Goal: Task Accomplishment & Management: Manage account settings

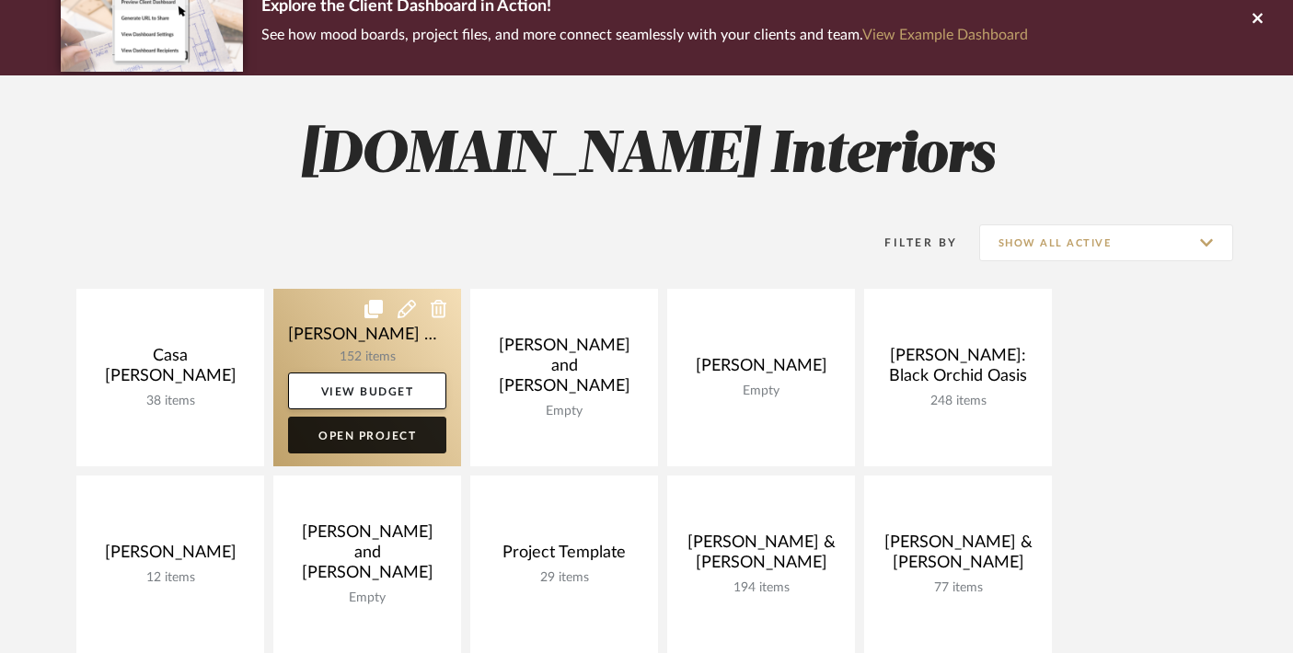
click at [361, 438] on link "Open Project" at bounding box center [367, 435] width 158 height 37
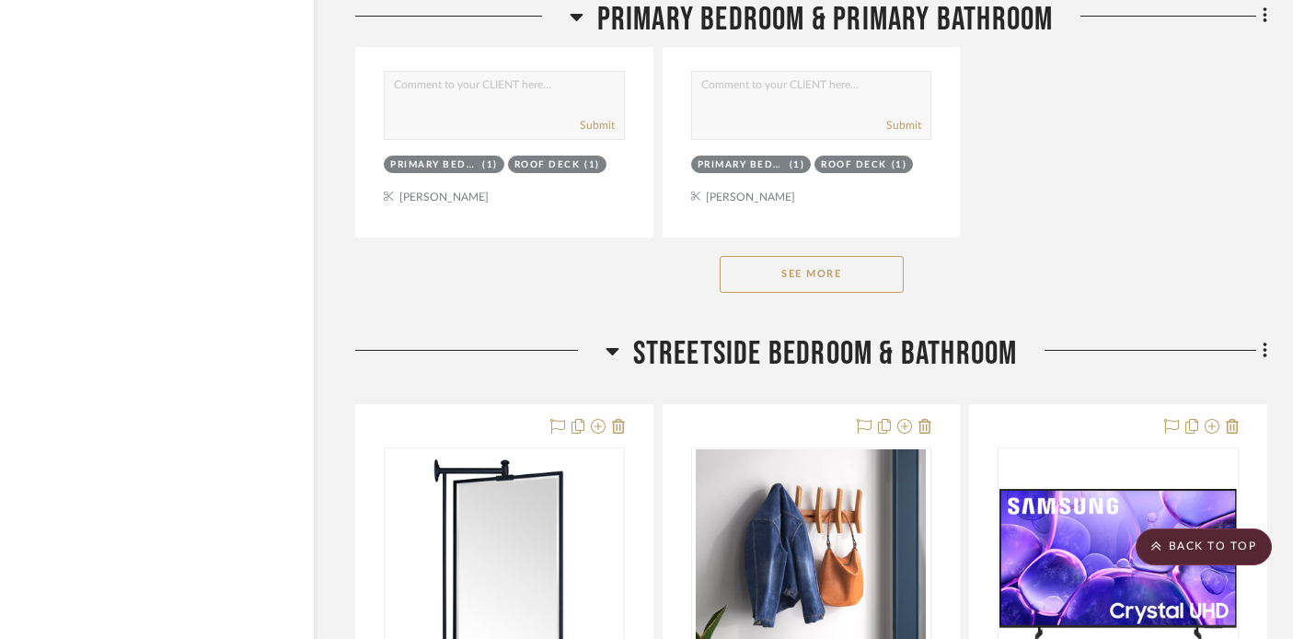
scroll to position [5395, 32]
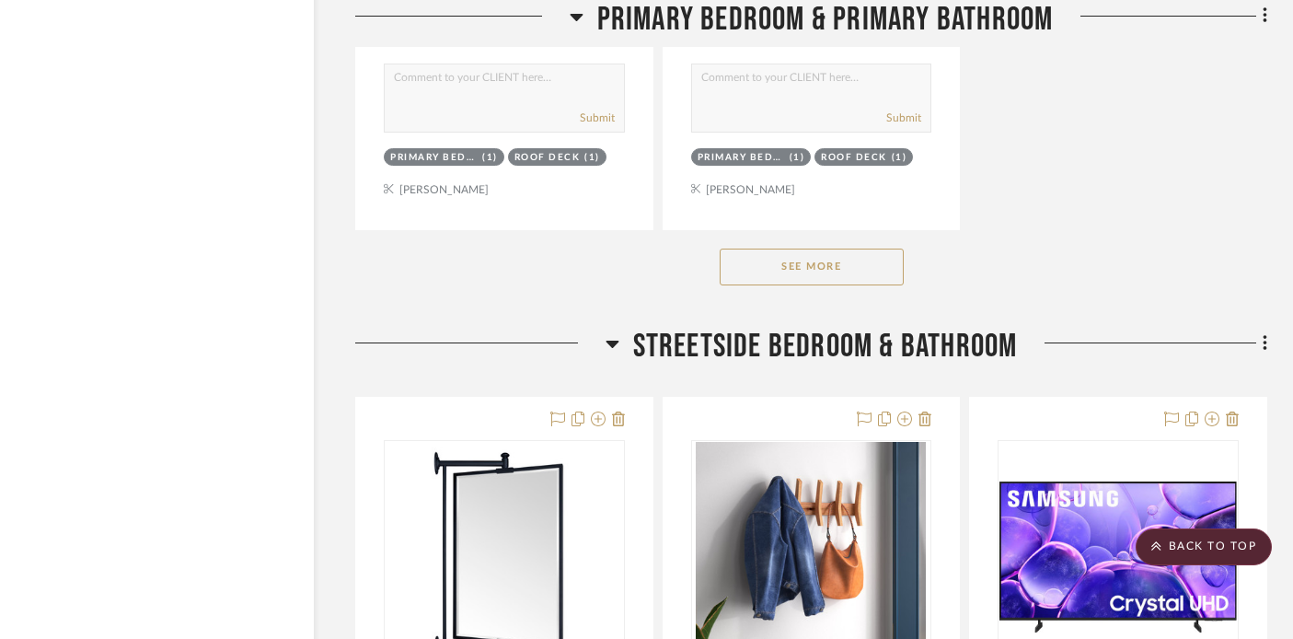
click at [760, 257] on button "See More" at bounding box center [811, 266] width 184 height 37
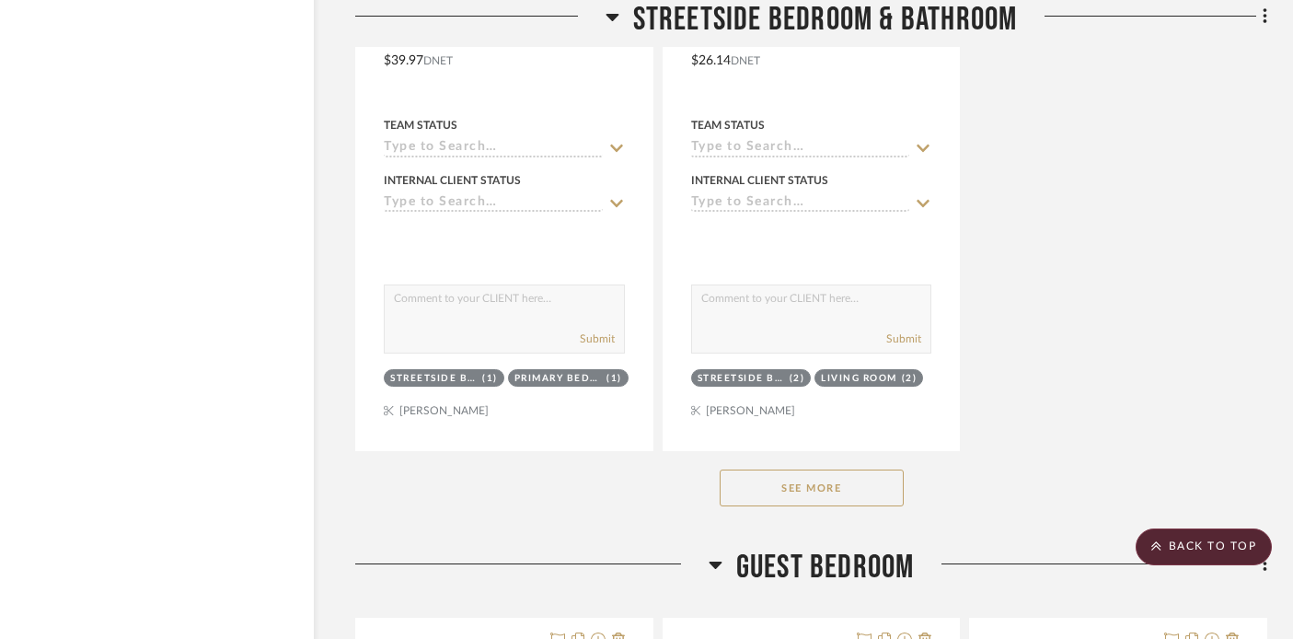
scroll to position [15956, 32]
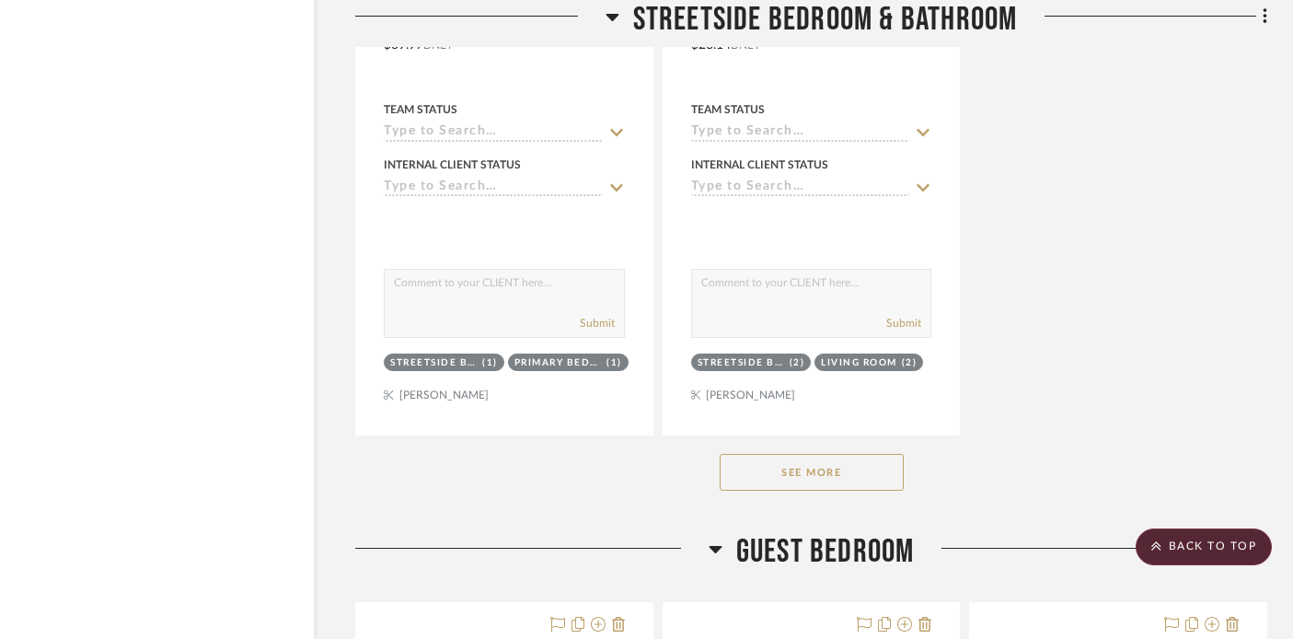
click at [754, 454] on button "See More" at bounding box center [811, 472] width 184 height 37
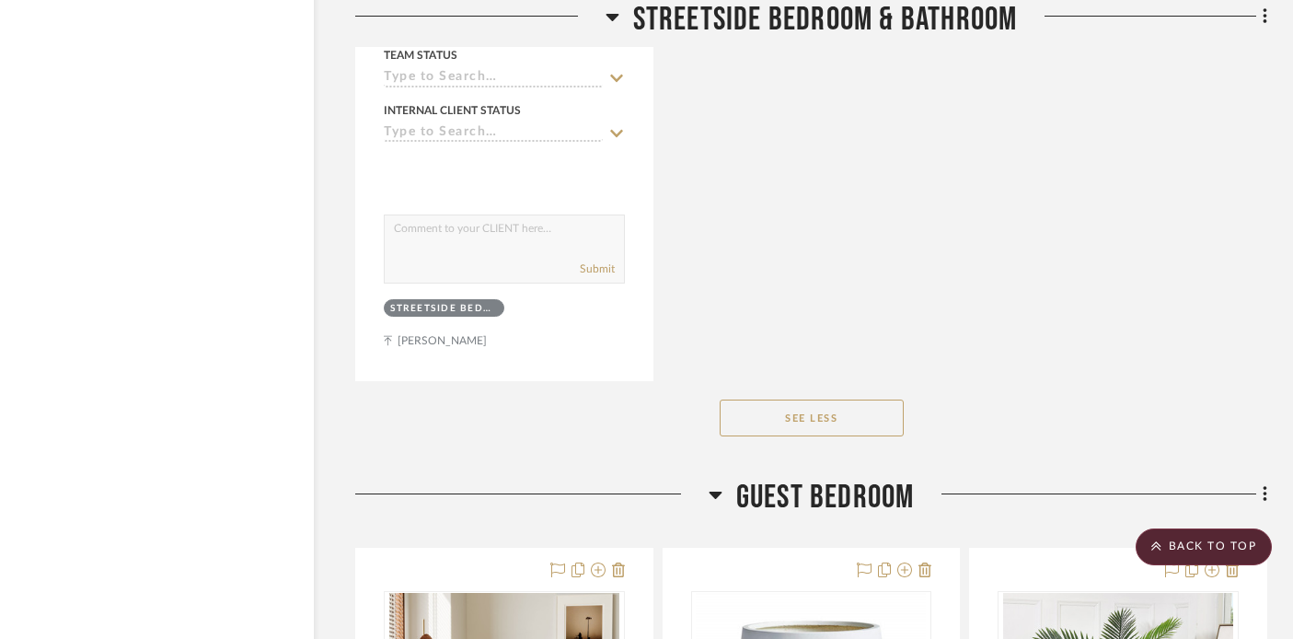
scroll to position [27098, 32]
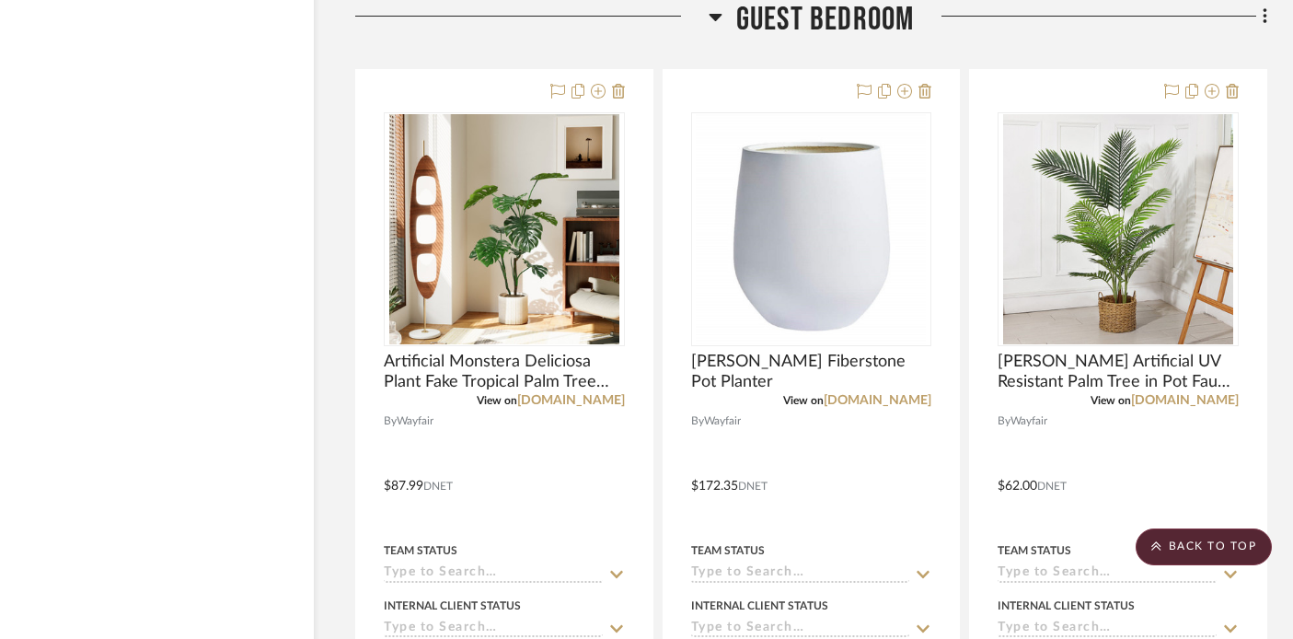
click at [712, 10] on icon at bounding box center [715, 17] width 14 height 22
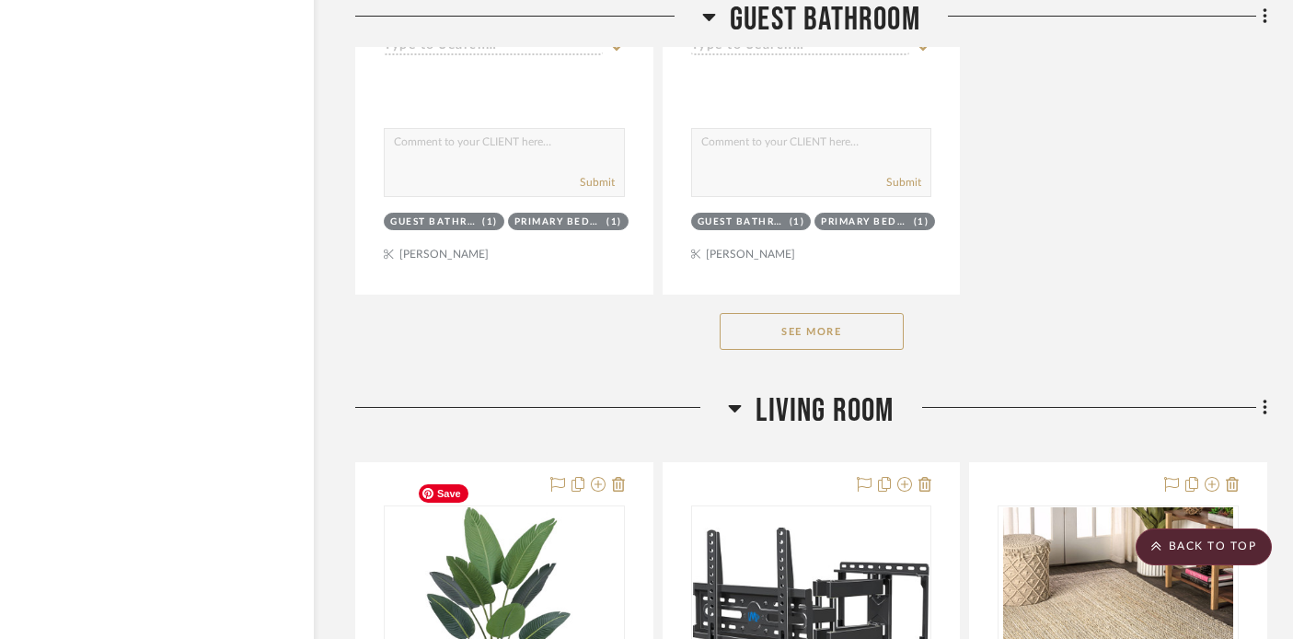
scroll to position [29298, 32]
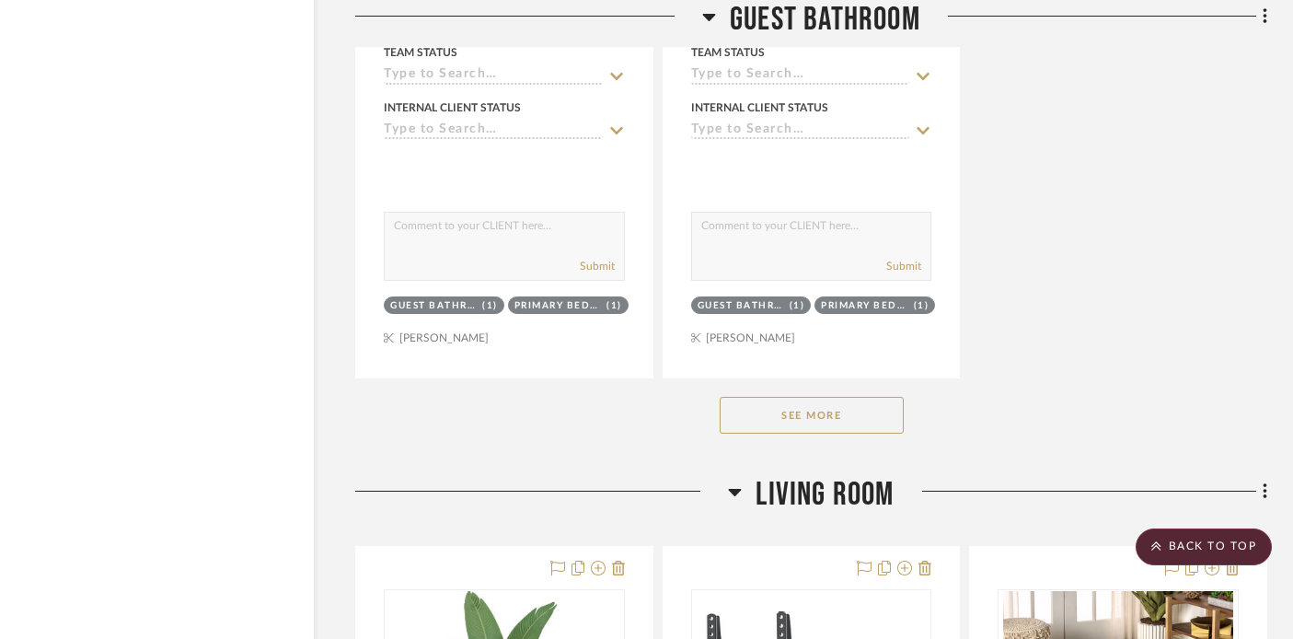
click at [765, 397] on button "See More" at bounding box center [811, 415] width 184 height 37
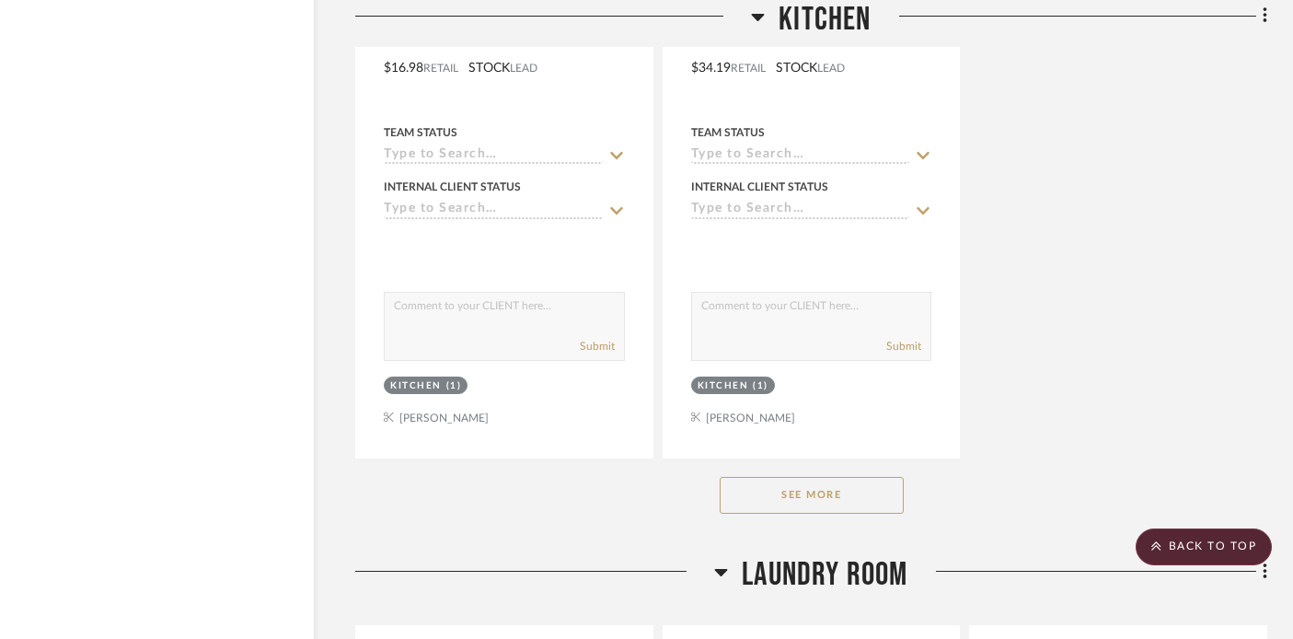
scroll to position [36065, 32]
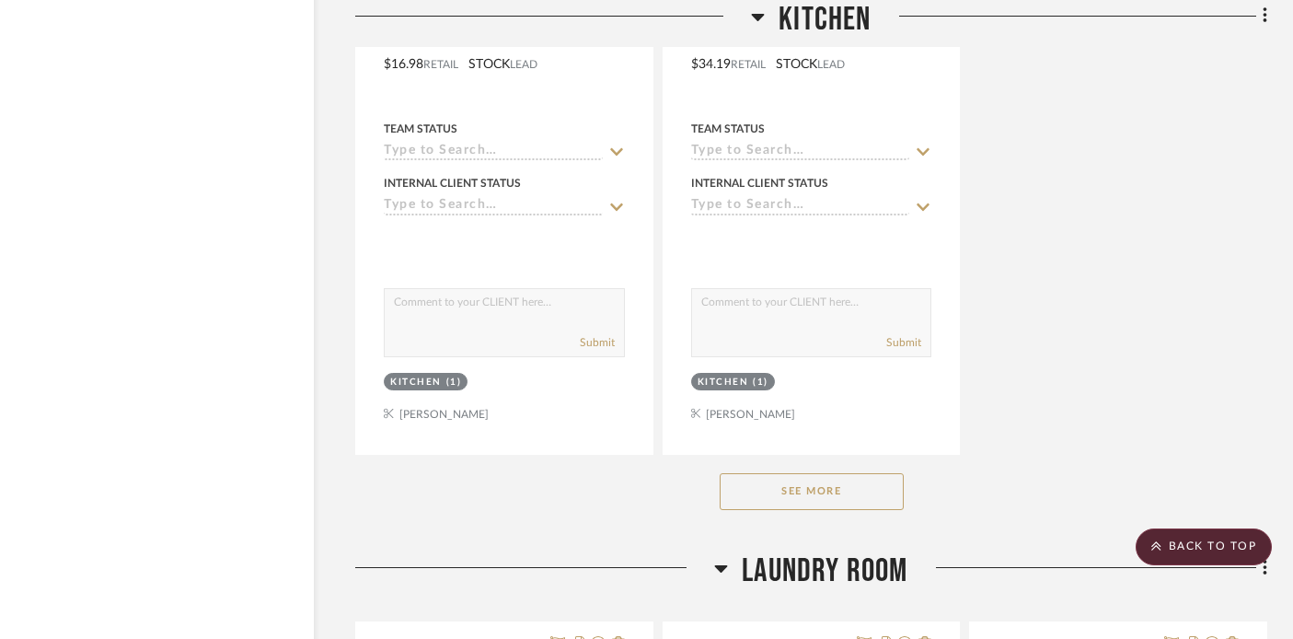
click at [753, 473] on button "See More" at bounding box center [811, 491] width 184 height 37
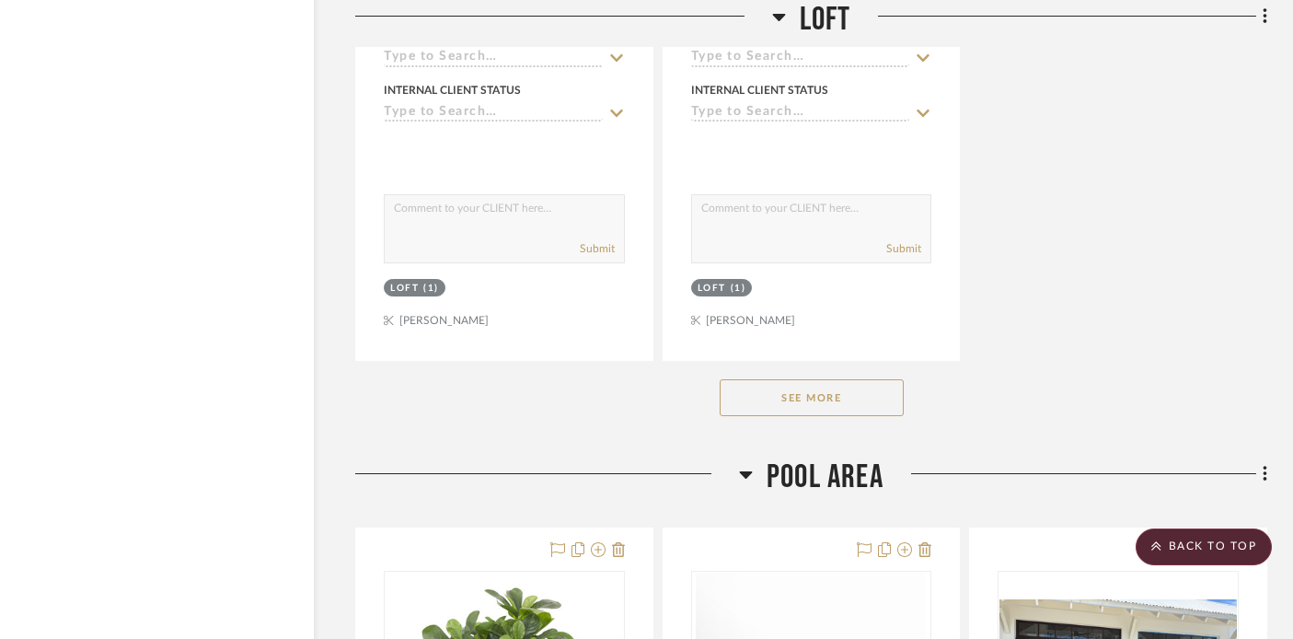
scroll to position [45468, 32]
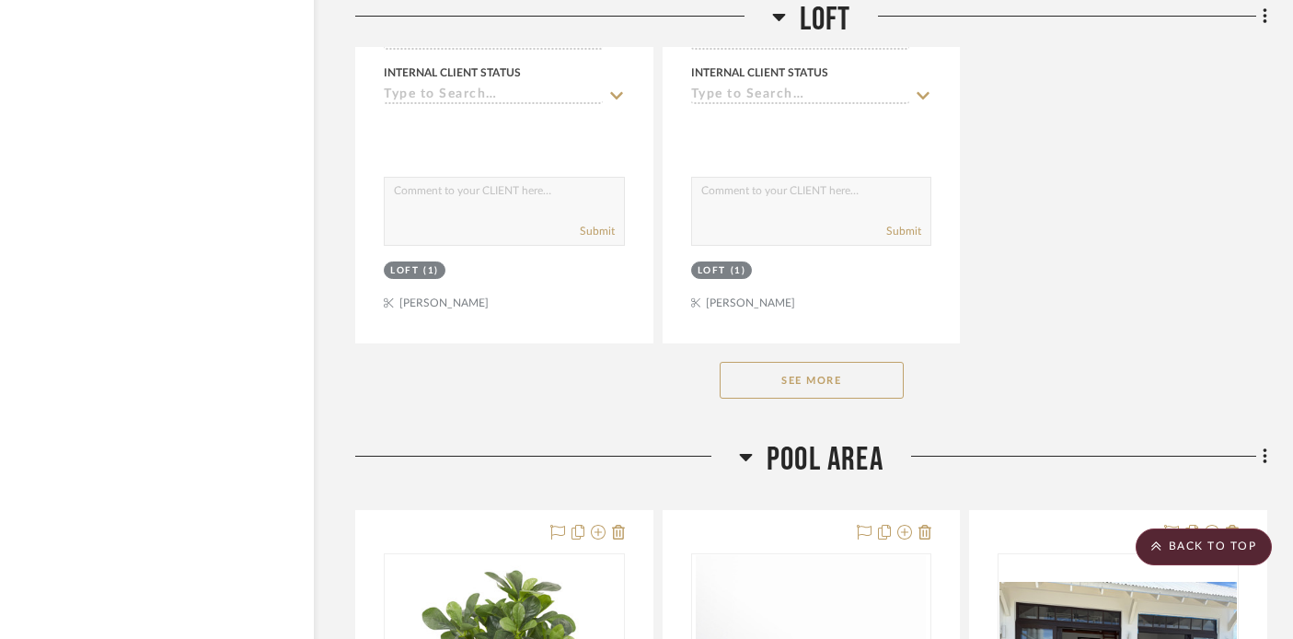
click at [765, 362] on button "See More" at bounding box center [811, 380] width 184 height 37
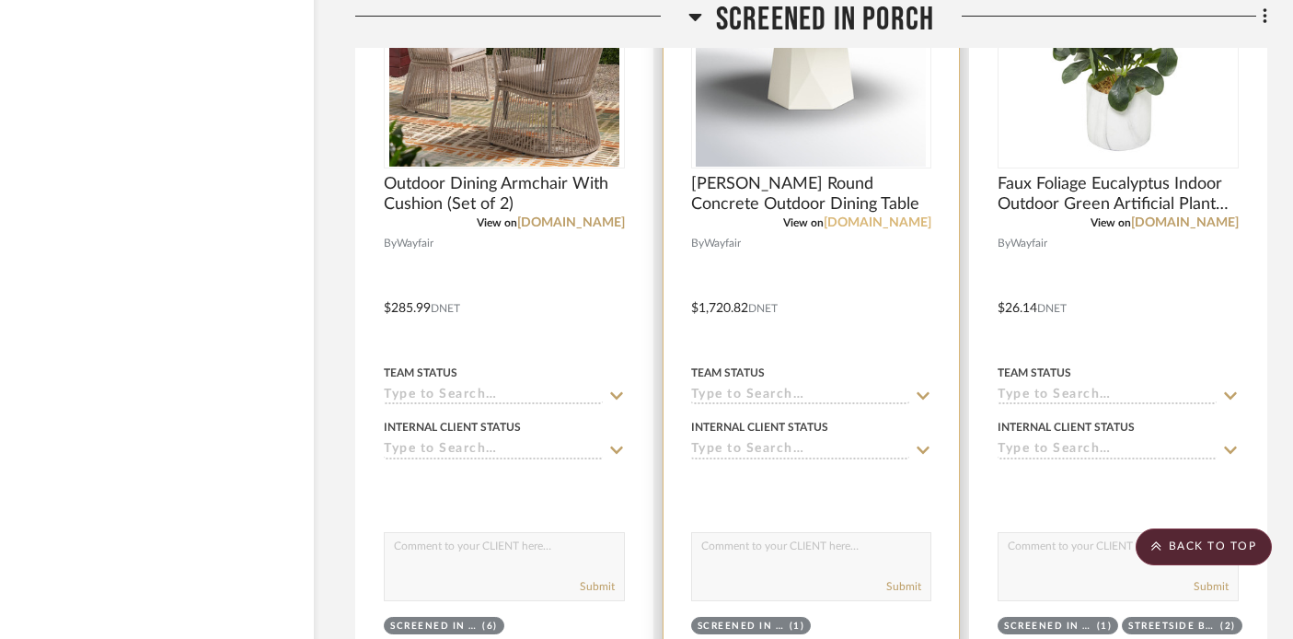
scroll to position [50258, 32]
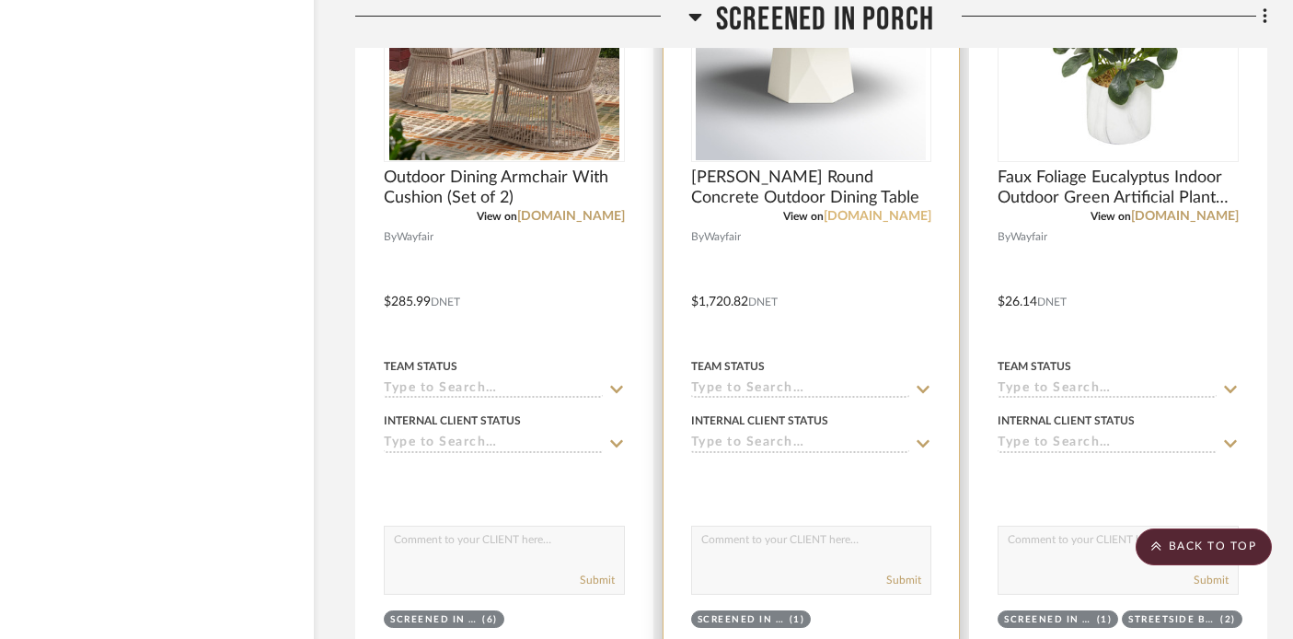
click at [882, 210] on link "[DOMAIN_NAME]" at bounding box center [877, 216] width 108 height 13
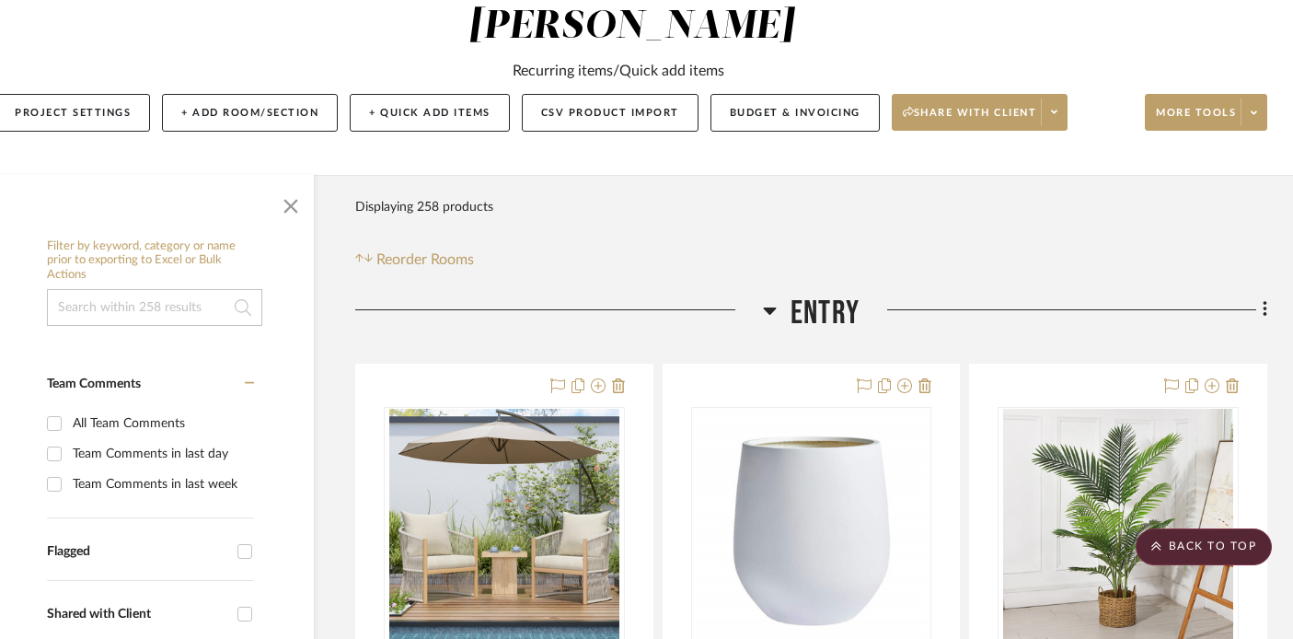
scroll to position [0, 32]
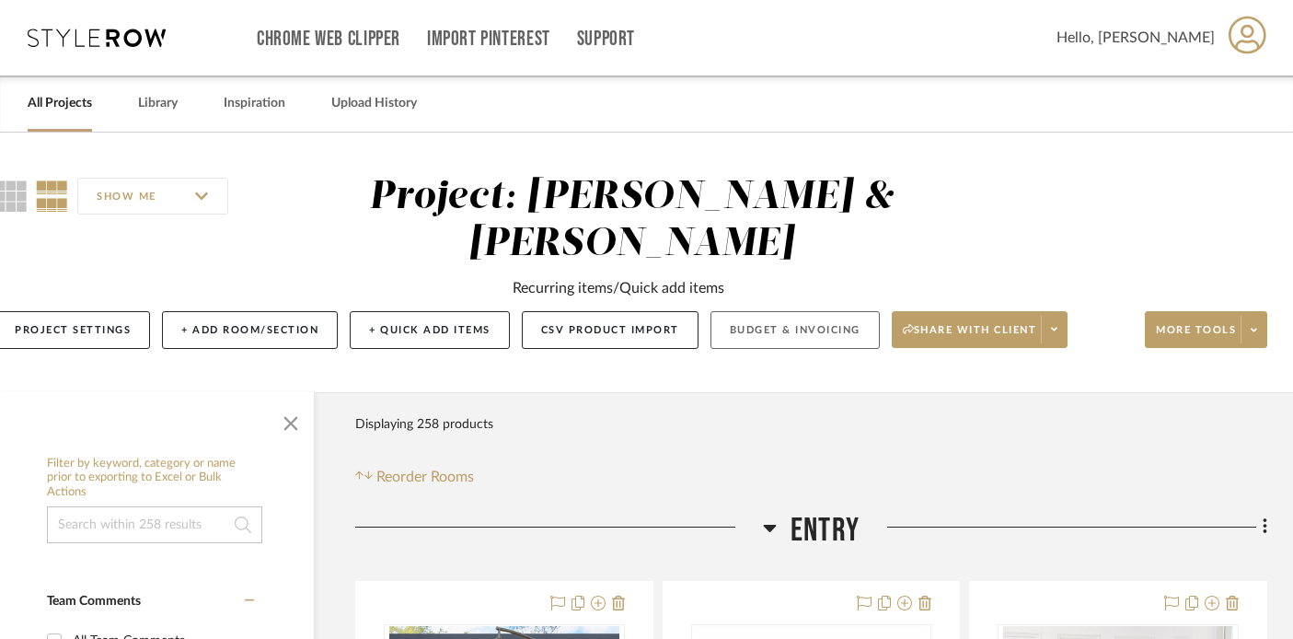
click at [800, 330] on button "Budget & Invoicing" at bounding box center [794, 330] width 169 height 38
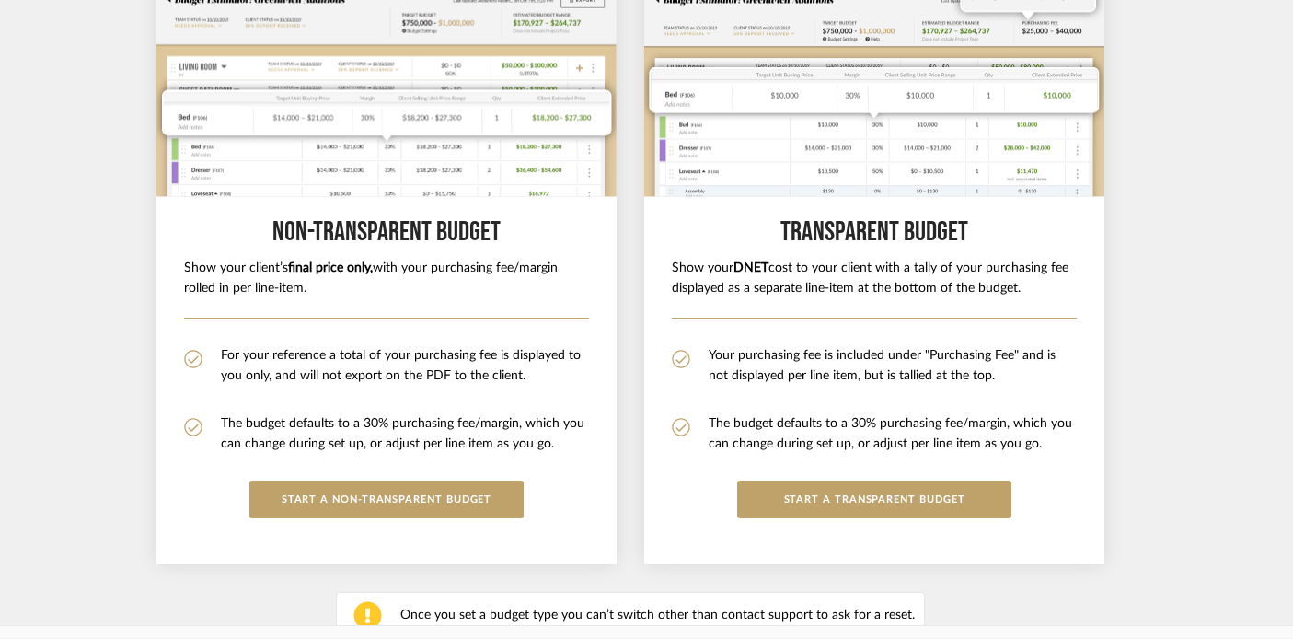
scroll to position [442, 32]
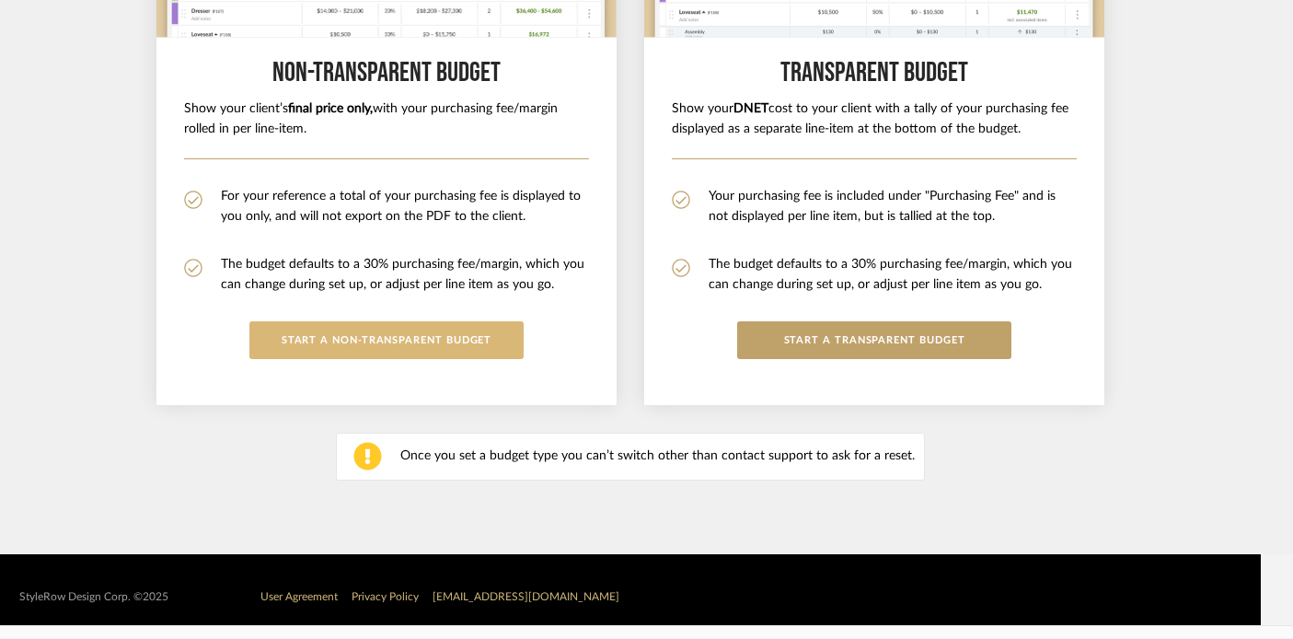
click at [383, 346] on button "START A Non-Transparent BUDGET" at bounding box center [386, 340] width 274 height 38
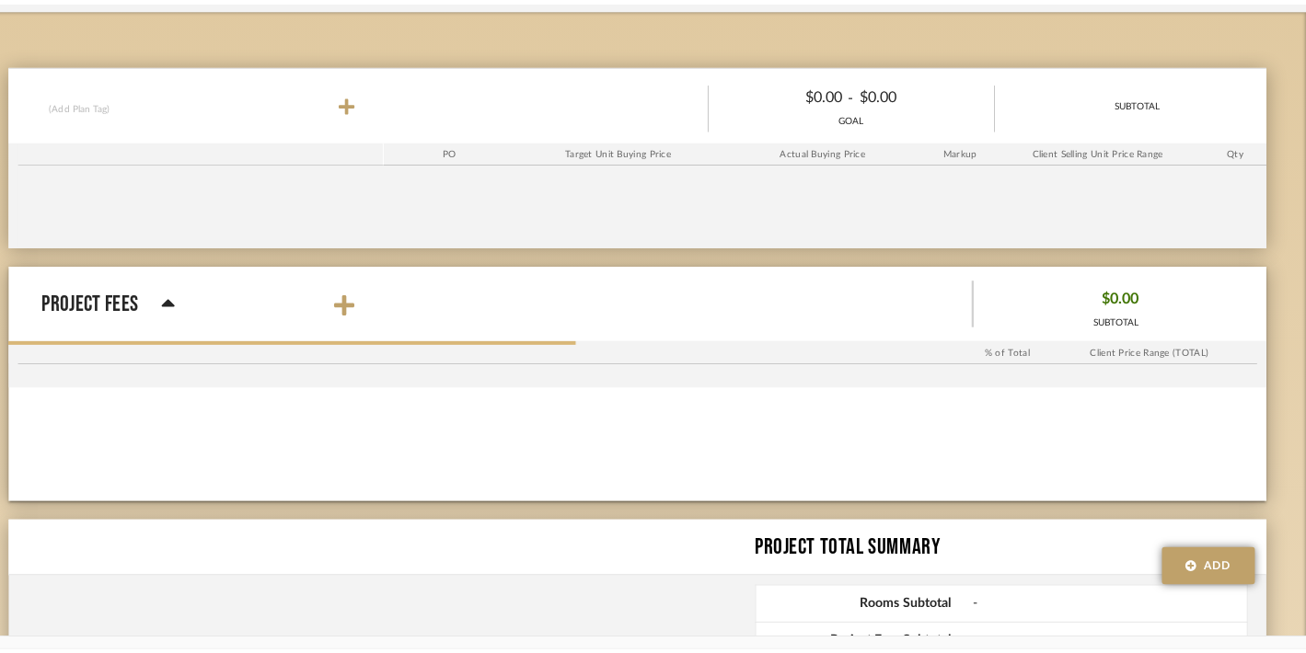
scroll to position [0, 0]
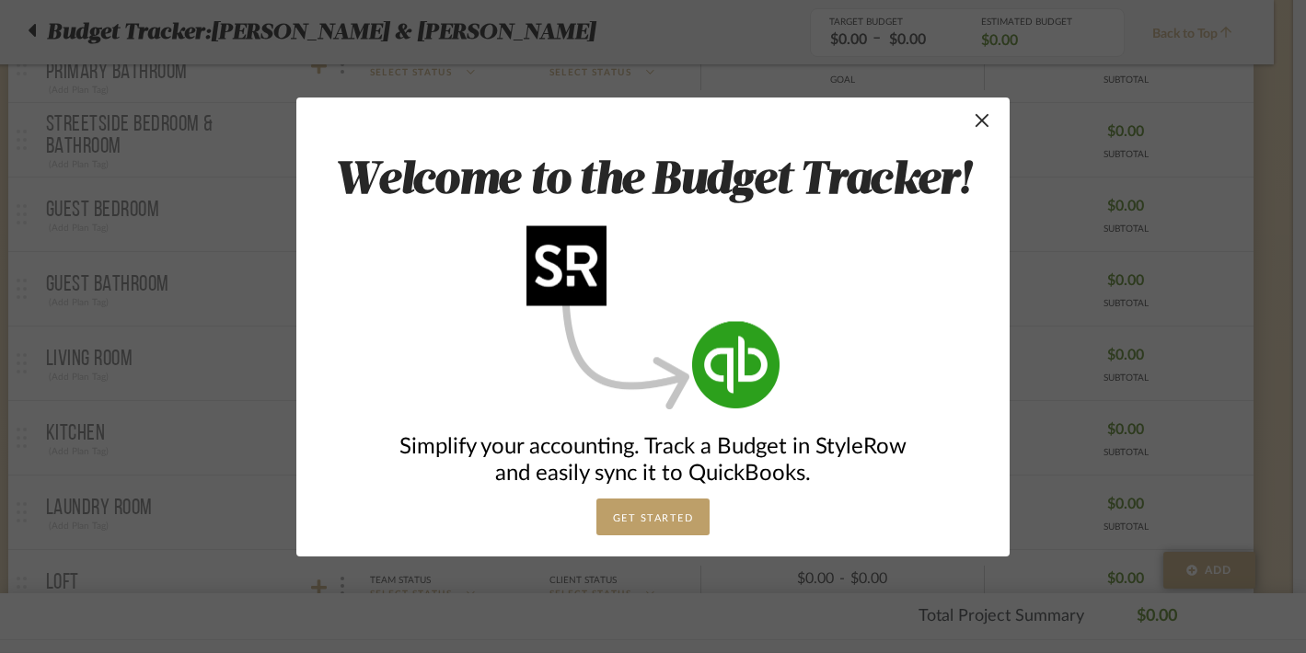
click at [655, 516] on button "GET STARTED" at bounding box center [653, 517] width 114 height 37
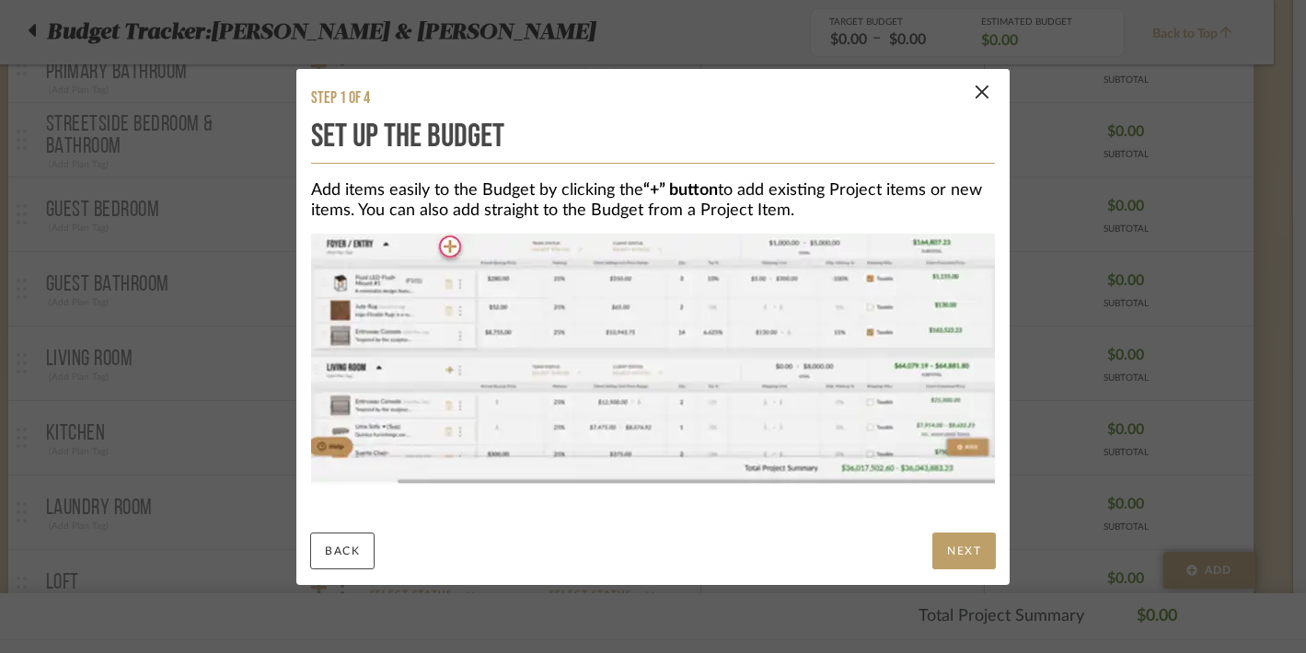
click at [951, 546] on button "NEXT" at bounding box center [963, 551] width 63 height 37
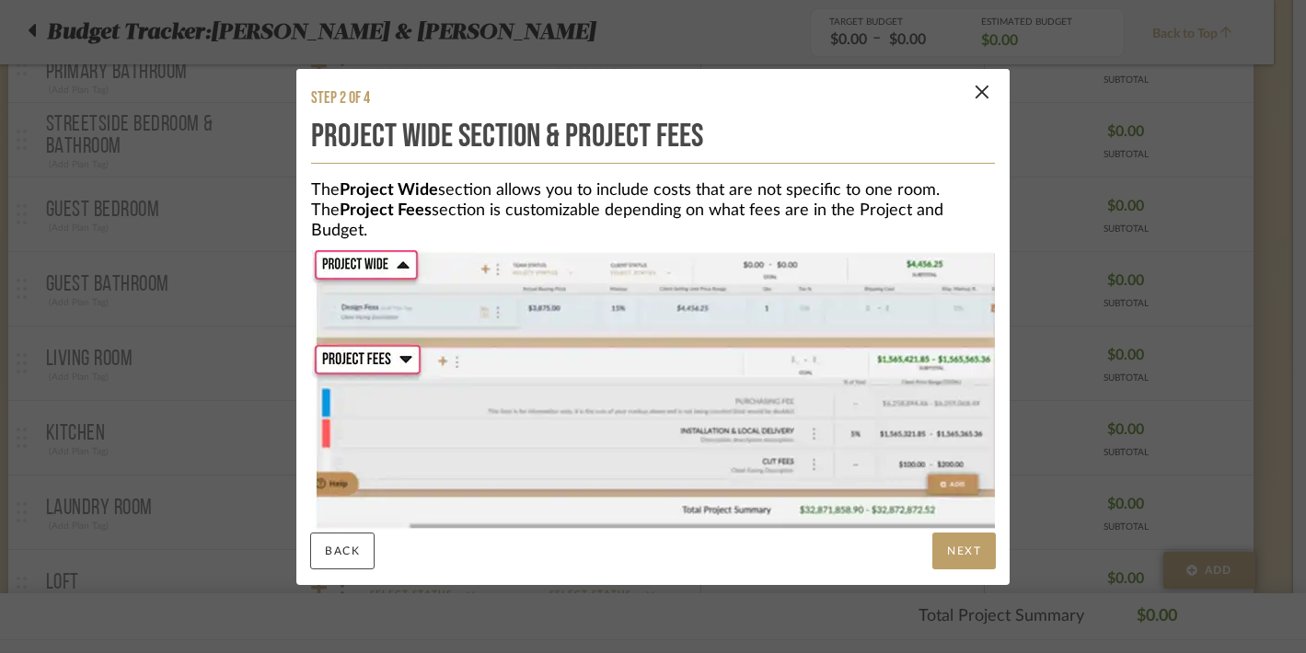
click at [965, 538] on button "NEXT" at bounding box center [963, 551] width 63 height 37
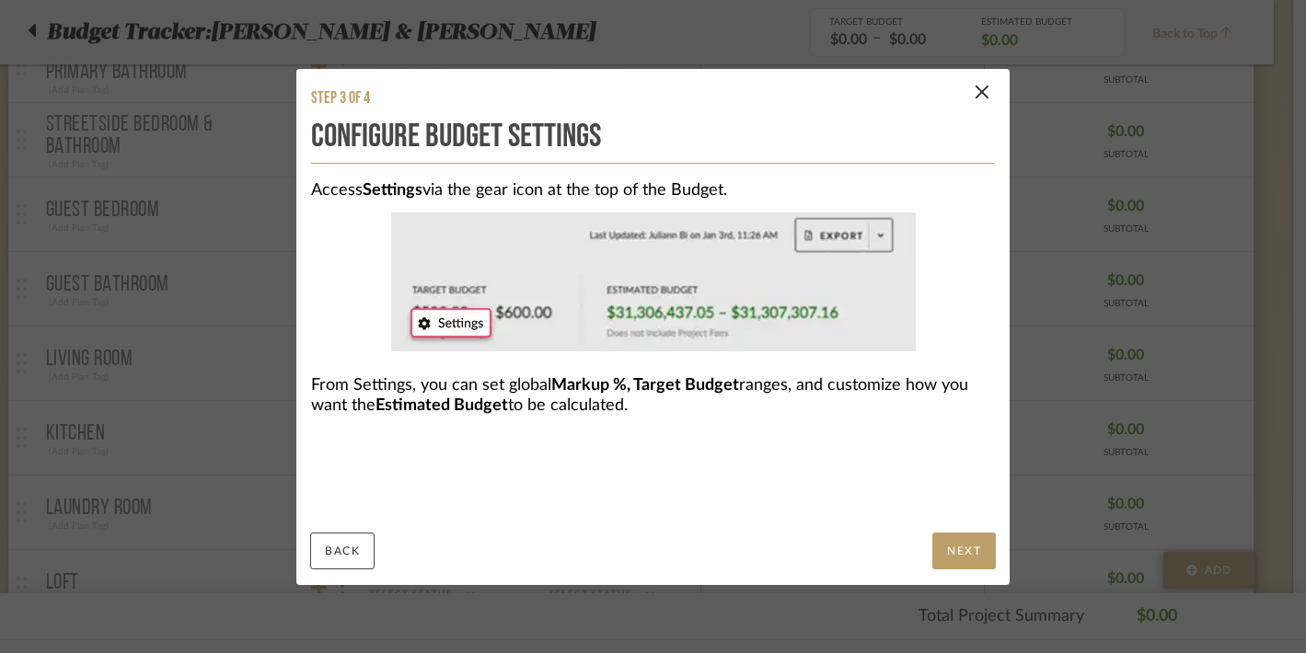
click at [967, 558] on button "NEXT" at bounding box center [963, 551] width 63 height 37
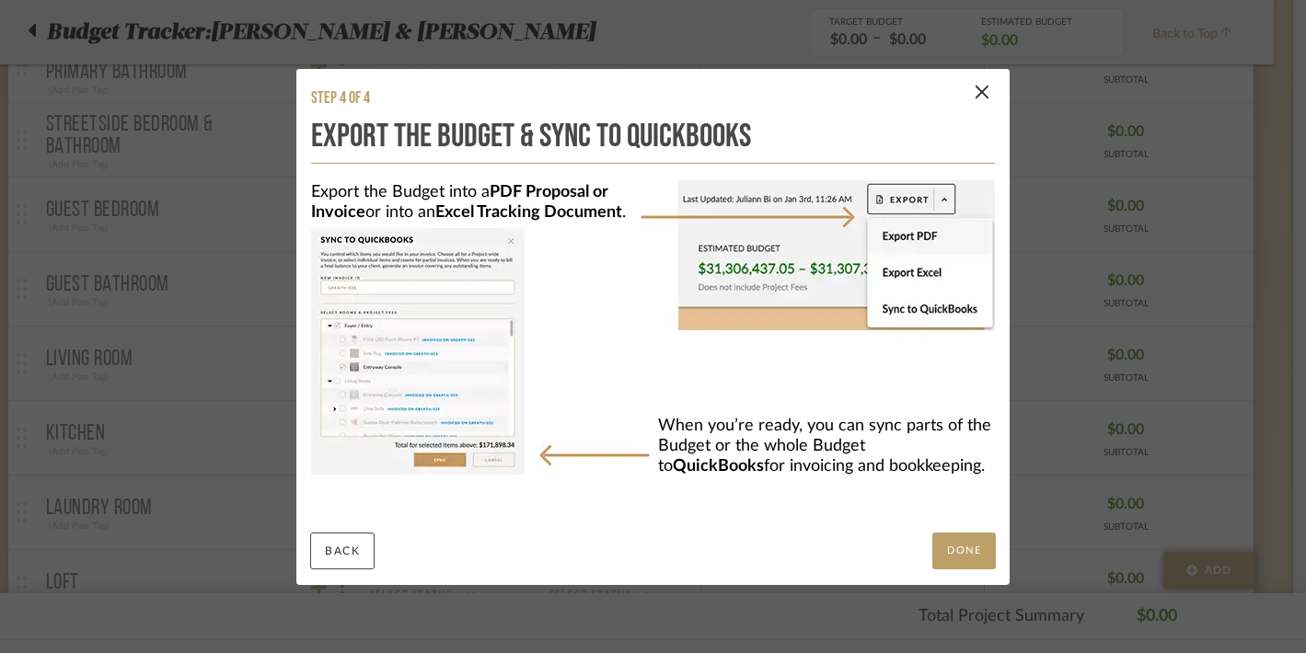
click at [967, 558] on button "DONE" at bounding box center [963, 551] width 63 height 37
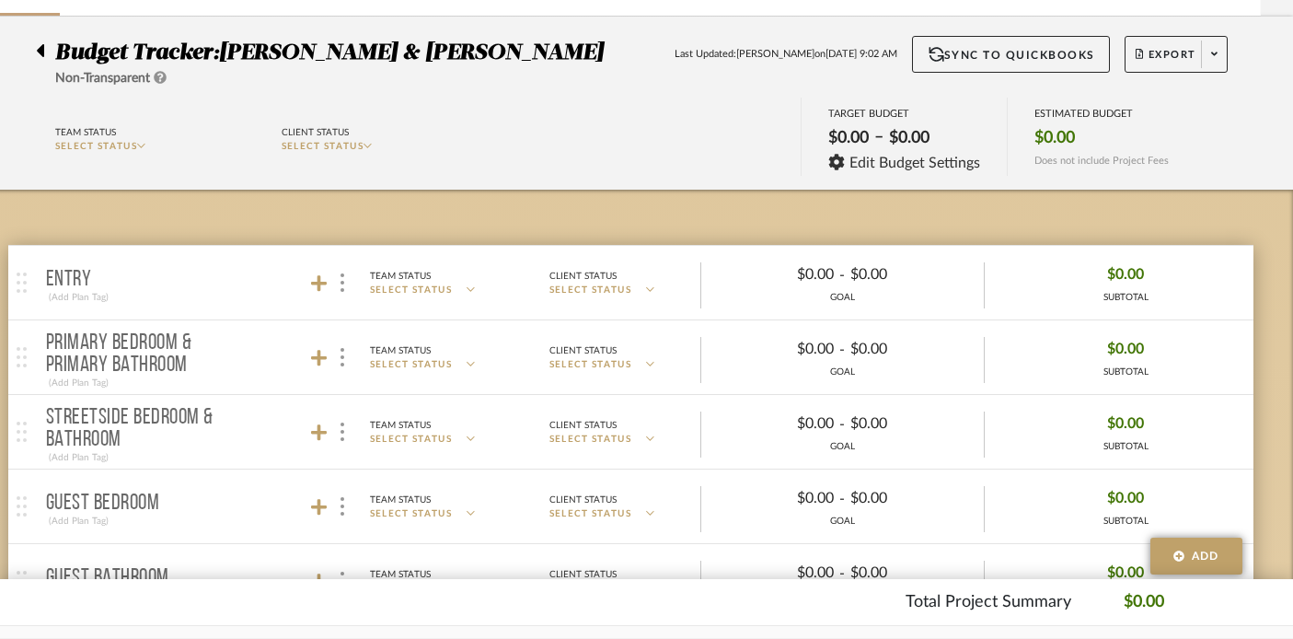
scroll to position [137, 32]
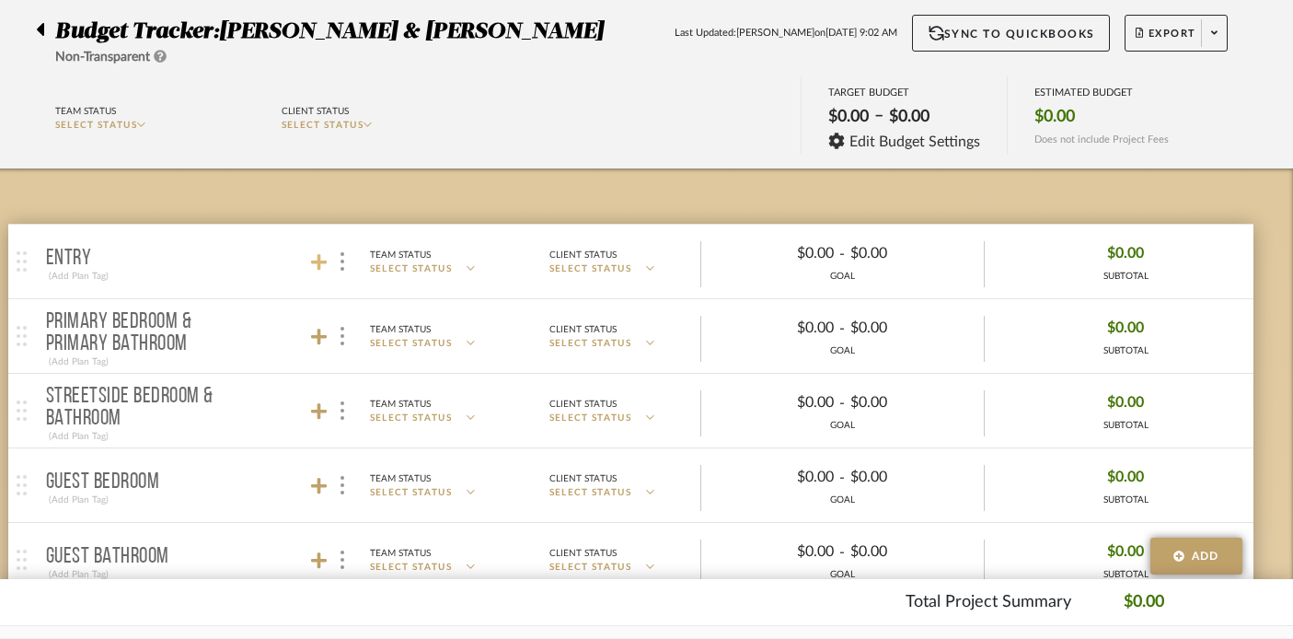
click at [316, 263] on icon at bounding box center [319, 262] width 17 height 17
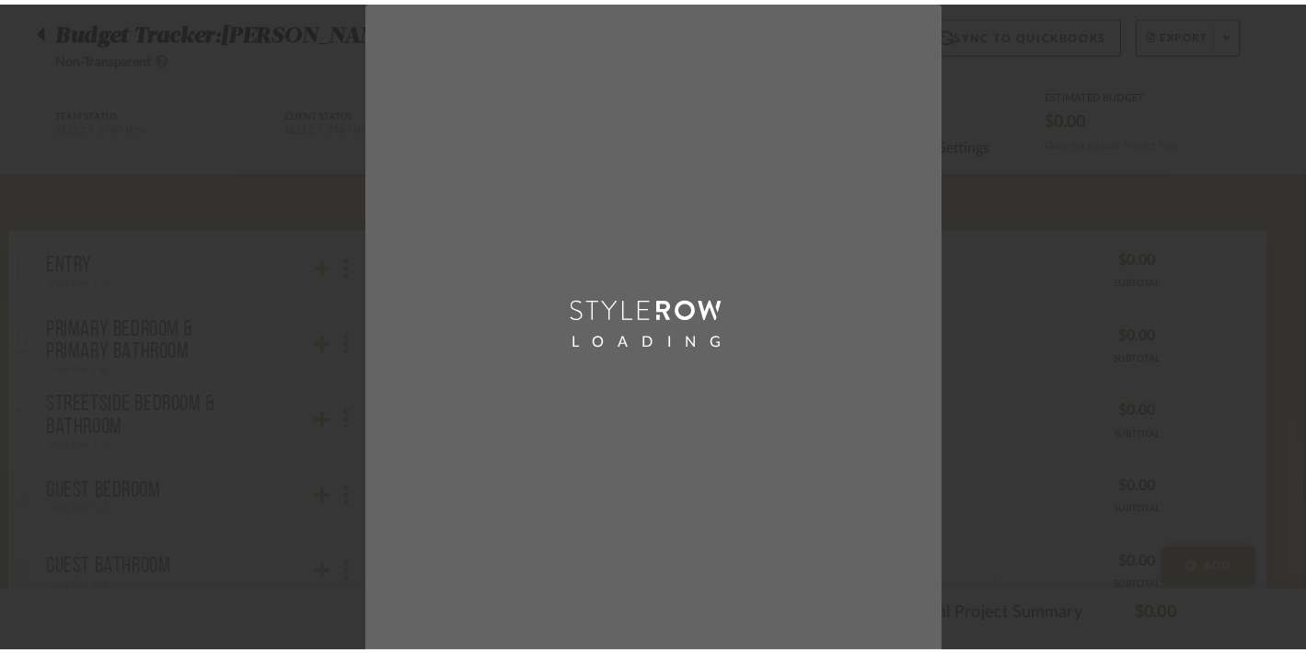
scroll to position [0, 0]
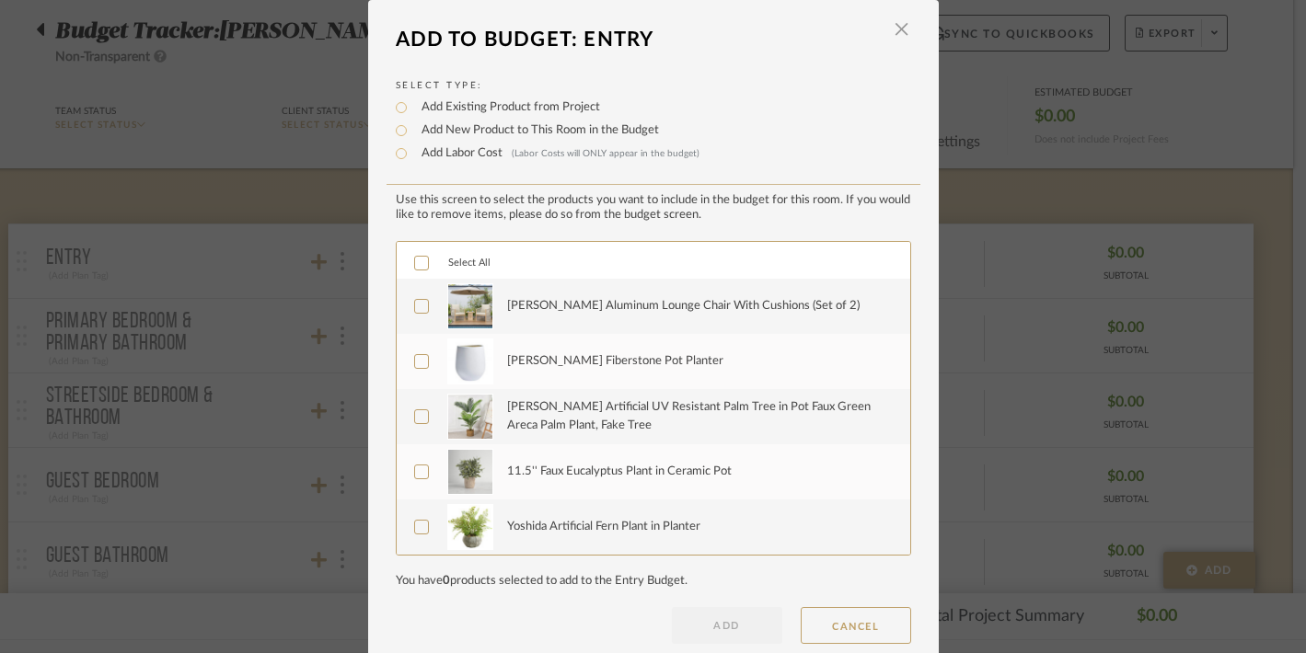
click at [415, 266] on icon at bounding box center [421, 263] width 13 height 13
click at [719, 633] on button "ADD" at bounding box center [727, 625] width 110 height 37
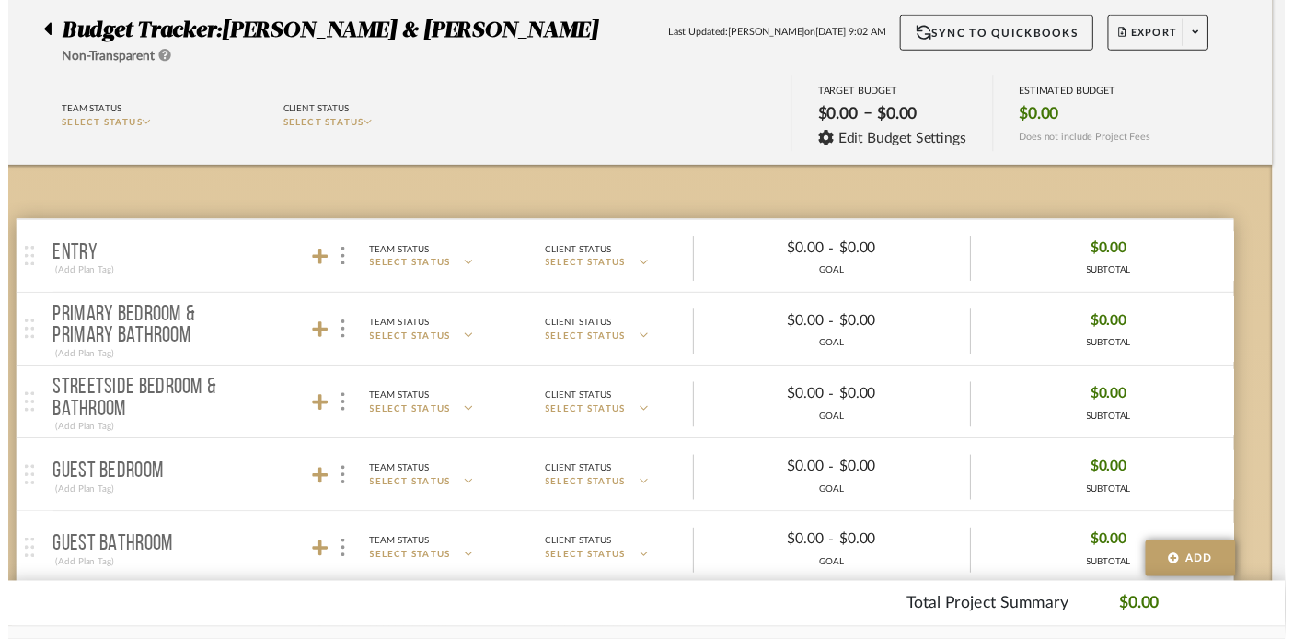
scroll to position [137, 32]
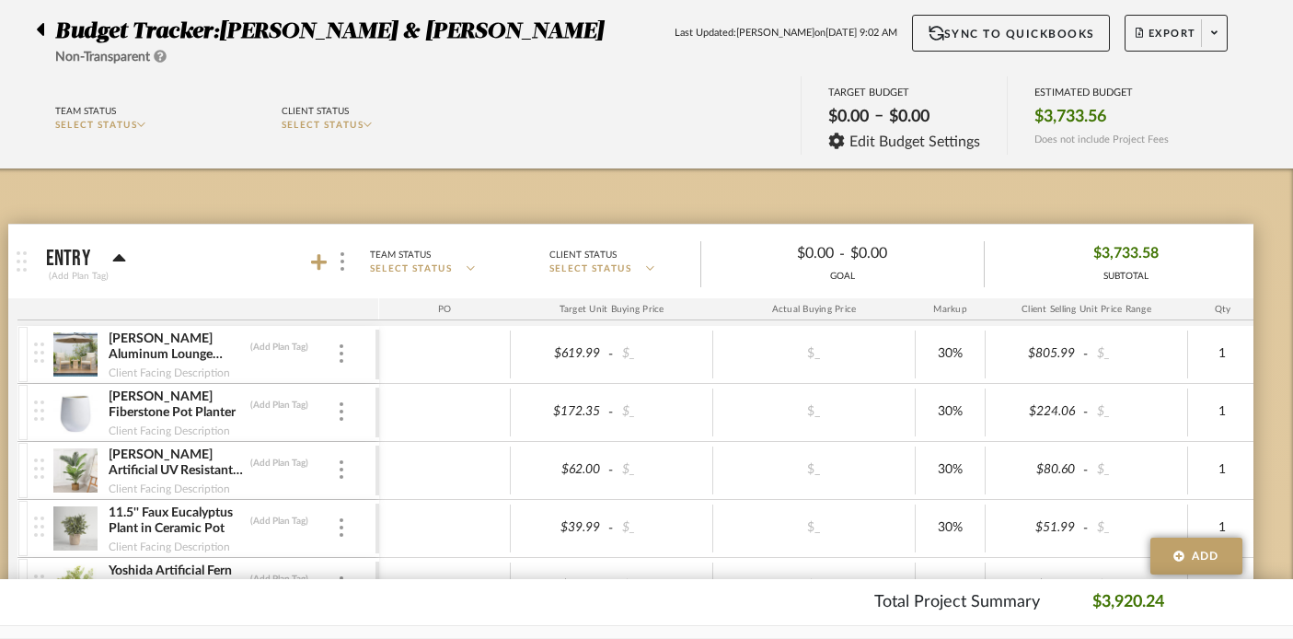
click at [113, 253] on icon at bounding box center [119, 258] width 14 height 22
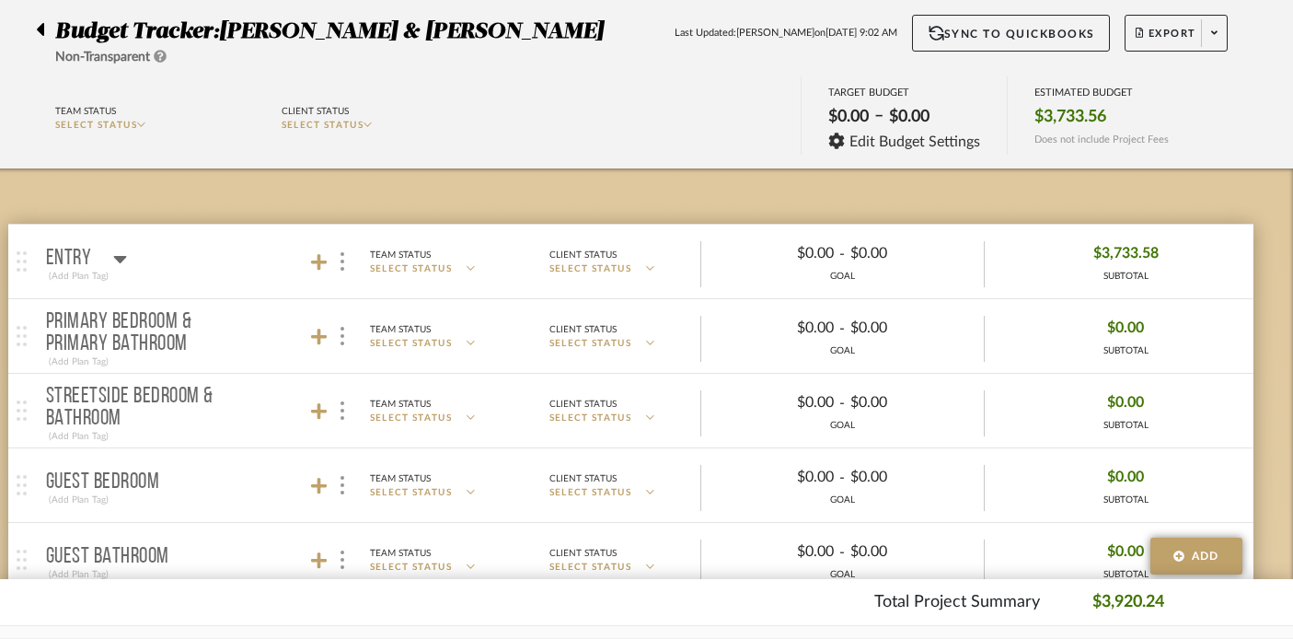
click at [113, 253] on icon at bounding box center [120, 258] width 14 height 22
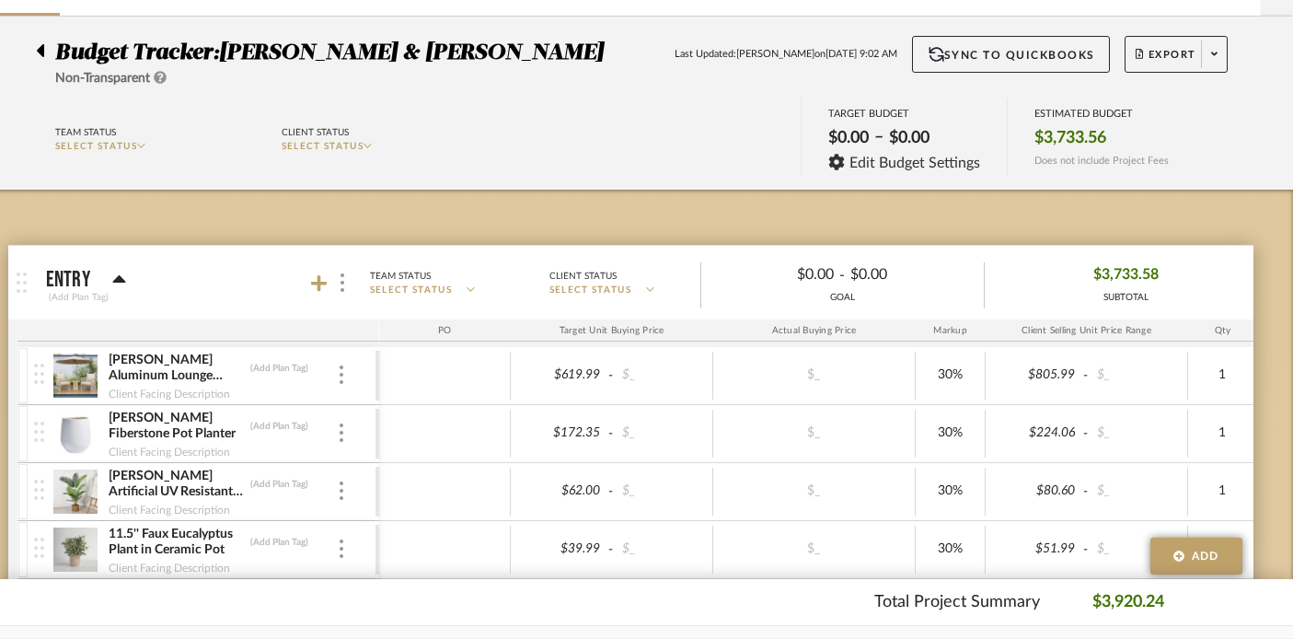
scroll to position [0, 32]
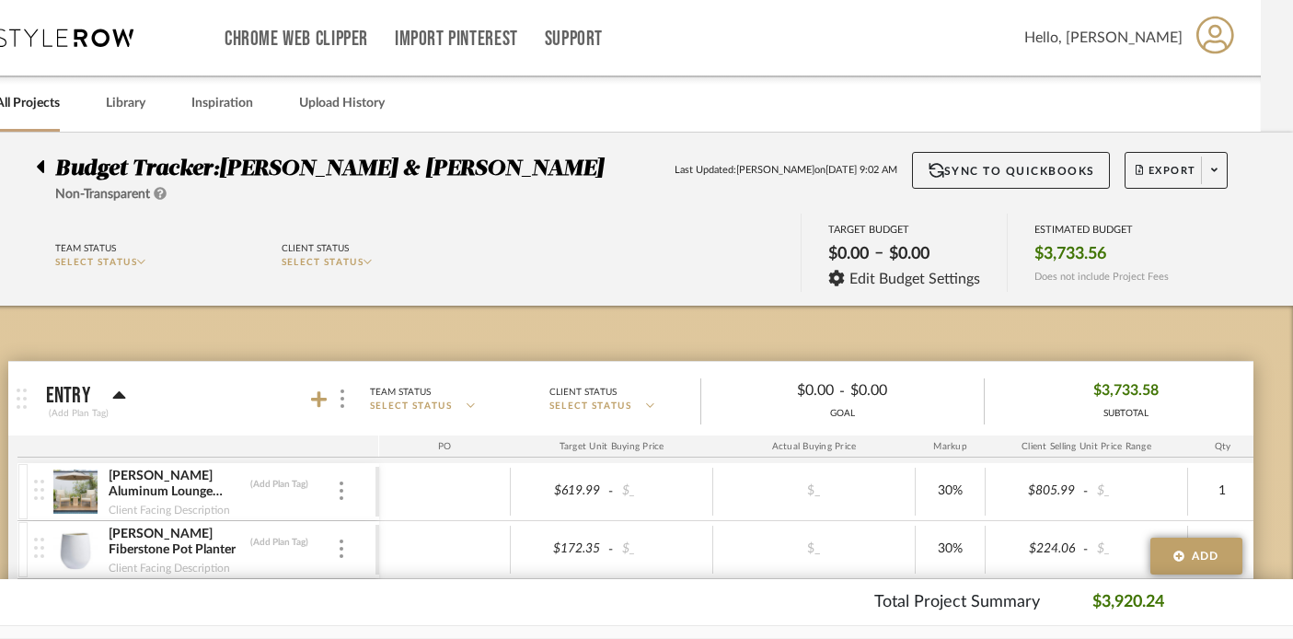
click at [40, 111] on link "All Projects" at bounding box center [27, 103] width 64 height 25
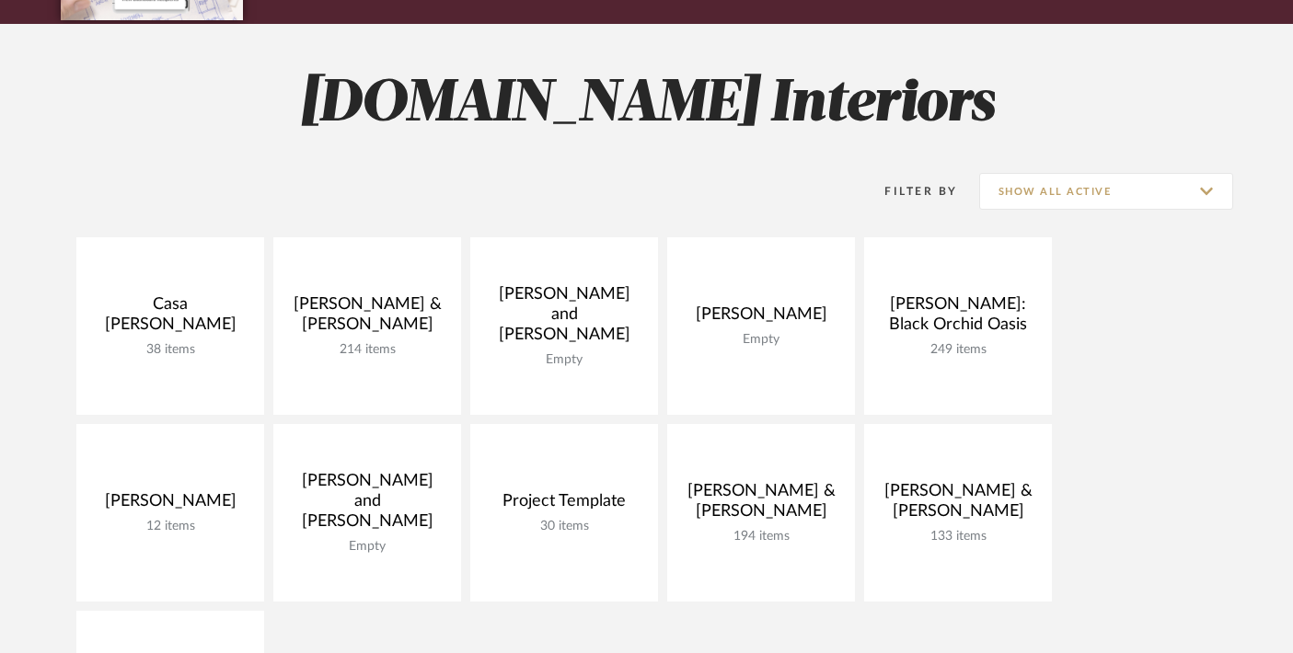
scroll to position [237, 0]
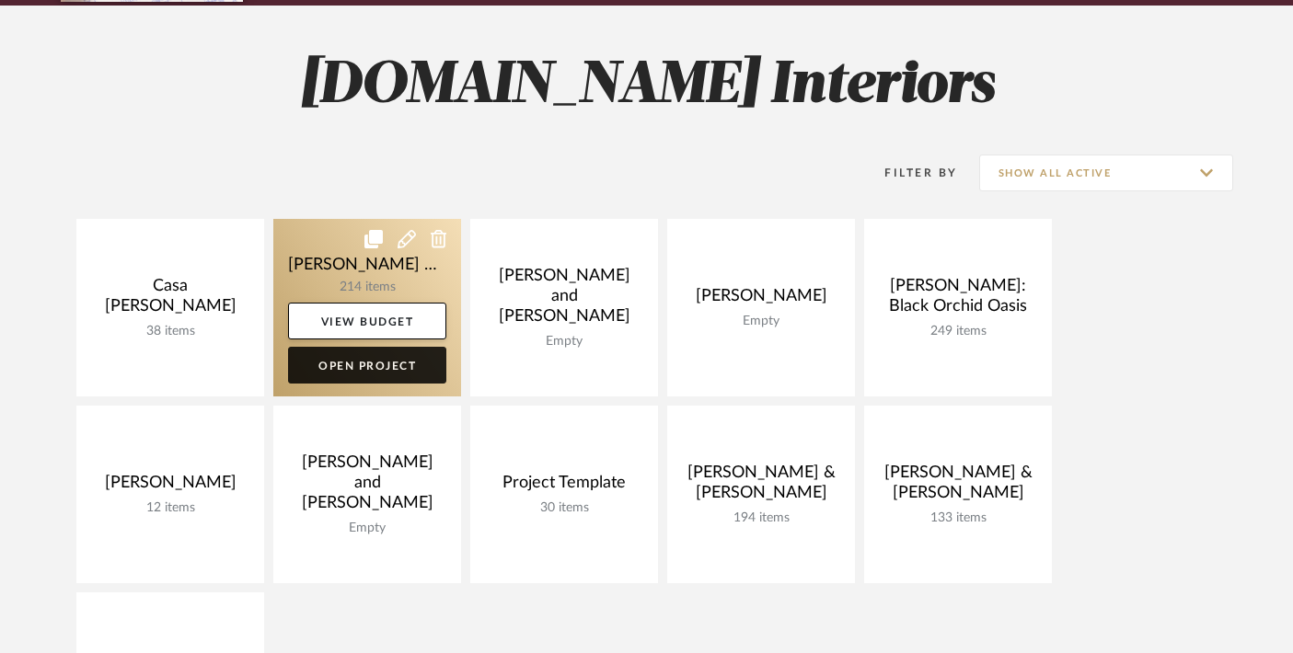
click at [343, 363] on link "Open Project" at bounding box center [367, 365] width 158 height 37
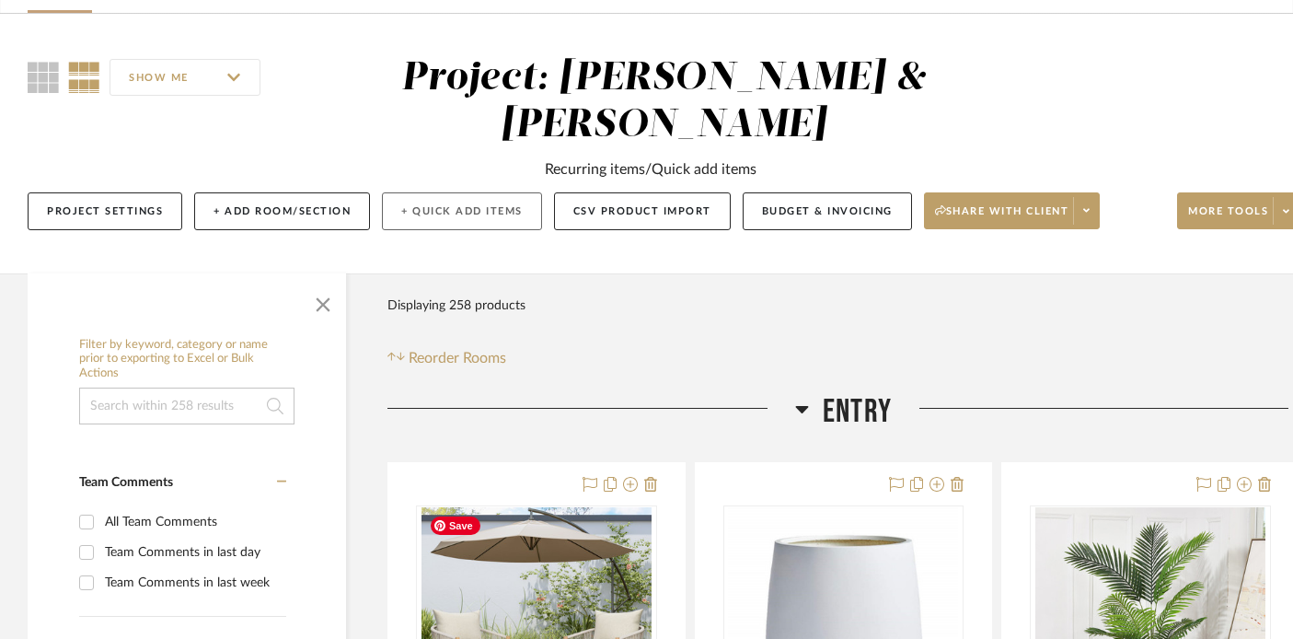
scroll to position [117, 0]
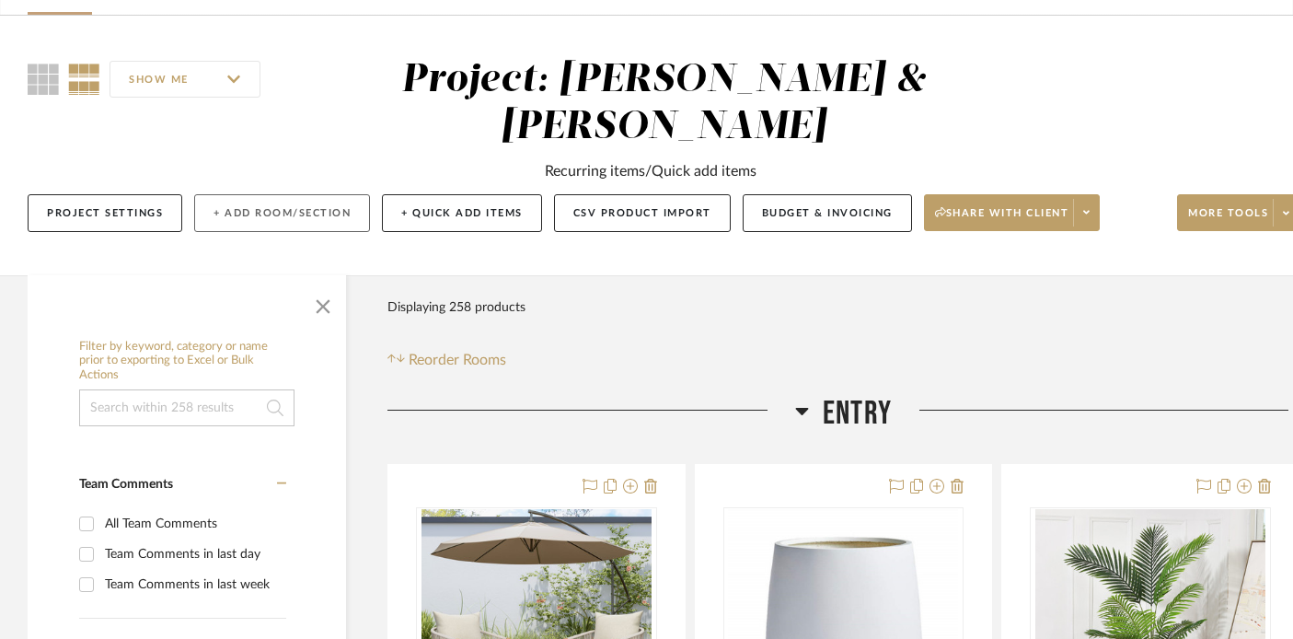
click at [266, 220] on button "+ Add Room/Section" at bounding box center [282, 213] width 176 height 38
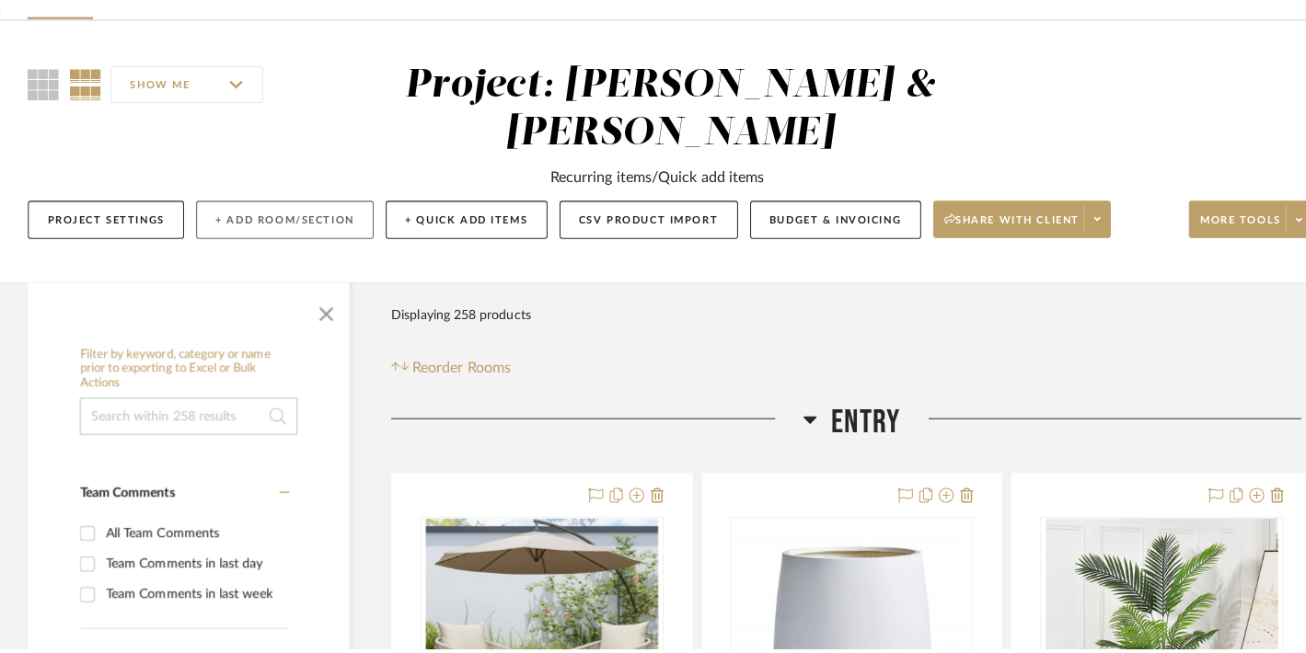
scroll to position [0, 0]
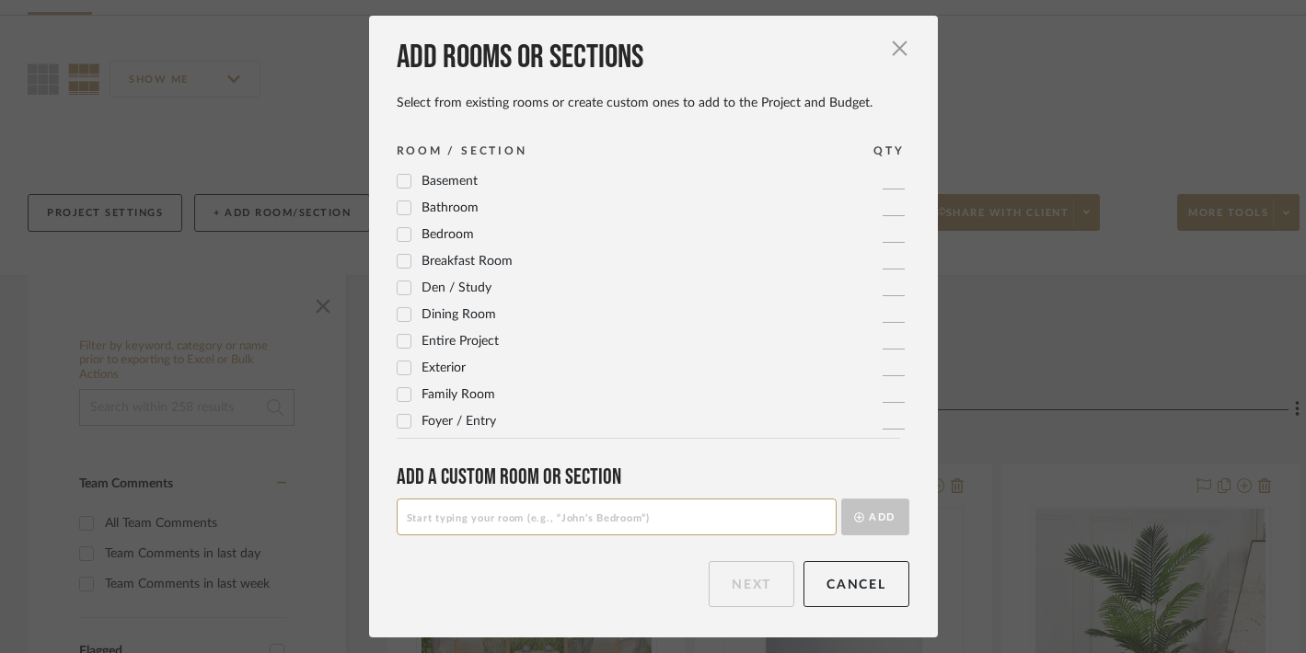
click at [454, 516] on input at bounding box center [617, 517] width 440 height 37
type input "Front Porch"
click at [878, 512] on button "Add" at bounding box center [875, 517] width 68 height 37
click at [733, 582] on button "Next" at bounding box center [751, 584] width 86 height 46
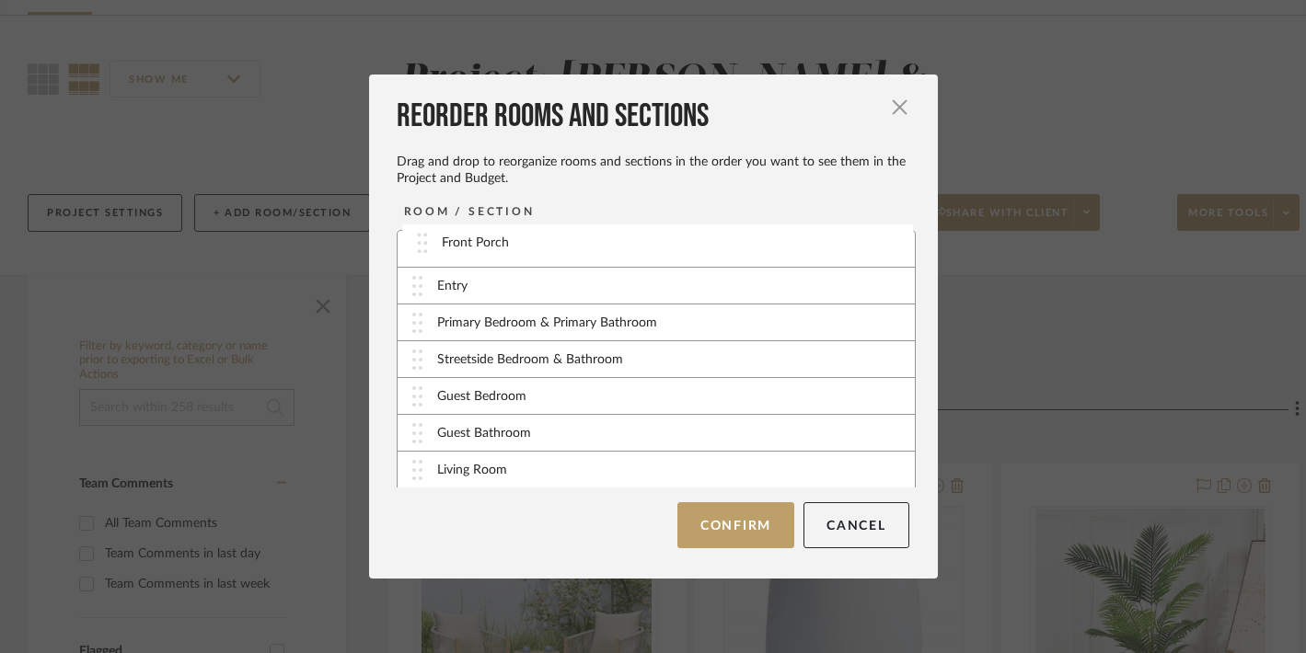
drag, startPoint x: 522, startPoint y: 475, endPoint x: 534, endPoint y: 248, distance: 226.6
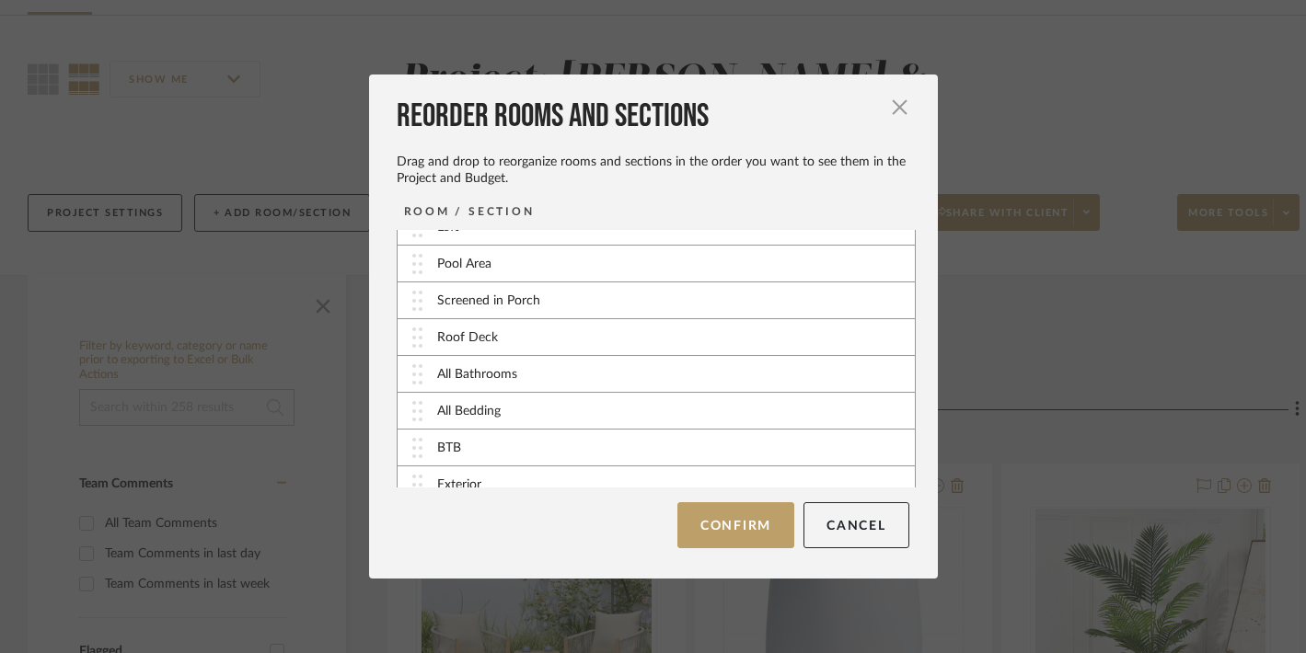
scroll to position [369, 0]
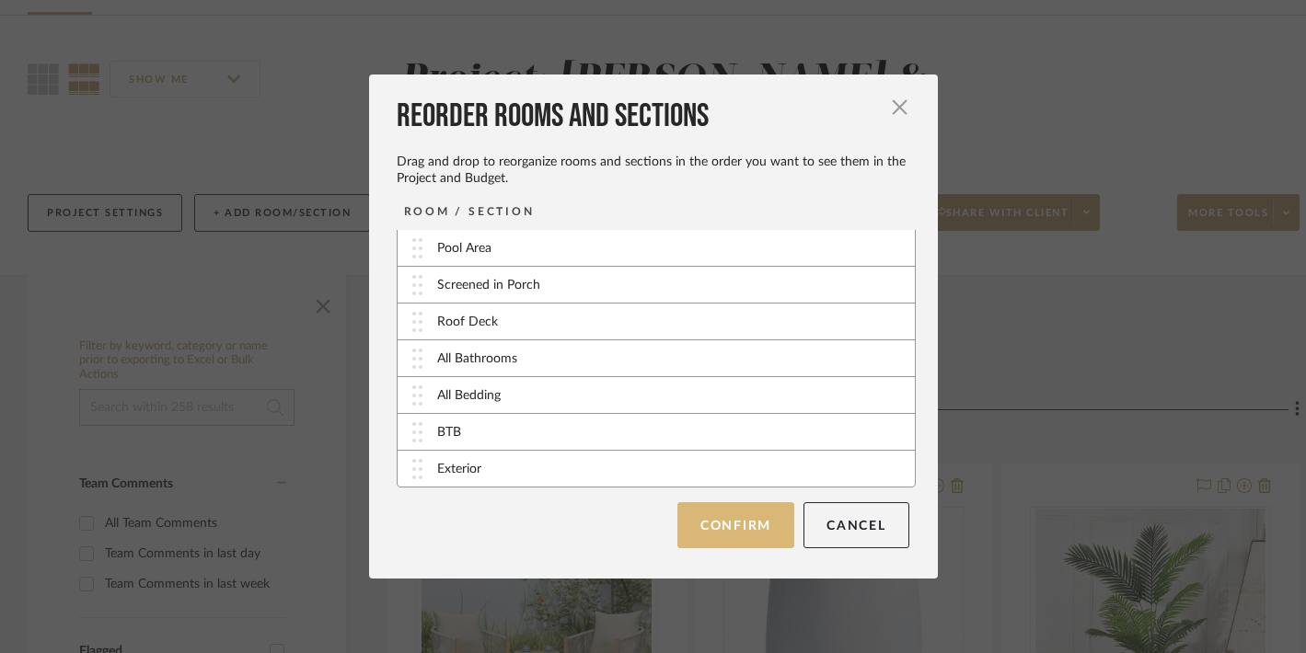
click at [697, 517] on button "Confirm" at bounding box center [735, 525] width 117 height 46
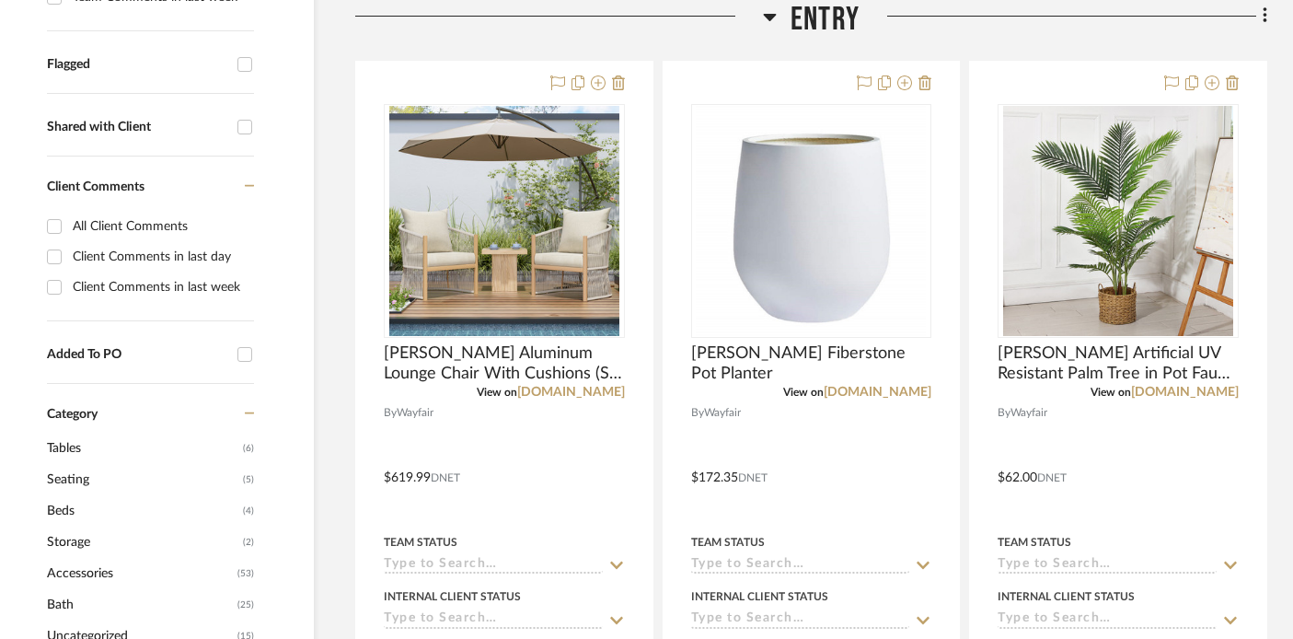
scroll to position [706, 32]
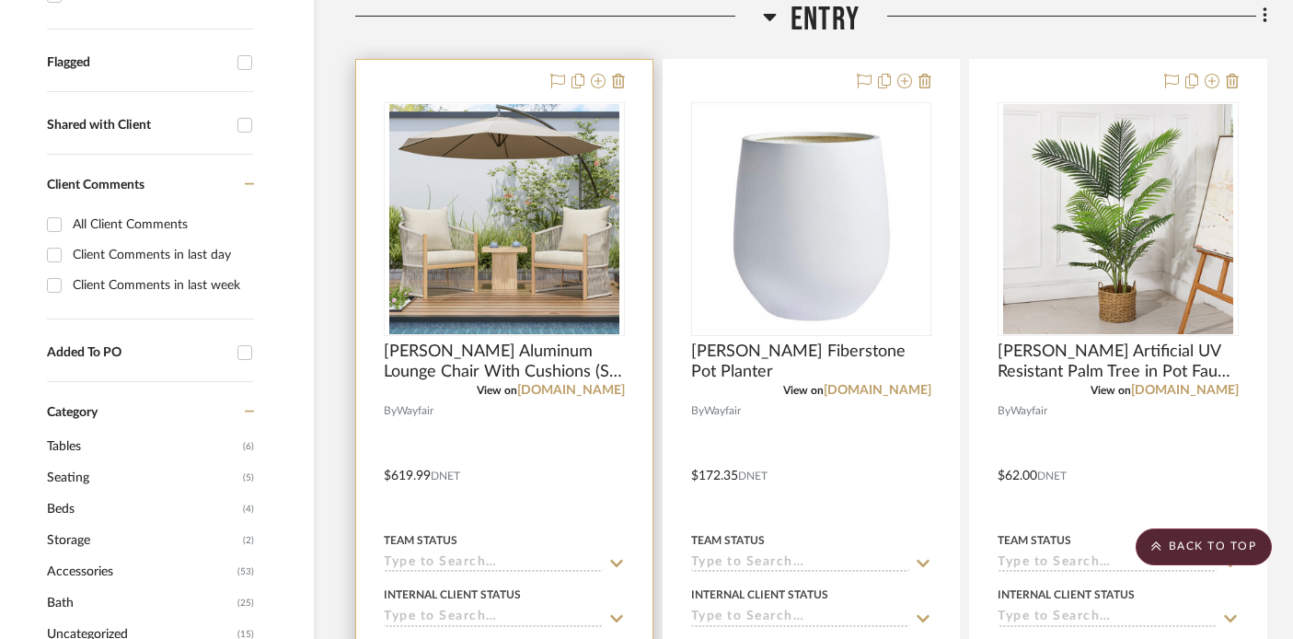
click at [570, 508] on div at bounding box center [504, 462] width 296 height 805
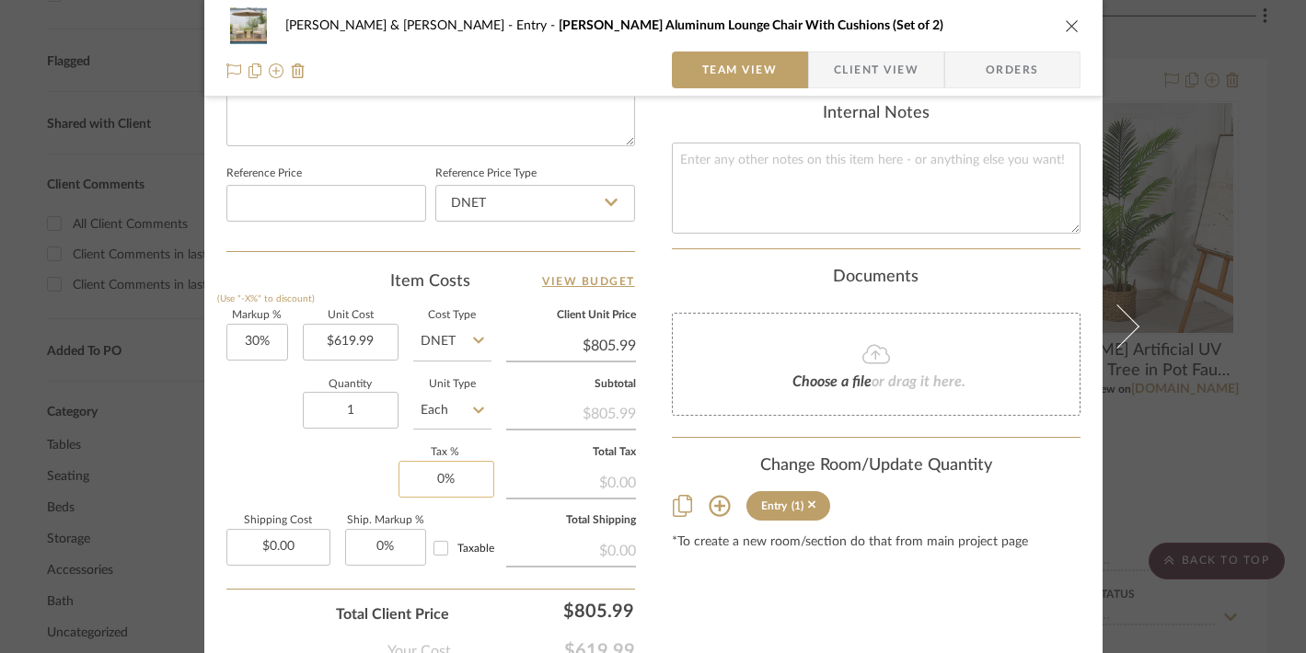
scroll to position [960, 0]
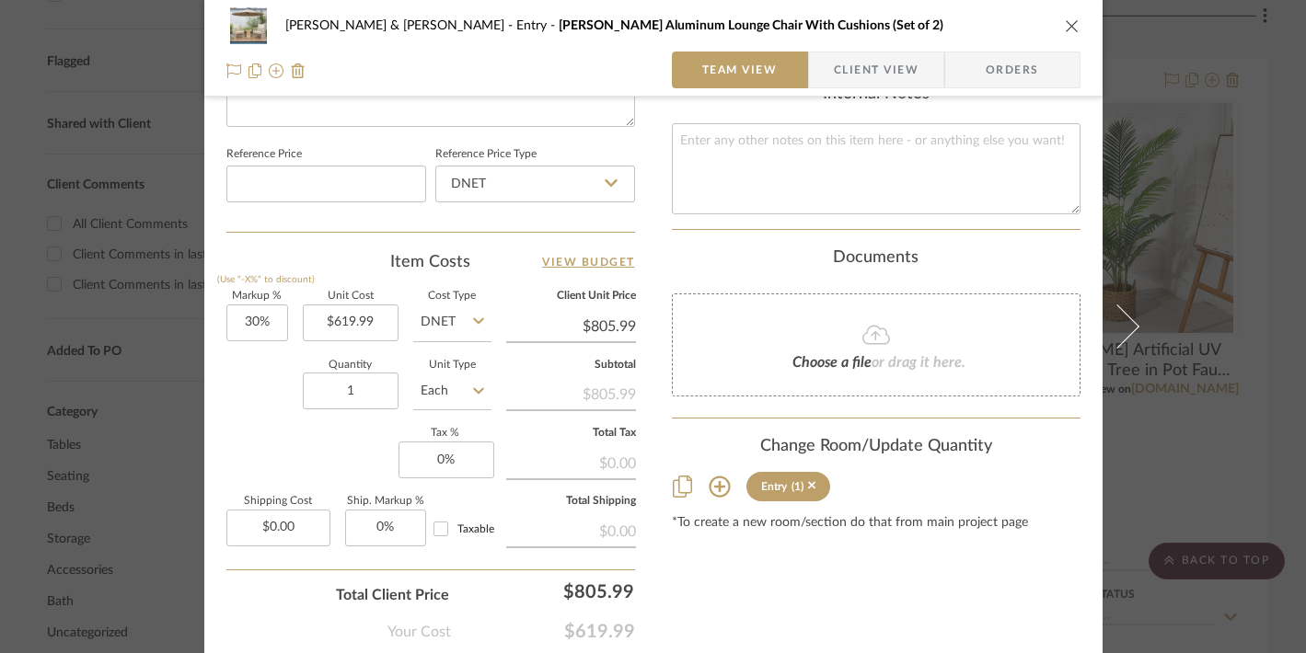
click at [712, 477] on icon at bounding box center [718, 487] width 21 height 21
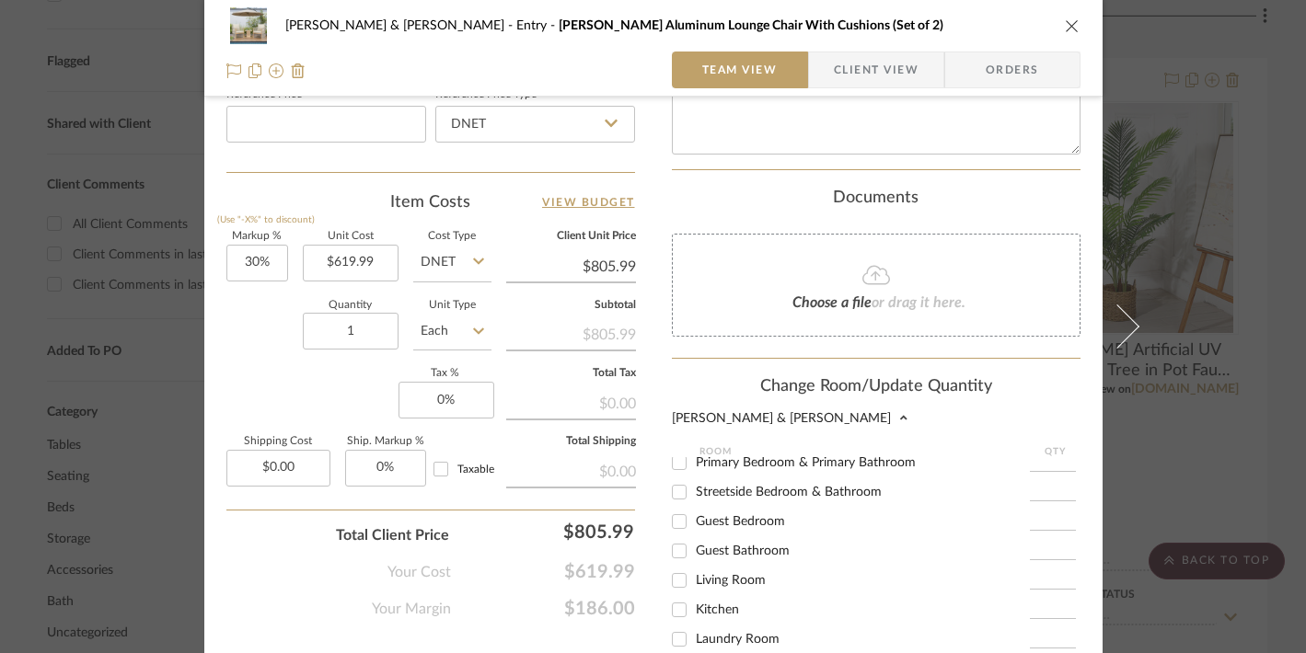
scroll to position [0, 0]
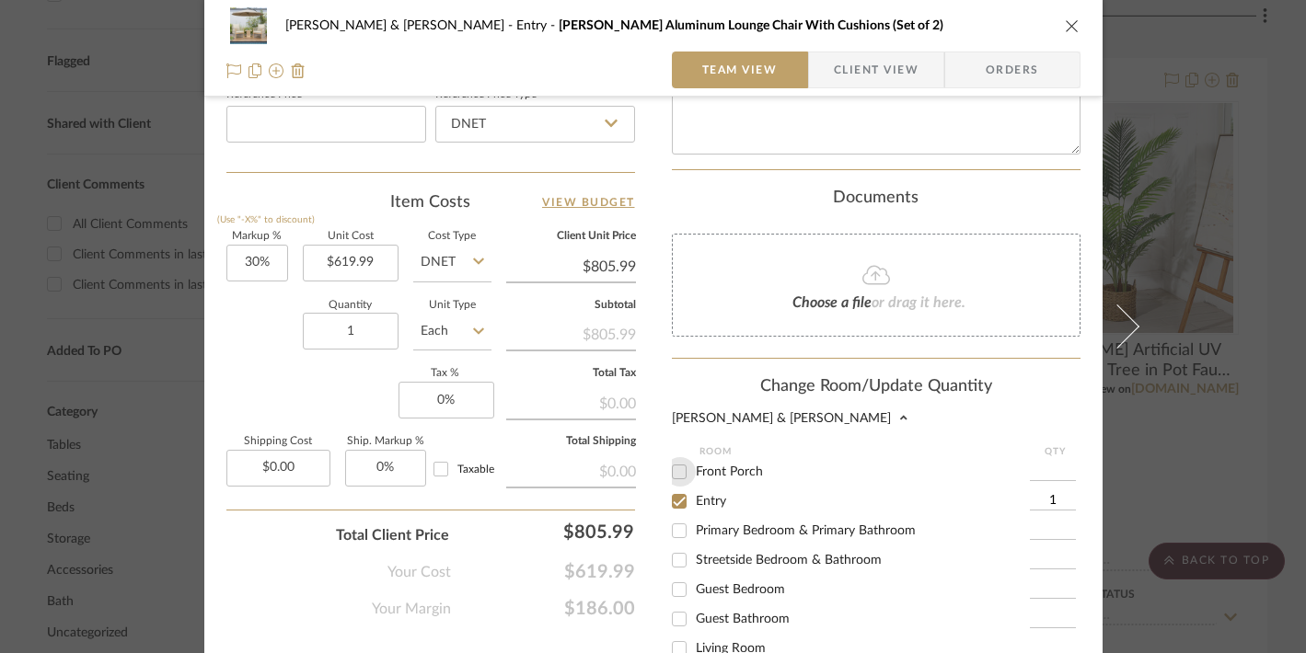
click at [673, 457] on input "Front Porch" at bounding box center [678, 471] width 29 height 29
checkbox input "true"
type input "1"
click at [669, 487] on input "Entry" at bounding box center [678, 501] width 29 height 29
checkbox input "false"
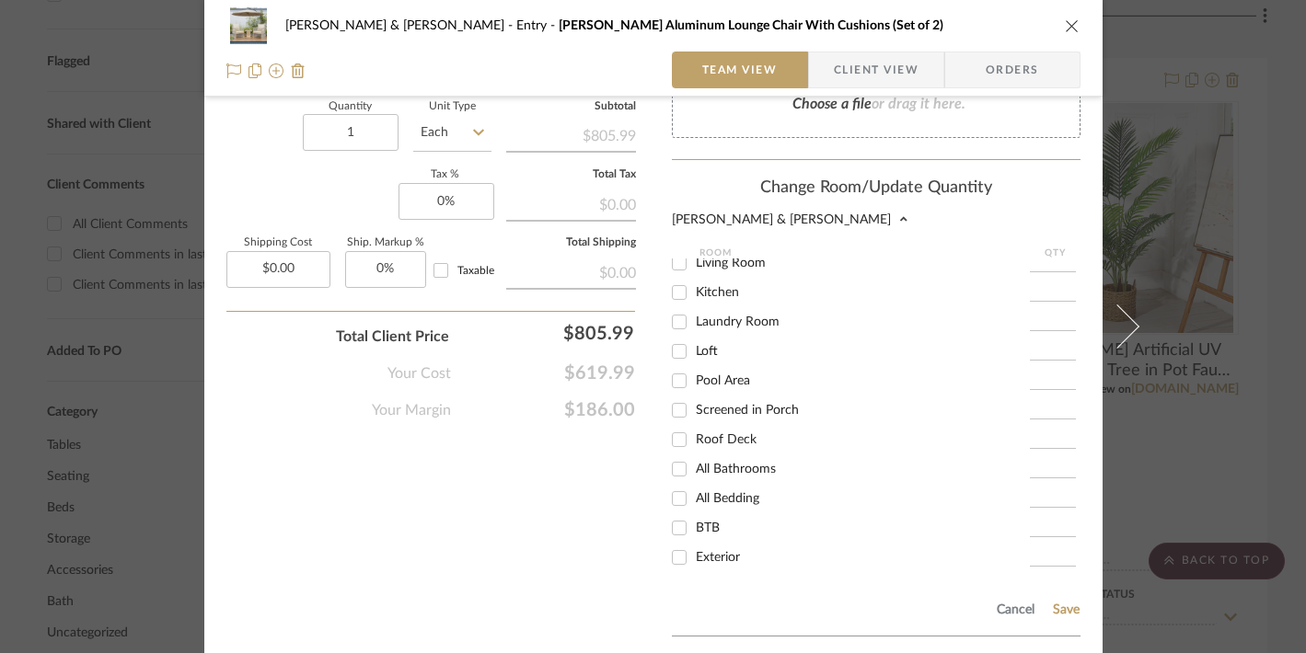
scroll to position [1340, 0]
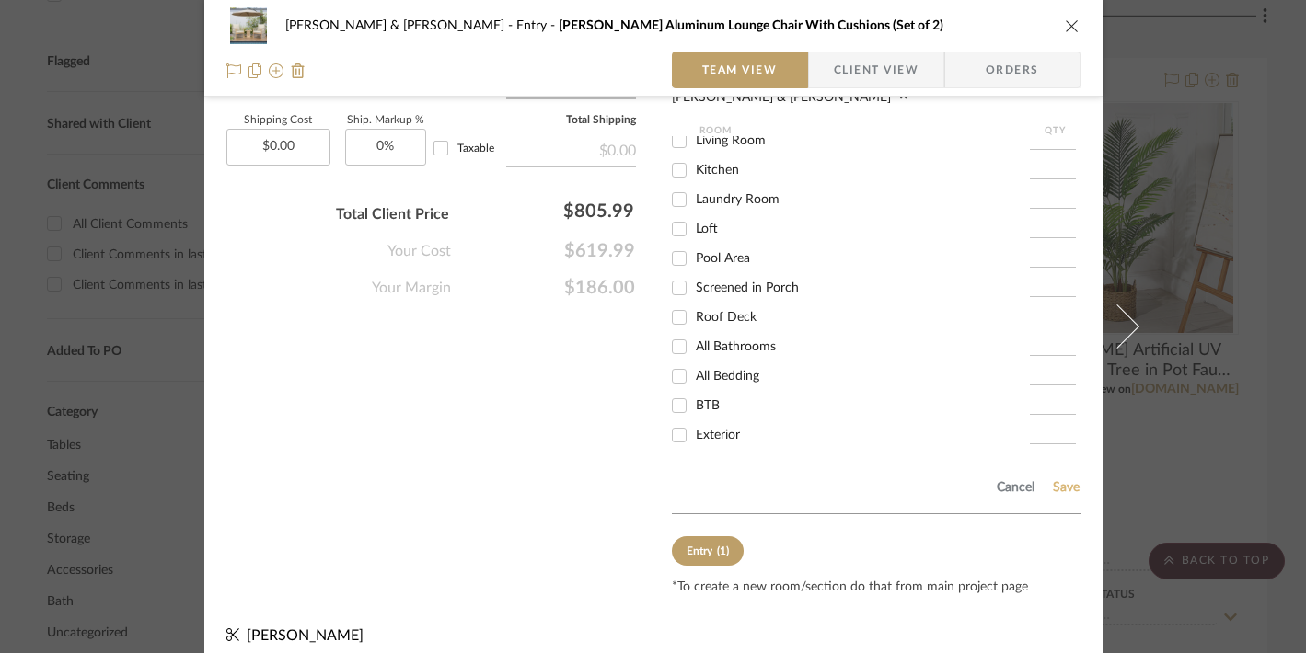
click at [1052, 480] on button "Save" at bounding box center [1066, 487] width 29 height 15
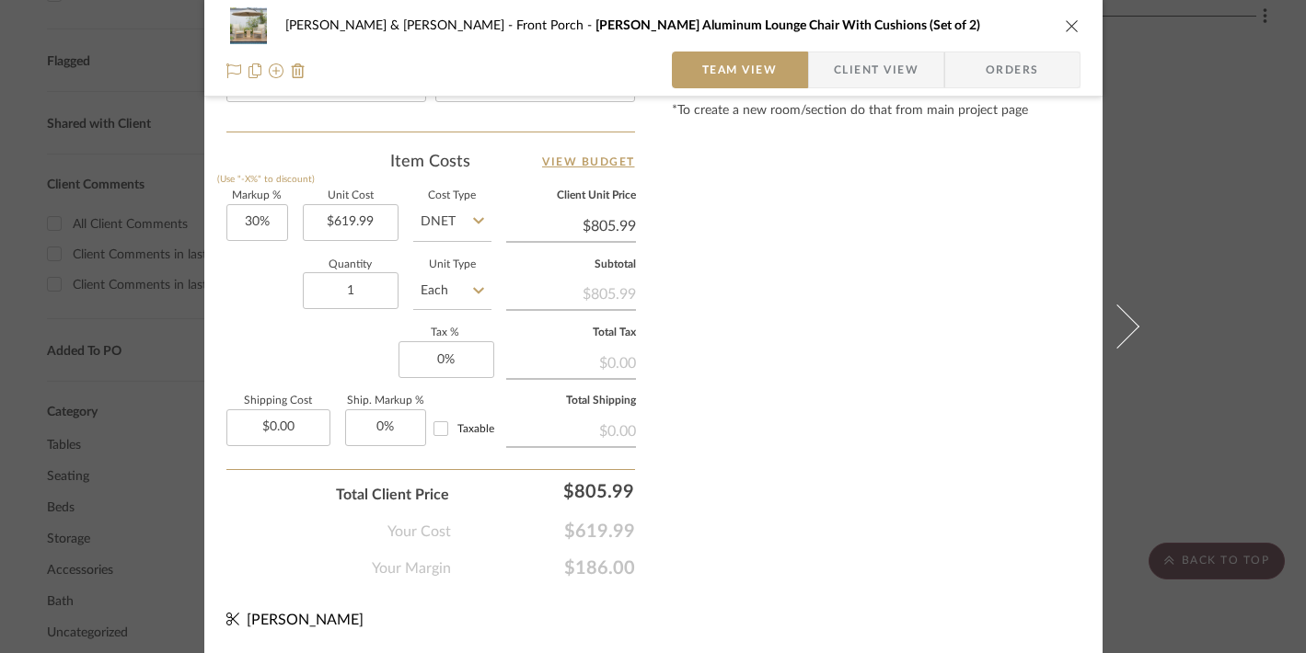
scroll to position [1056, 0]
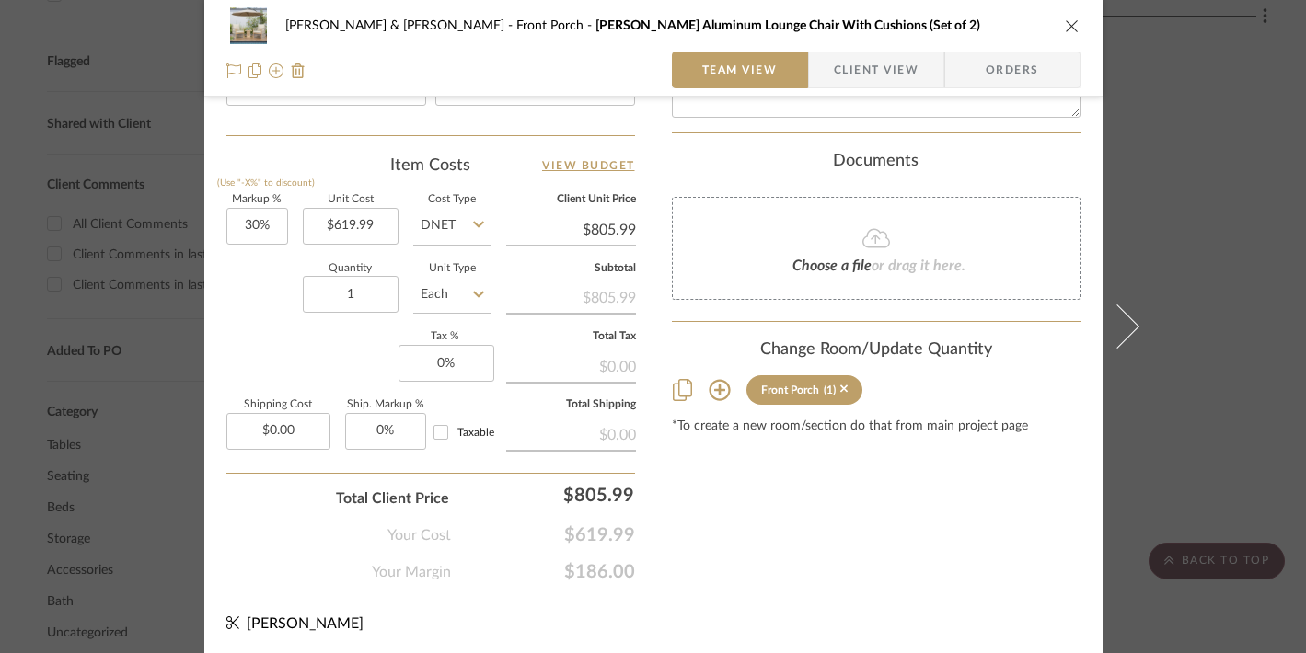
click at [1069, 28] on icon "close" at bounding box center [1071, 25] width 15 height 15
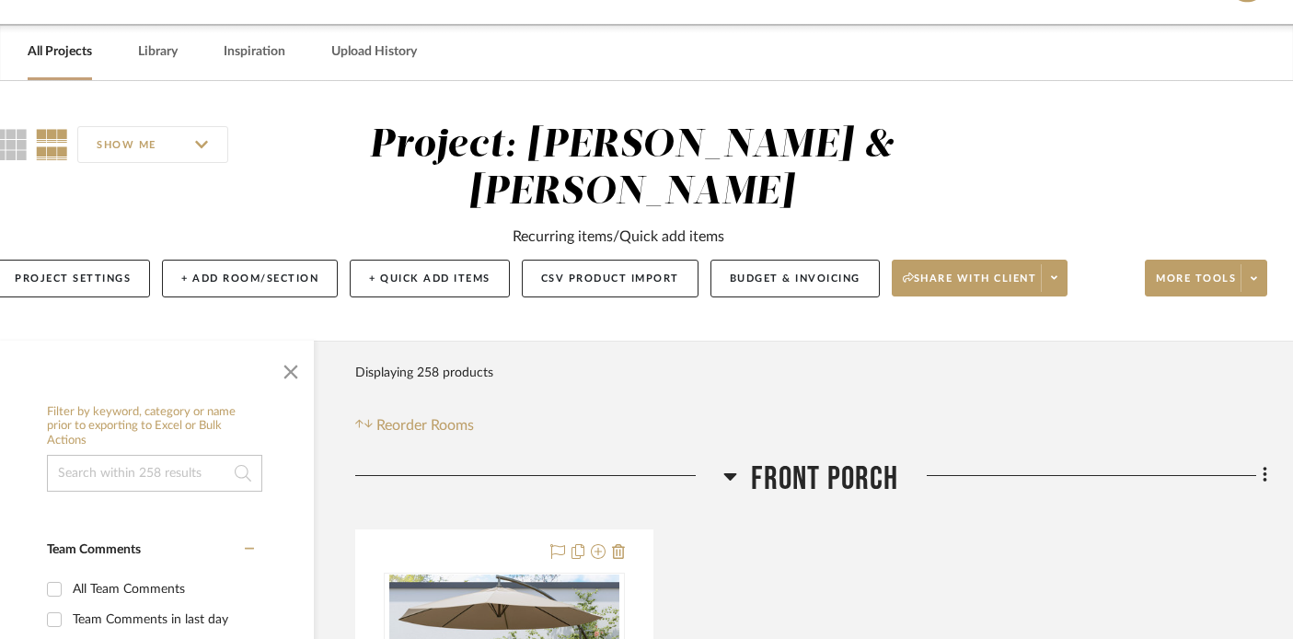
scroll to position [16, 32]
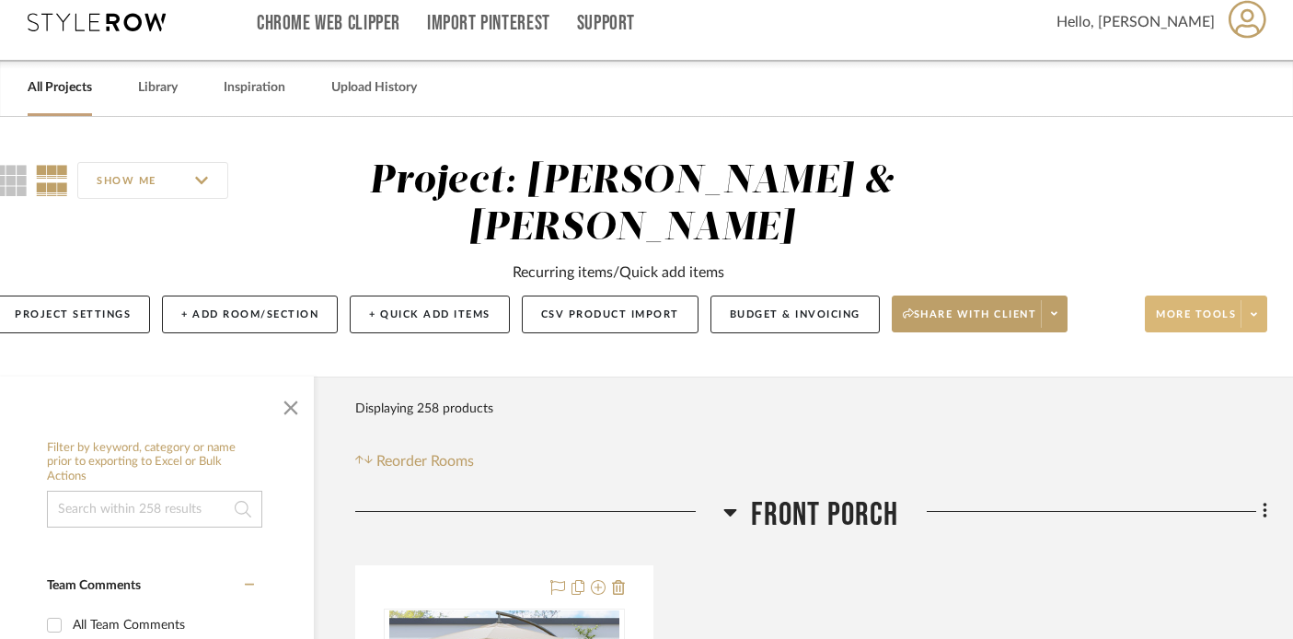
click at [1248, 307] on span at bounding box center [1253, 314] width 26 height 28
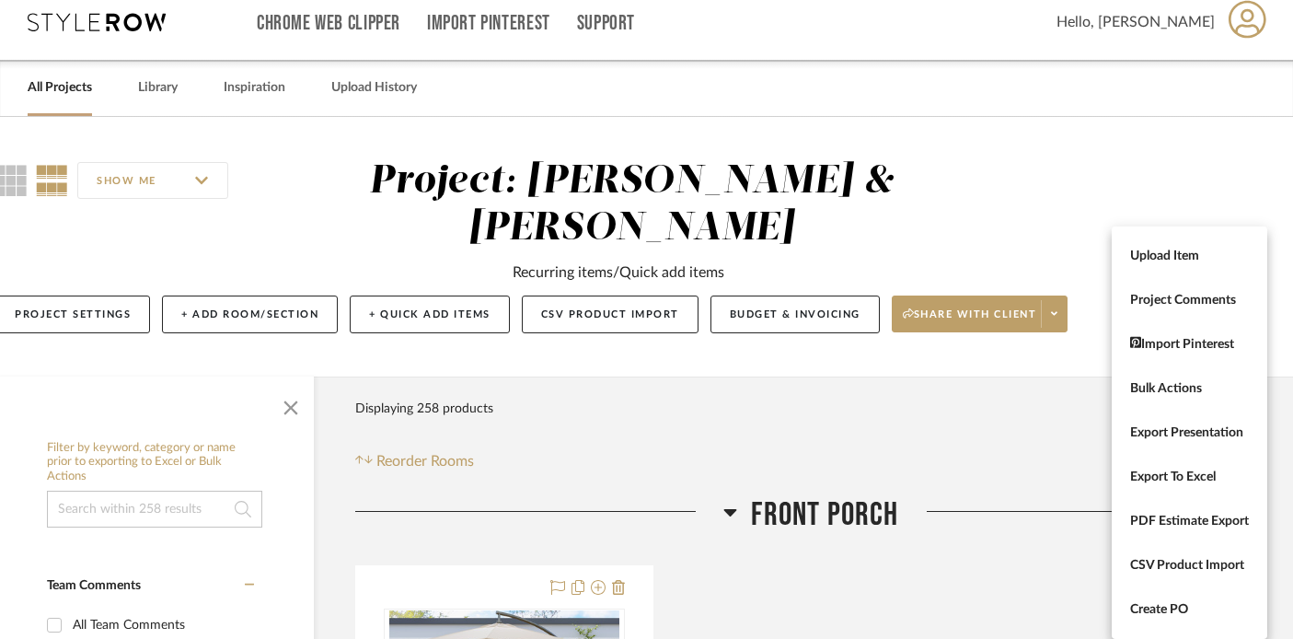
click at [1032, 259] on div at bounding box center [646, 319] width 1293 height 639
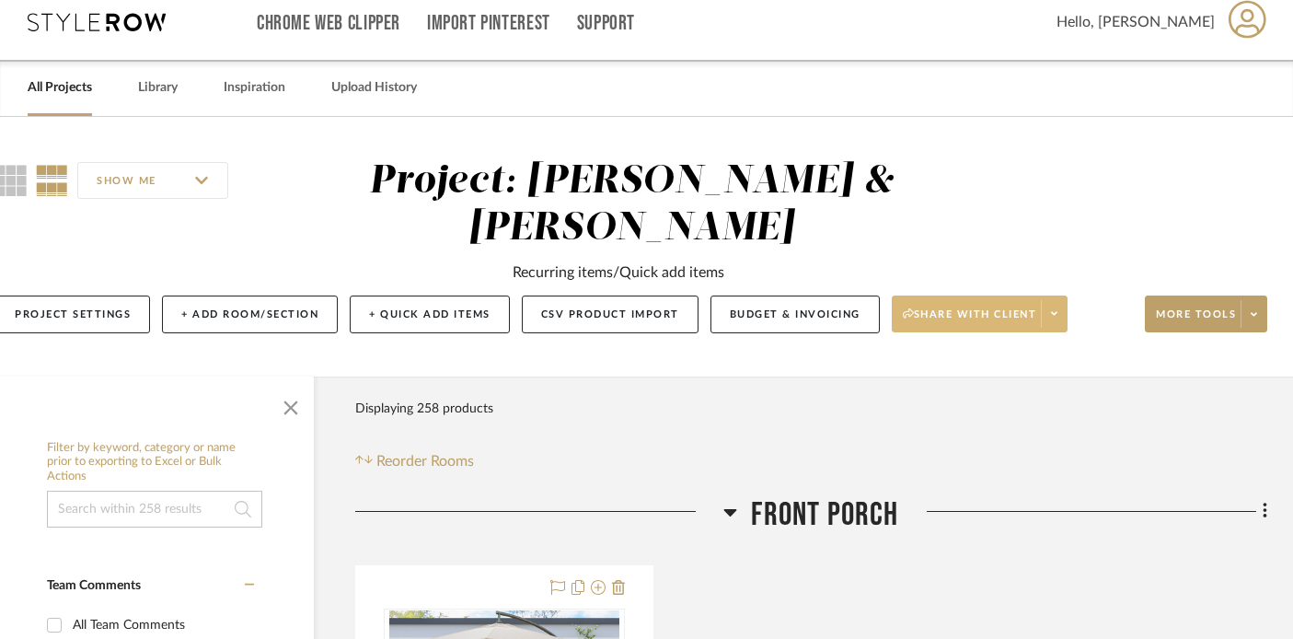
click at [1056, 310] on icon at bounding box center [1054, 313] width 6 height 10
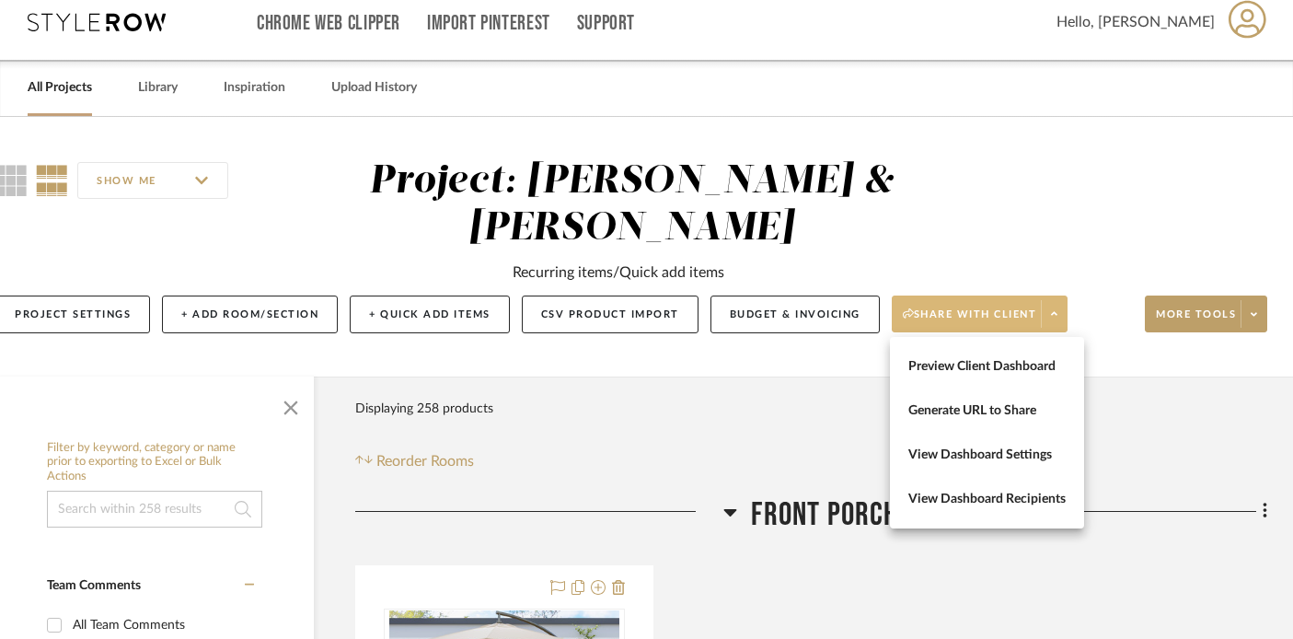
click at [1214, 294] on div at bounding box center [646, 319] width 1293 height 639
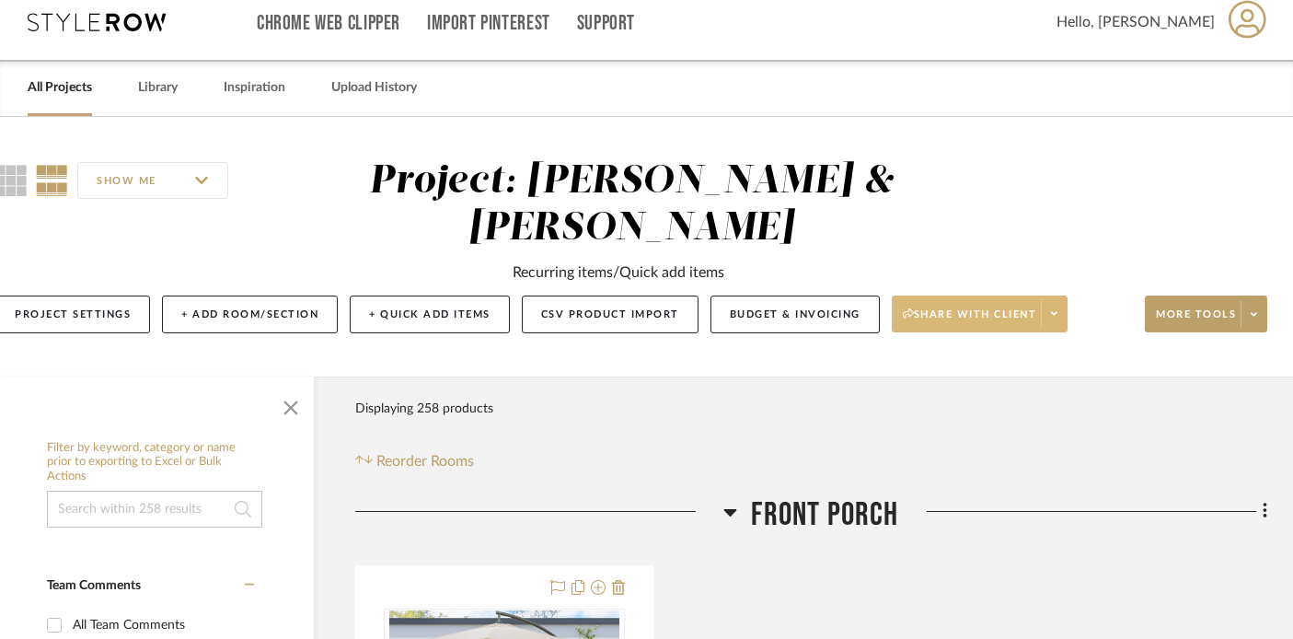
click at [1214, 295] on button "More tools" at bounding box center [1206, 313] width 122 height 37
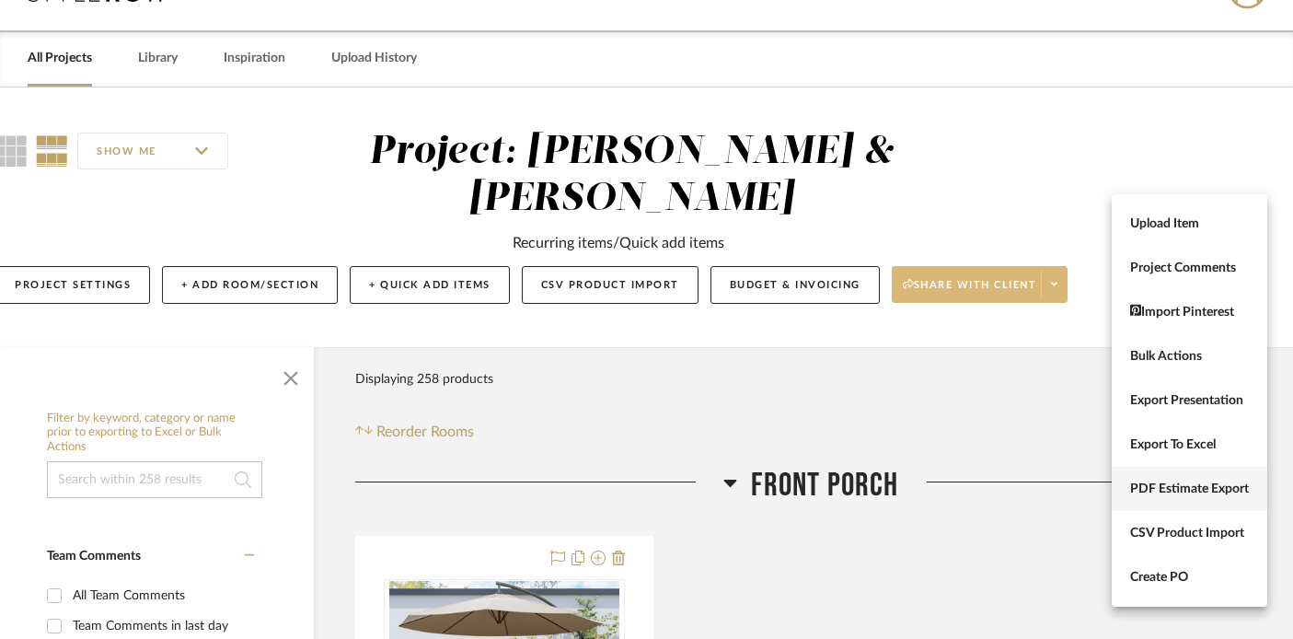
scroll to position [48, 32]
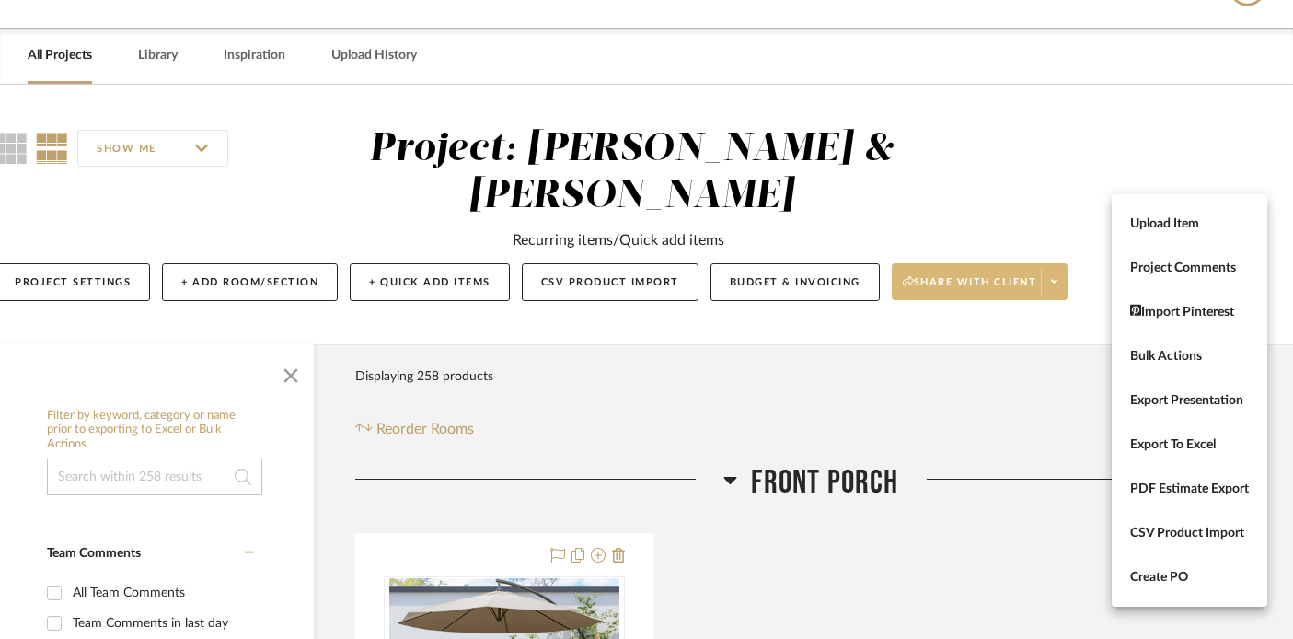
click at [926, 406] on div at bounding box center [646, 319] width 1293 height 639
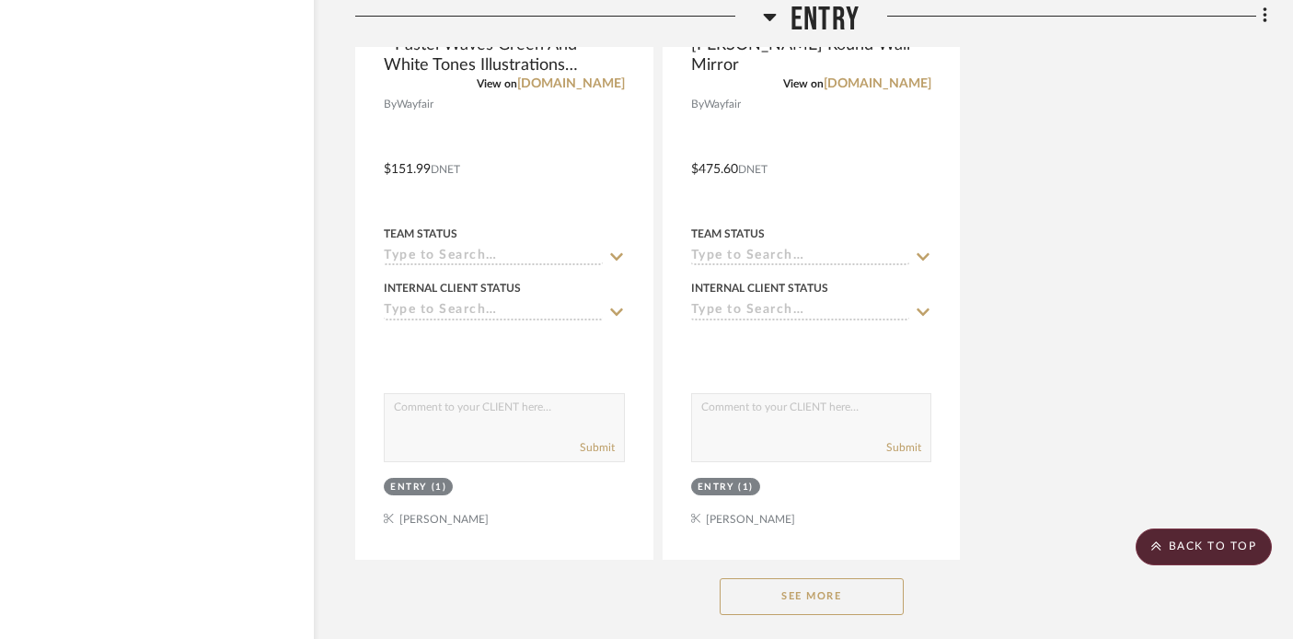
scroll to position [3436, 32]
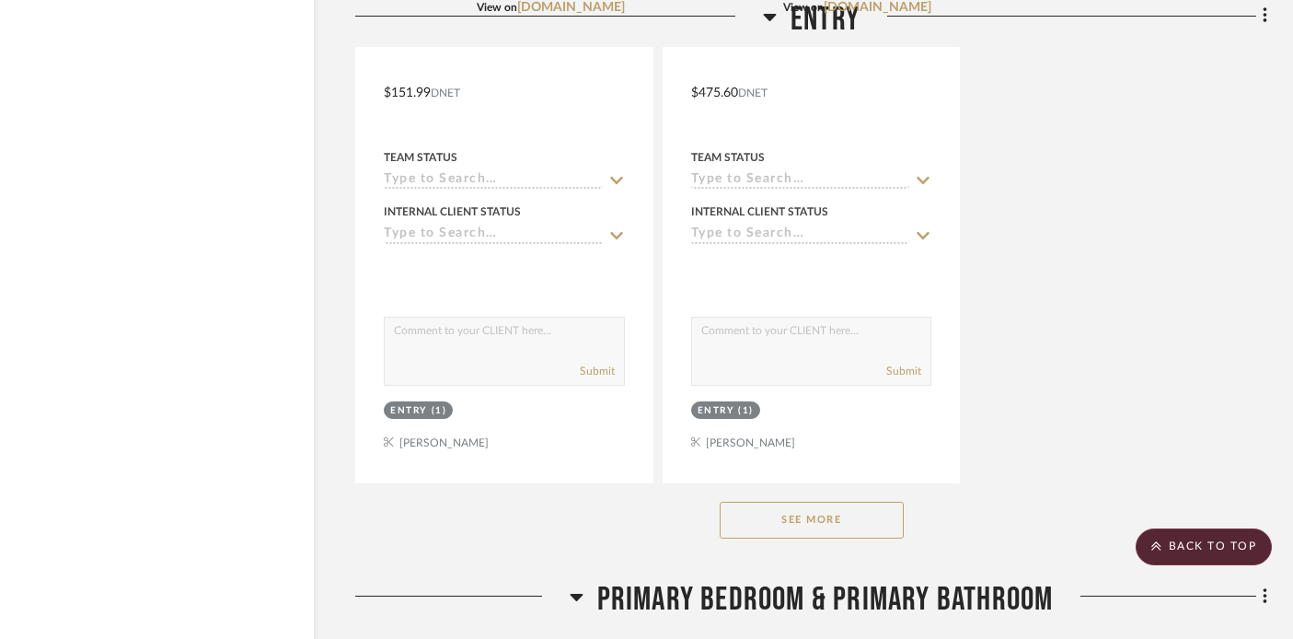
click at [775, 511] on button "See More" at bounding box center [811, 519] width 184 height 37
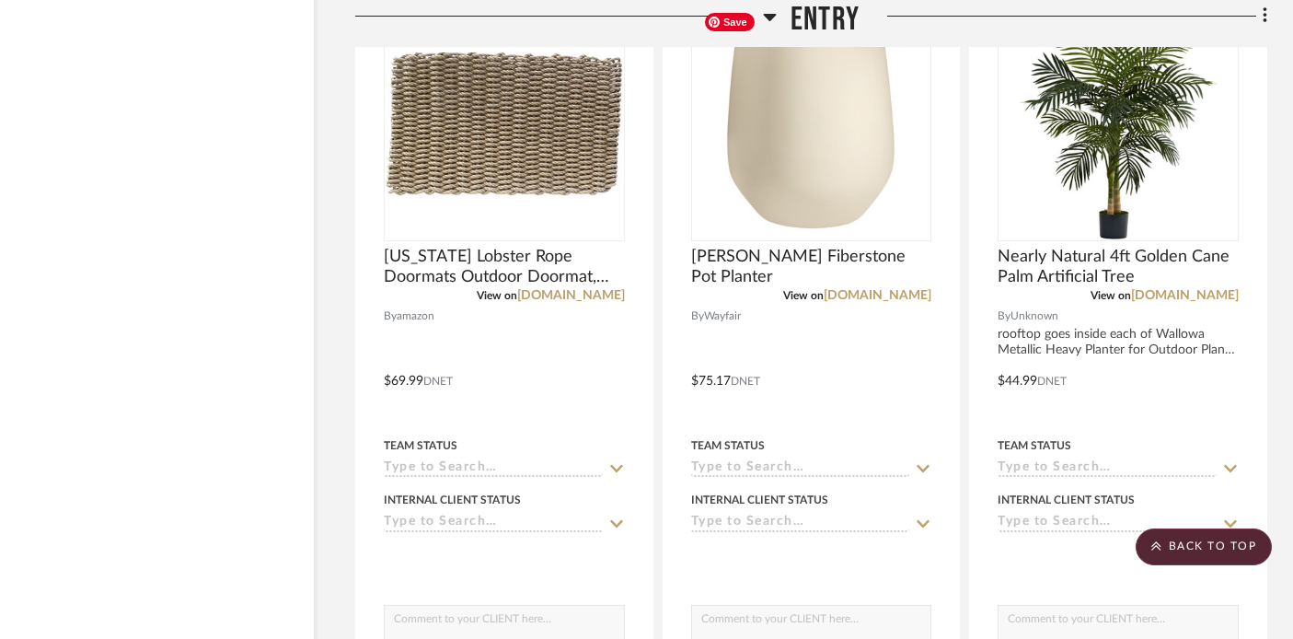
scroll to position [5597, 32]
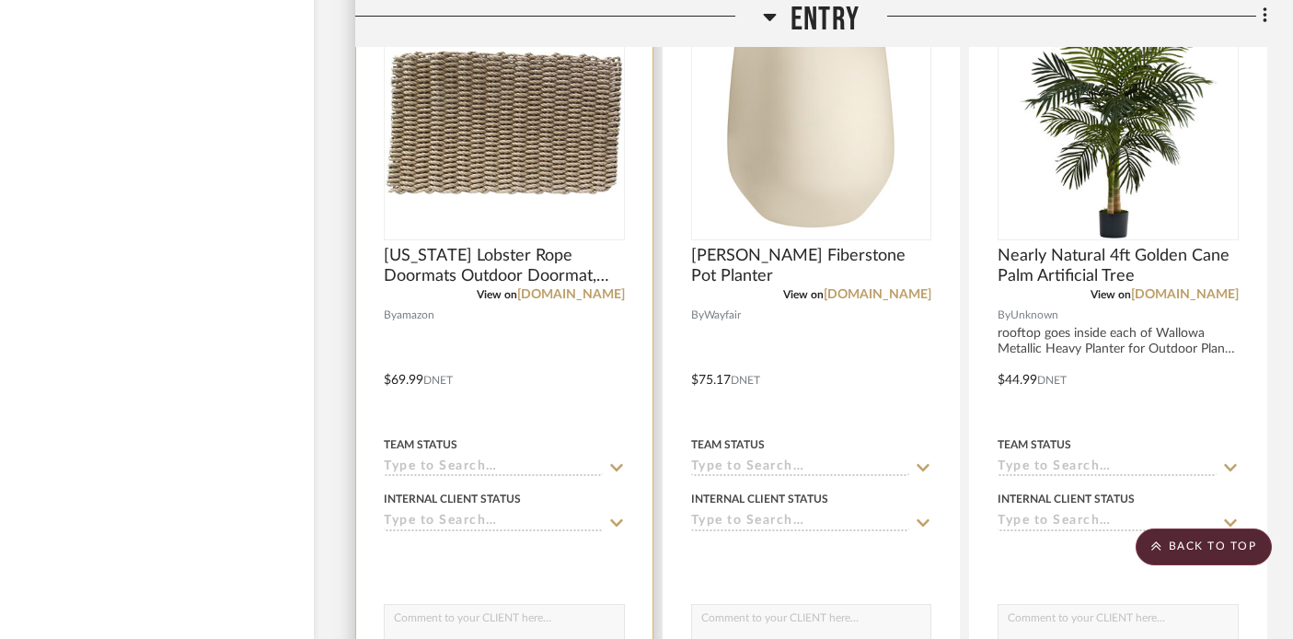
click at [543, 383] on div at bounding box center [504, 366] width 296 height 805
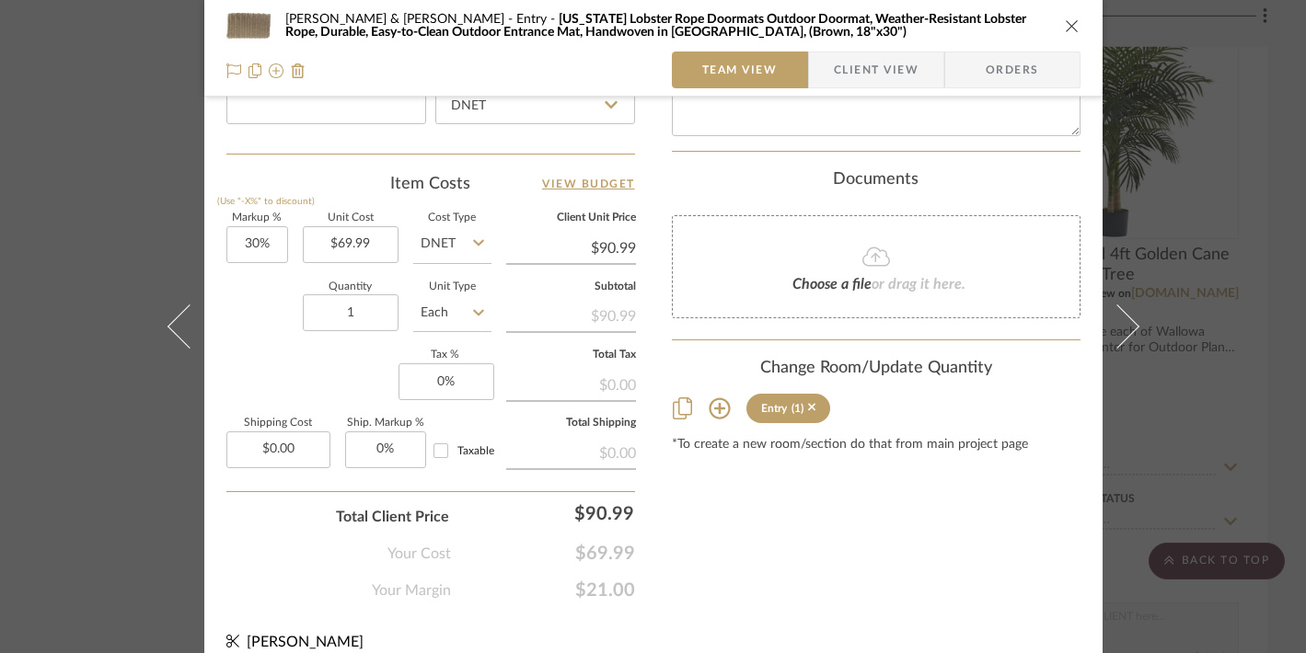
scroll to position [1047, 0]
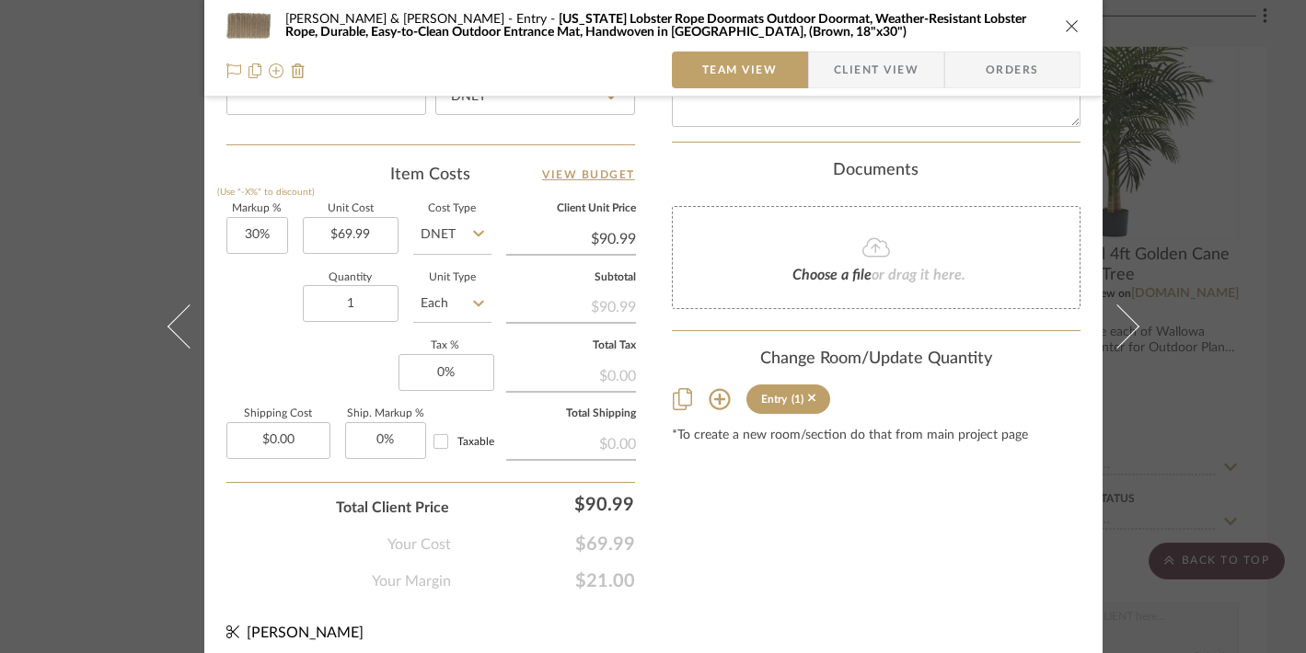
click at [716, 394] on icon at bounding box center [718, 399] width 21 height 21
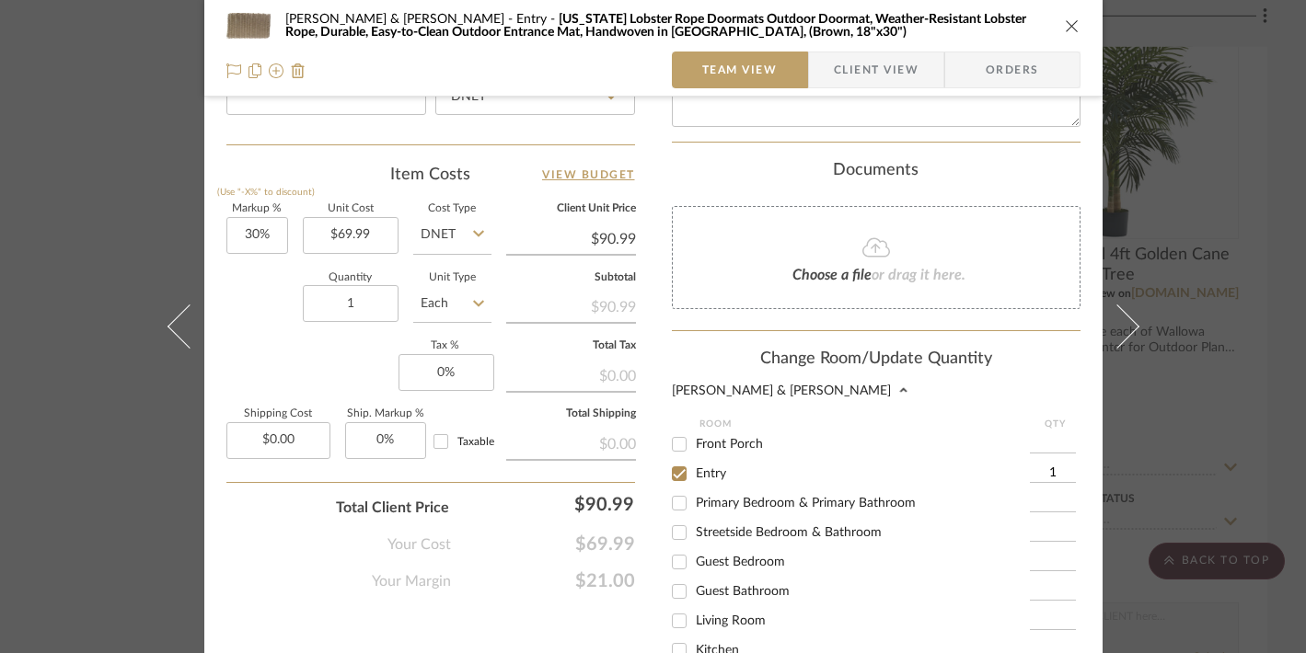
click at [669, 430] on input "Front Porch" at bounding box center [678, 444] width 29 height 29
checkbox input "true"
type input "1"
click at [669, 459] on input "Entry" at bounding box center [678, 473] width 29 height 29
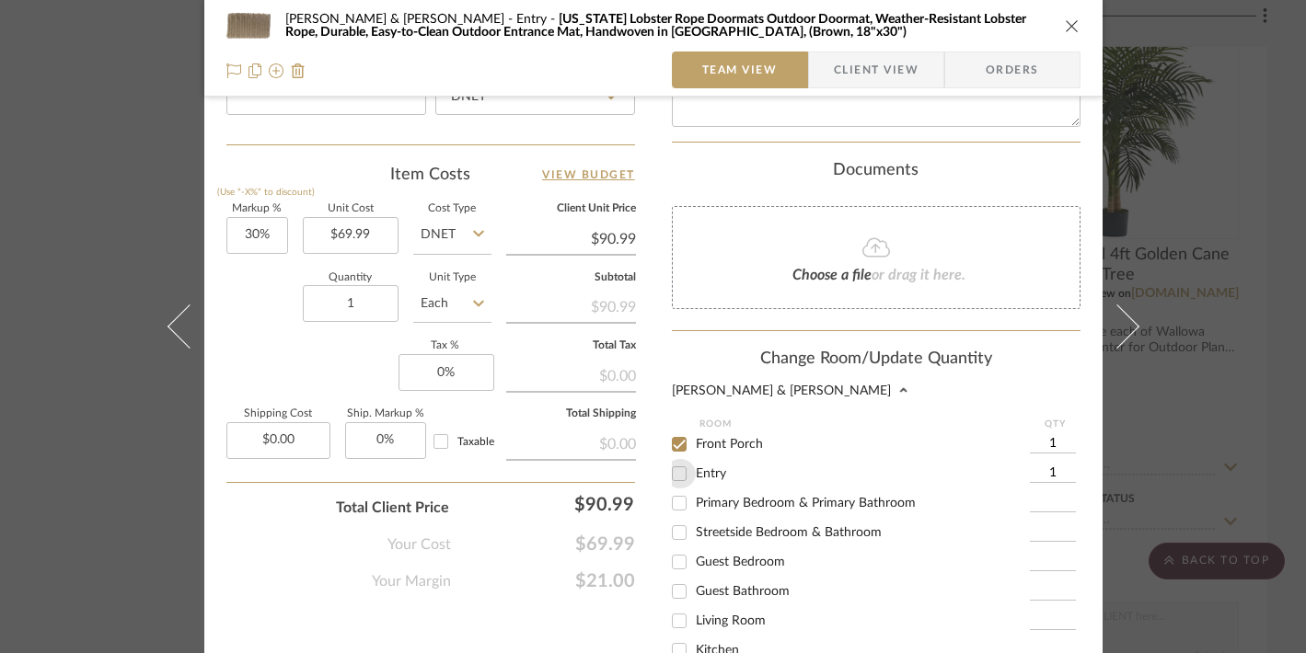
checkbox input "false"
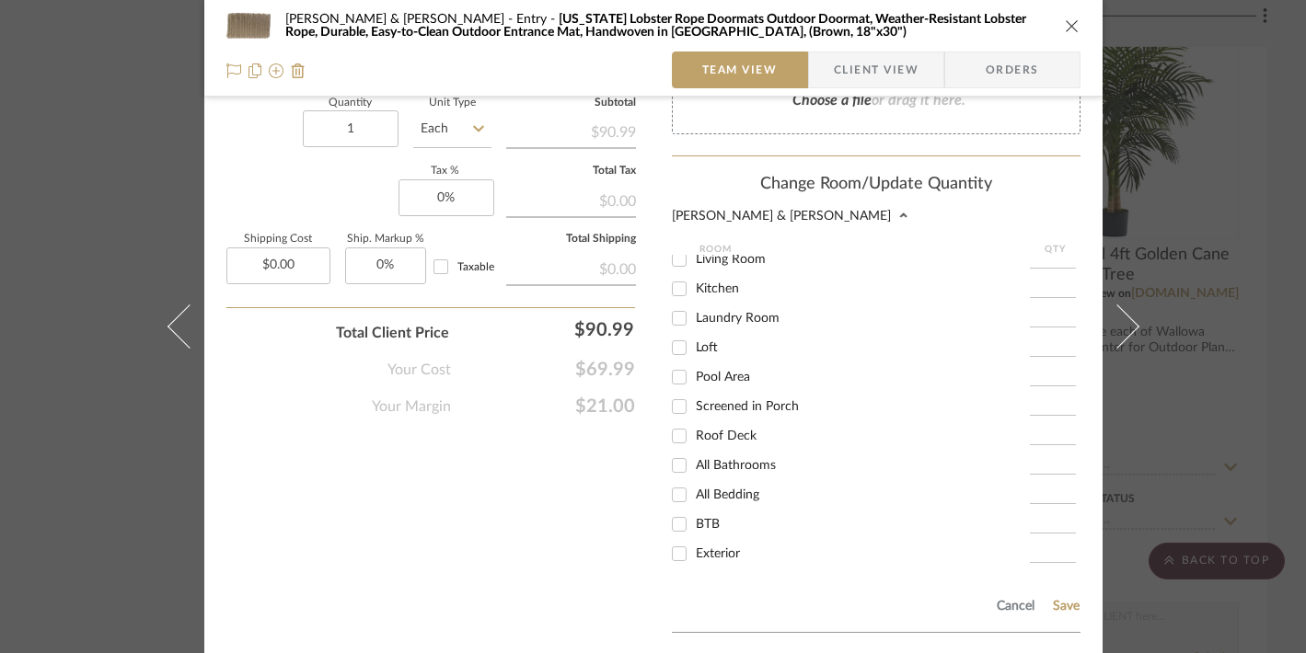
scroll to position [1340, 0]
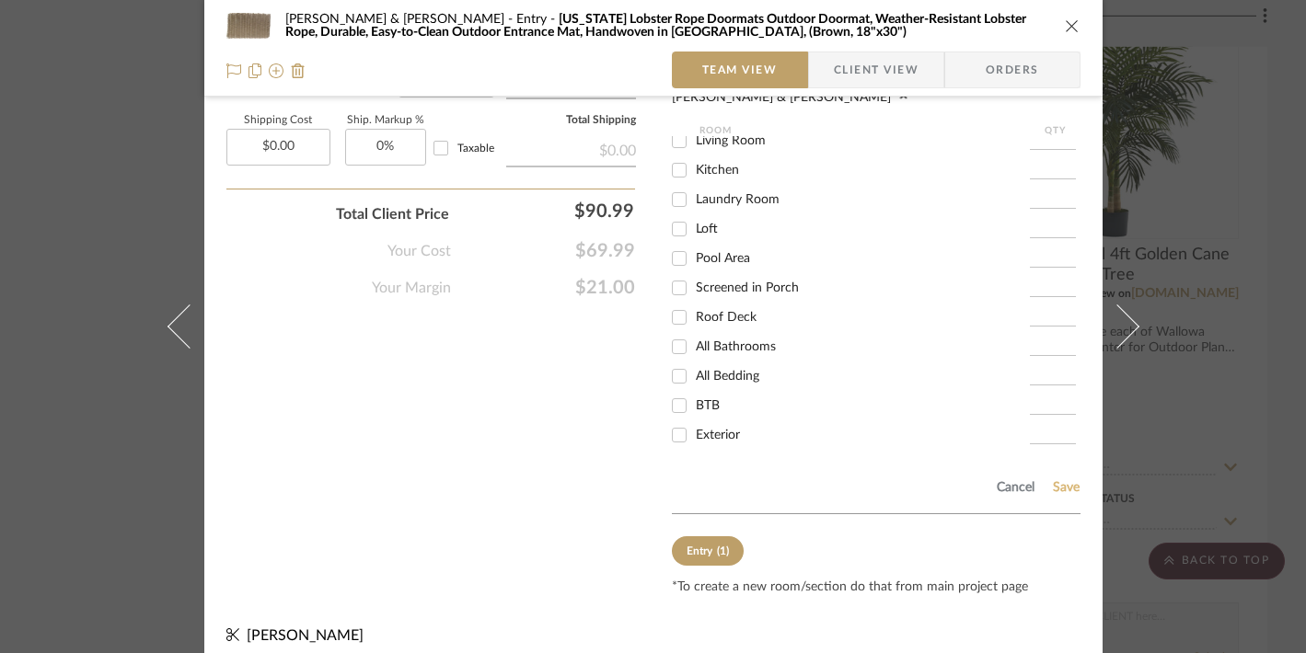
click at [1057, 480] on button "Save" at bounding box center [1066, 487] width 29 height 15
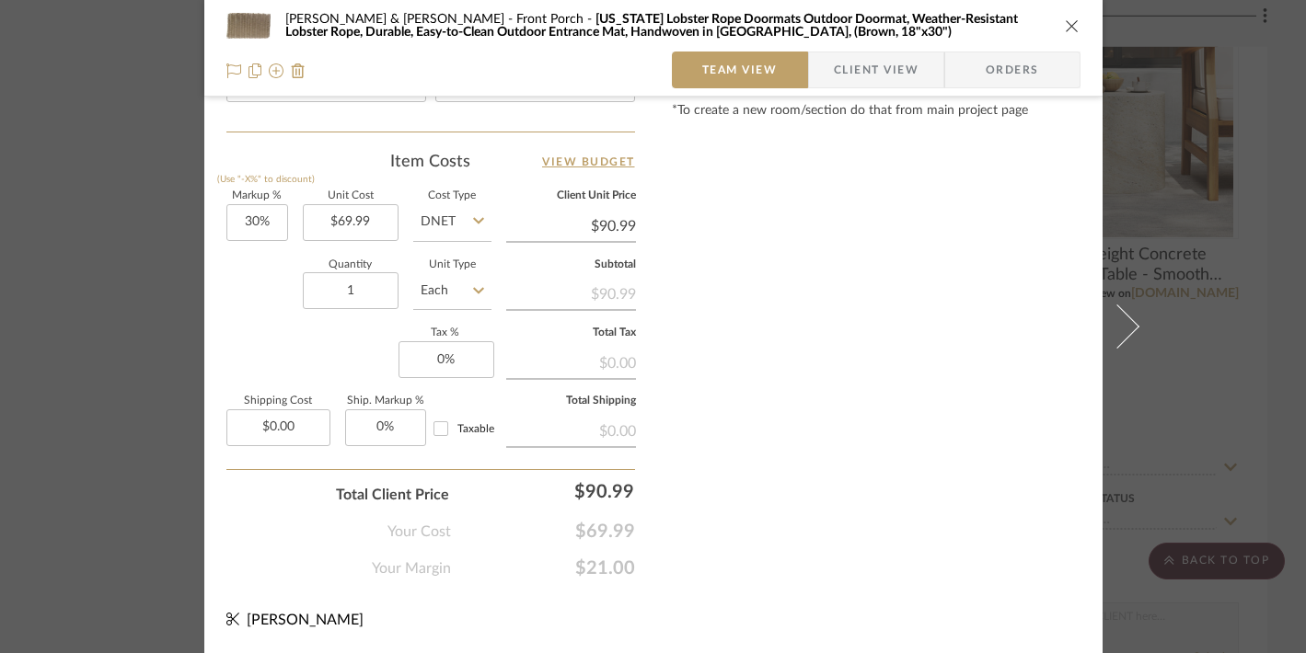
scroll to position [1056, 0]
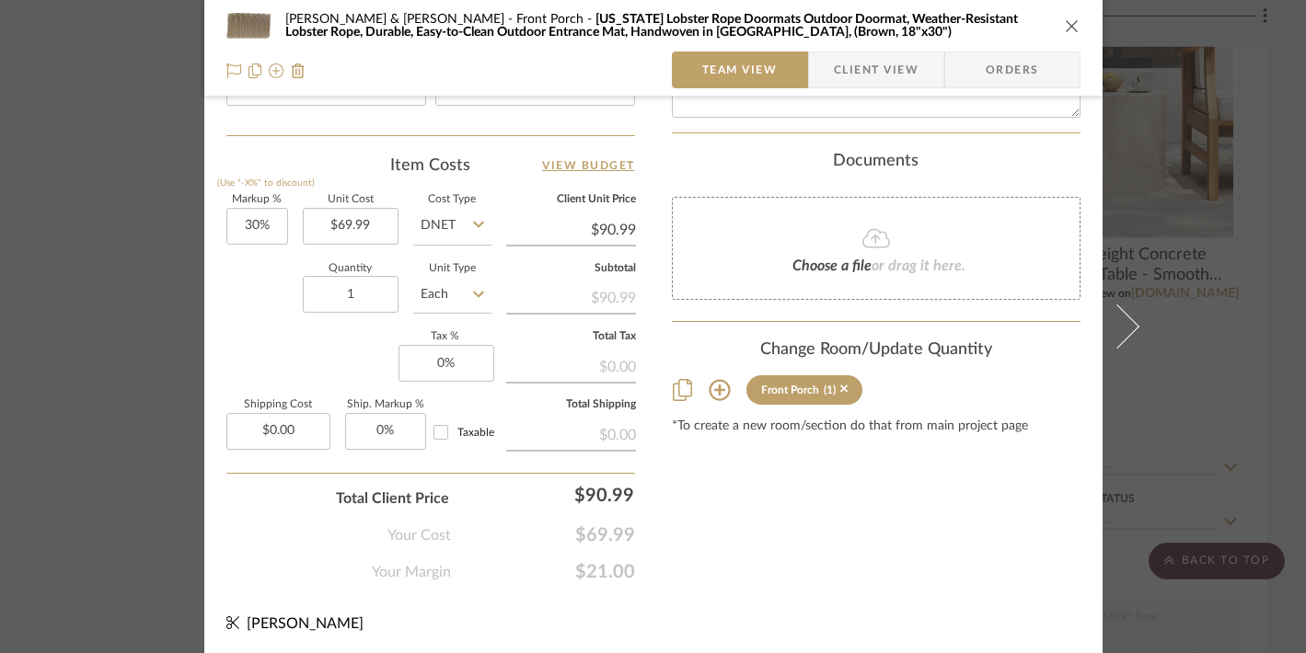
click at [1071, 24] on icon "close" at bounding box center [1071, 25] width 15 height 15
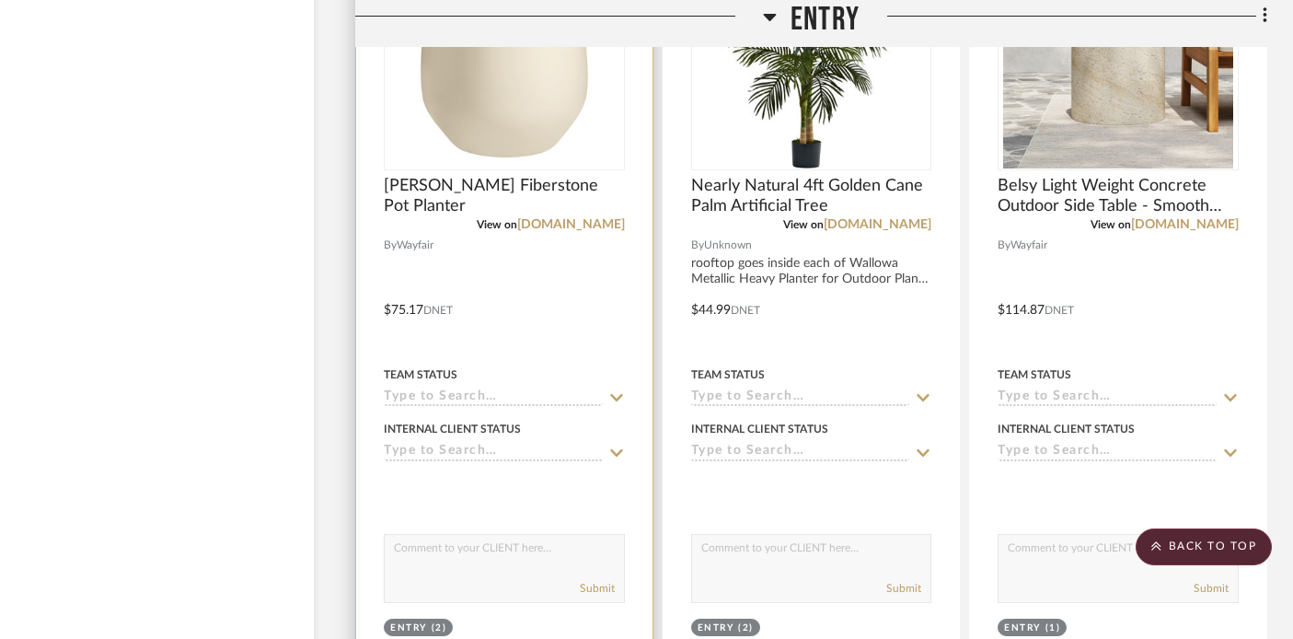
scroll to position [5819, 32]
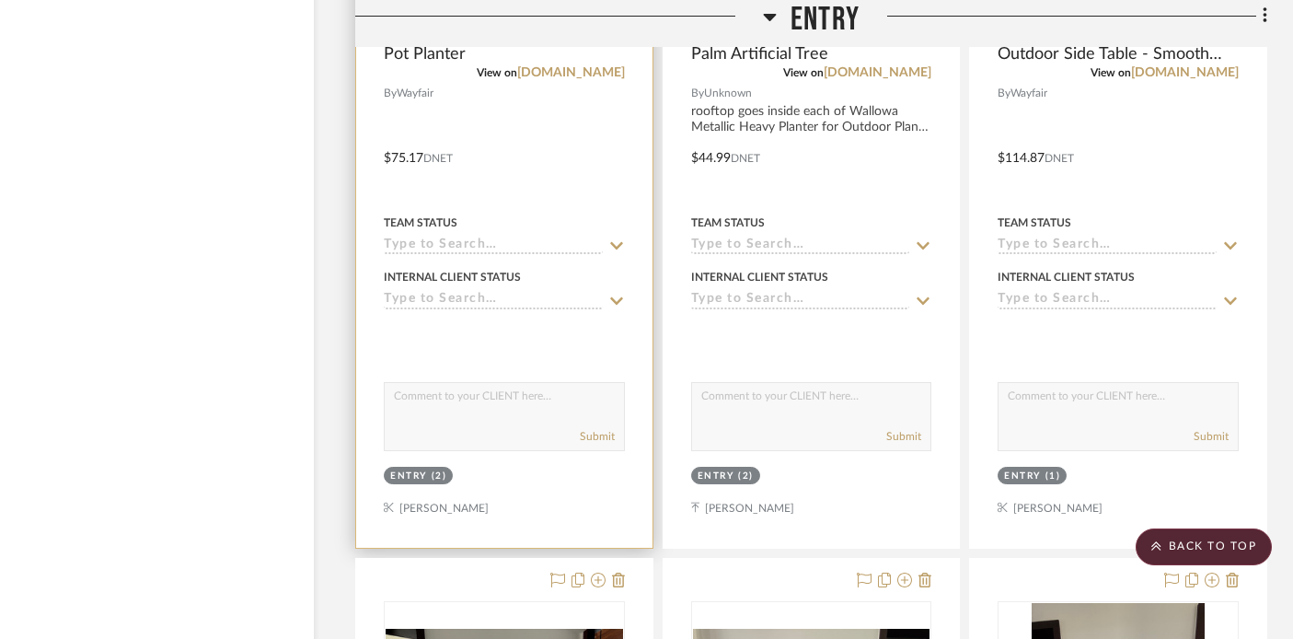
click at [535, 161] on div at bounding box center [504, 144] width 296 height 805
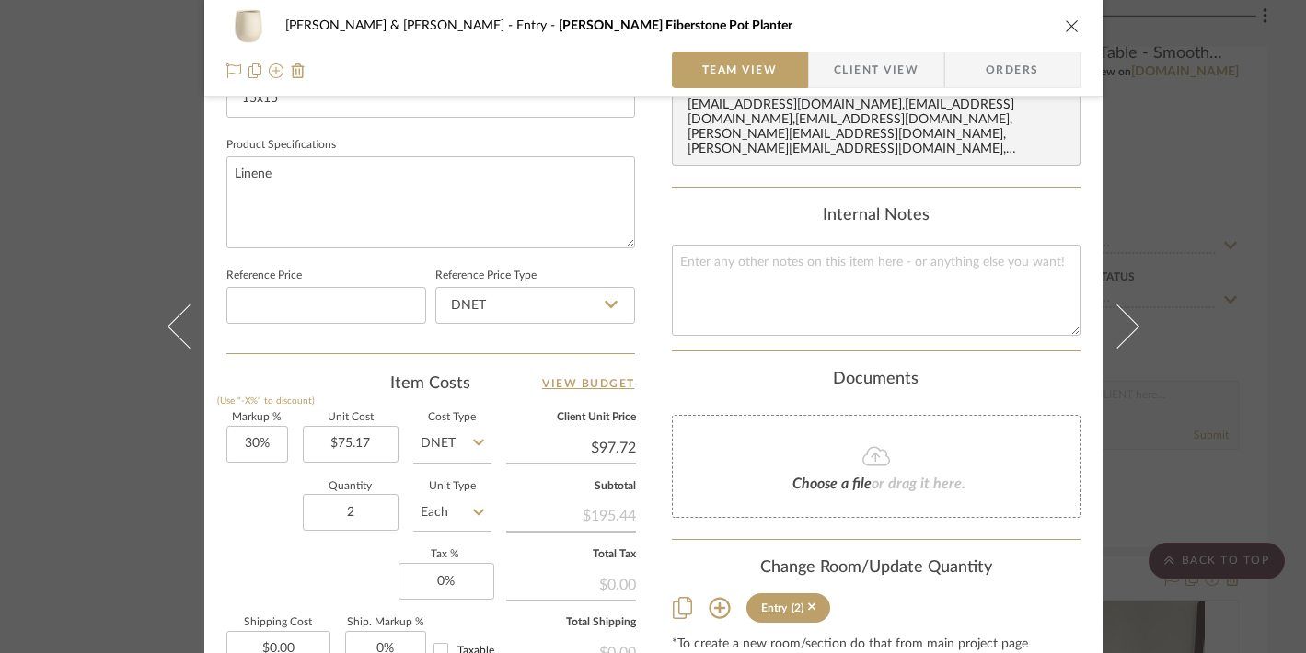
scroll to position [967, 0]
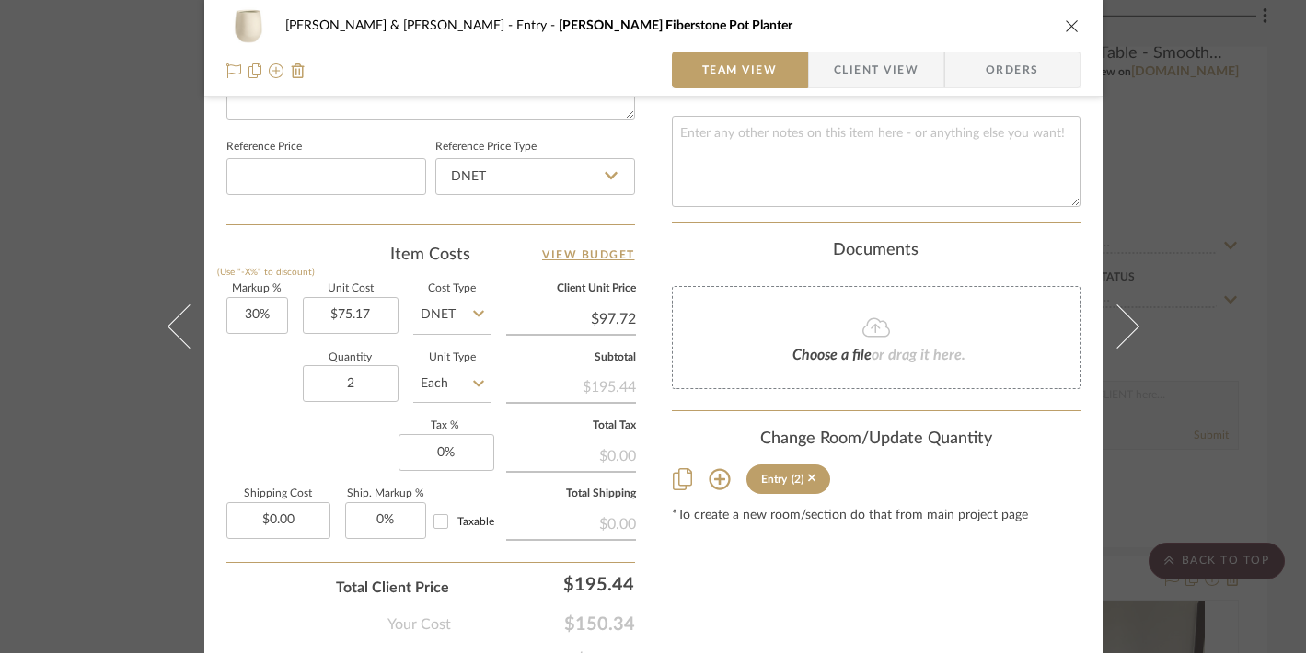
click at [708, 468] on icon at bounding box center [719, 479] width 22 height 22
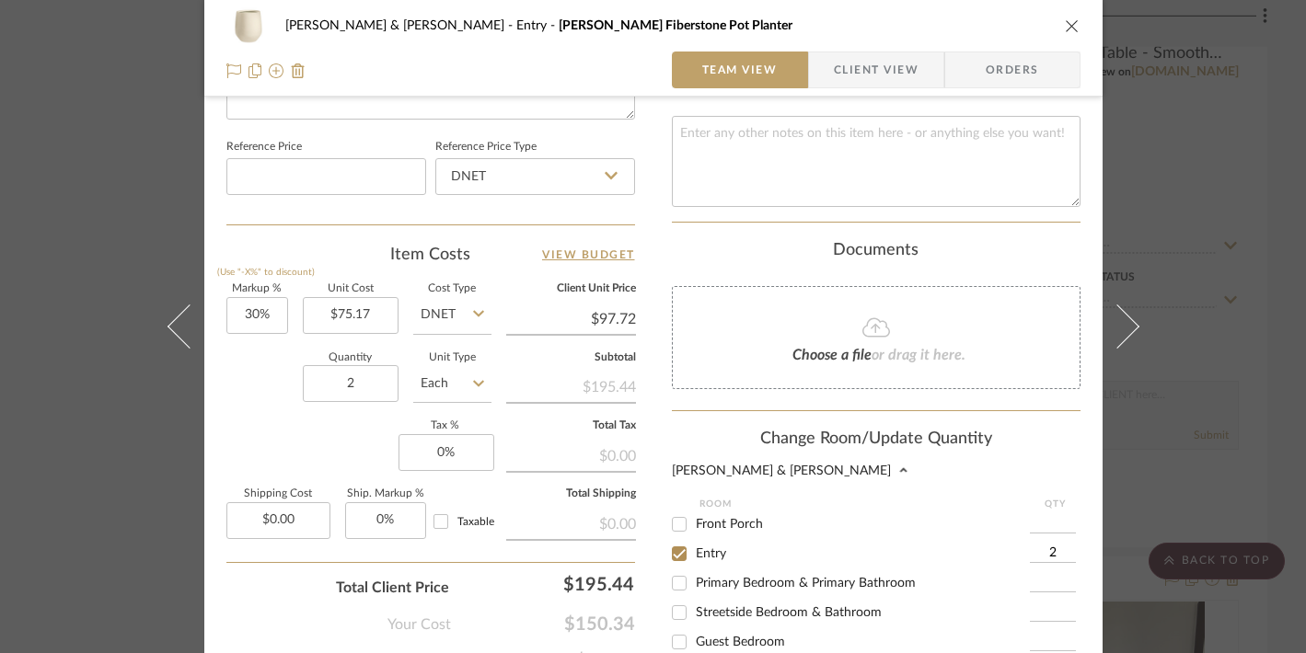
click at [676, 510] on input "Front Porch" at bounding box center [678, 524] width 29 height 29
checkbox input "true"
type input "1"
click at [669, 539] on input "Entry" at bounding box center [678, 553] width 29 height 29
checkbox input "false"
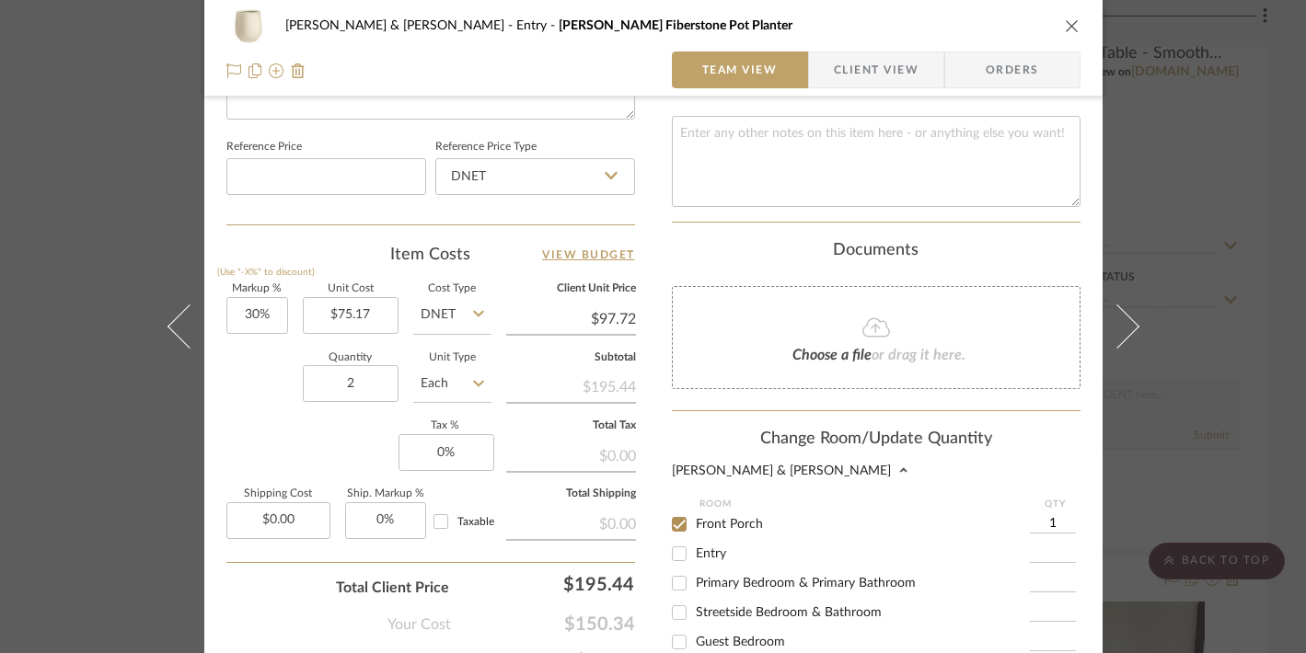
drag, startPoint x: 1026, startPoint y: 506, endPoint x: 1062, endPoint y: 512, distance: 36.3
click at [1062, 515] on input "1" at bounding box center [1053, 524] width 46 height 18
type input "2"
click at [1006, 465] on div "[PERSON_NAME] & [PERSON_NAME]" at bounding box center [876, 471] width 408 height 13
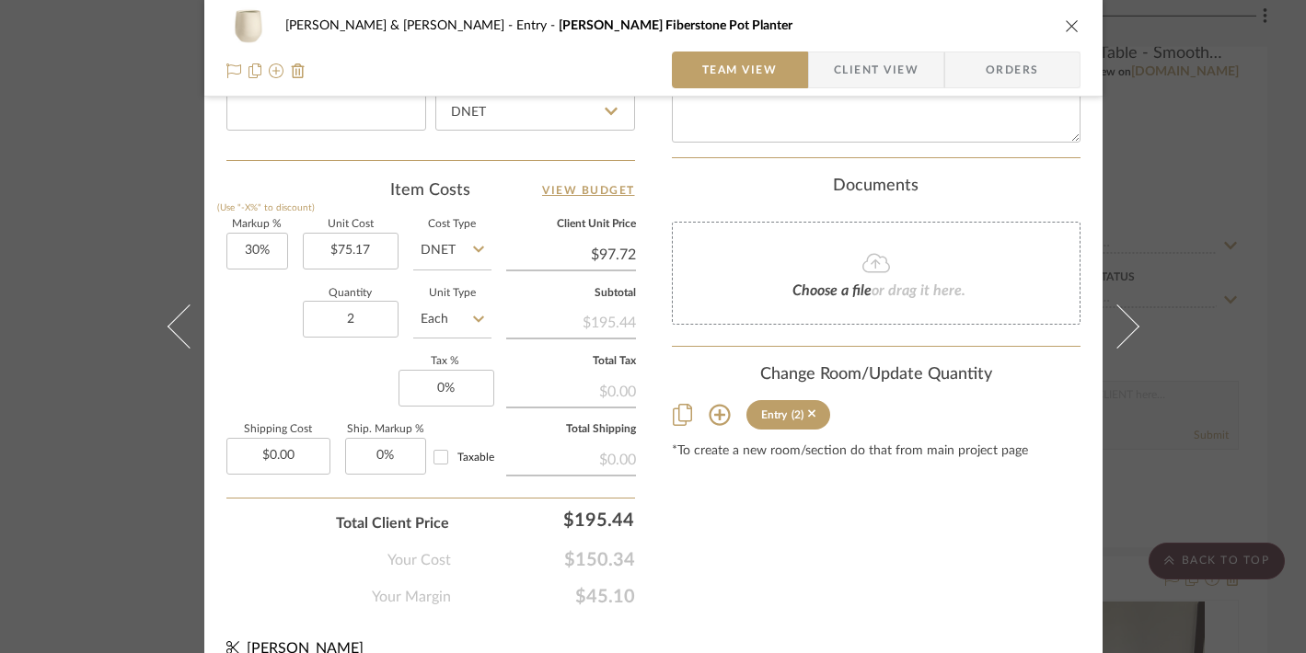
scroll to position [1056, 0]
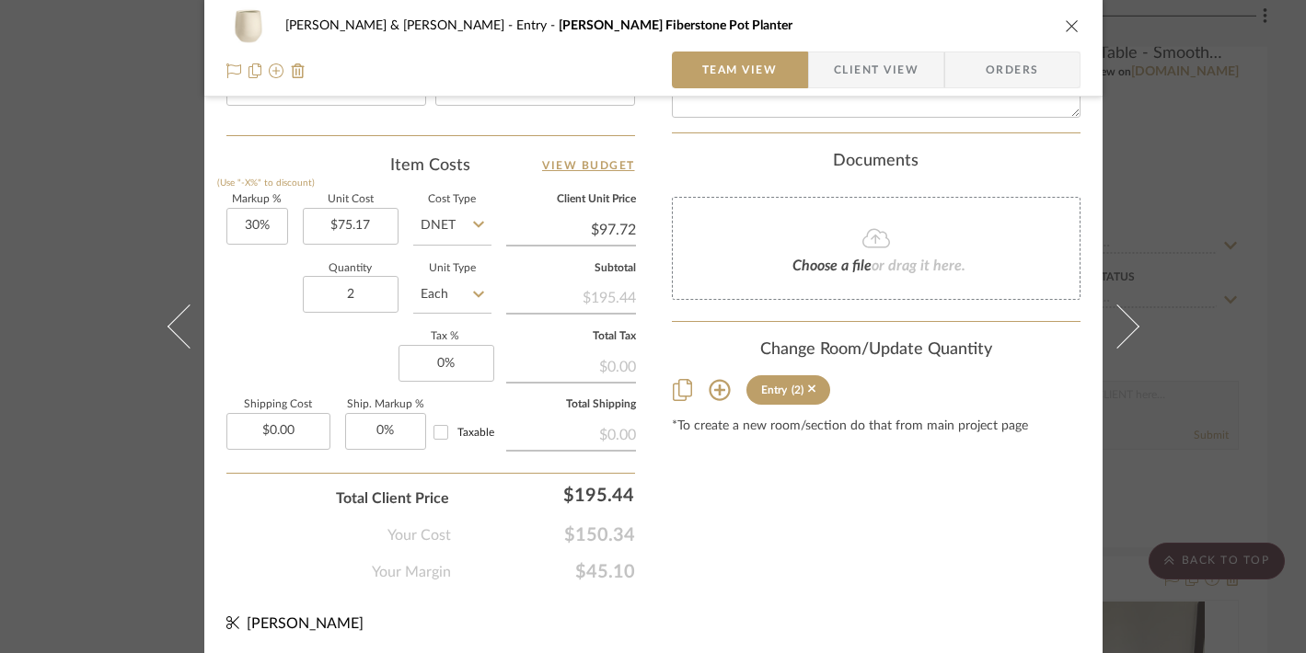
click at [711, 385] on icon at bounding box center [718, 390] width 21 height 21
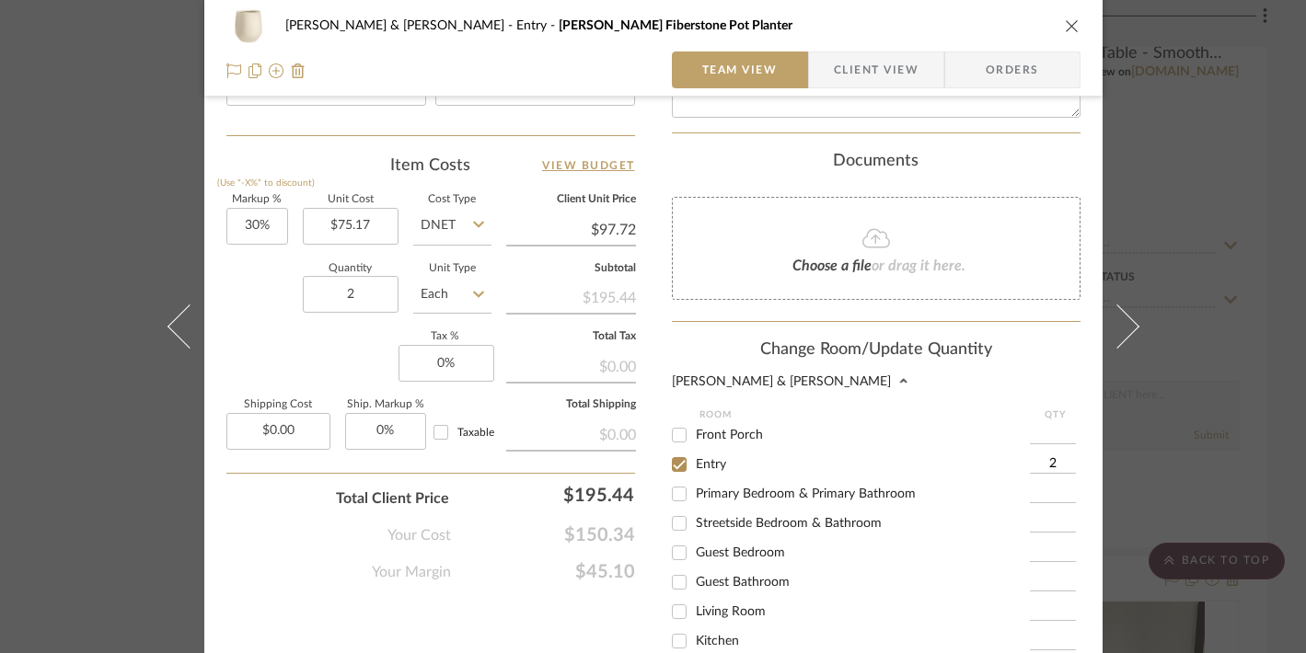
click at [1034, 420] on div at bounding box center [1055, 434] width 51 height 29
click at [1039, 426] on input at bounding box center [1053, 435] width 46 height 18
type input "2"
click at [1049, 455] on input "2" at bounding box center [1053, 464] width 46 height 18
click at [679, 420] on input "Front Porch" at bounding box center [678, 434] width 29 height 29
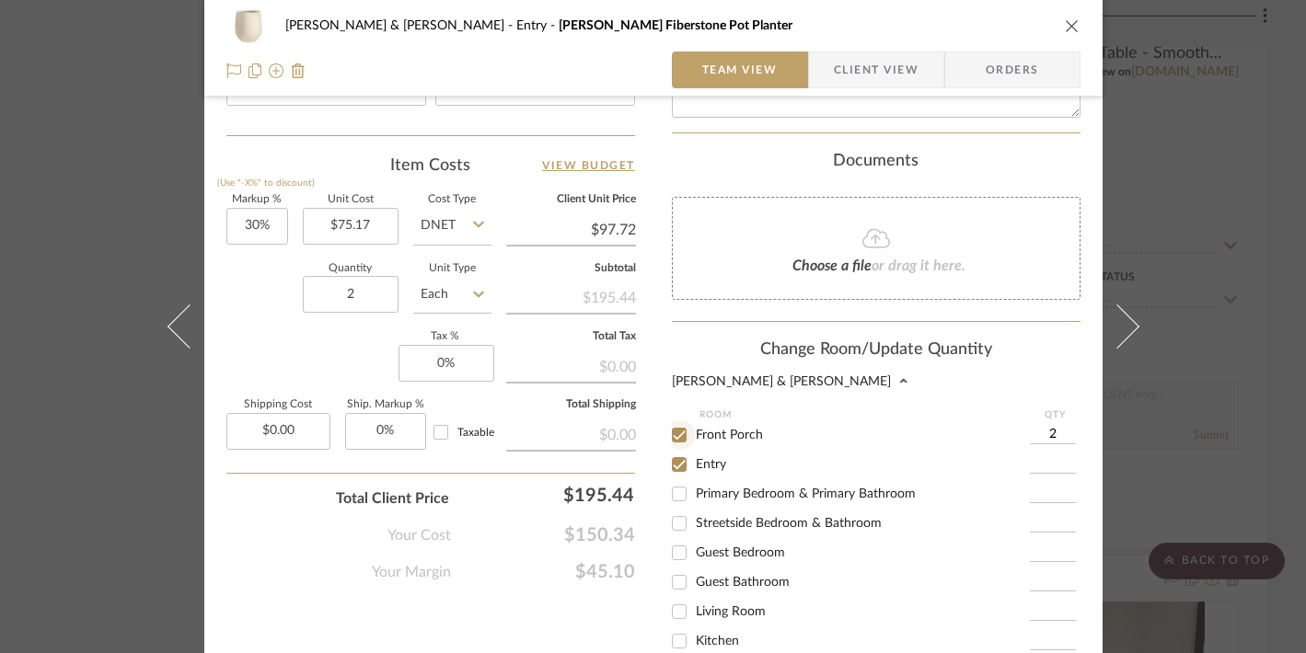
checkbox input "true"
click at [673, 450] on input "Entry" at bounding box center [678, 464] width 29 height 29
checkbox input "false"
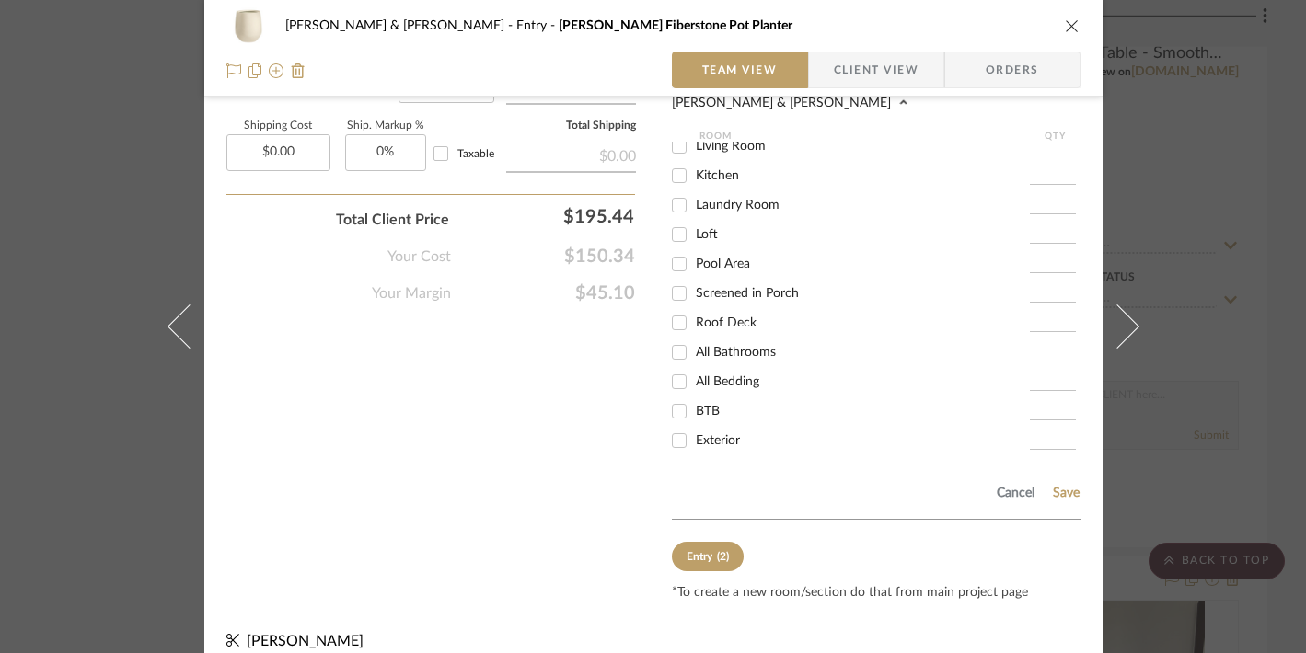
scroll to position [1340, 0]
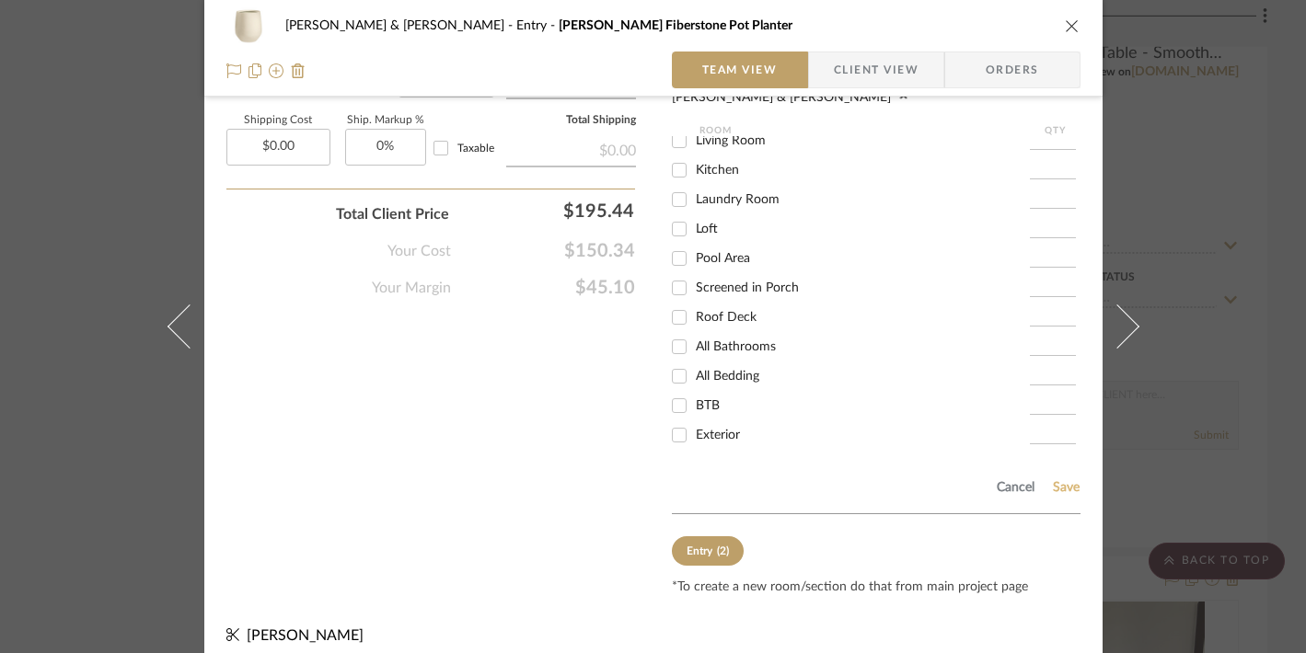
click at [1055, 480] on button "Save" at bounding box center [1066, 487] width 29 height 15
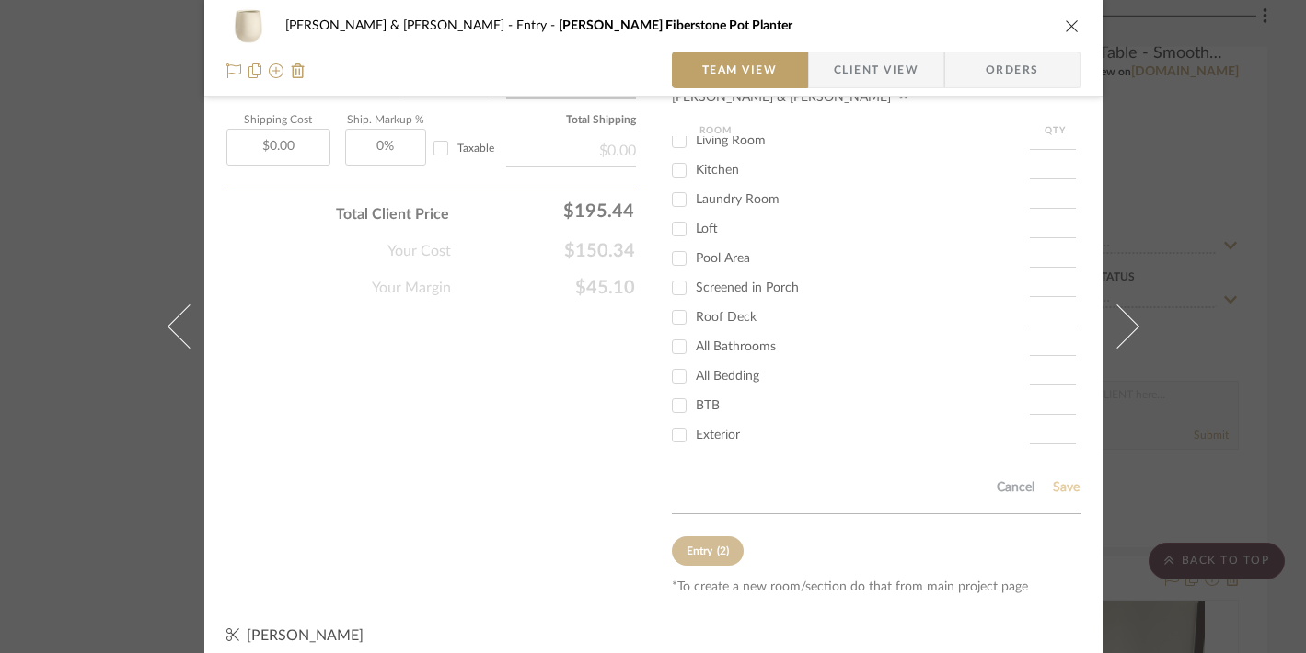
scroll to position [1056, 0]
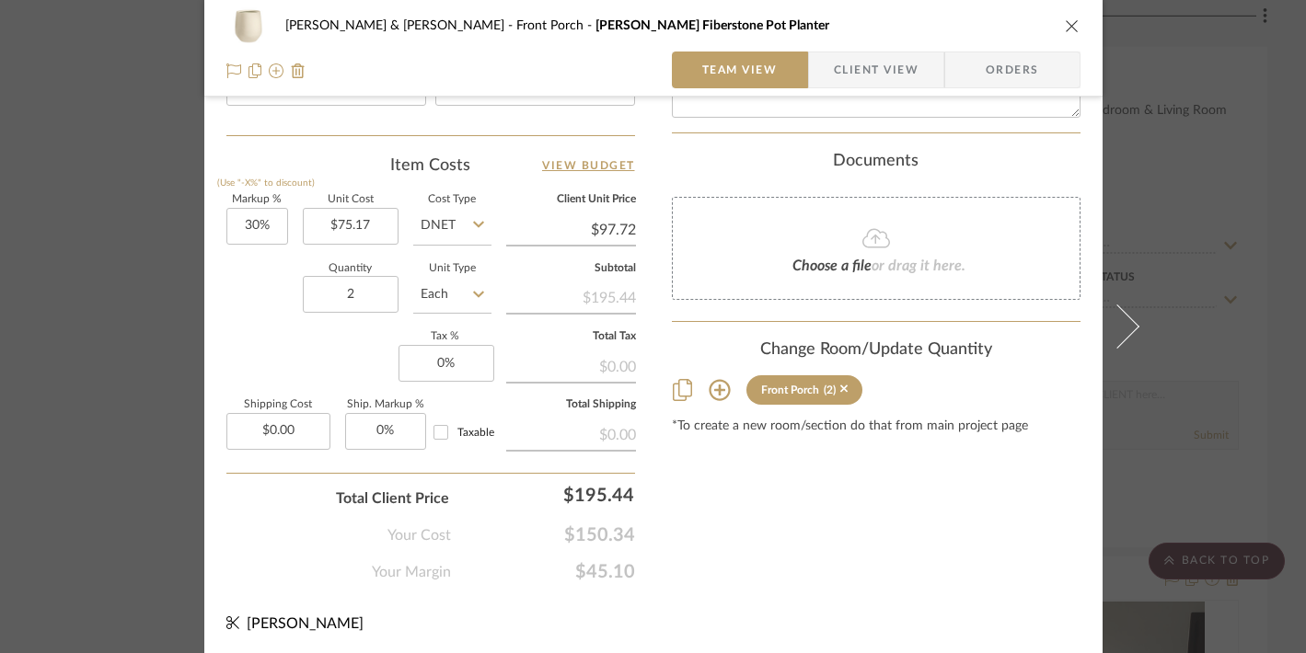
click at [1070, 27] on icon "close" at bounding box center [1071, 25] width 15 height 15
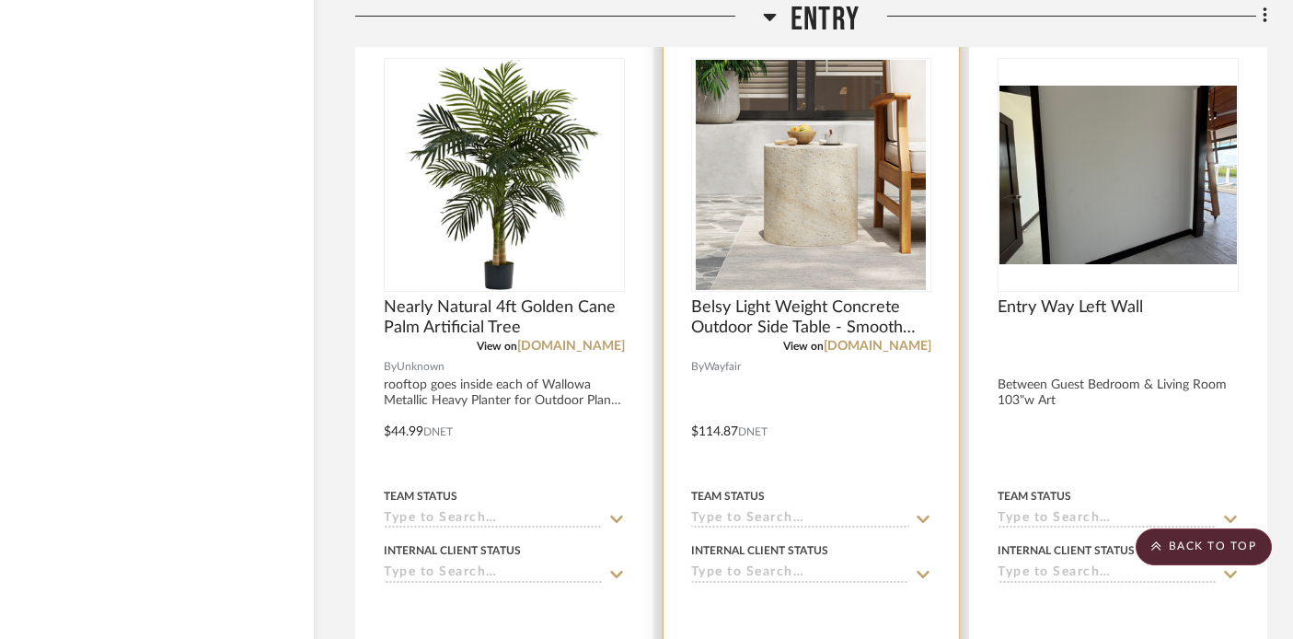
scroll to position [5543, 32]
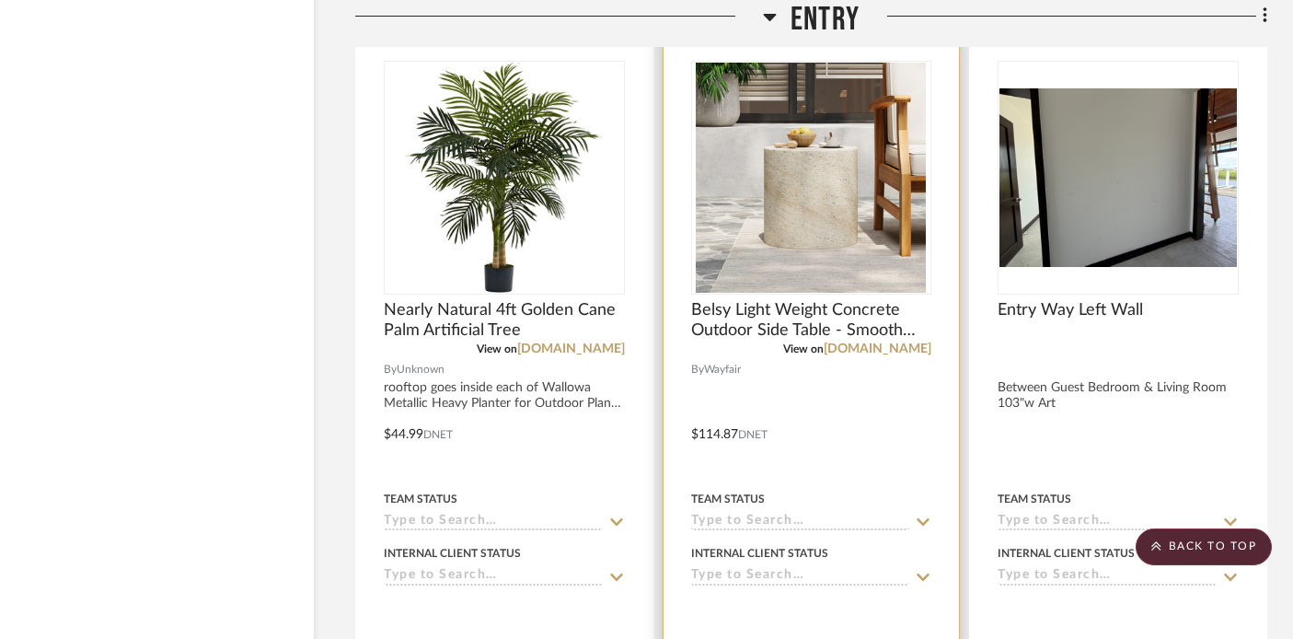
click at [826, 443] on div at bounding box center [811, 420] width 296 height 805
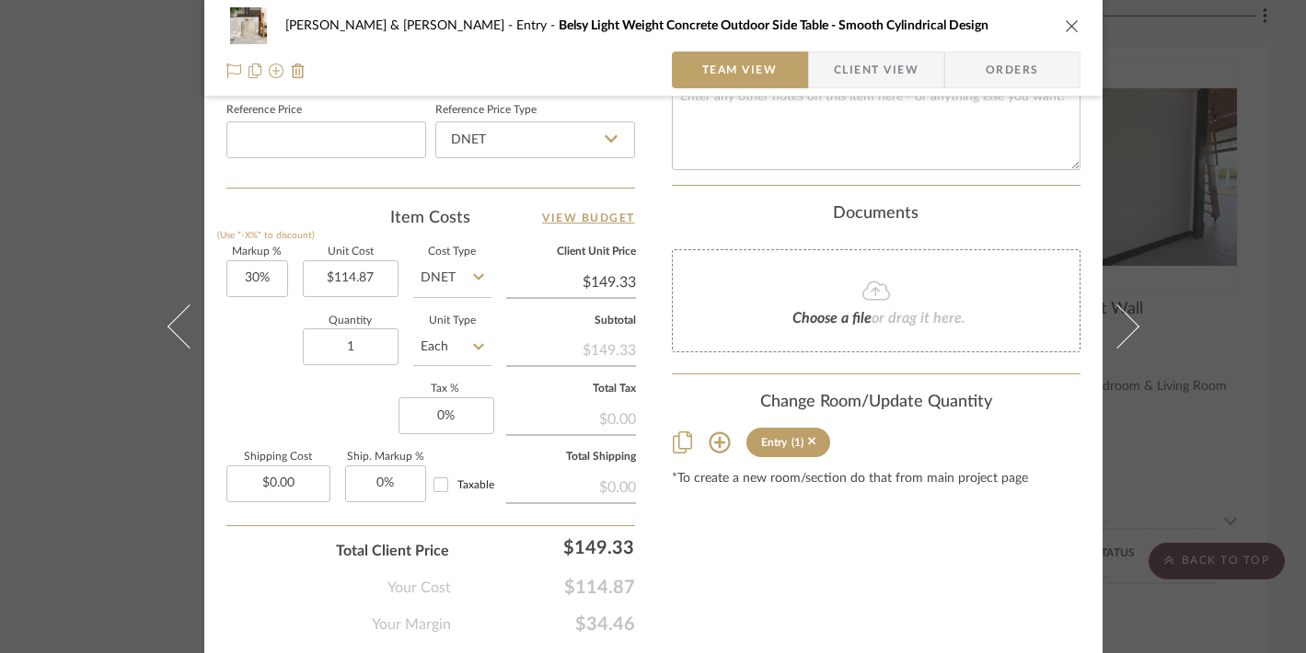
scroll to position [1056, 0]
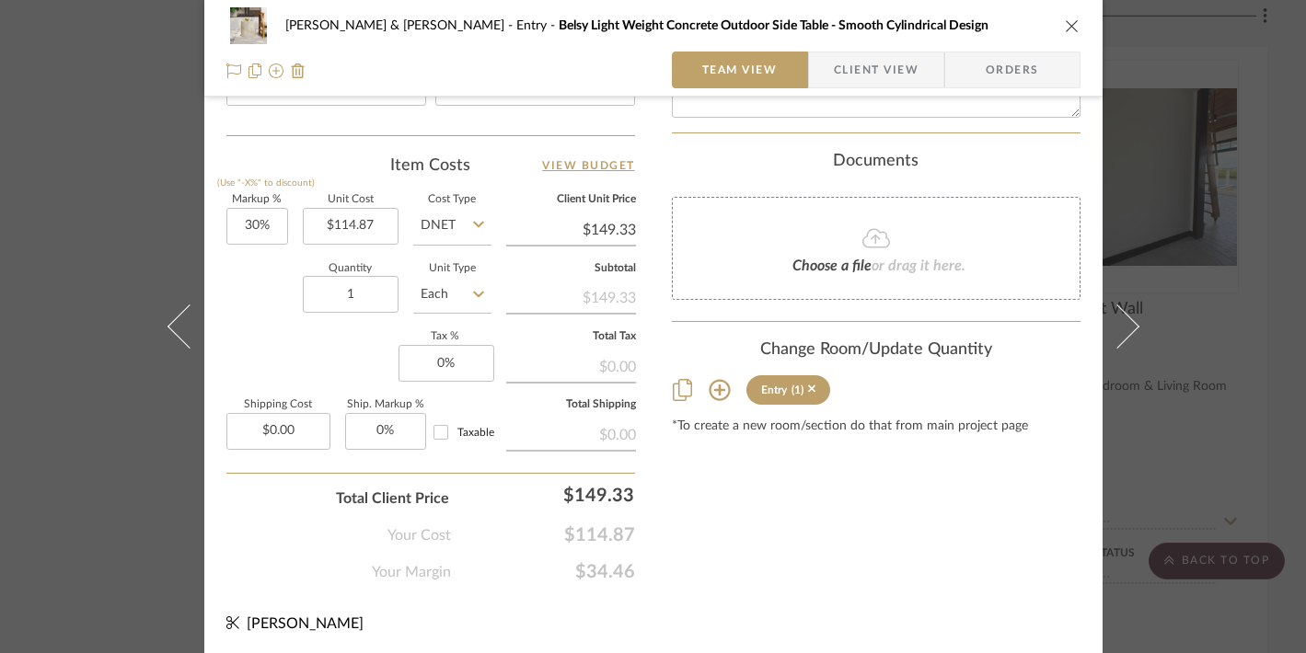
click at [711, 380] on icon at bounding box center [718, 390] width 21 height 21
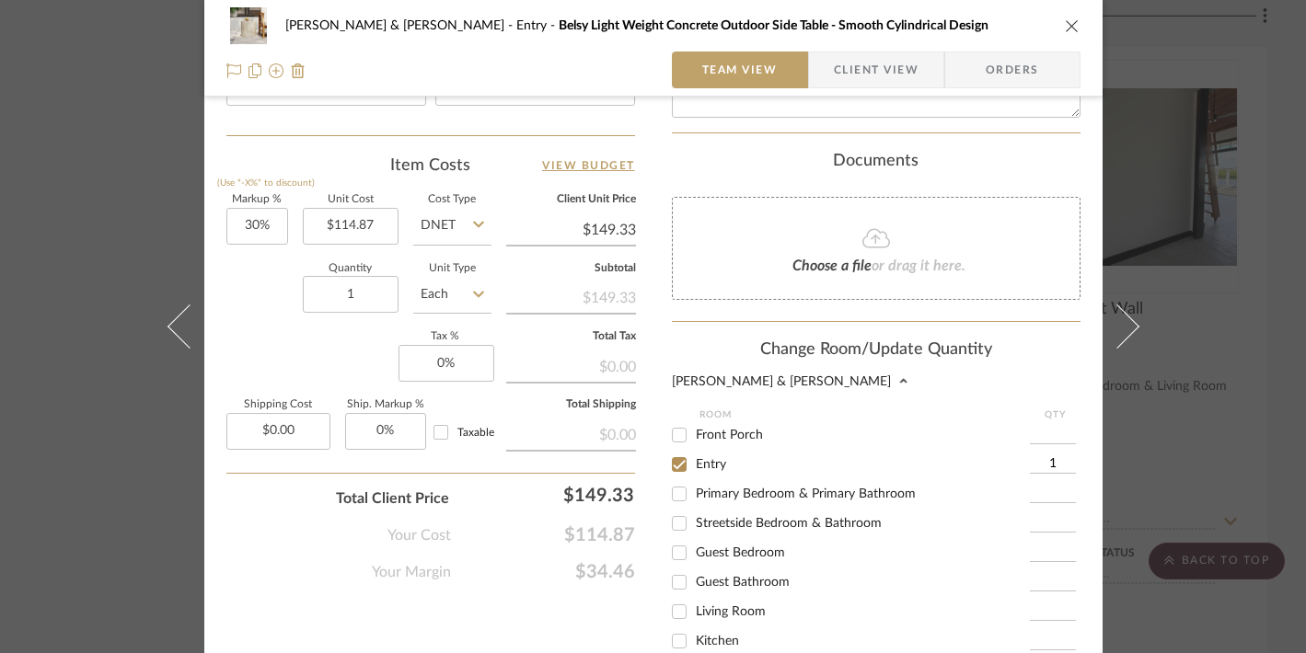
click at [670, 420] on input "Front Porch" at bounding box center [678, 434] width 29 height 29
checkbox input "true"
type input "1"
click at [1043, 455] on input "1" at bounding box center [1053, 464] width 46 height 18
click at [672, 450] on input "Entry" at bounding box center [678, 464] width 29 height 29
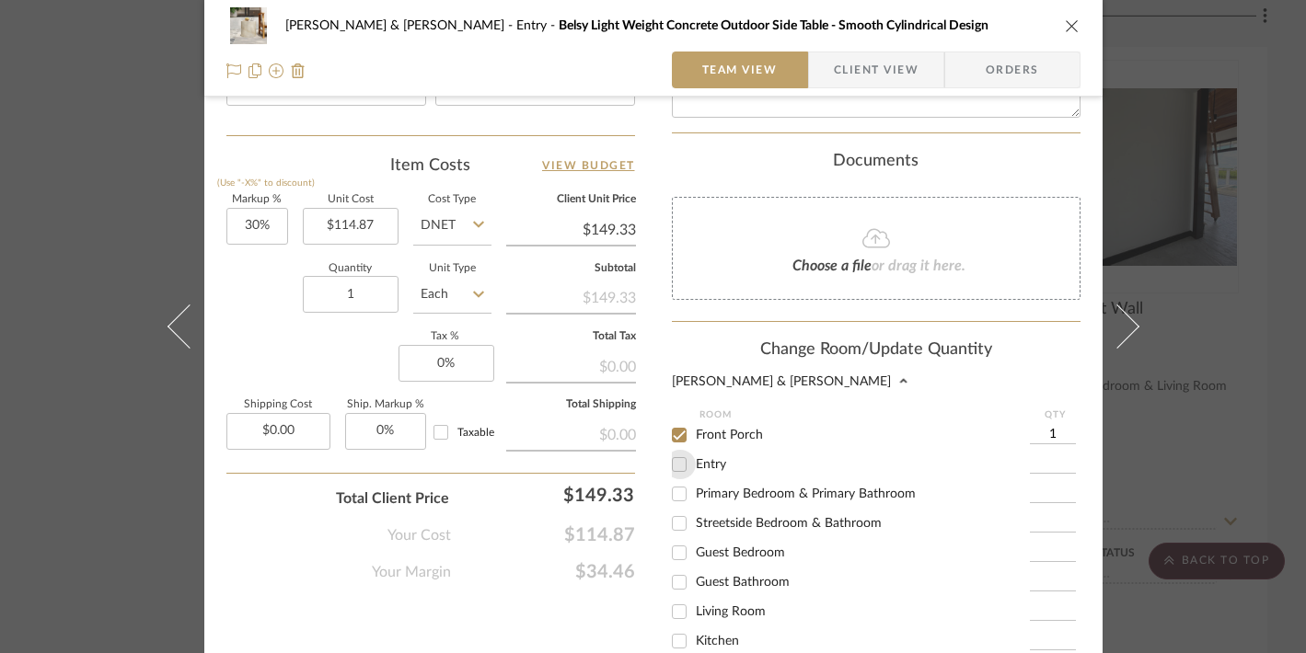
checkbox input "false"
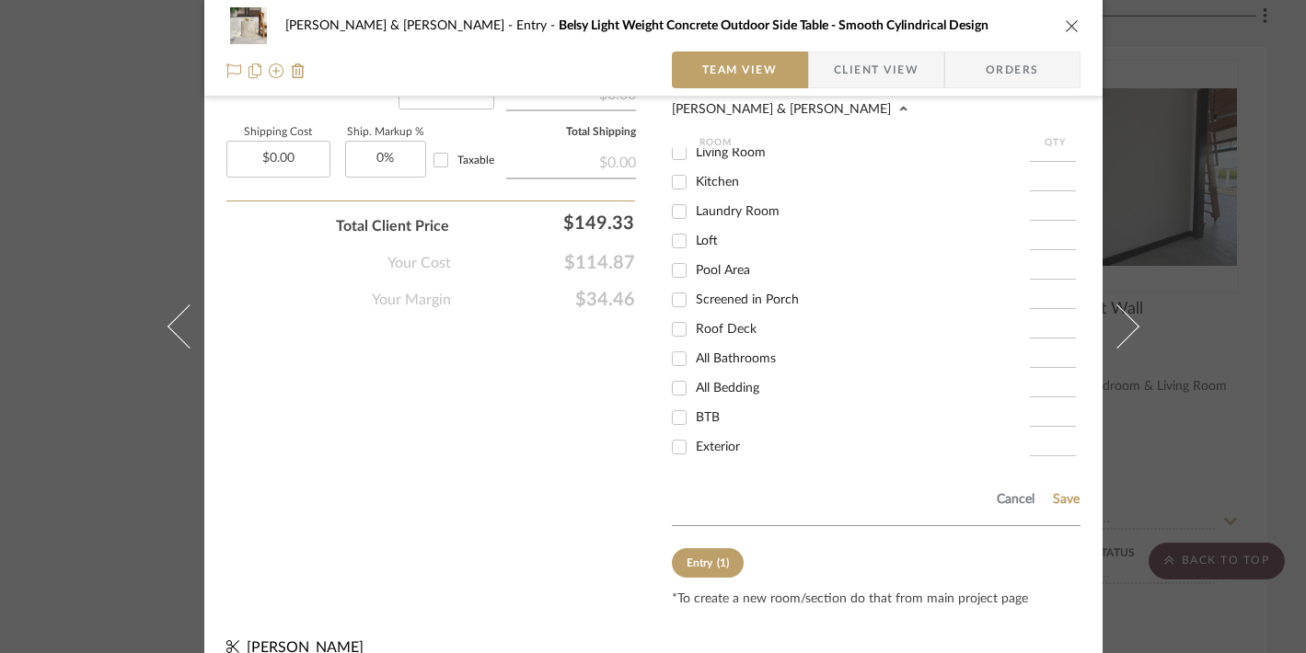
scroll to position [1340, 0]
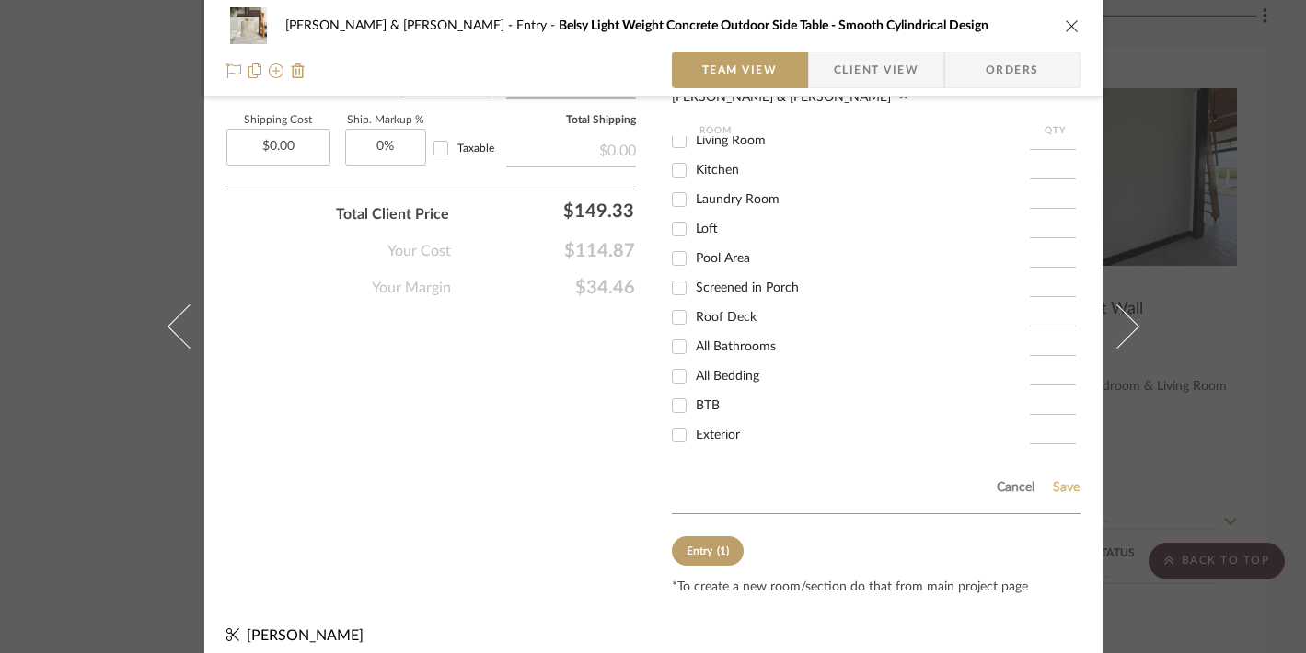
click at [1060, 480] on button "Save" at bounding box center [1066, 487] width 29 height 15
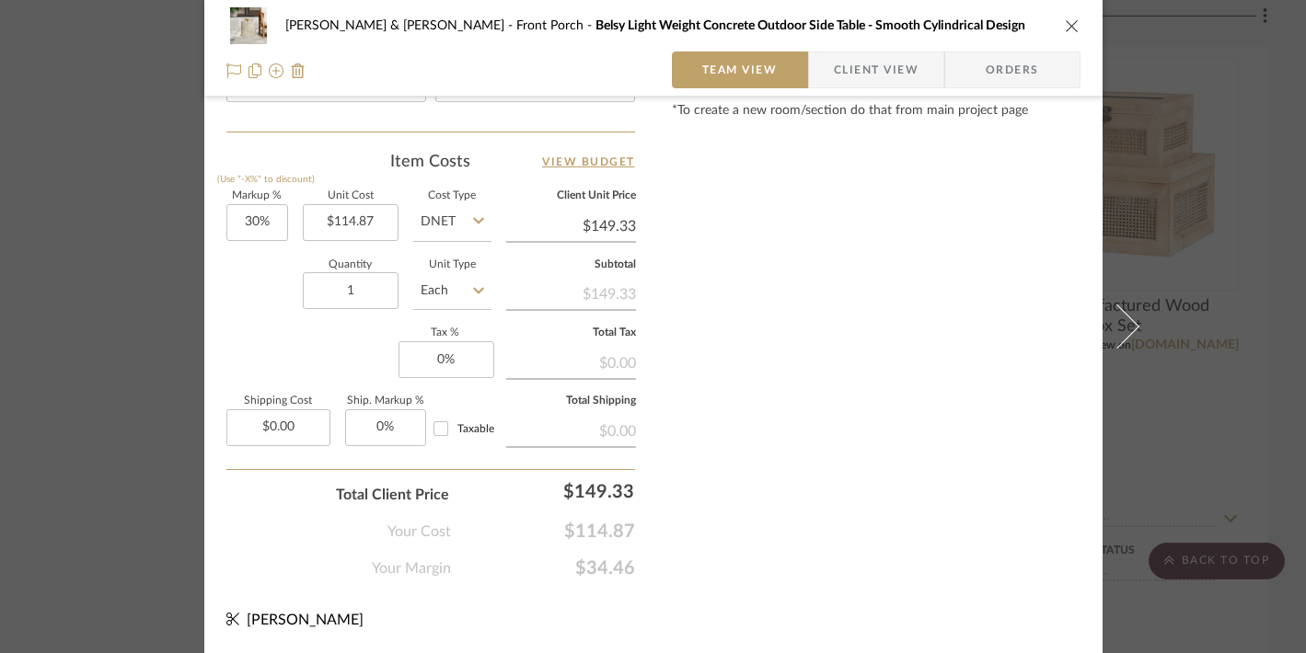
scroll to position [1056, 0]
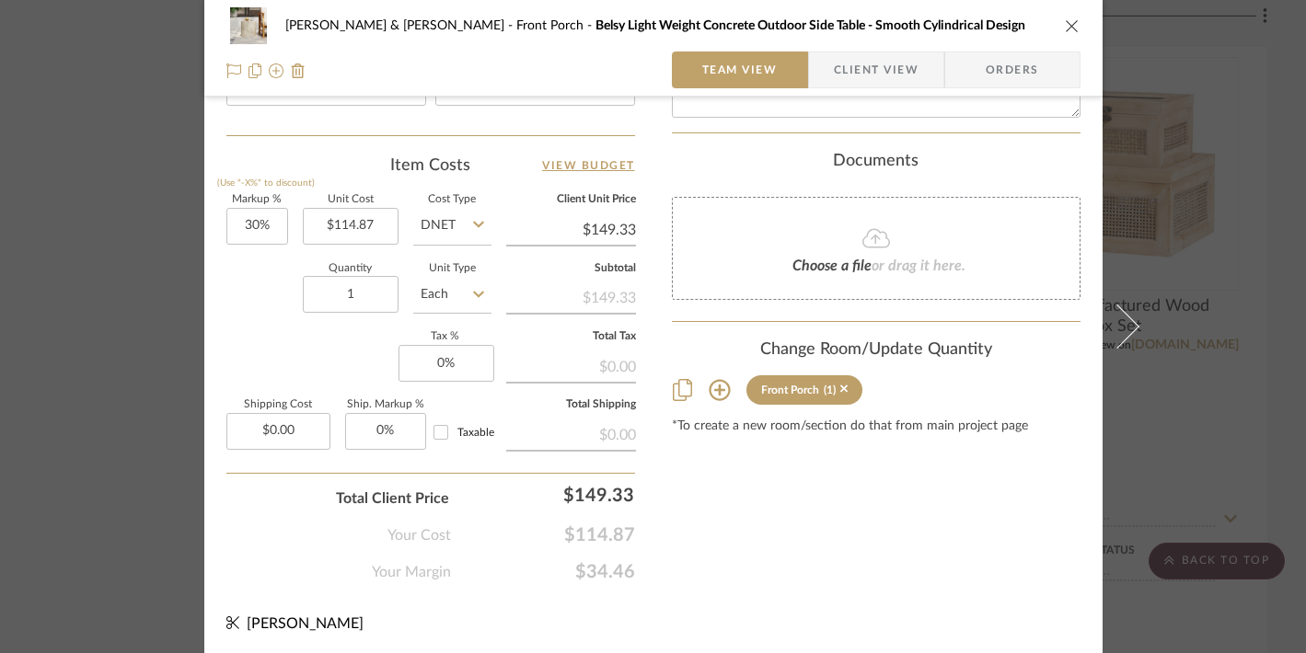
click at [1064, 23] on icon "close" at bounding box center [1071, 25] width 15 height 15
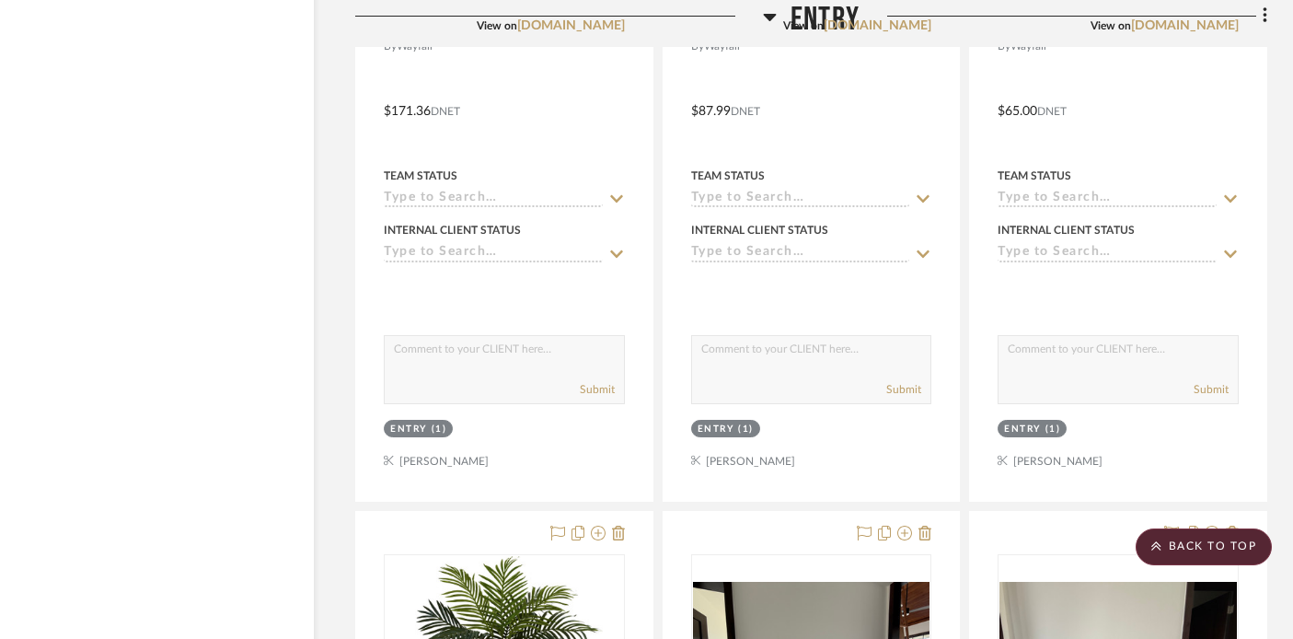
scroll to position [5867, 32]
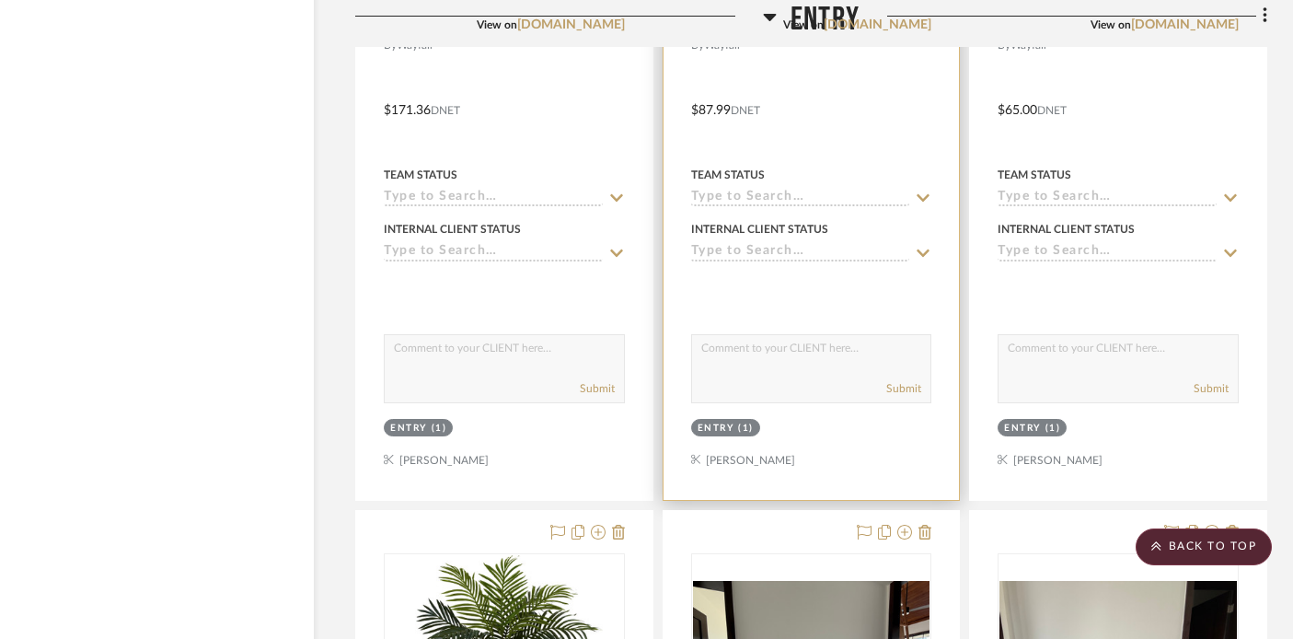
click at [710, 423] on div "Entry" at bounding box center [715, 428] width 37 height 14
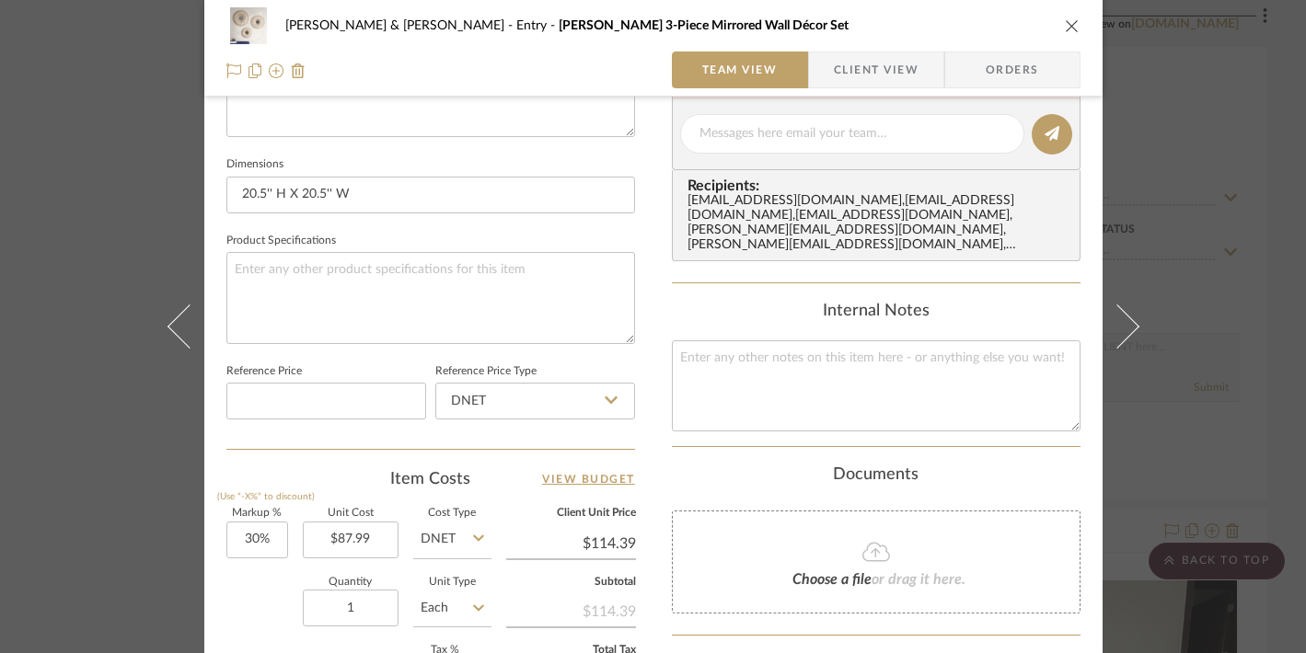
scroll to position [783, 0]
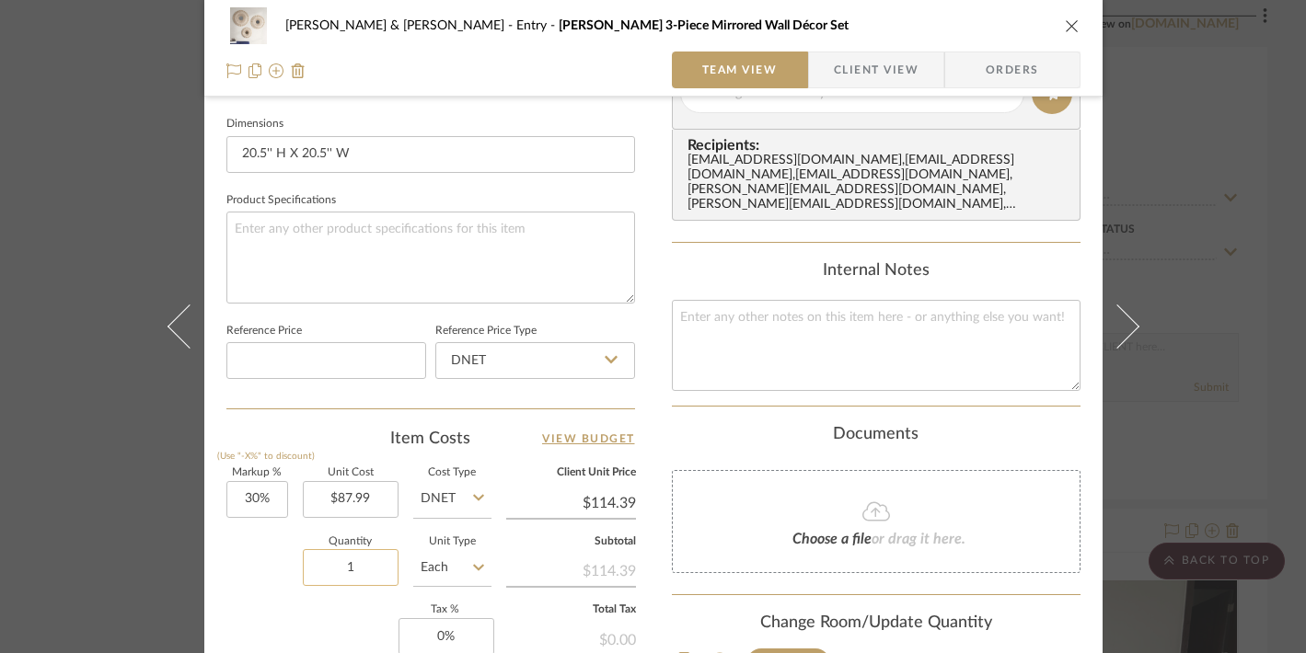
click at [355, 570] on input "1" at bounding box center [351, 567] width 96 height 37
type input "3"
click at [271, 577] on div "Quantity 3 Unit Type Each" at bounding box center [358, 569] width 265 height 65
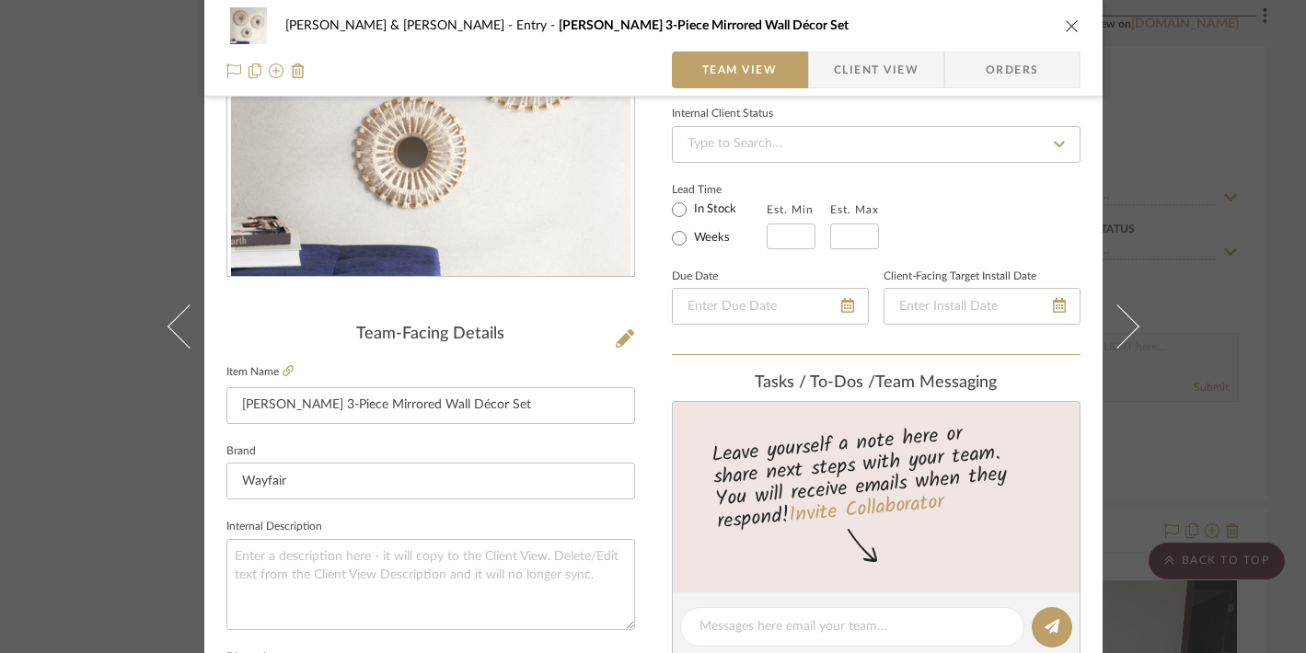
scroll to position [247, 0]
click at [1065, 23] on icon "close" at bounding box center [1071, 25] width 15 height 15
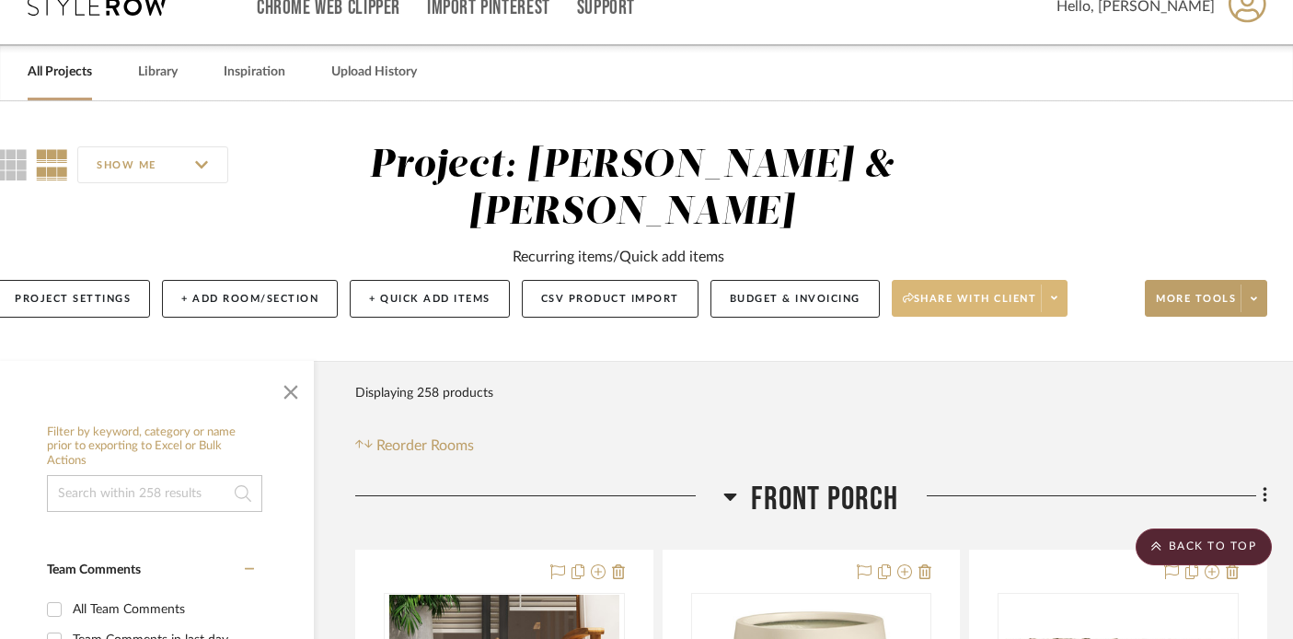
scroll to position [0, 32]
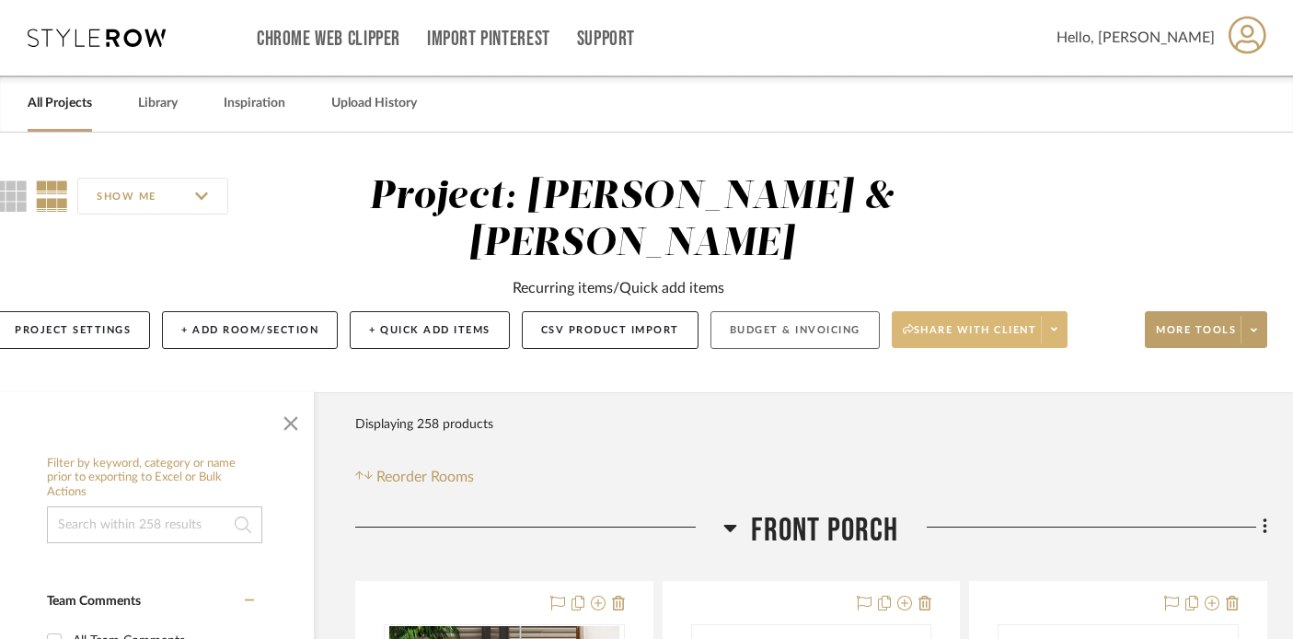
click at [777, 326] on button "Budget & Invoicing" at bounding box center [794, 330] width 169 height 38
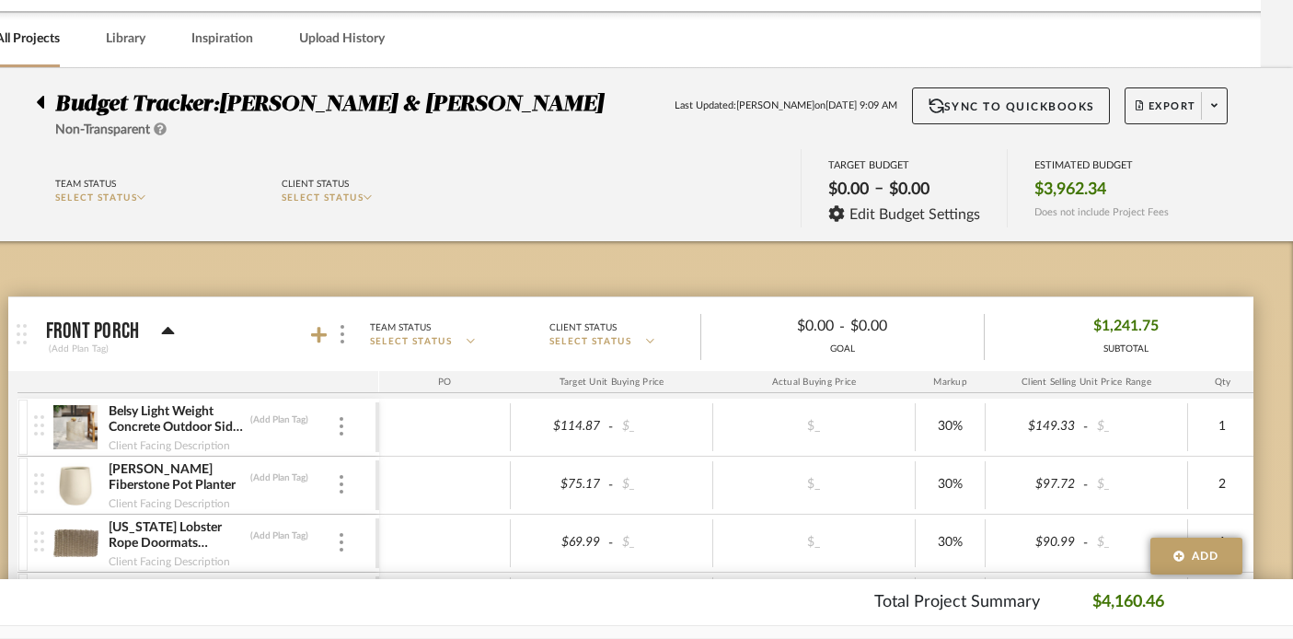
scroll to position [0, 32]
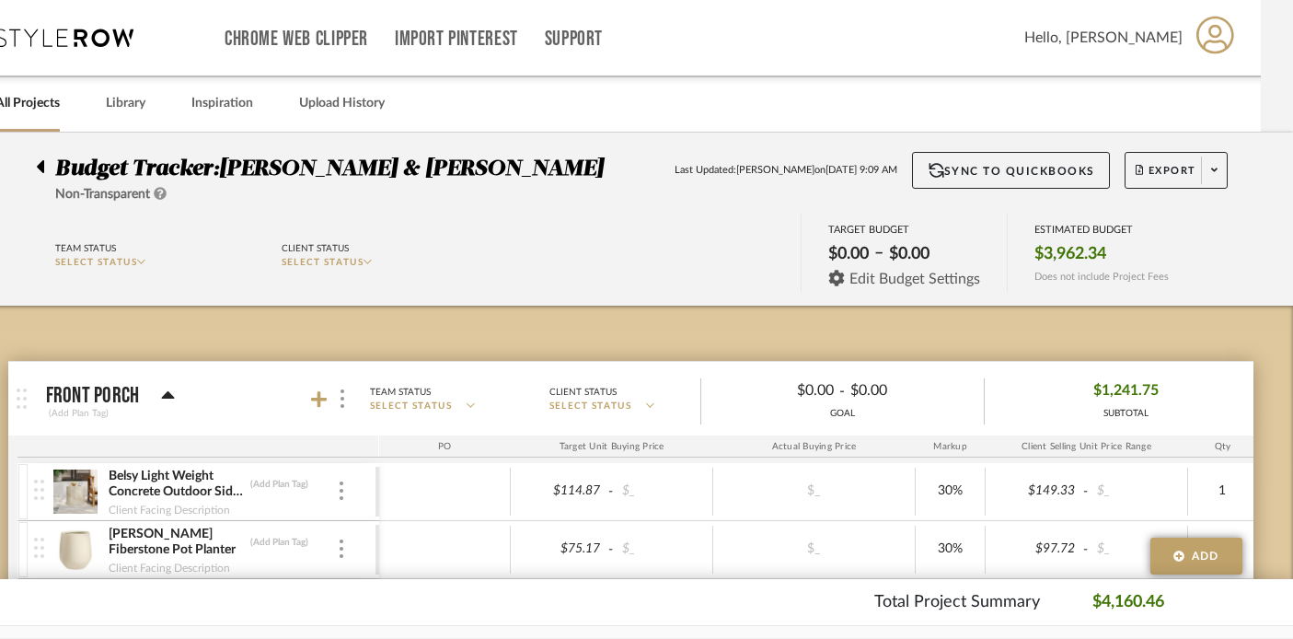
click at [919, 279] on span "Edit Budget Settings" at bounding box center [914, 278] width 131 height 17
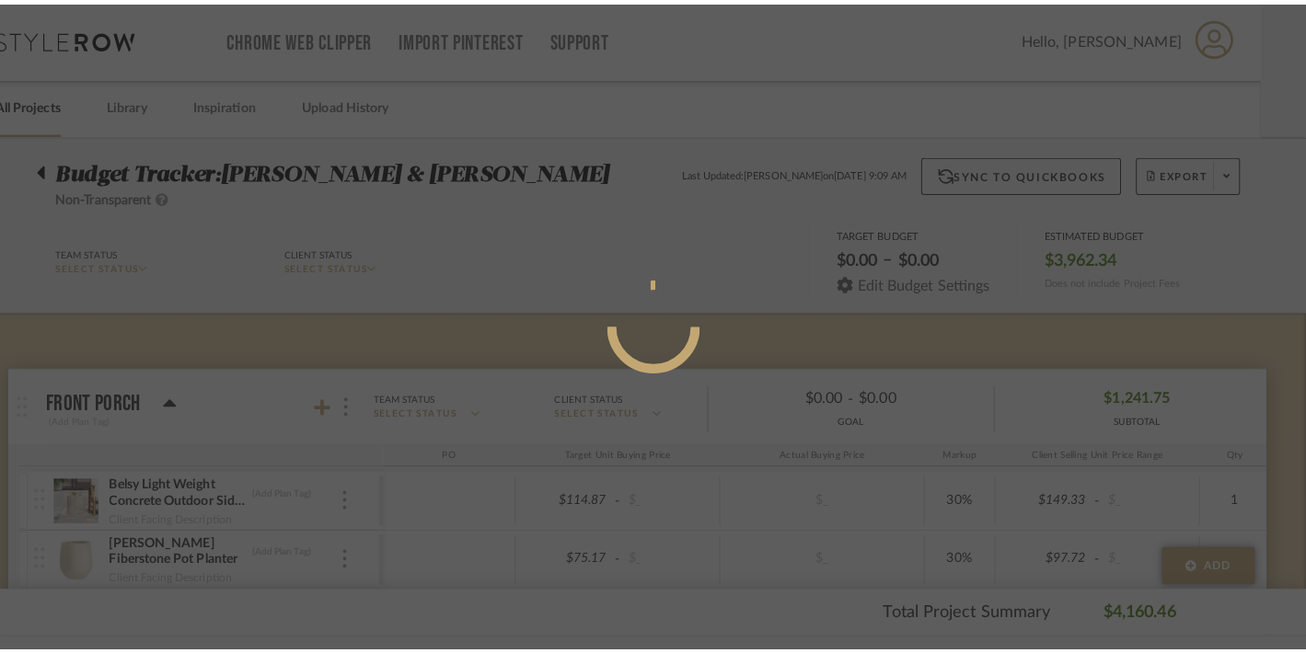
scroll to position [0, 0]
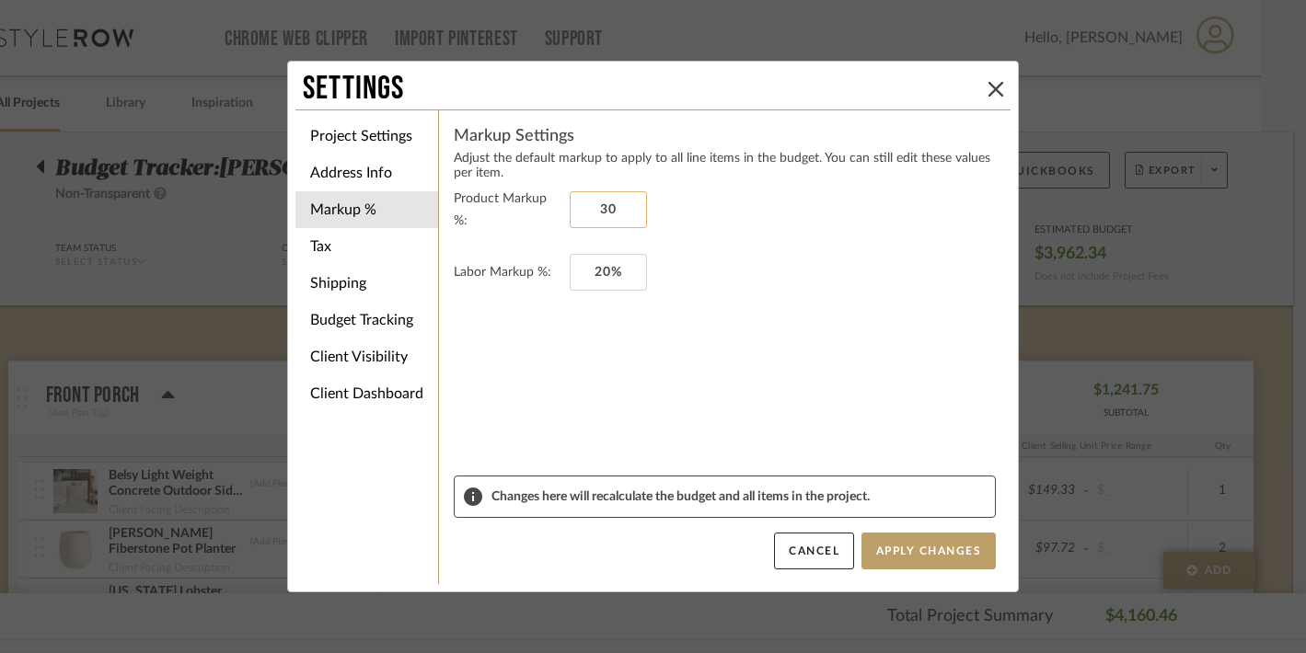
click at [622, 210] on input "30" at bounding box center [608, 209] width 77 height 37
type input "0%"
click at [616, 266] on input "20" at bounding box center [608, 272] width 77 height 37
type input "0%"
click at [727, 393] on form "Product Markup %: 0% Labor Markup %: 0%" at bounding box center [725, 332] width 542 height 288
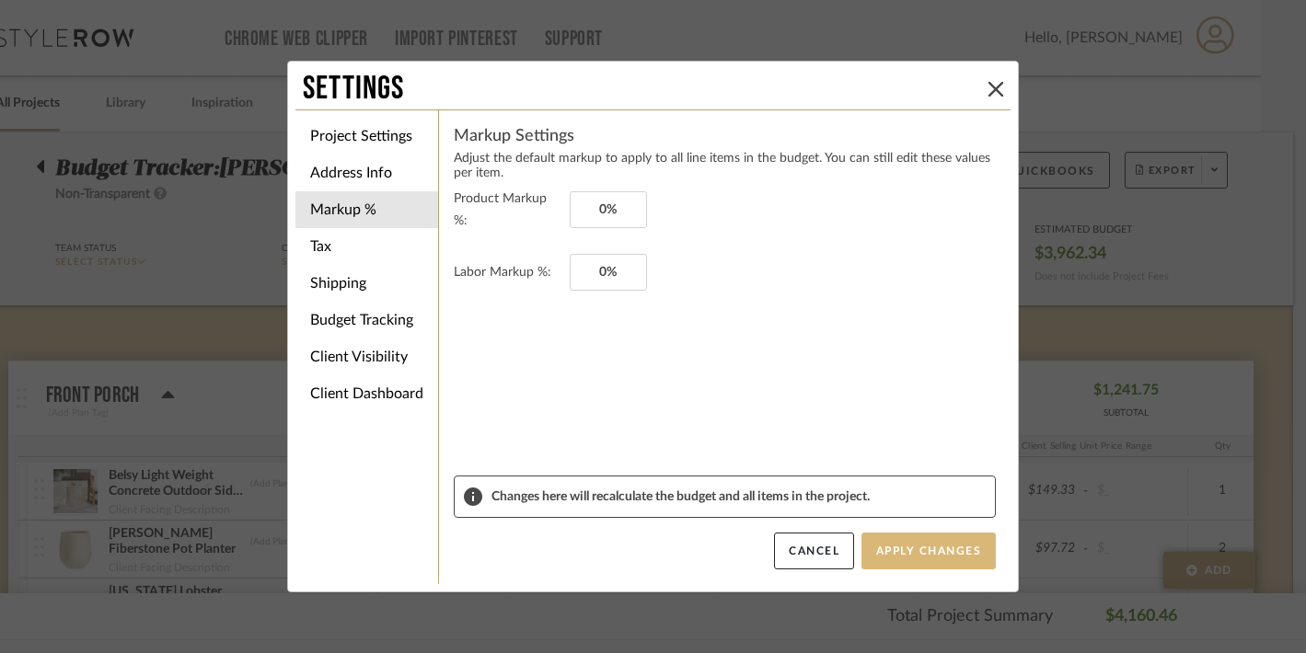
click at [920, 563] on button "Apply Changes" at bounding box center [928, 551] width 134 height 37
click at [991, 90] on icon at bounding box center [995, 89] width 15 height 15
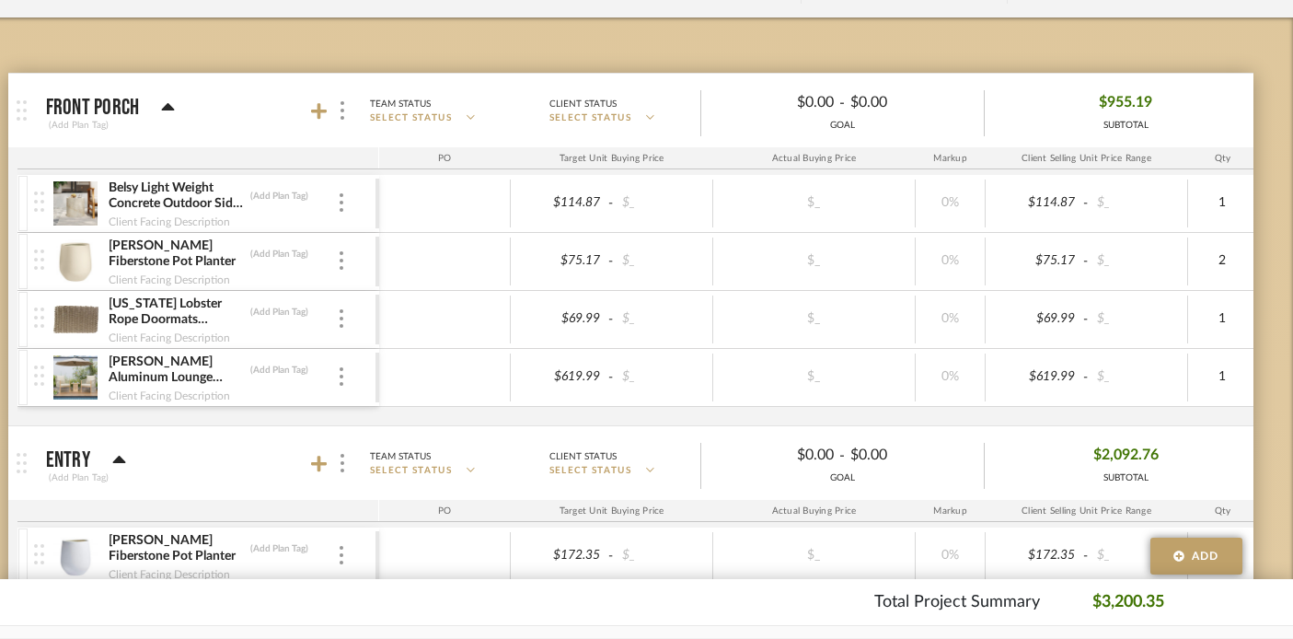
scroll to position [295, 32]
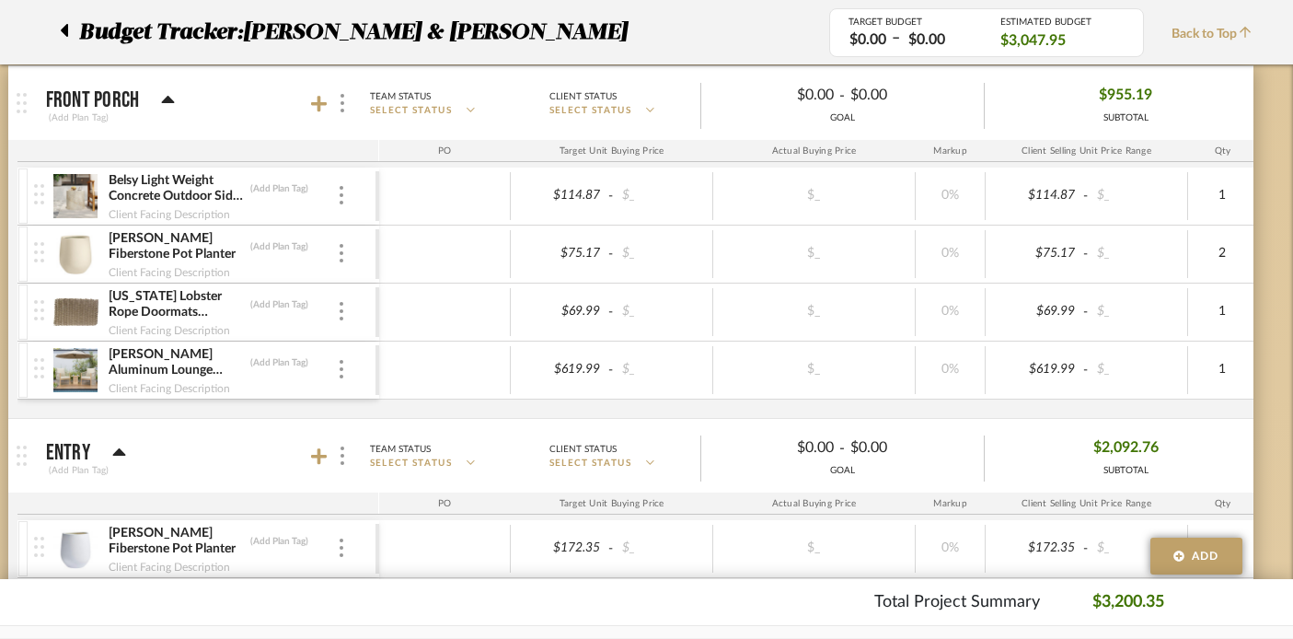
click at [167, 96] on icon at bounding box center [168, 99] width 13 height 7
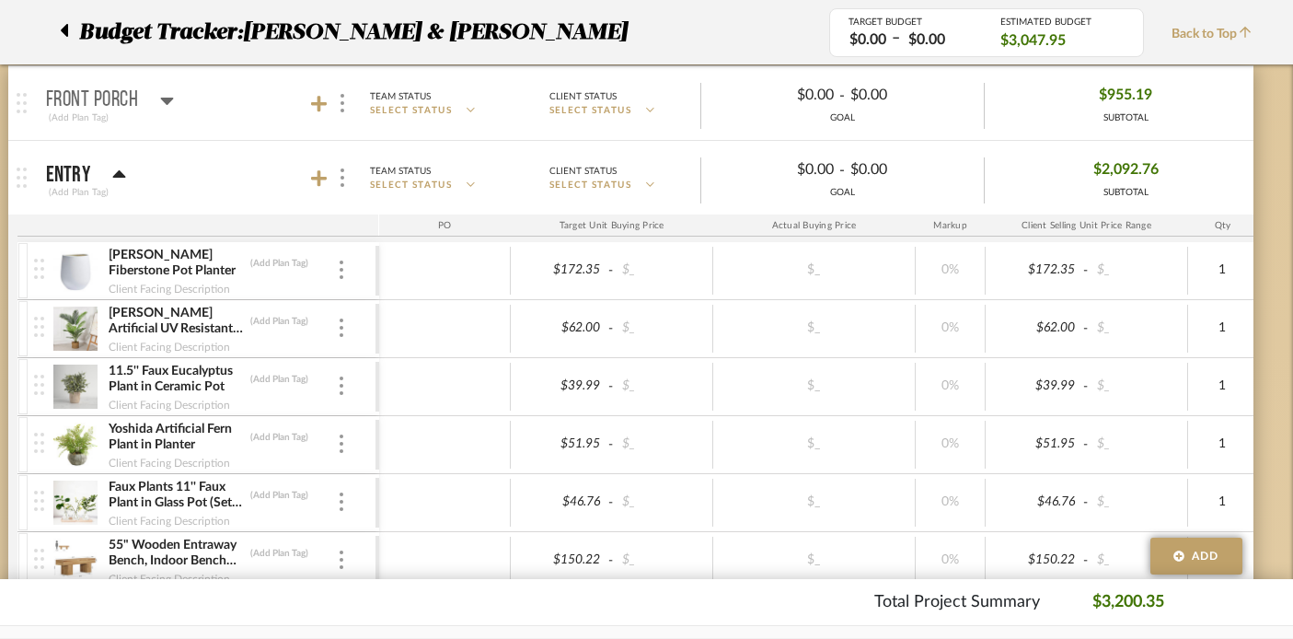
click at [115, 166] on icon at bounding box center [119, 175] width 14 height 22
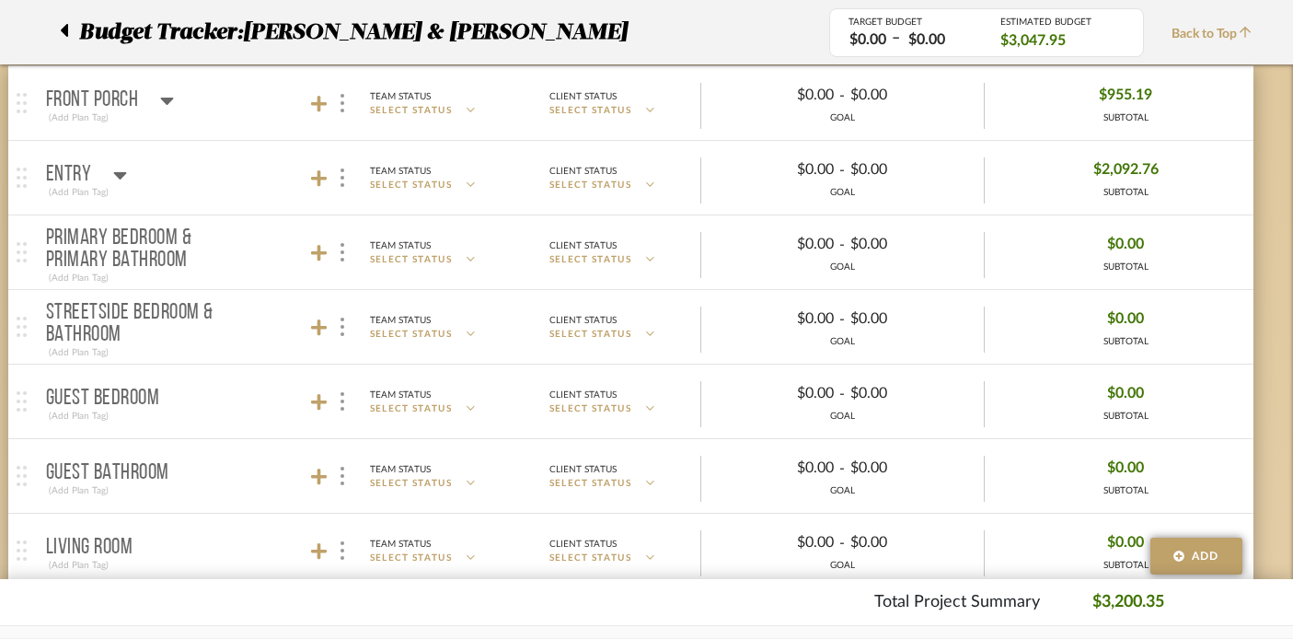
click at [115, 166] on icon at bounding box center [120, 175] width 14 height 22
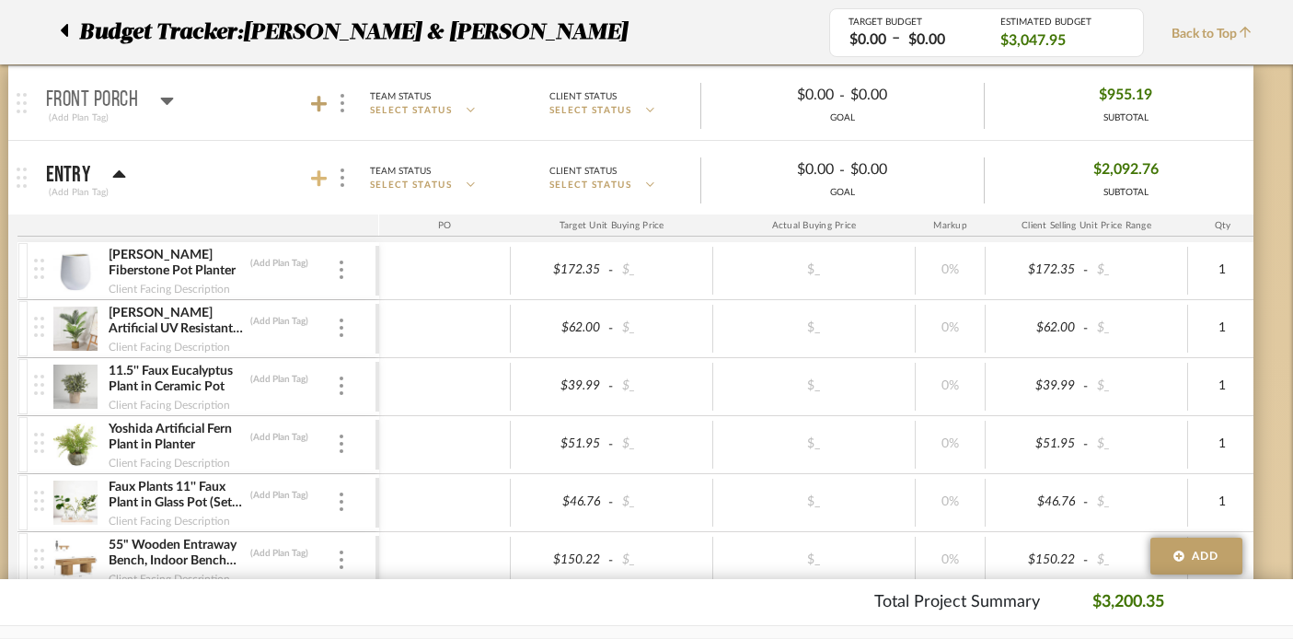
click at [320, 173] on icon at bounding box center [319, 178] width 17 height 18
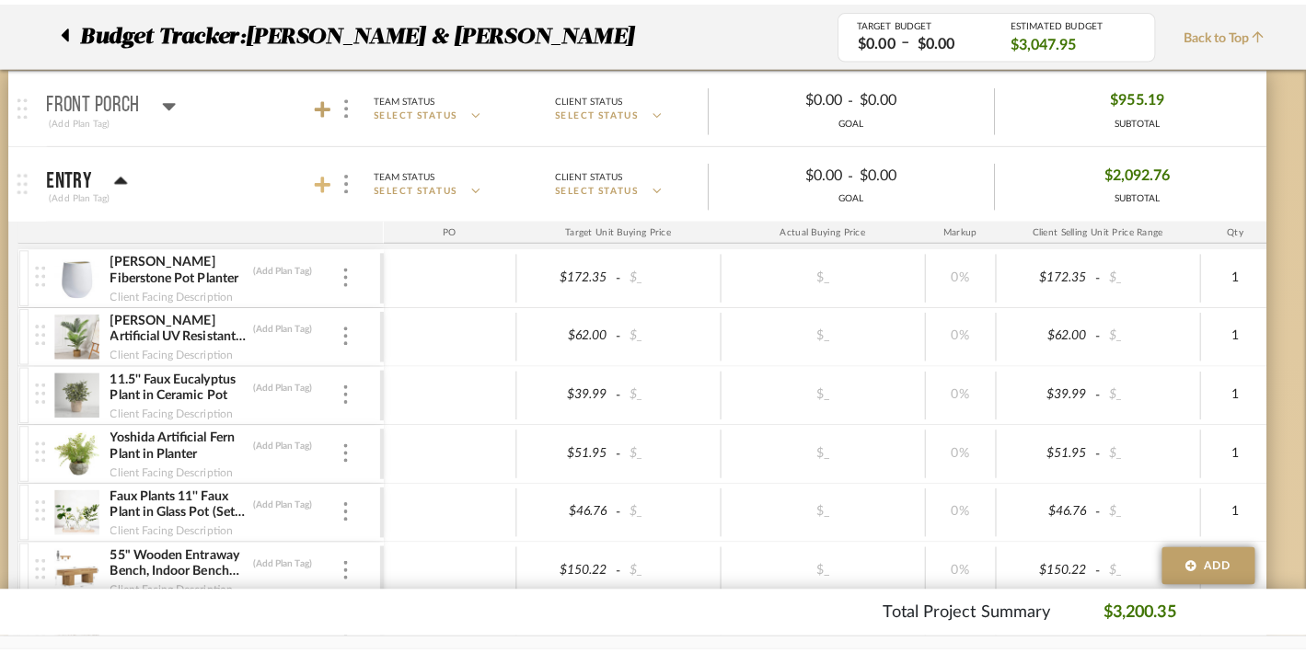
scroll to position [0, 0]
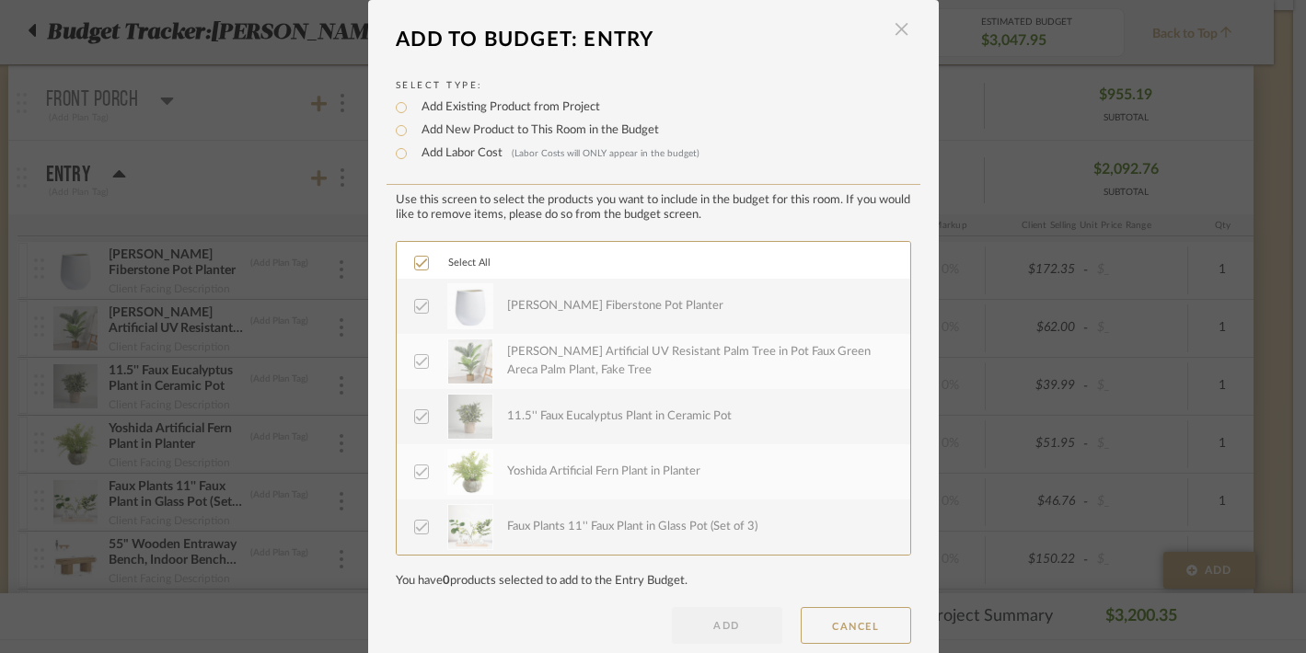
click at [899, 25] on span "button" at bounding box center [901, 29] width 37 height 37
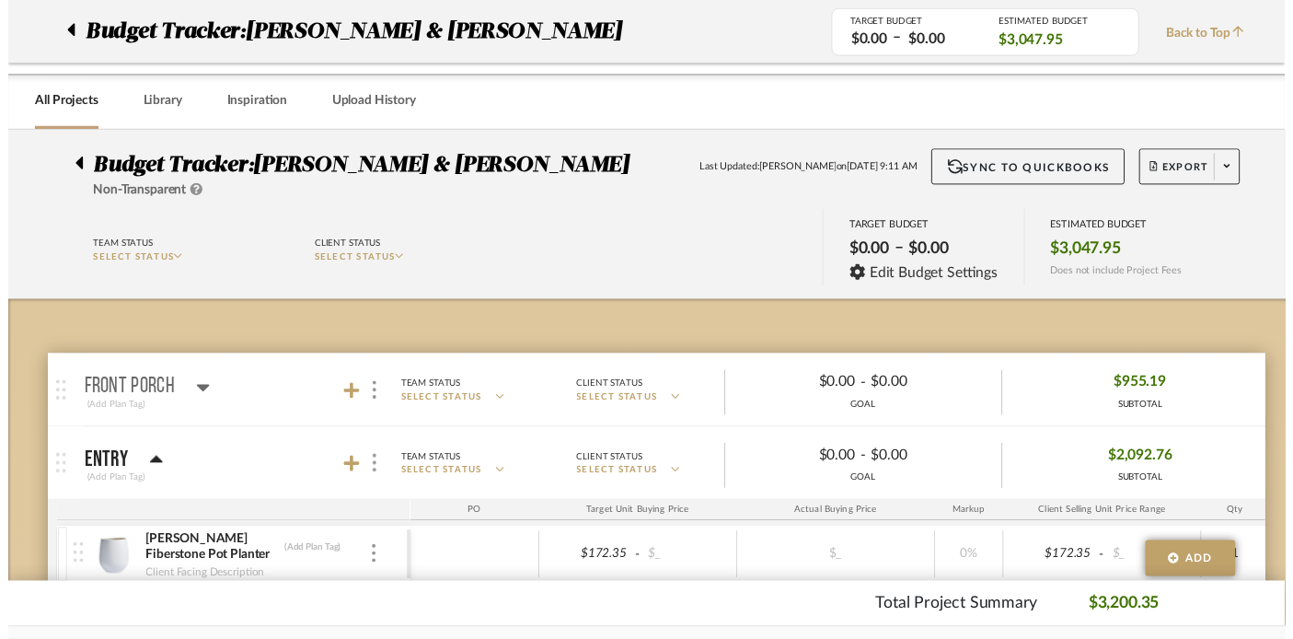
scroll to position [295, 32]
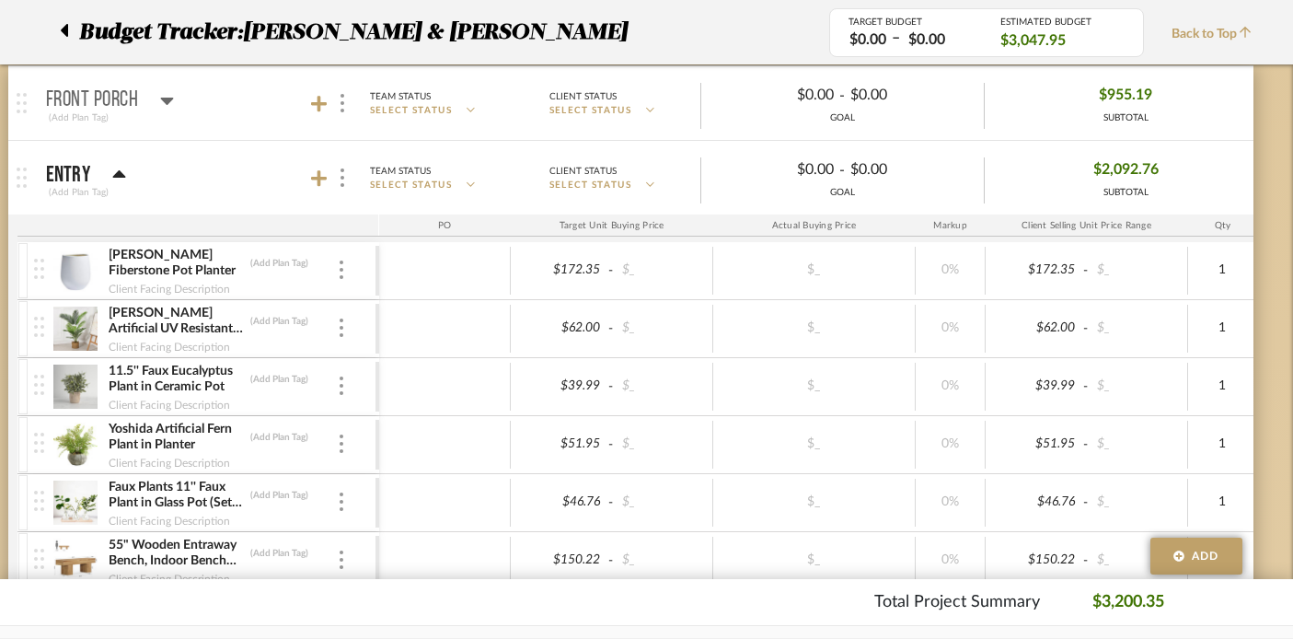
click at [119, 172] on icon at bounding box center [118, 173] width 13 height 7
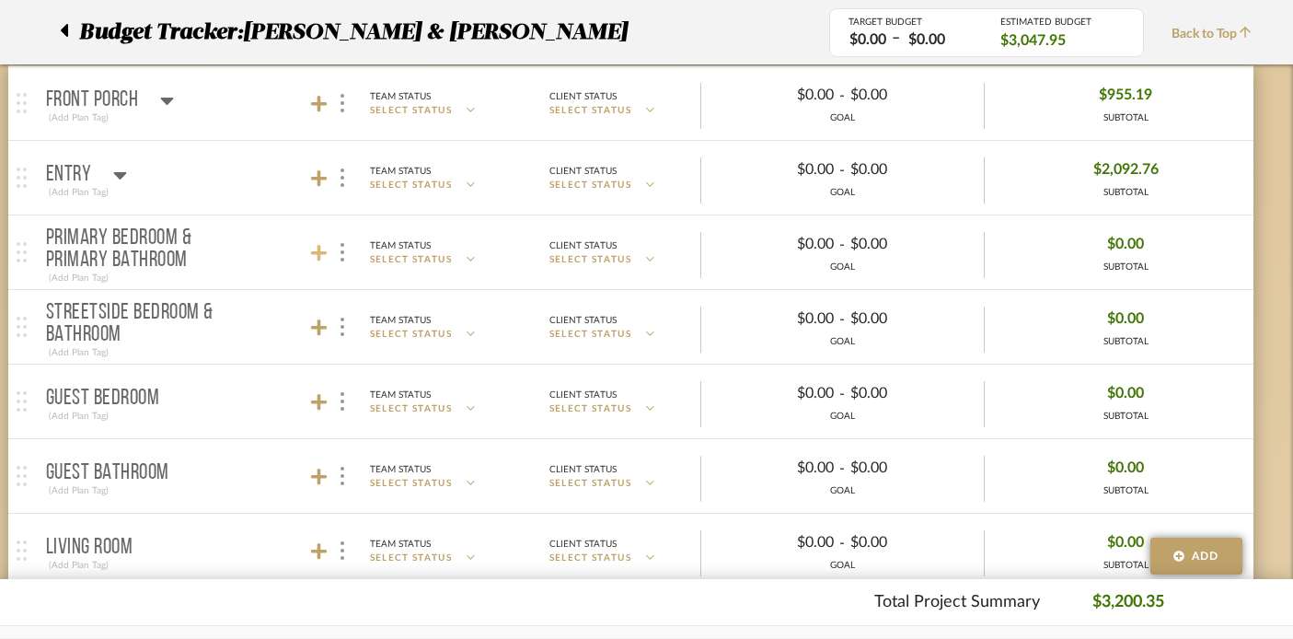
click at [317, 257] on icon at bounding box center [319, 253] width 17 height 17
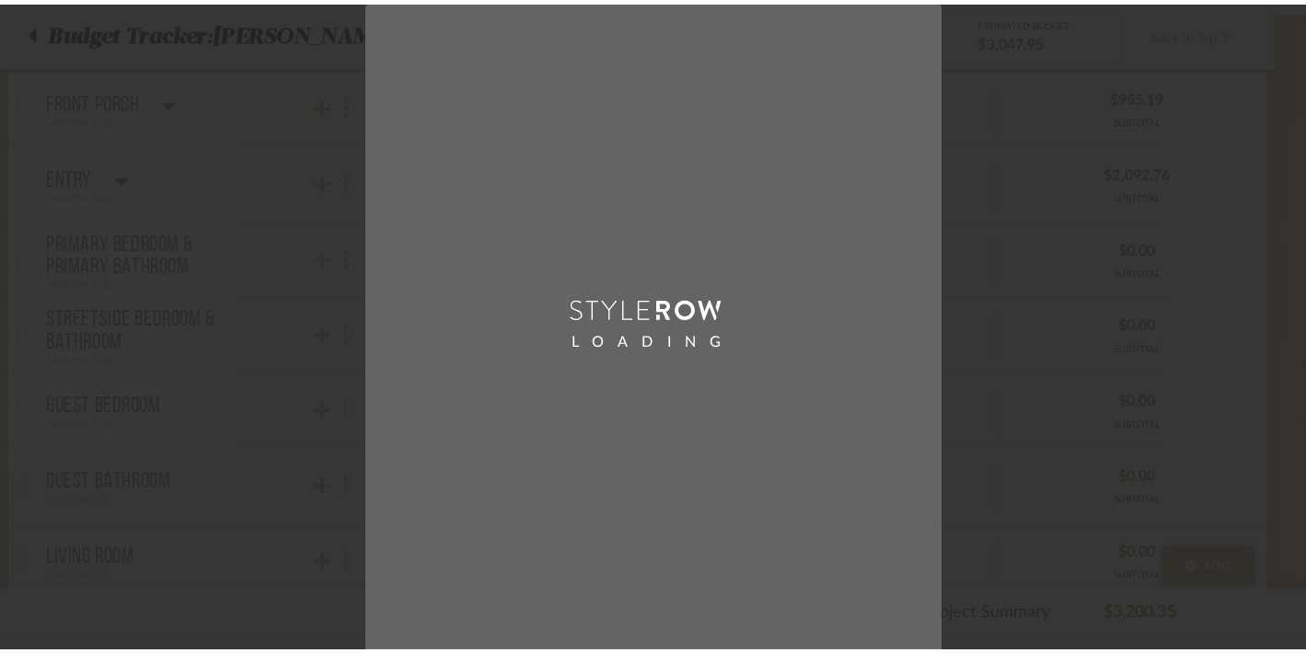
scroll to position [0, 0]
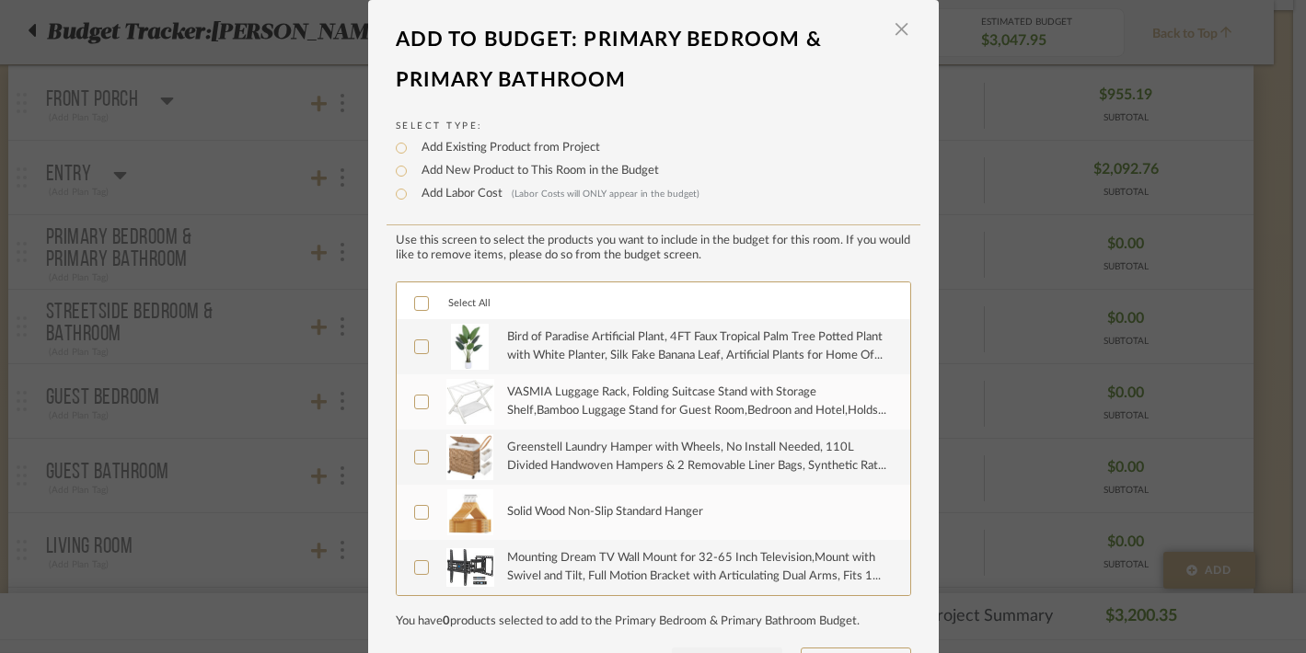
click at [414, 299] on div at bounding box center [421, 303] width 15 height 15
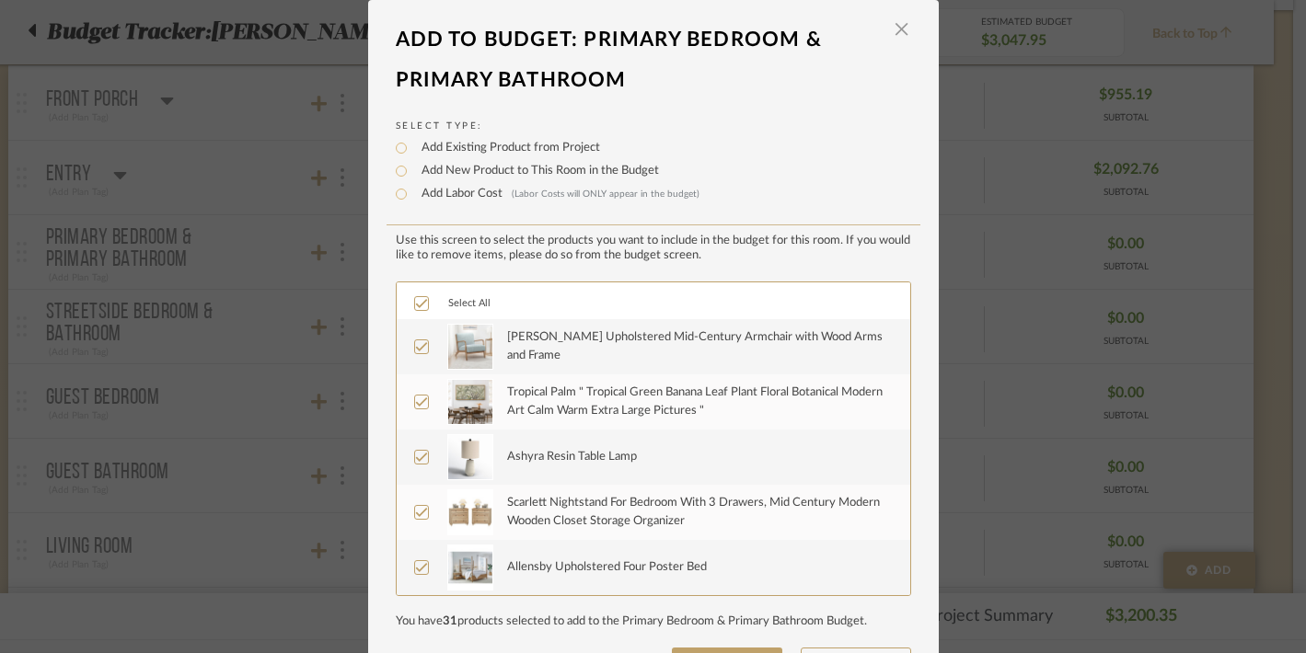
scroll to position [71, 0]
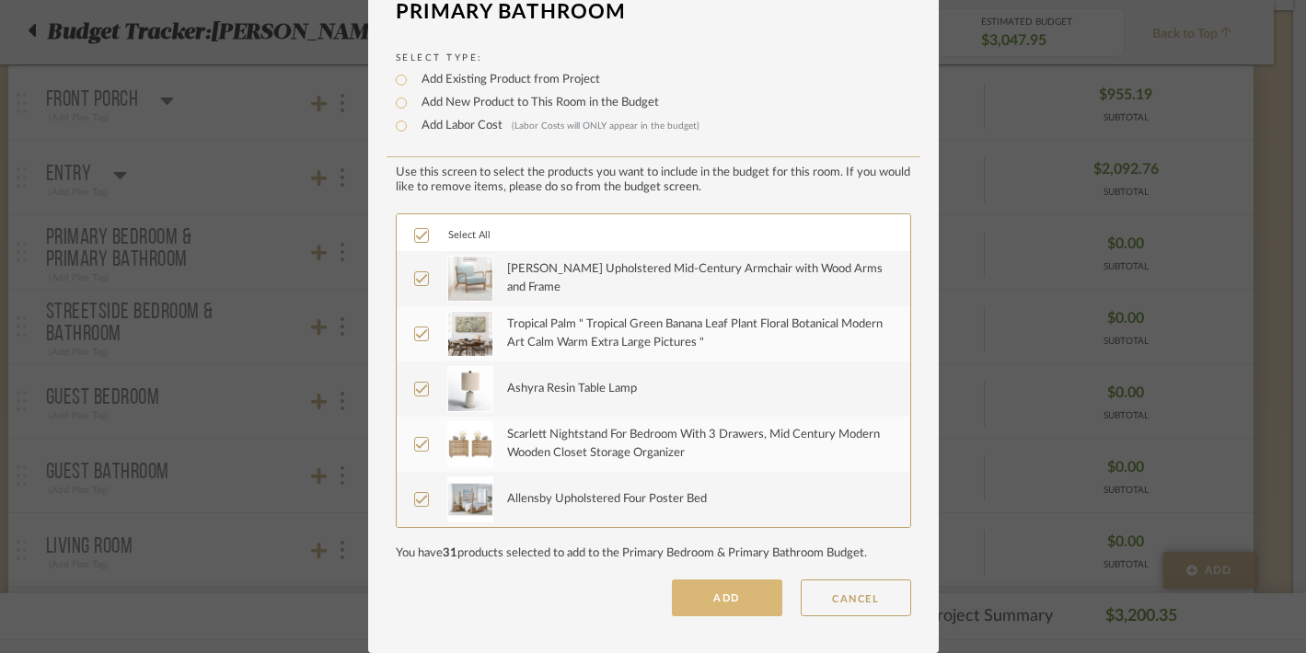
click at [713, 604] on button "ADD" at bounding box center [727, 598] width 110 height 37
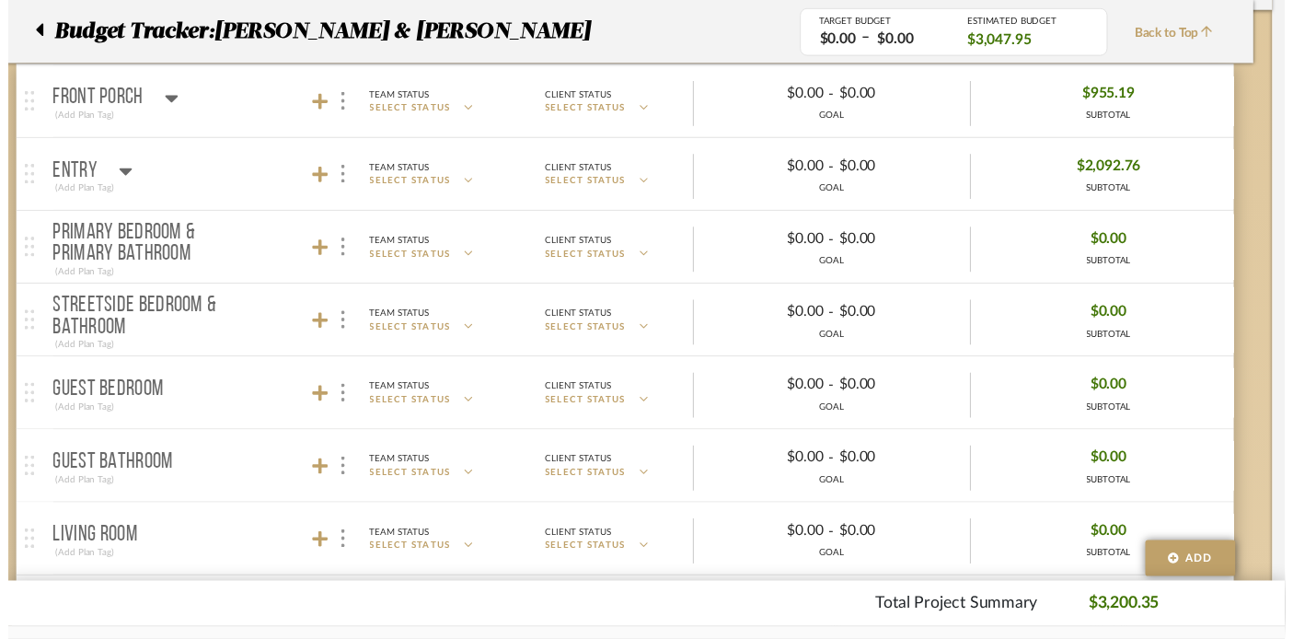
scroll to position [295, 32]
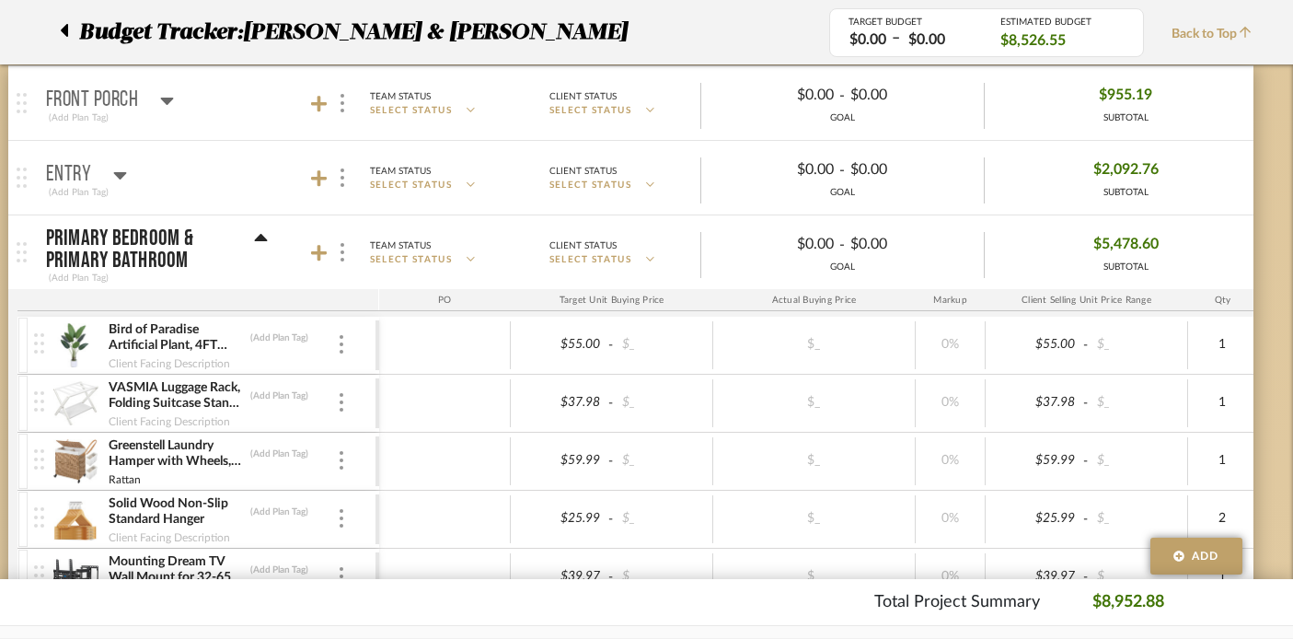
click at [263, 233] on icon at bounding box center [261, 238] width 14 height 22
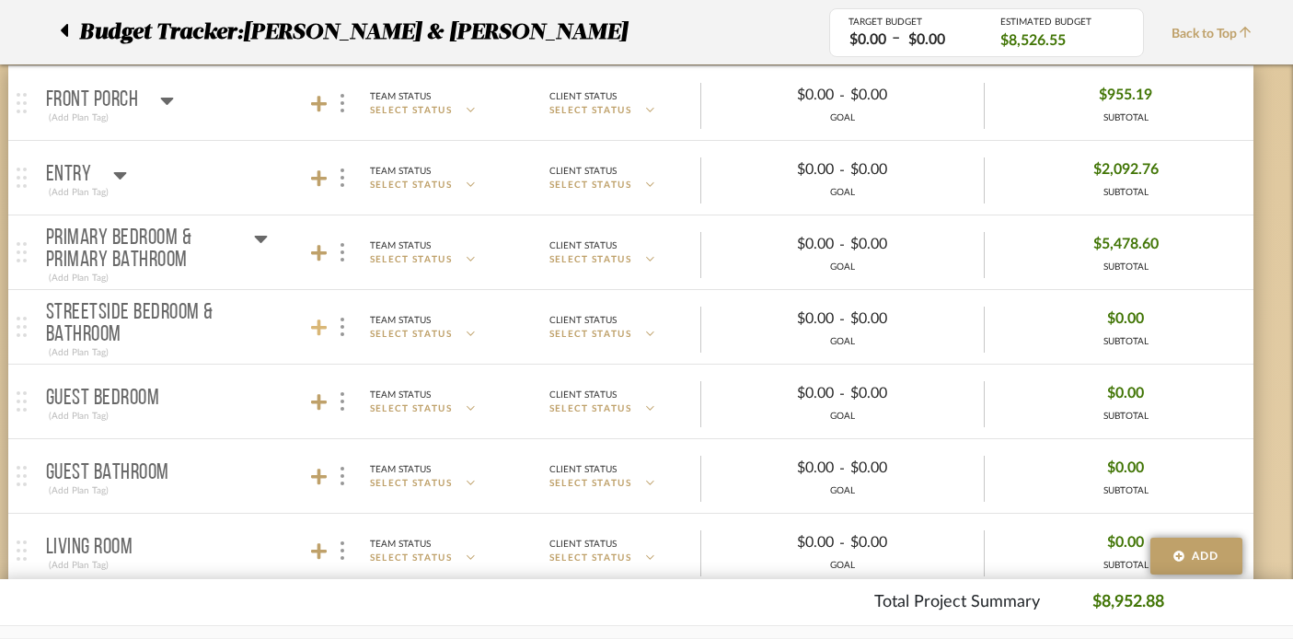
click at [318, 329] on icon at bounding box center [319, 327] width 17 height 17
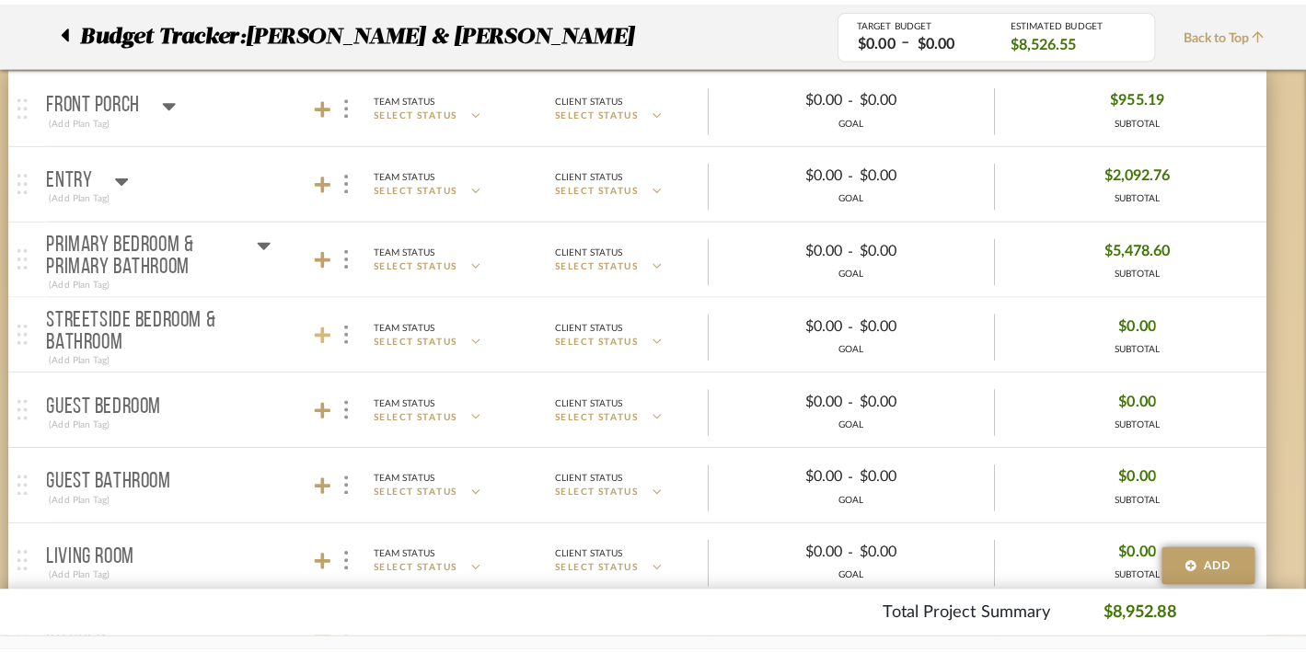
scroll to position [0, 0]
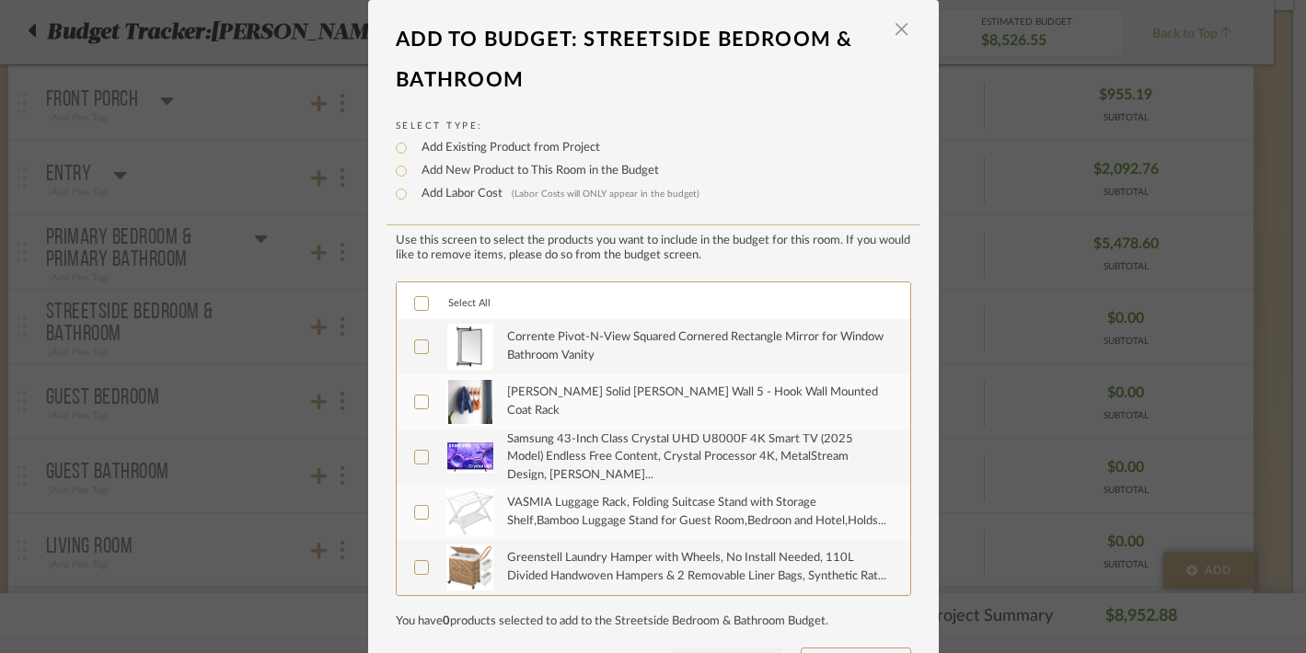
click at [415, 306] on icon at bounding box center [421, 303] width 13 height 13
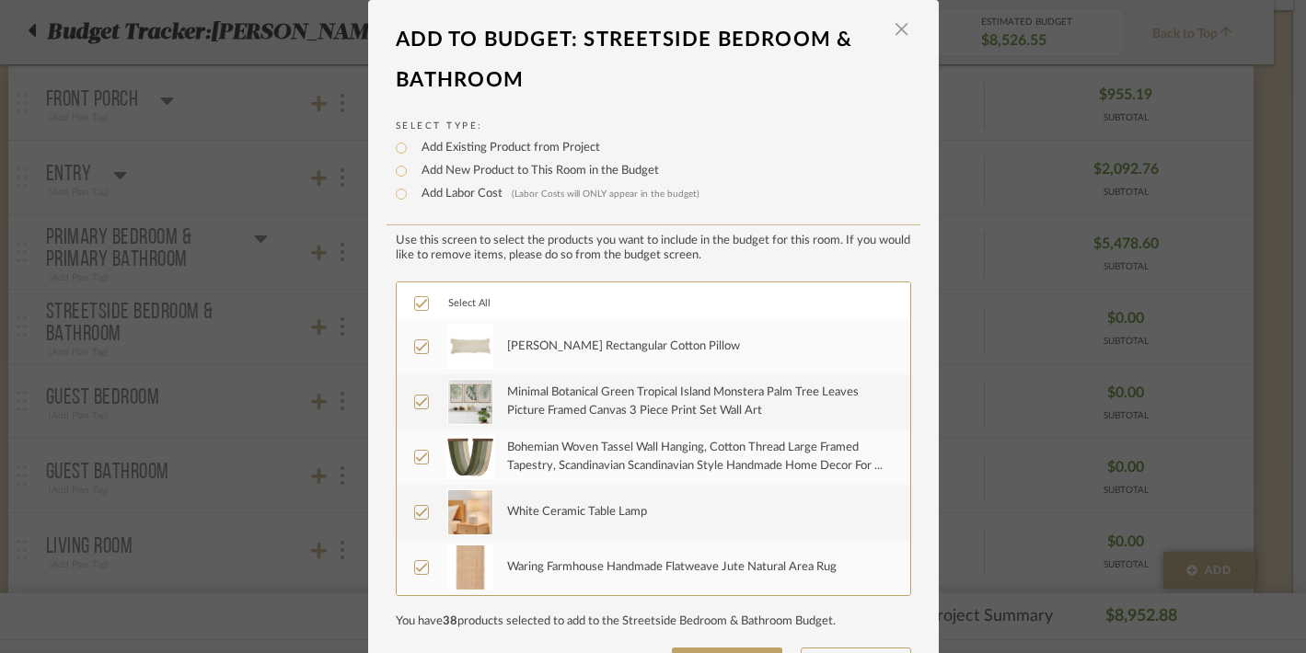
scroll to position [71, 0]
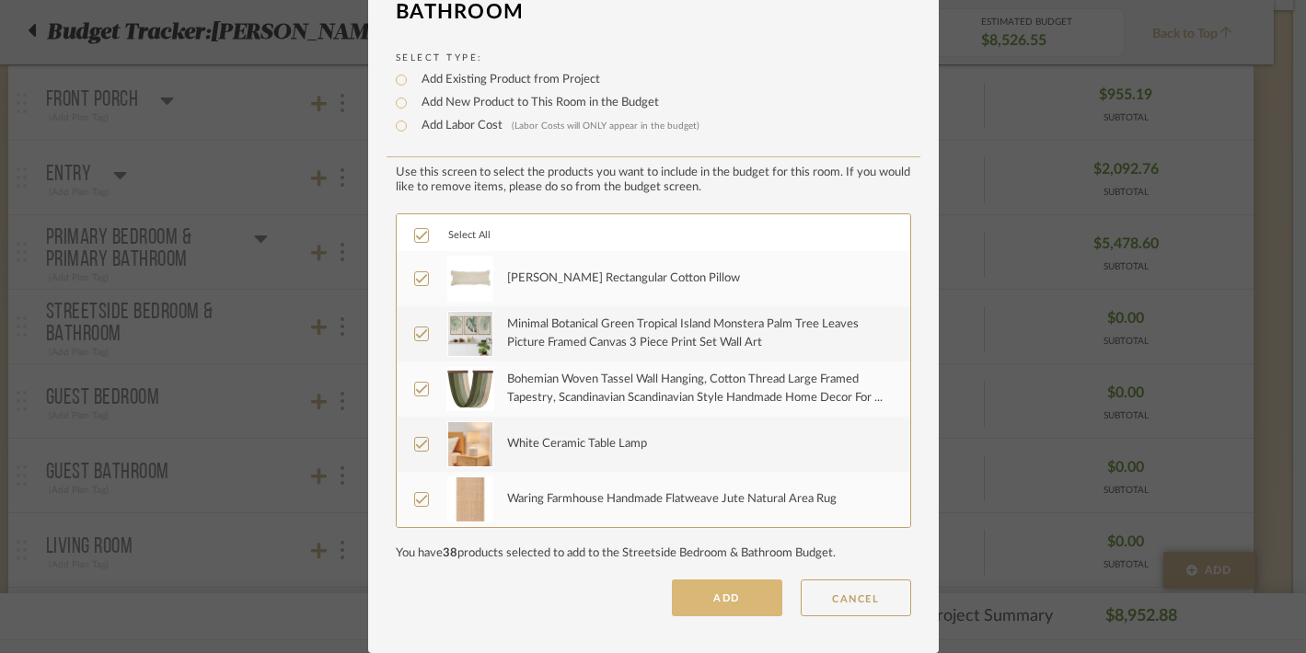
click at [723, 601] on button "ADD" at bounding box center [727, 598] width 110 height 37
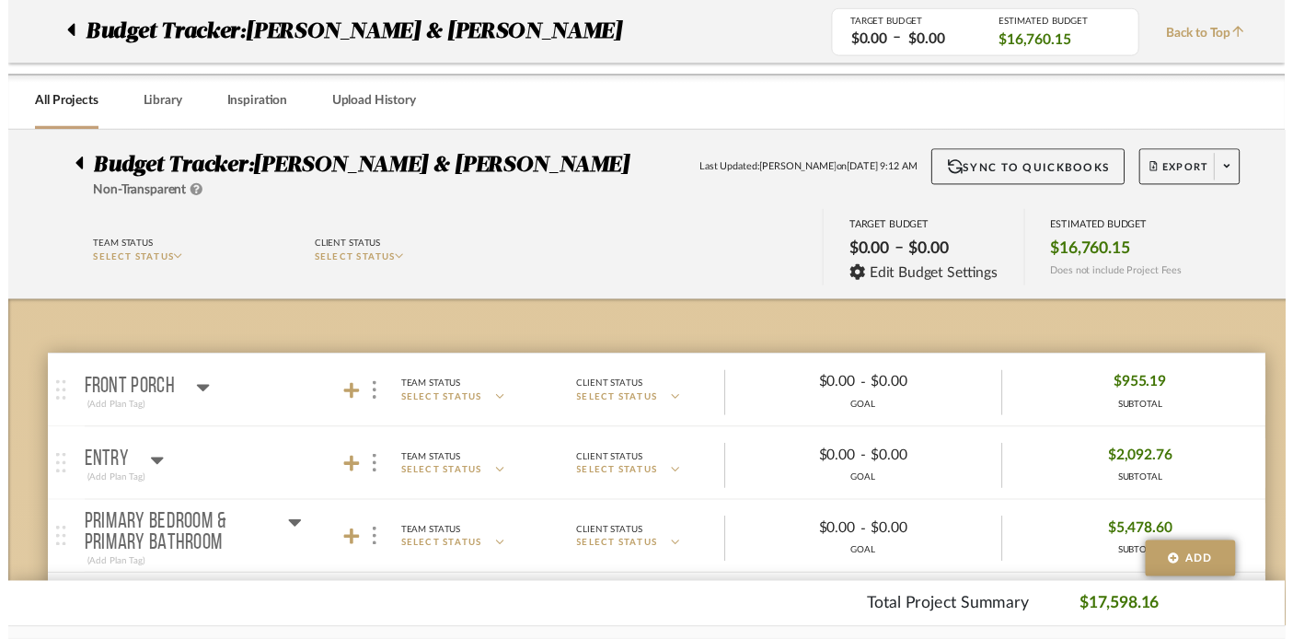
scroll to position [295, 32]
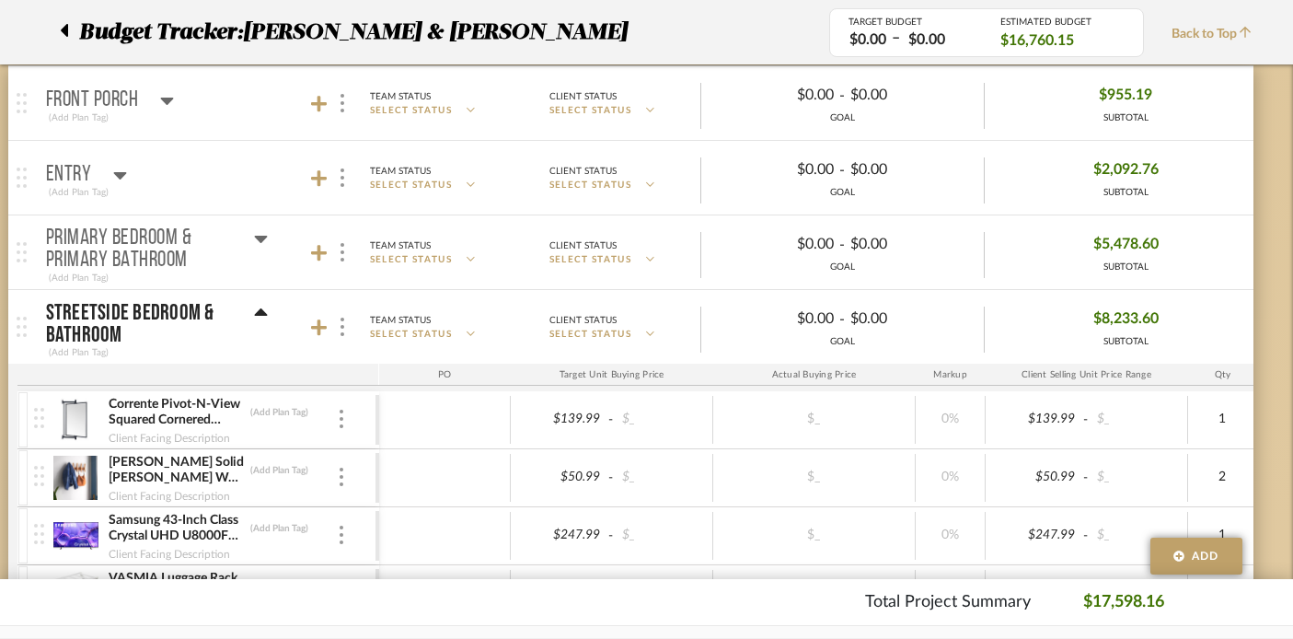
click at [261, 315] on icon at bounding box center [260, 311] width 13 height 7
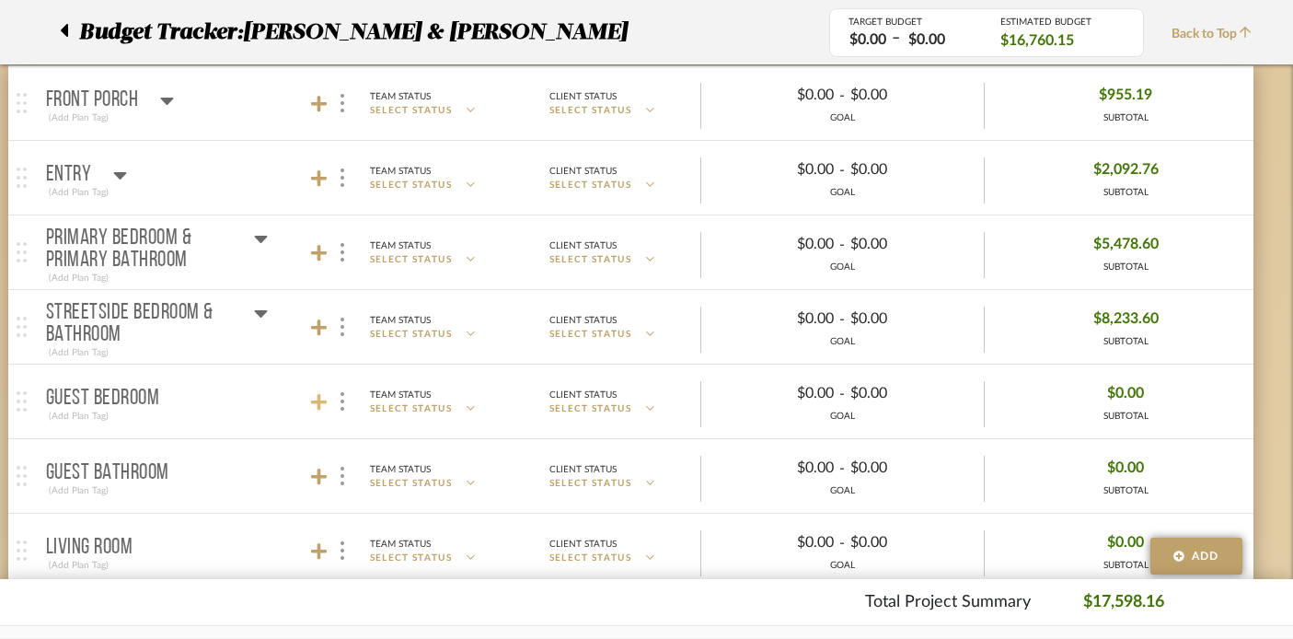
click at [319, 395] on icon at bounding box center [319, 402] width 17 height 17
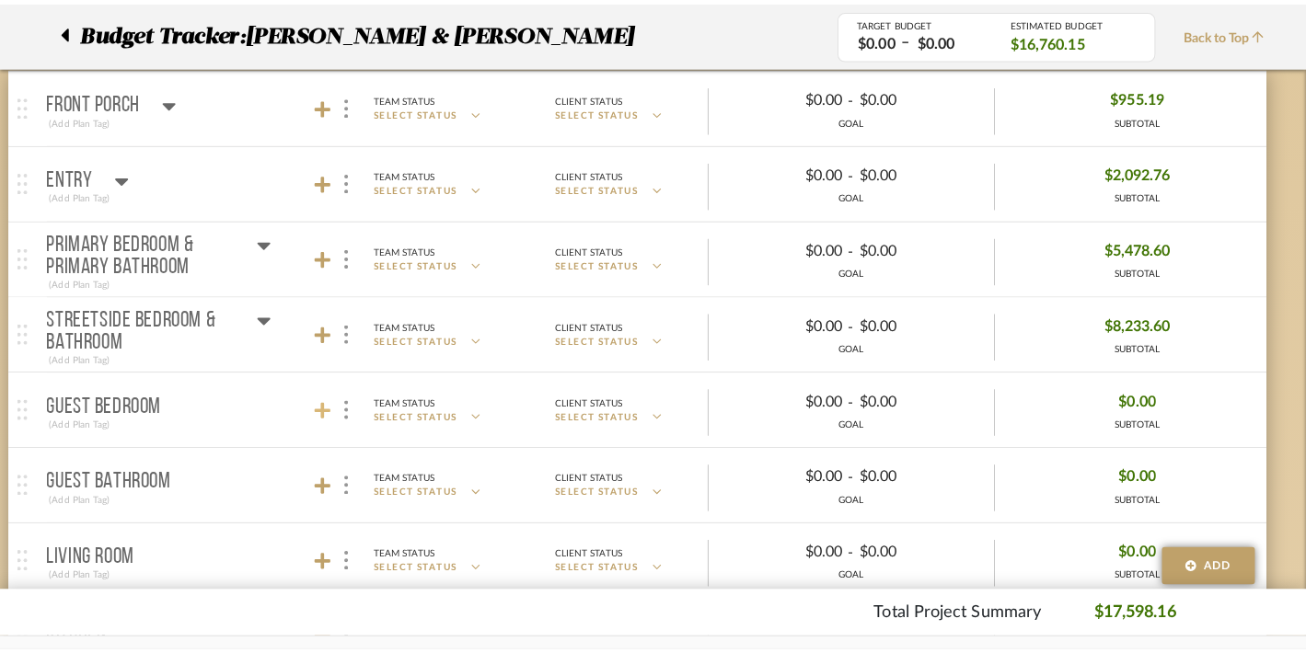
scroll to position [0, 0]
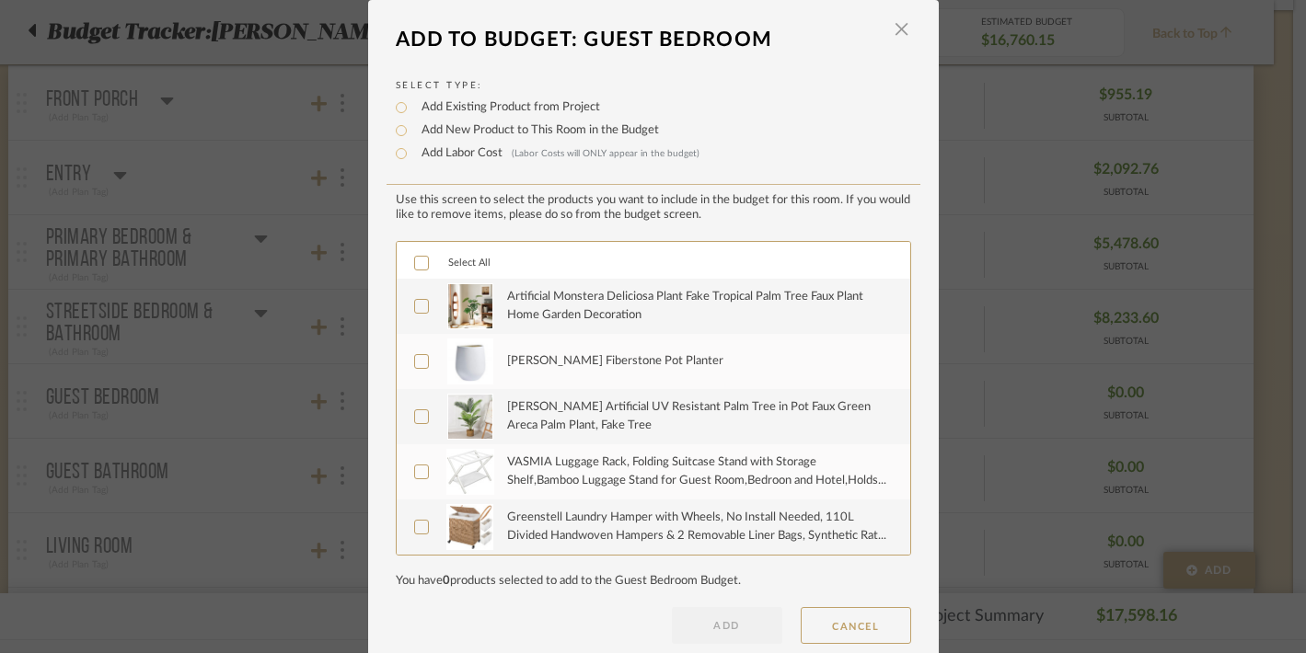
click at [415, 268] on icon at bounding box center [421, 263] width 12 height 9
click at [719, 632] on button "ADD" at bounding box center [727, 625] width 110 height 37
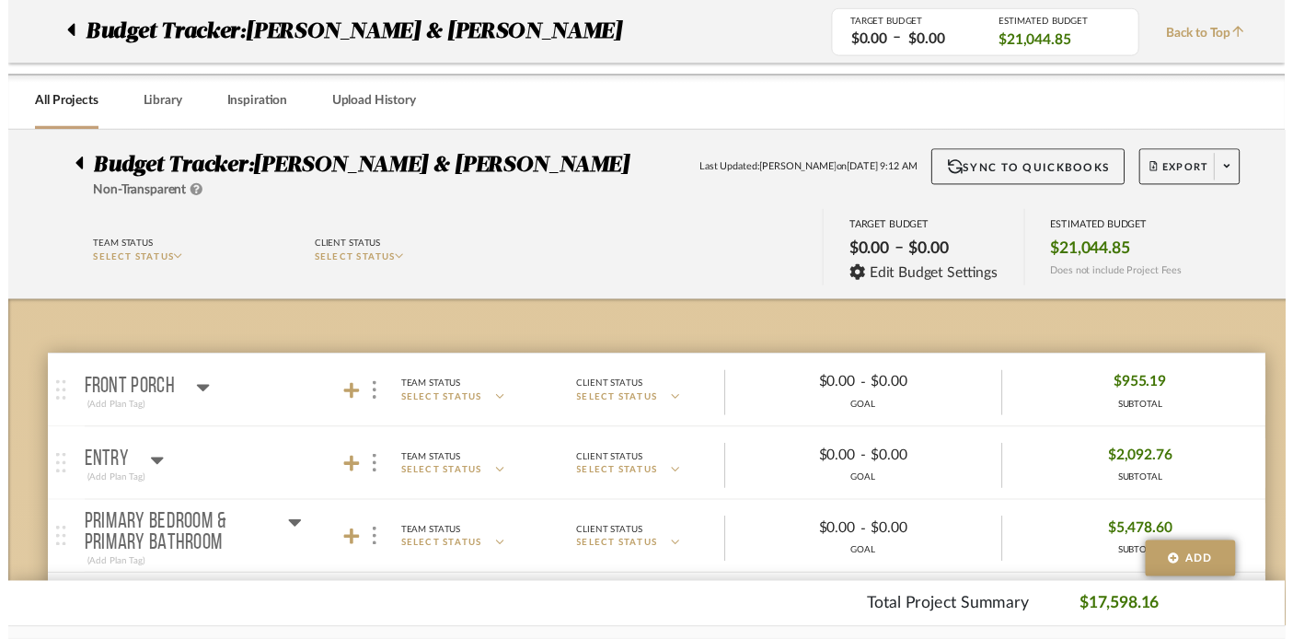
scroll to position [295, 32]
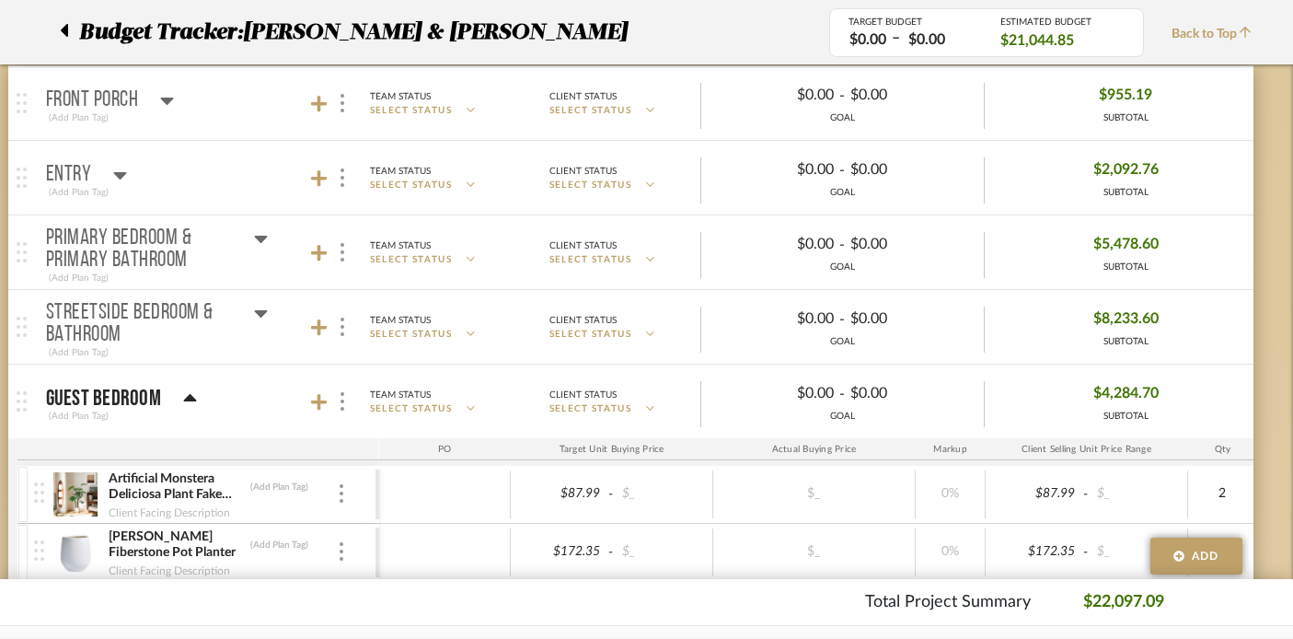
click at [191, 397] on icon at bounding box center [190, 398] width 14 height 22
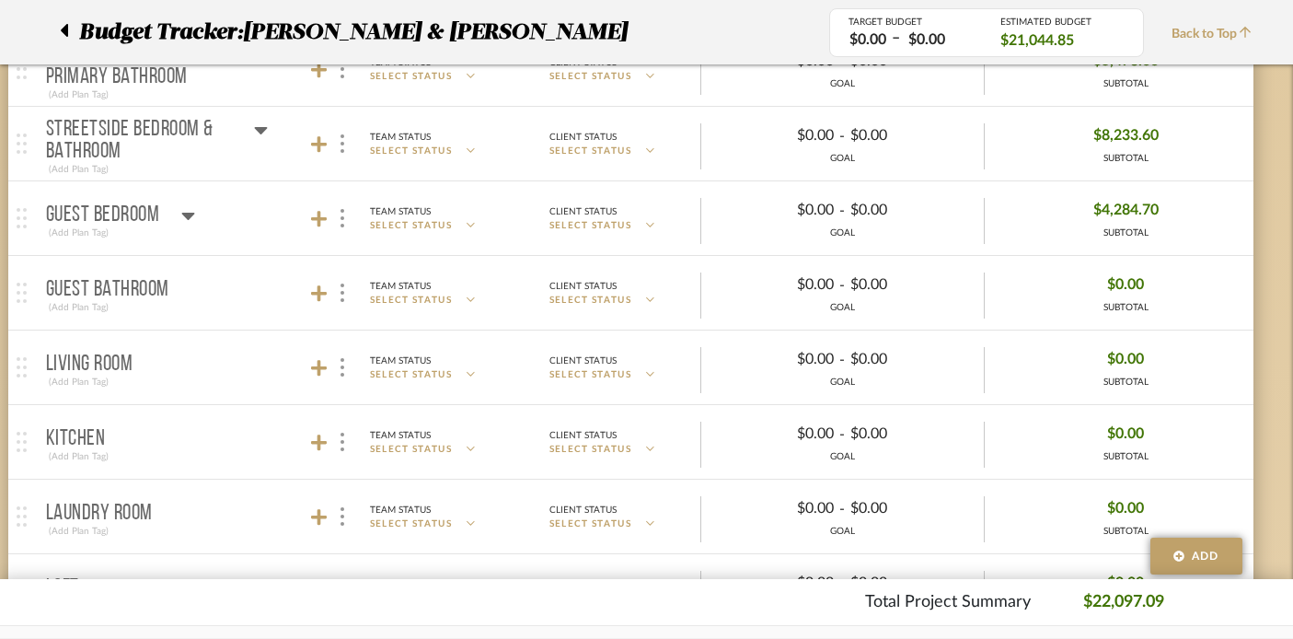
scroll to position [498, 32]
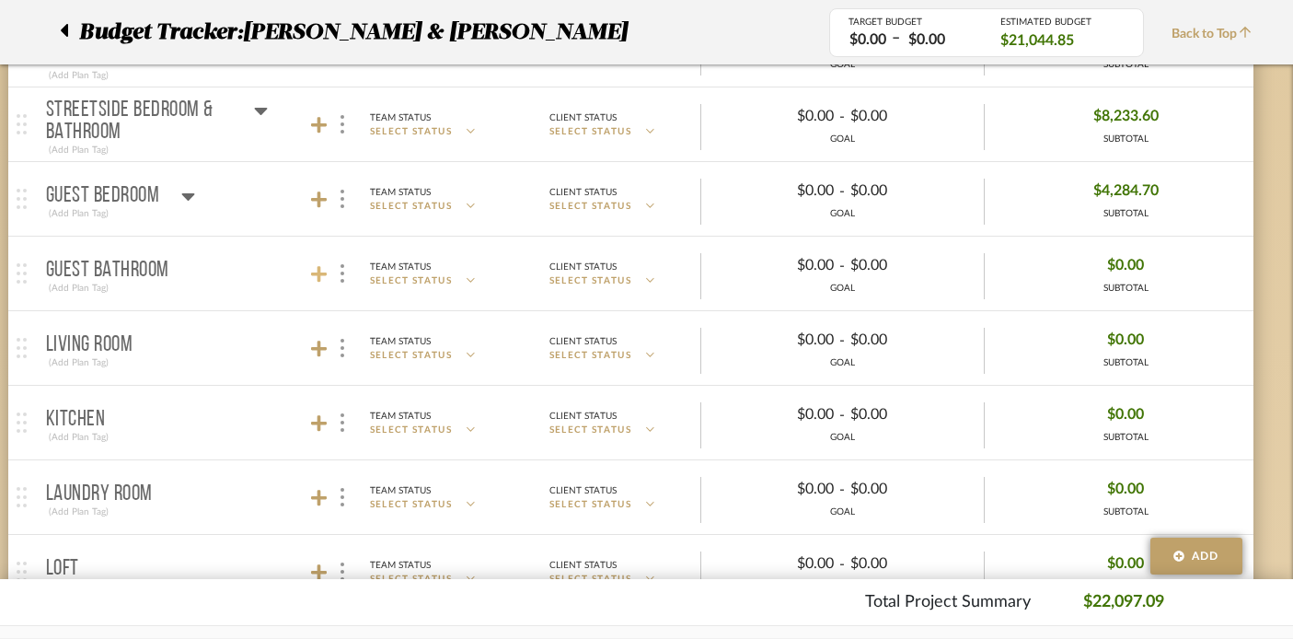
click at [316, 276] on icon at bounding box center [319, 274] width 17 height 18
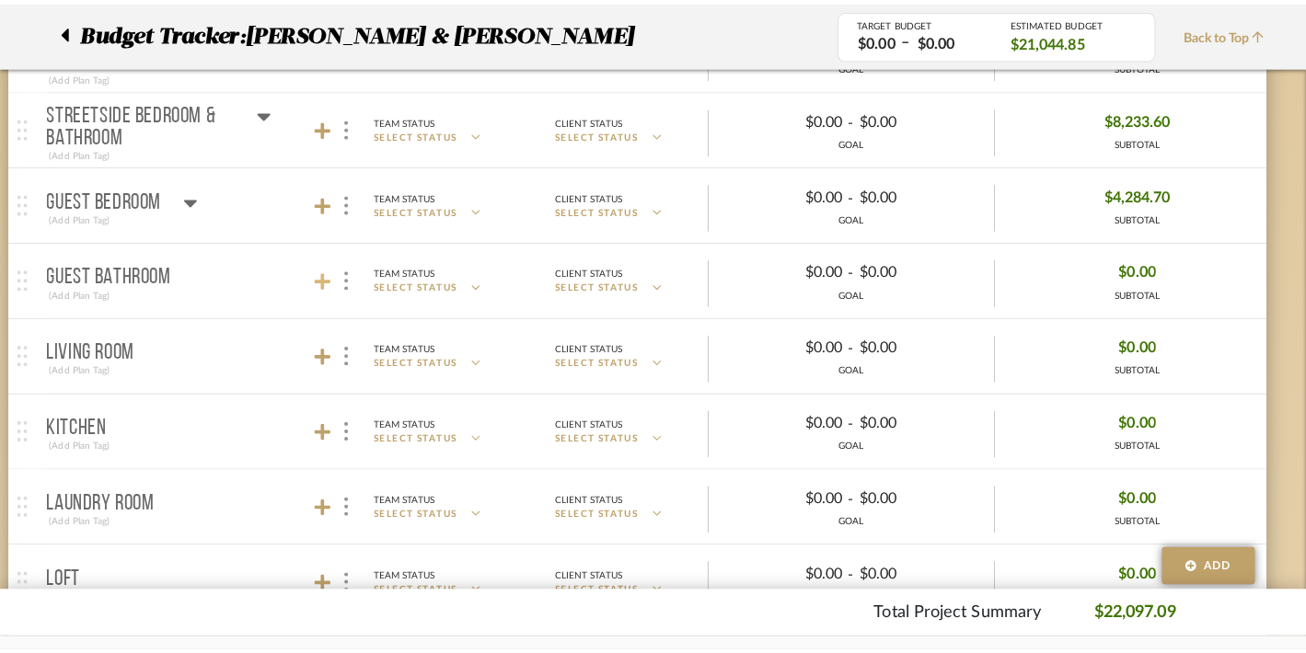
scroll to position [0, 0]
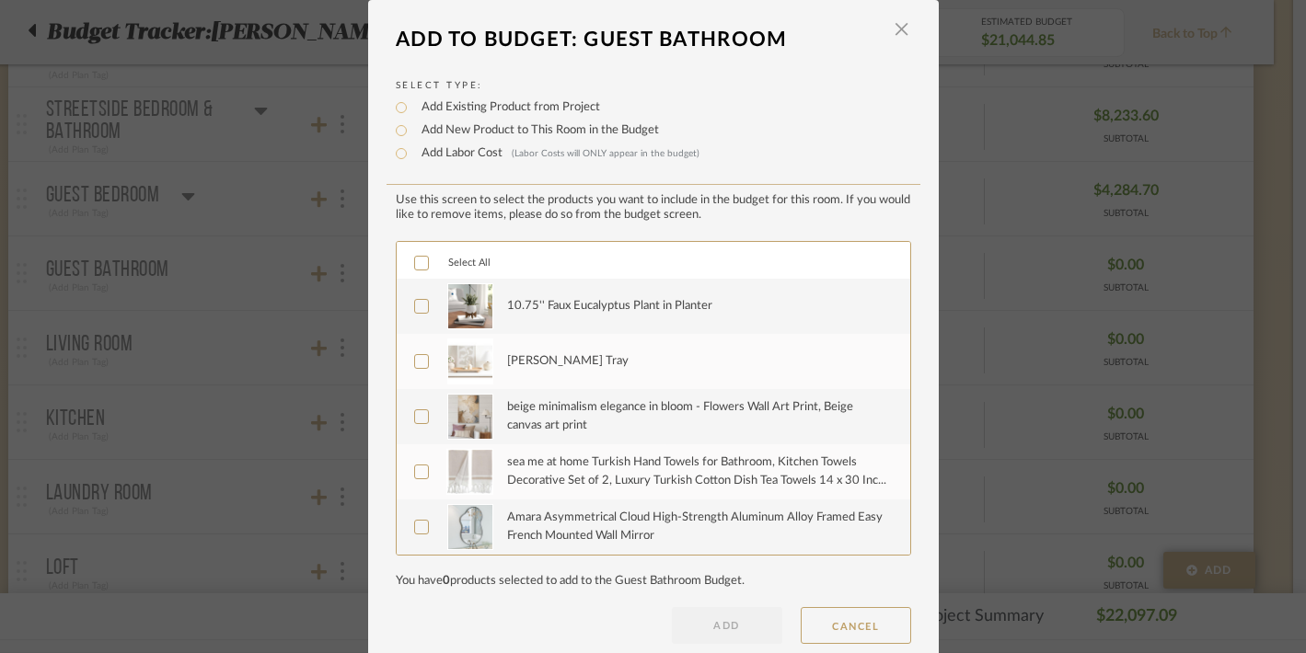
click at [420, 268] on div at bounding box center [421, 263] width 15 height 15
click at [713, 627] on button "ADD" at bounding box center [727, 625] width 110 height 37
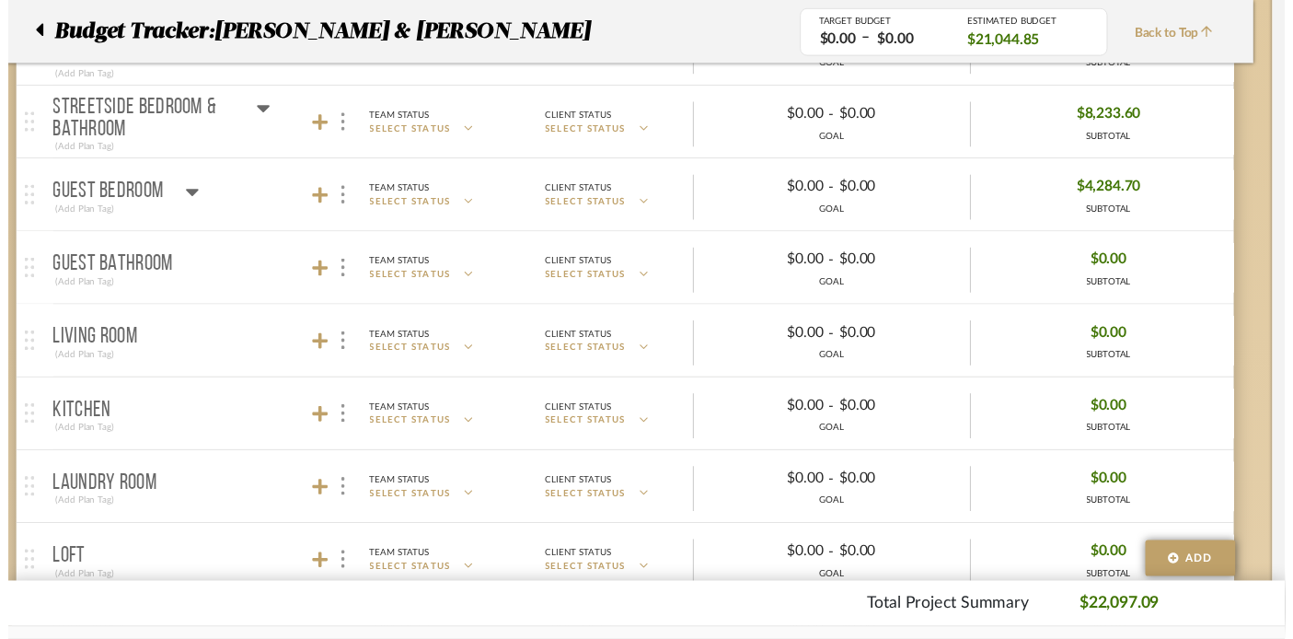
scroll to position [498, 32]
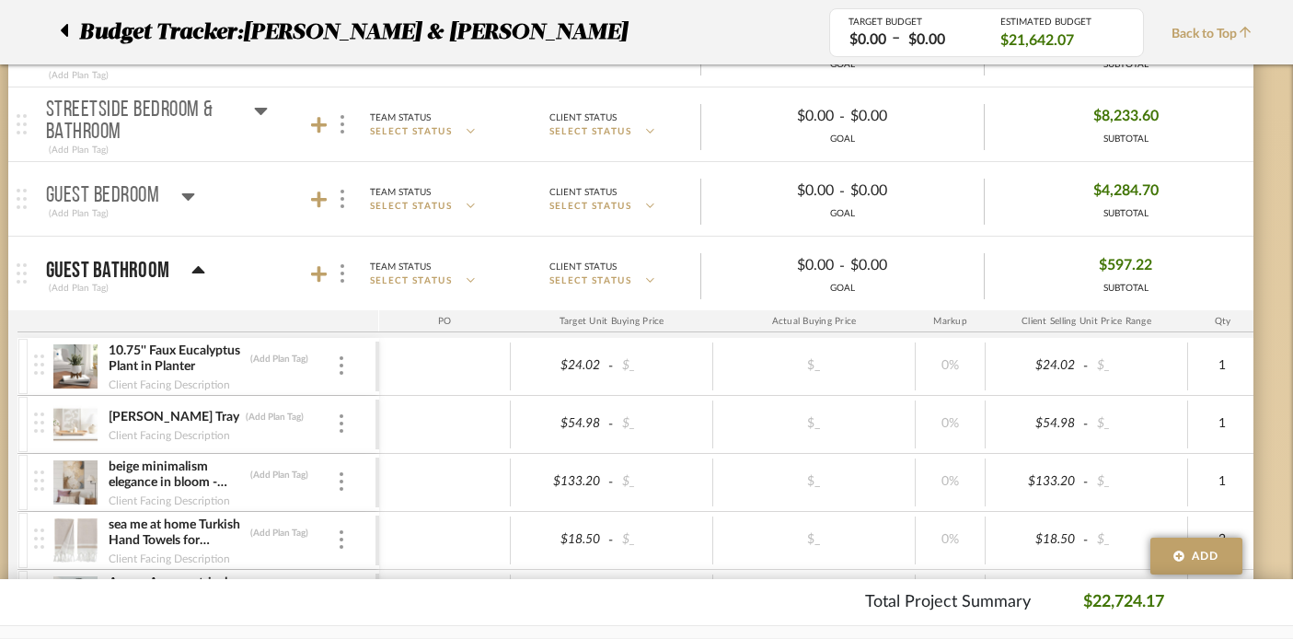
click at [198, 268] on icon at bounding box center [198, 269] width 13 height 7
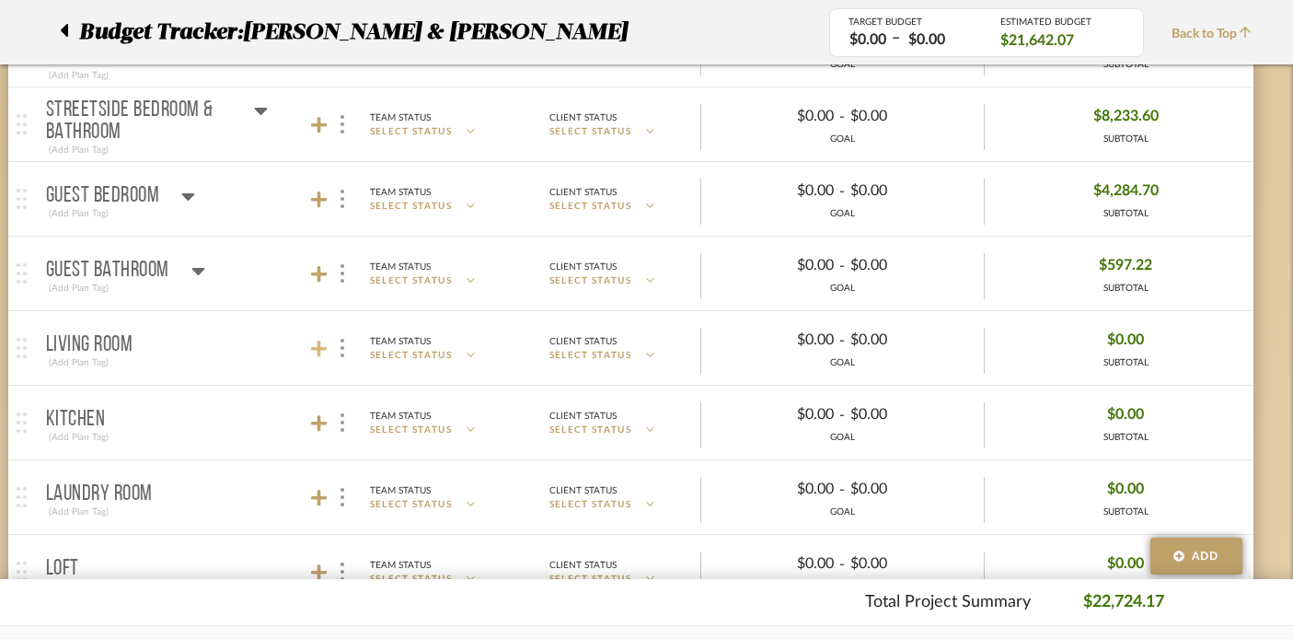
click at [321, 350] on icon at bounding box center [319, 348] width 17 height 17
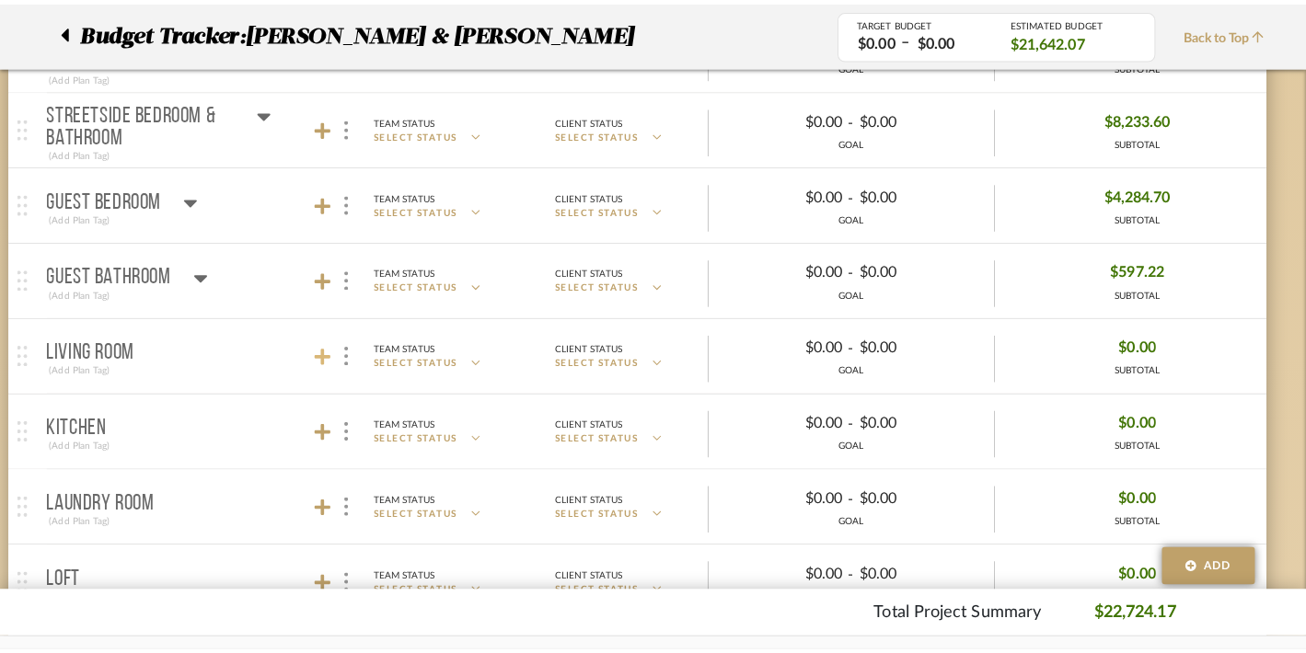
scroll to position [0, 0]
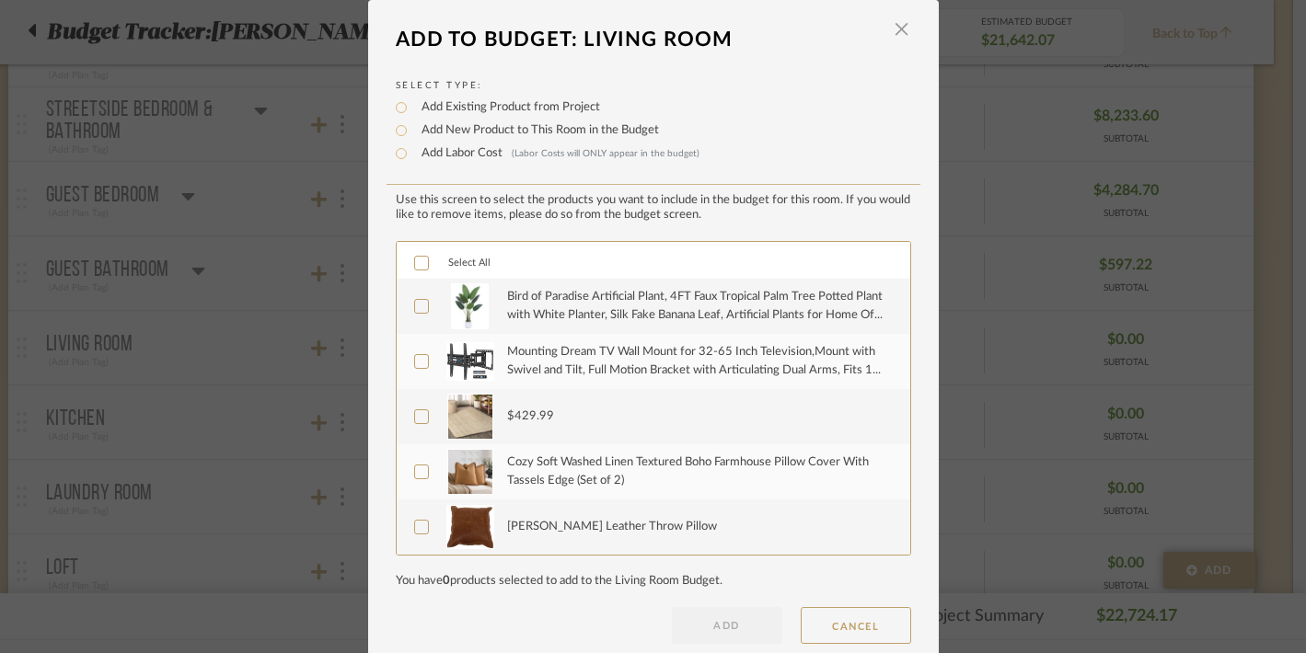
click at [415, 262] on icon at bounding box center [421, 263] width 13 height 13
click at [715, 623] on button "ADD" at bounding box center [727, 625] width 110 height 37
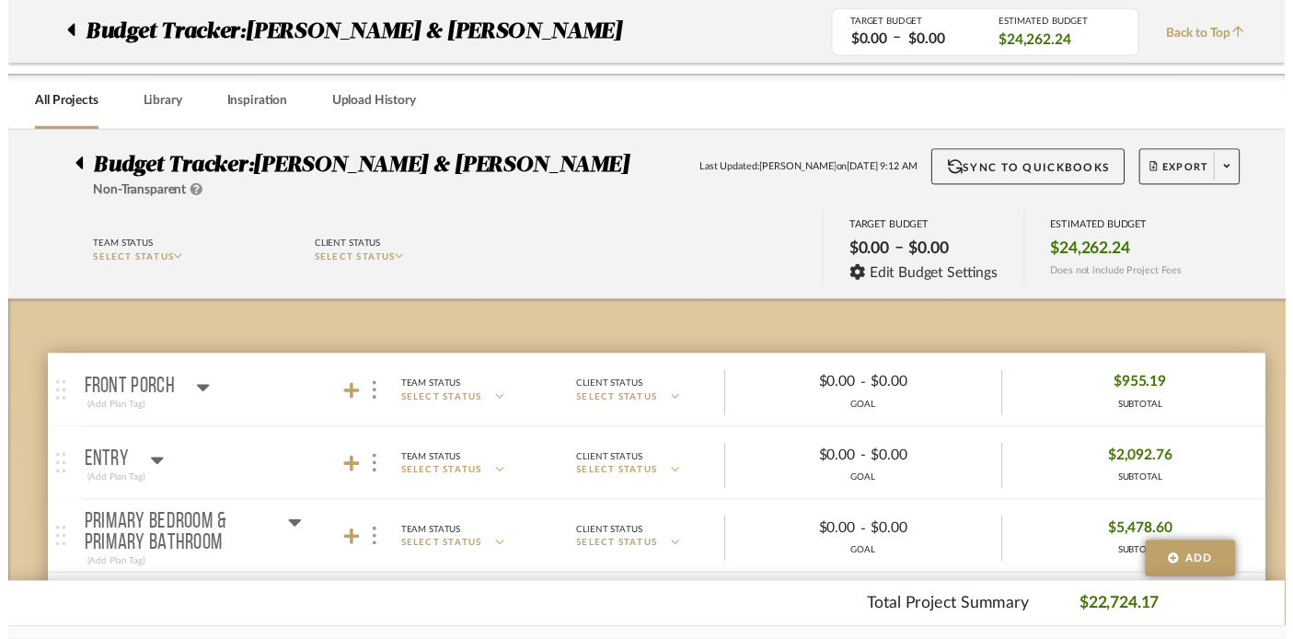
scroll to position [498, 32]
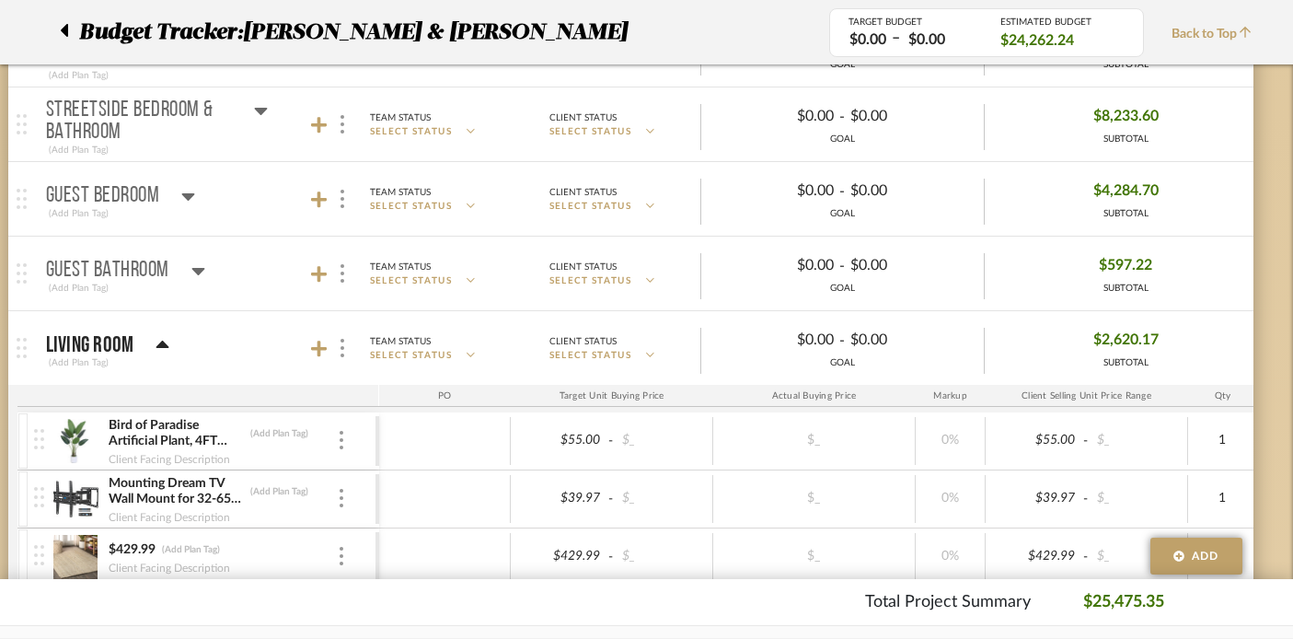
click at [155, 339] on icon at bounding box center [162, 345] width 14 height 22
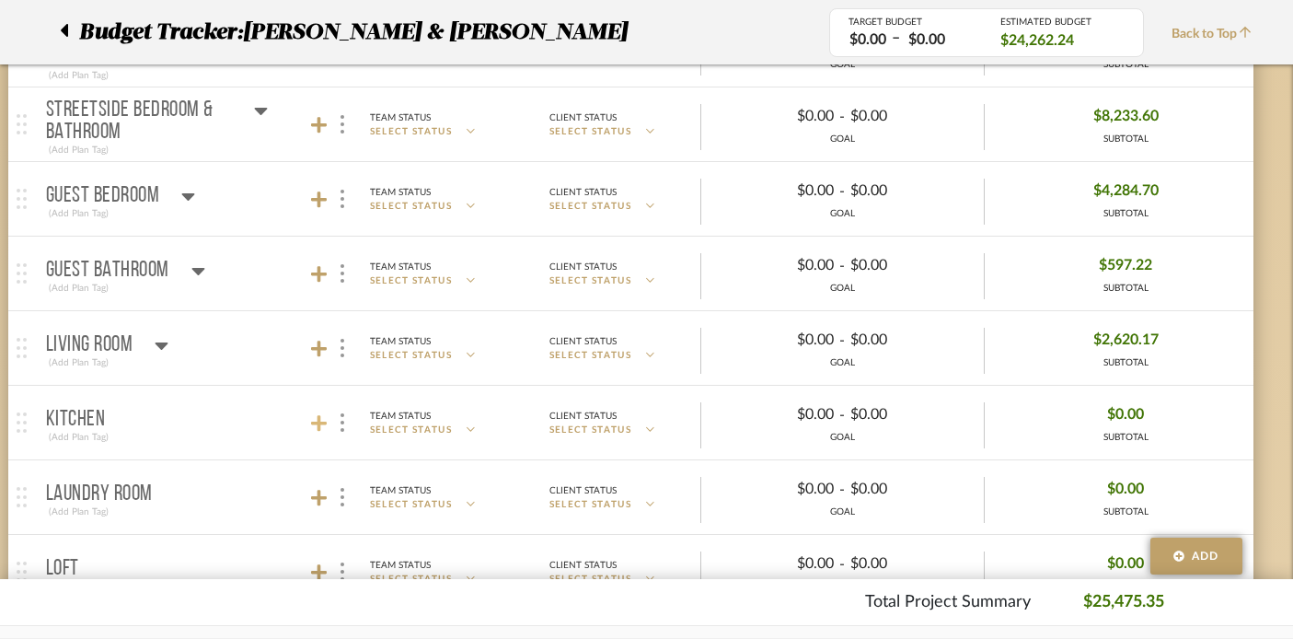
click at [324, 417] on icon at bounding box center [319, 423] width 17 height 18
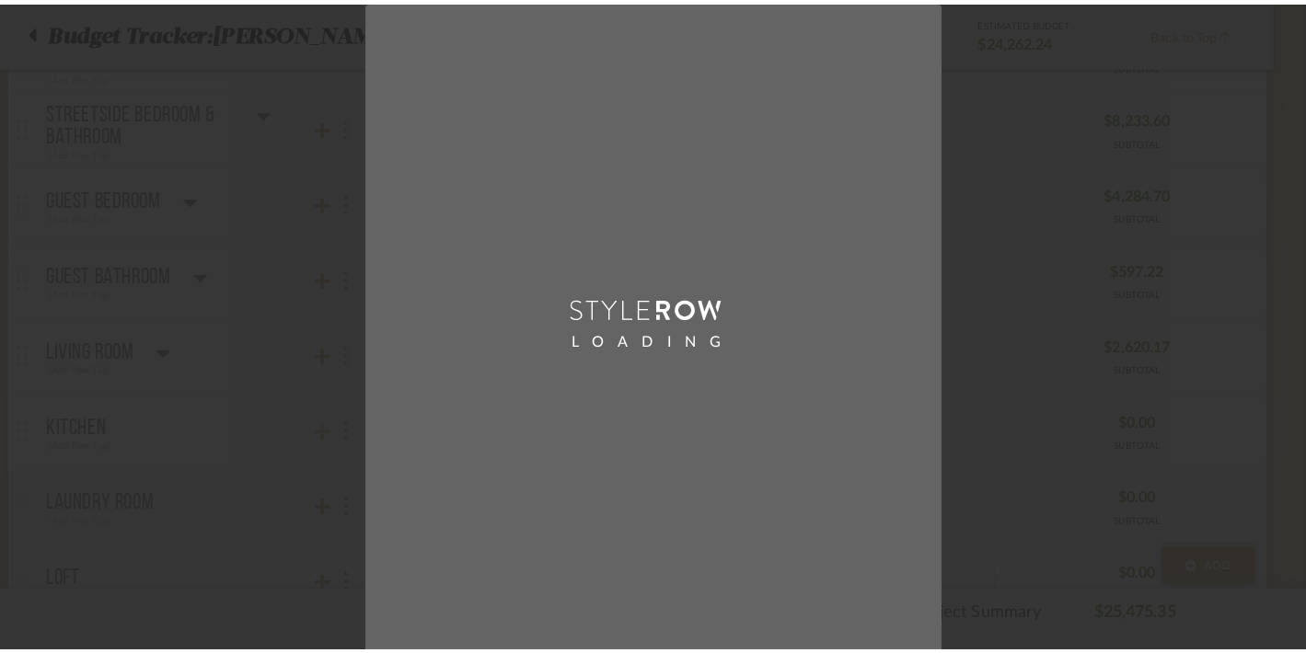
scroll to position [0, 0]
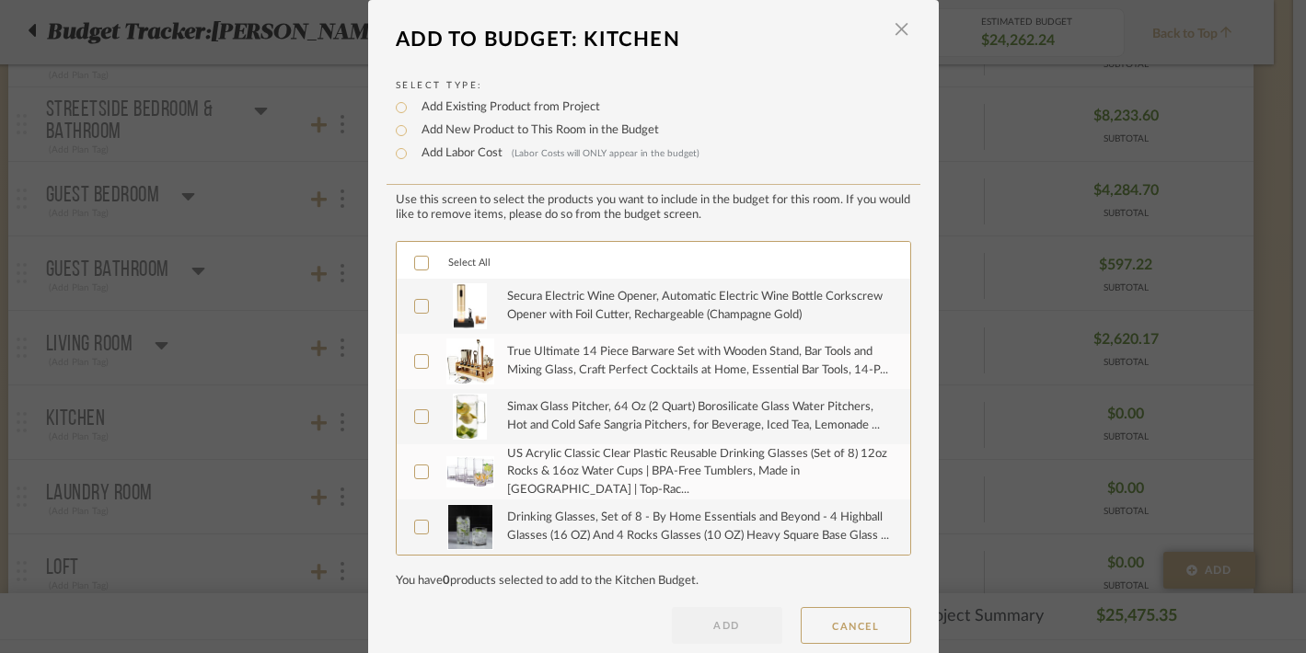
click at [415, 266] on icon at bounding box center [421, 263] width 12 height 9
click at [714, 620] on button "ADD" at bounding box center [727, 625] width 110 height 37
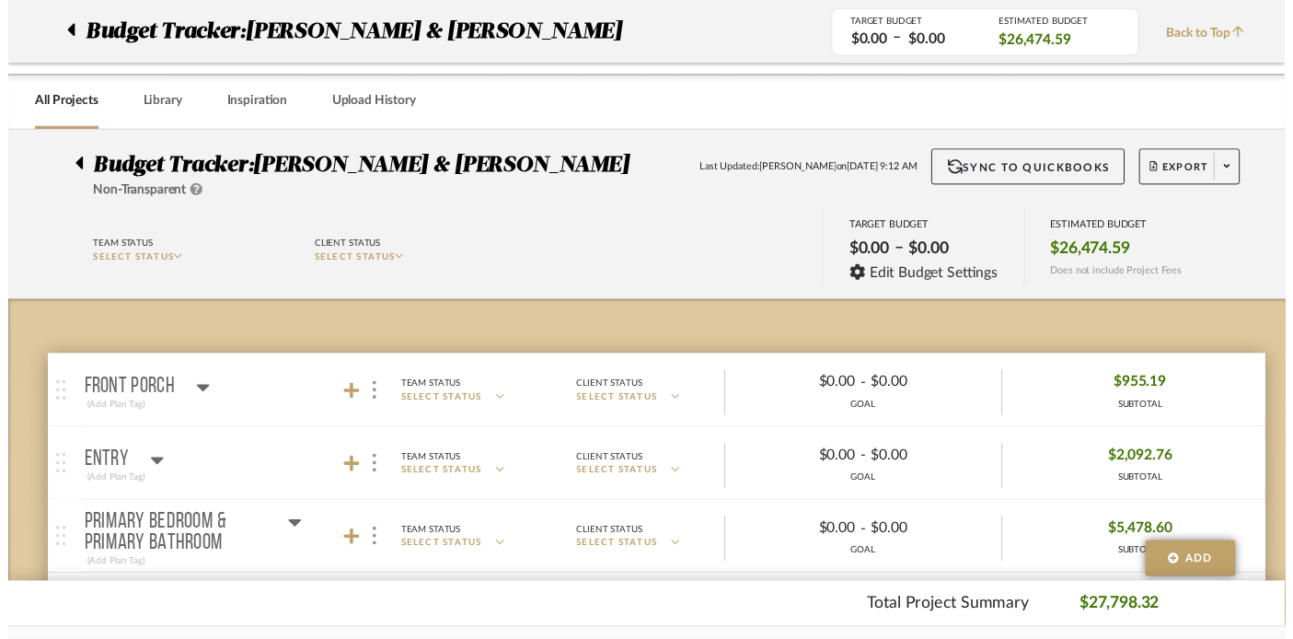
scroll to position [498, 32]
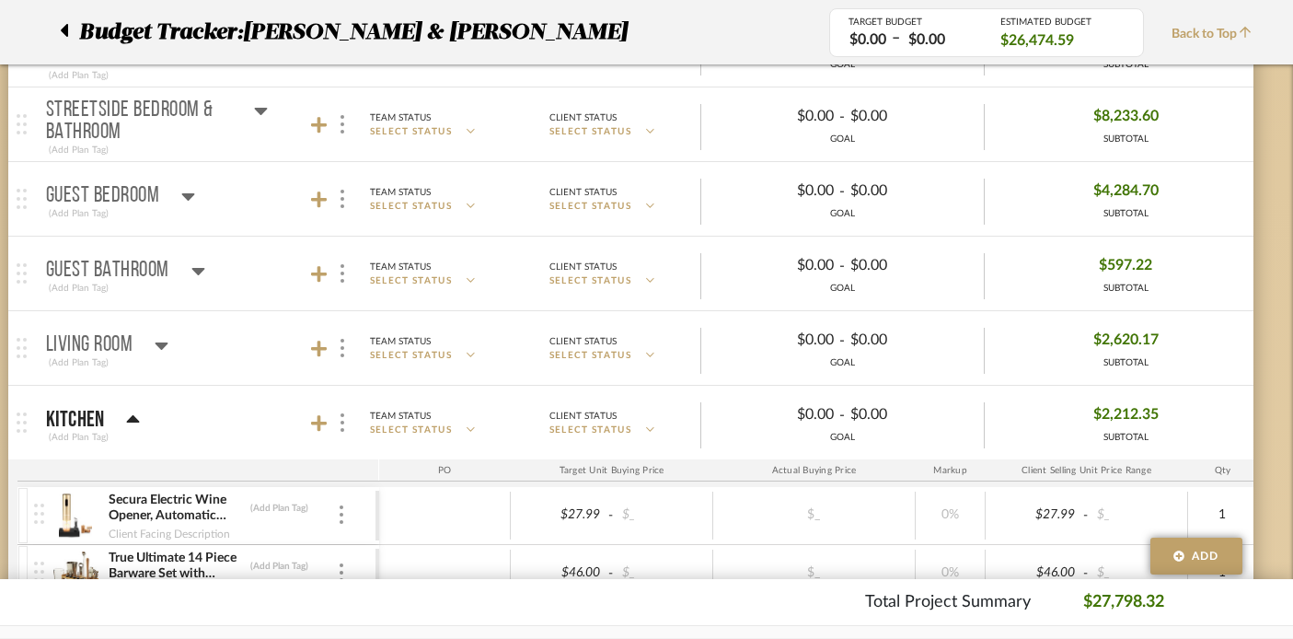
click at [132, 413] on icon at bounding box center [133, 419] width 14 height 22
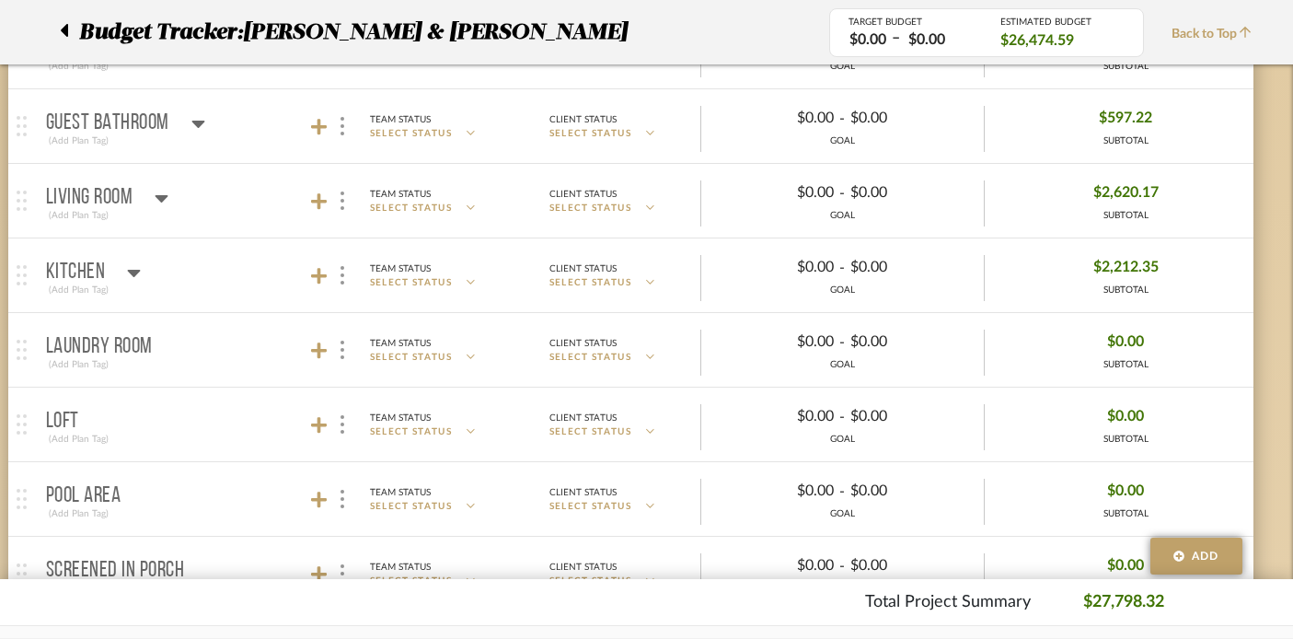
scroll to position [699, 32]
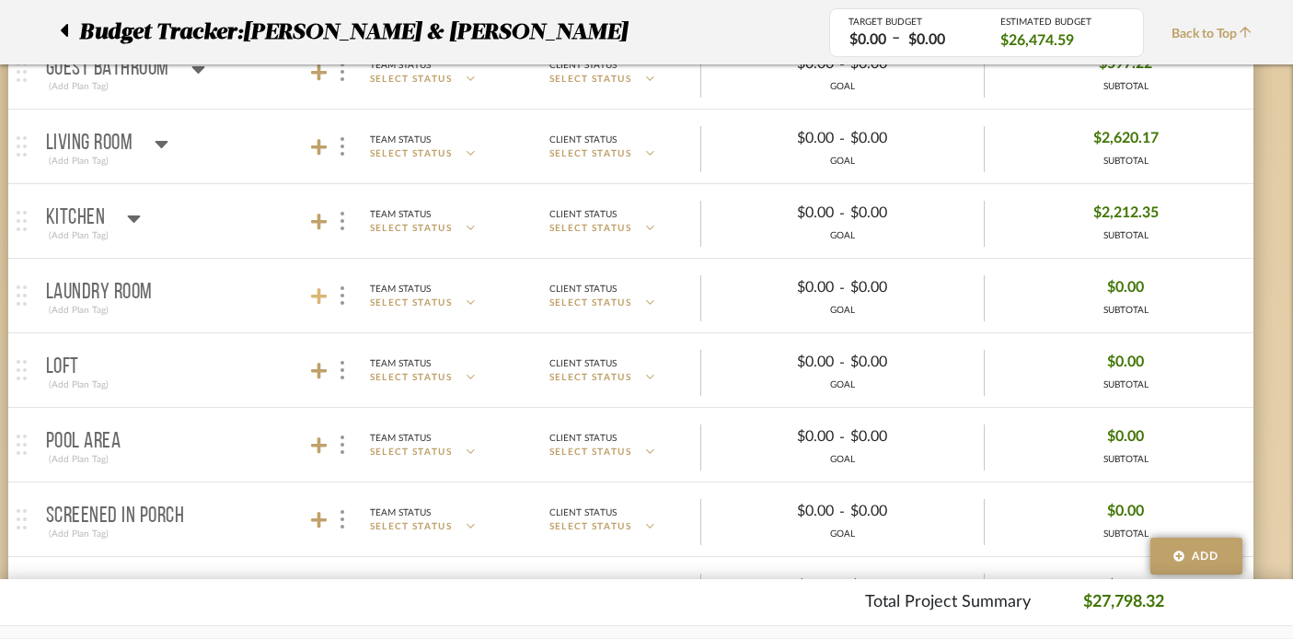
click at [311, 296] on icon at bounding box center [319, 296] width 17 height 17
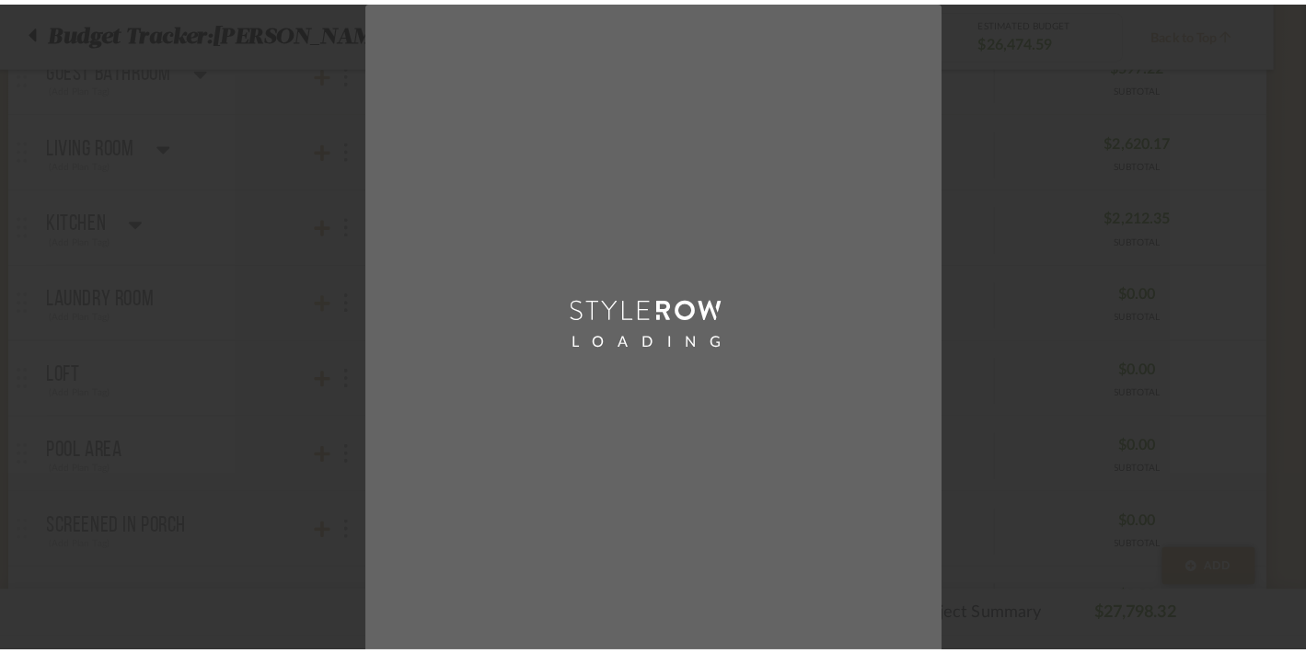
scroll to position [0, 0]
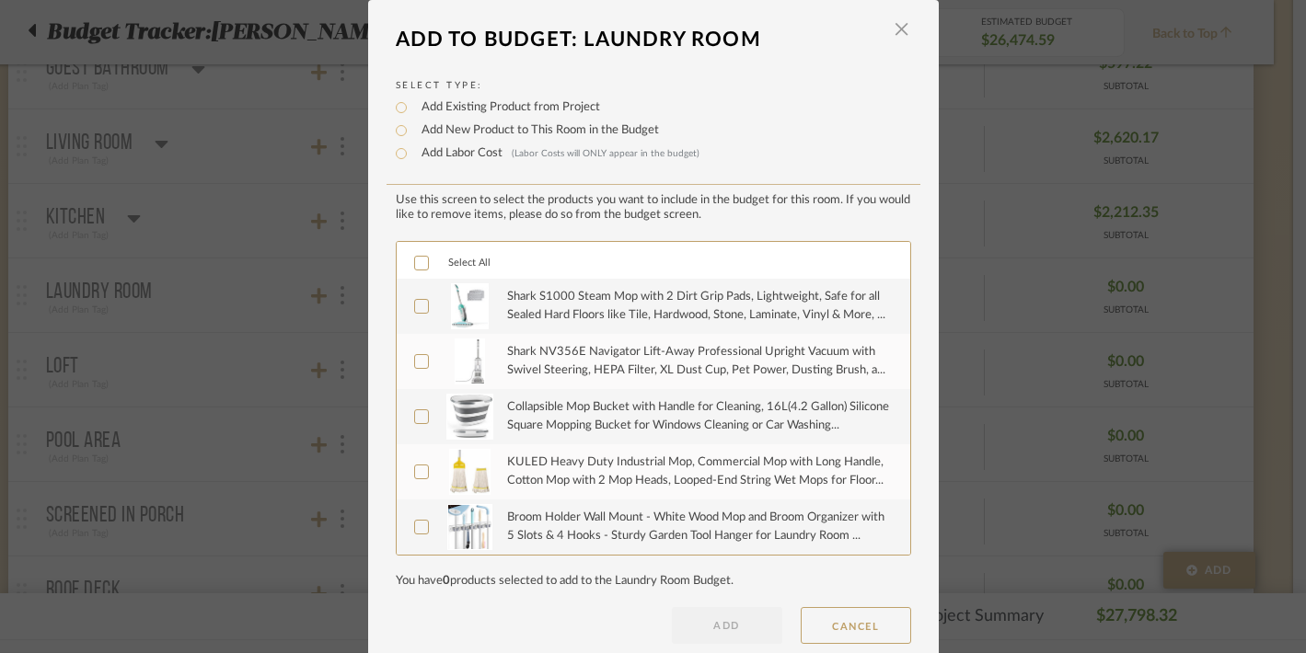
click at [418, 265] on icon at bounding box center [421, 263] width 13 height 13
click at [714, 617] on button "ADD" at bounding box center [727, 625] width 110 height 37
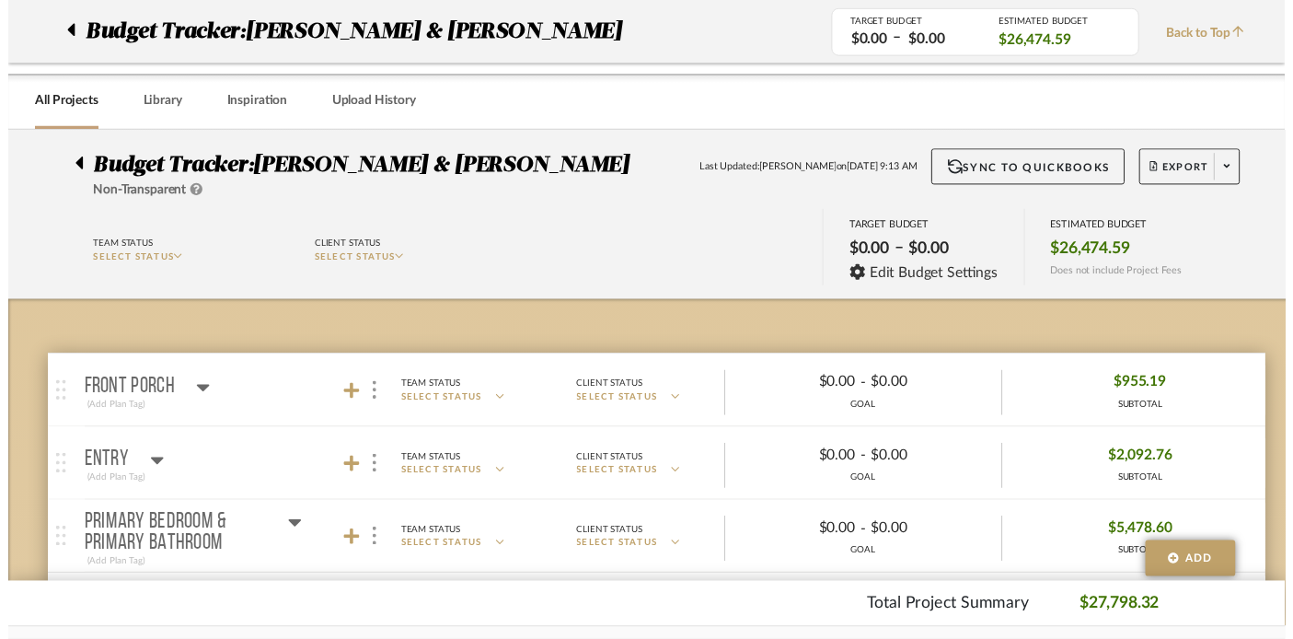
scroll to position [699, 32]
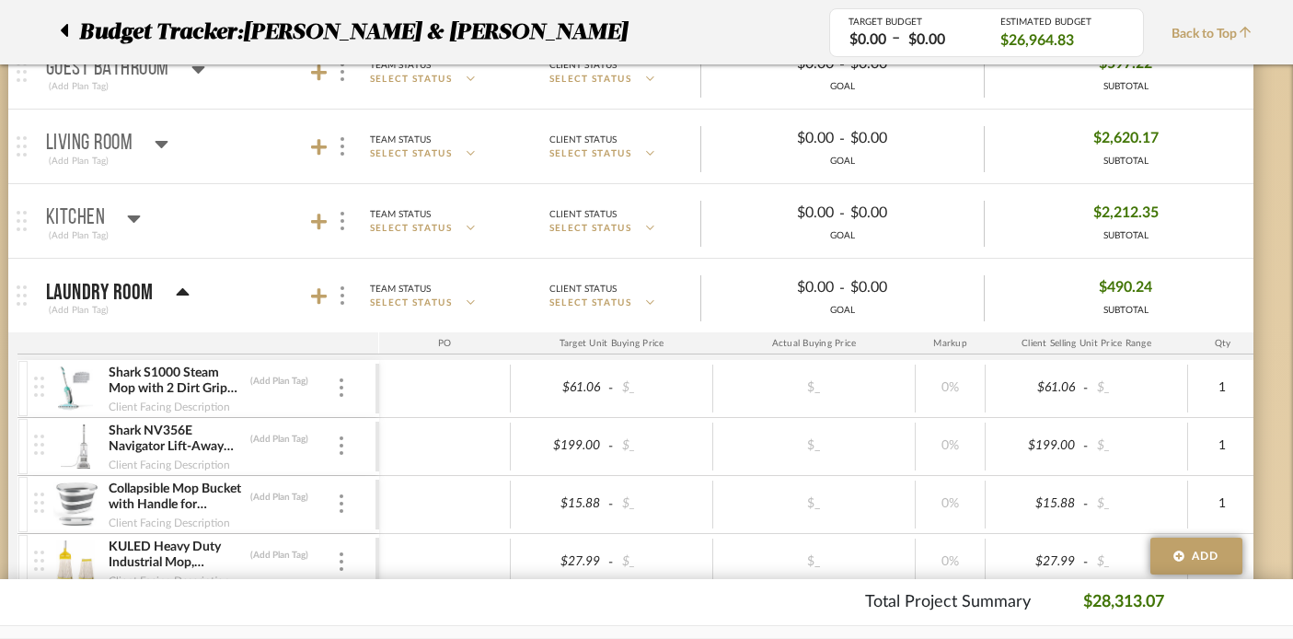
click at [177, 290] on icon at bounding box center [183, 293] width 14 height 22
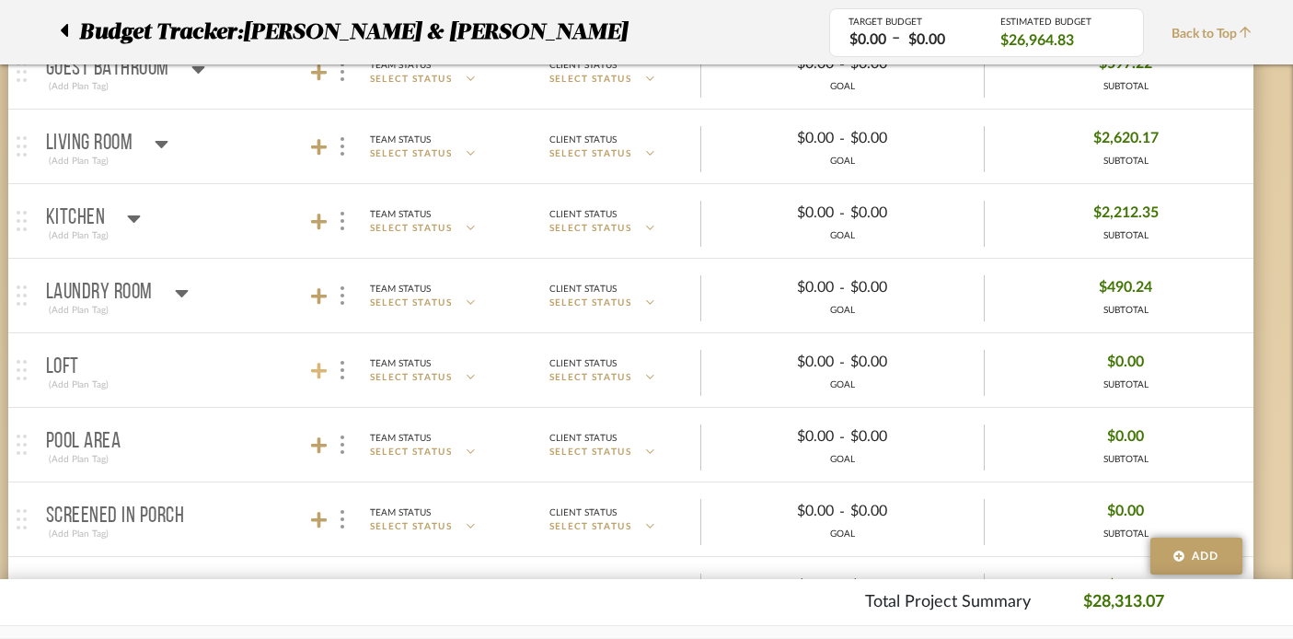
click at [317, 375] on icon at bounding box center [319, 370] width 17 height 17
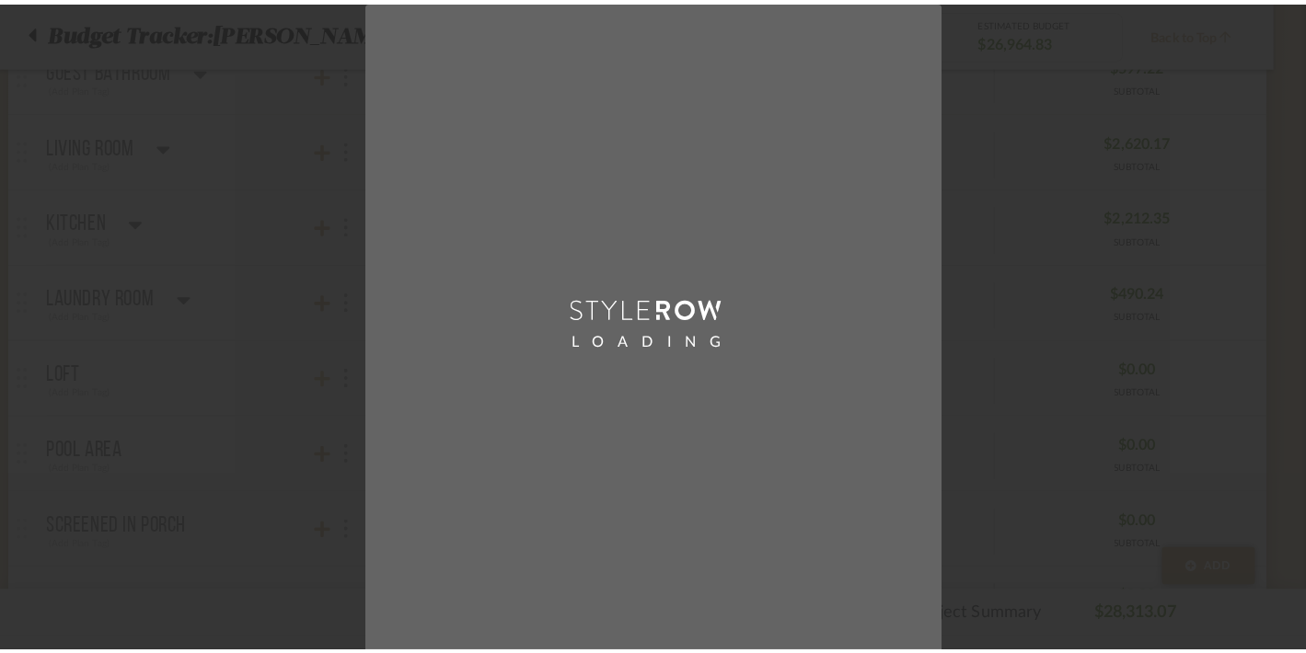
scroll to position [0, 0]
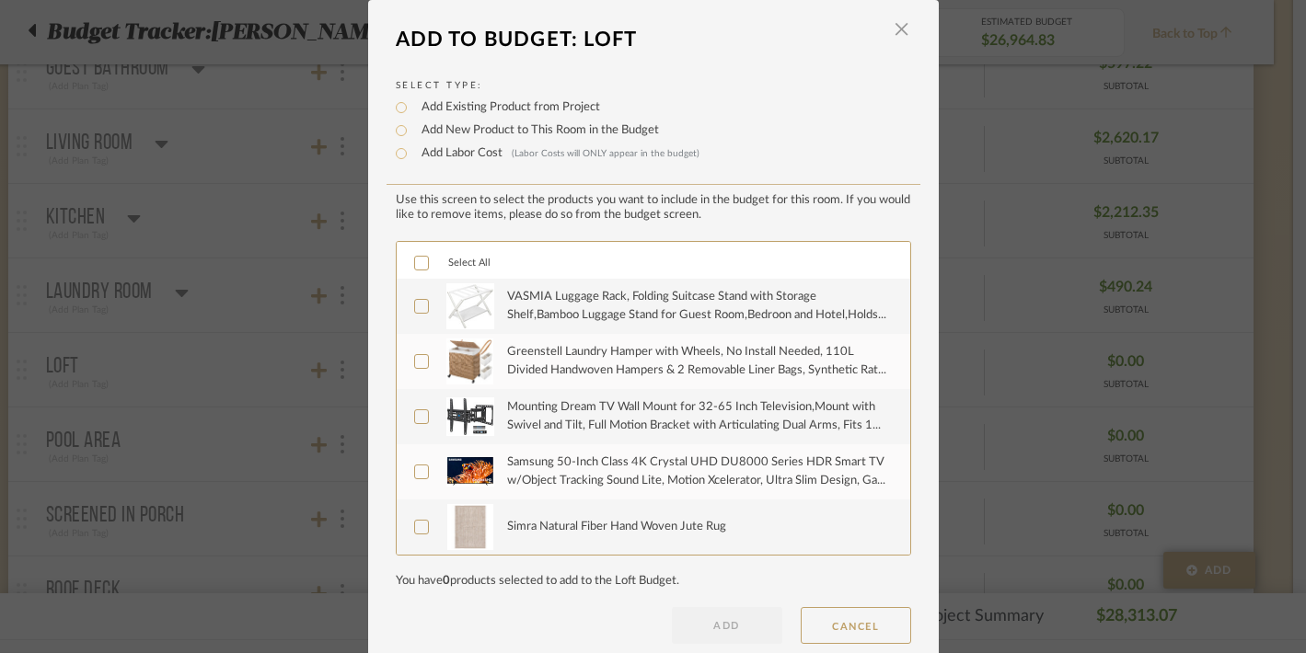
click at [412, 257] on div "Select All" at bounding box center [653, 260] width 513 height 37
click at [417, 274] on div "Select All" at bounding box center [653, 260] width 513 height 37
click at [418, 268] on icon at bounding box center [421, 263] width 13 height 13
click at [711, 615] on button "ADD" at bounding box center [727, 625] width 110 height 37
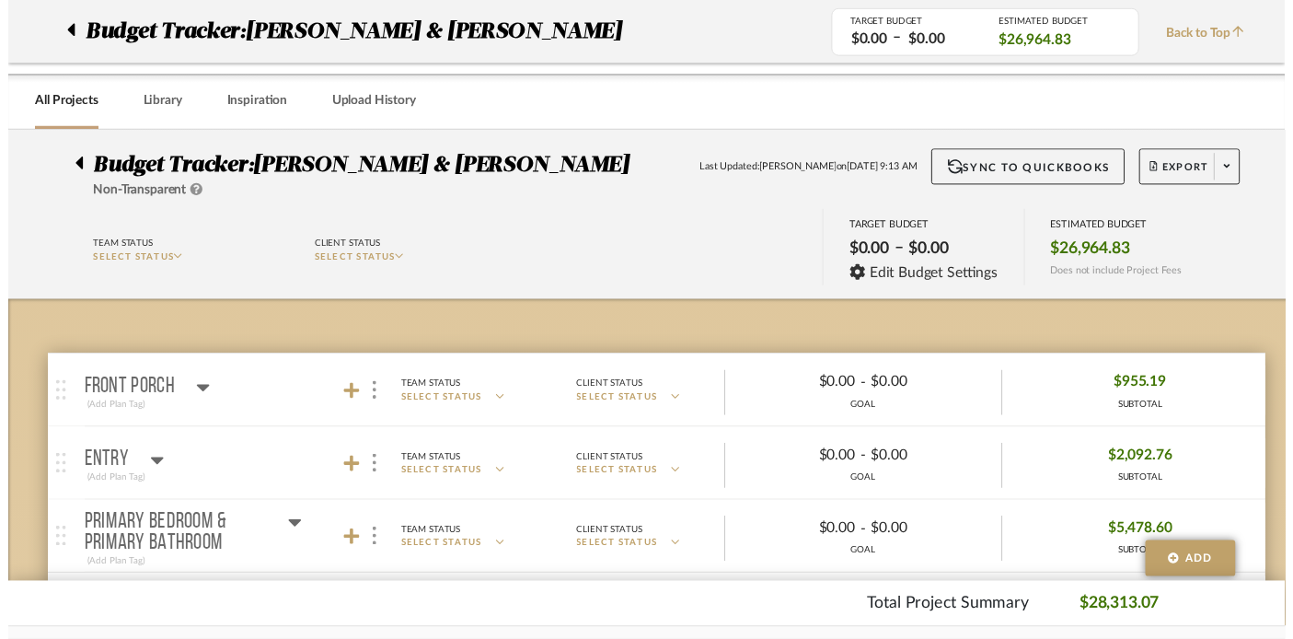
scroll to position [699, 32]
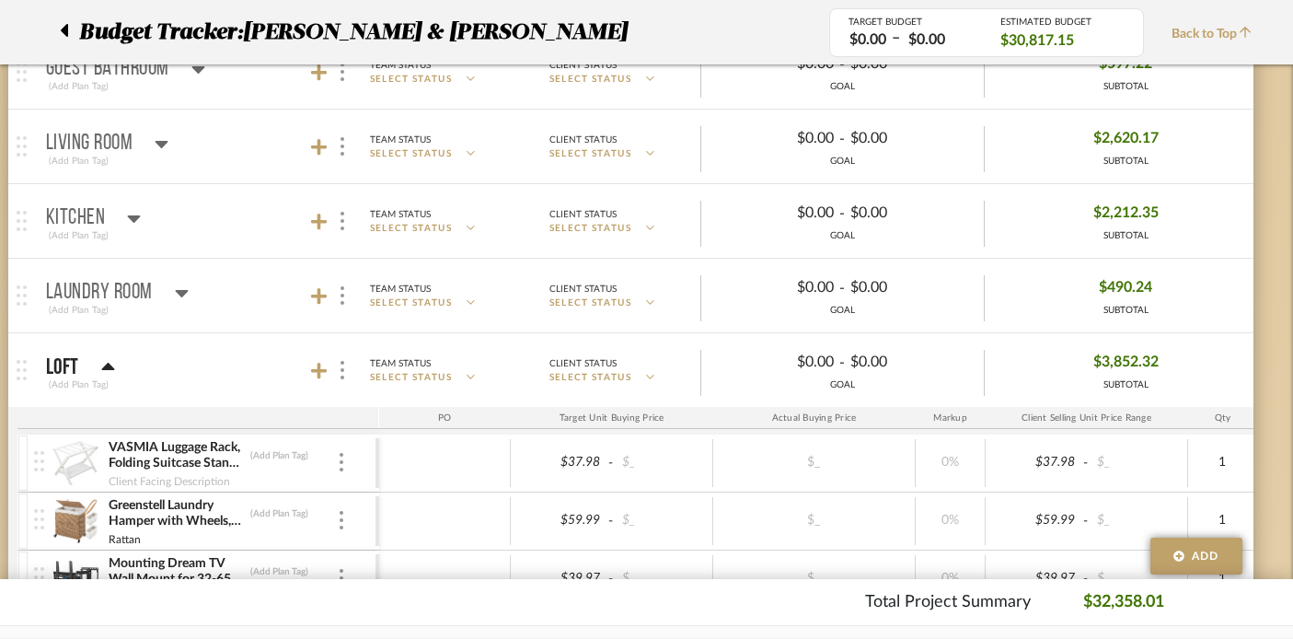
click at [104, 357] on icon at bounding box center [108, 367] width 14 height 22
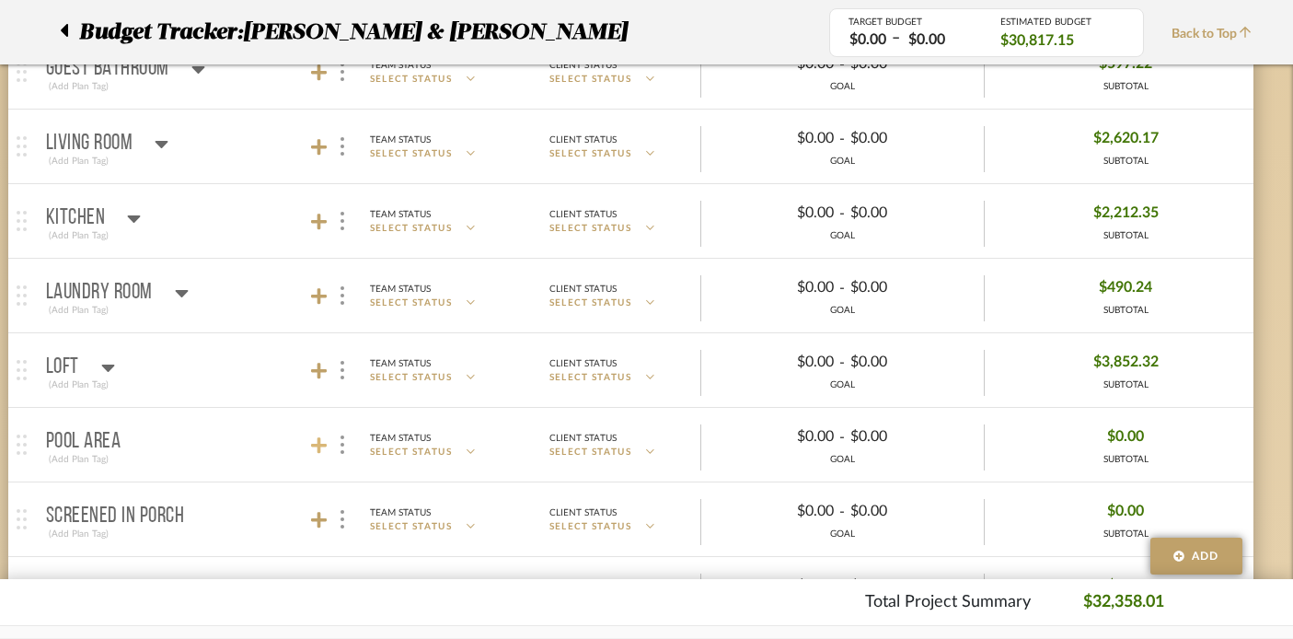
click at [312, 442] on icon at bounding box center [319, 445] width 17 height 18
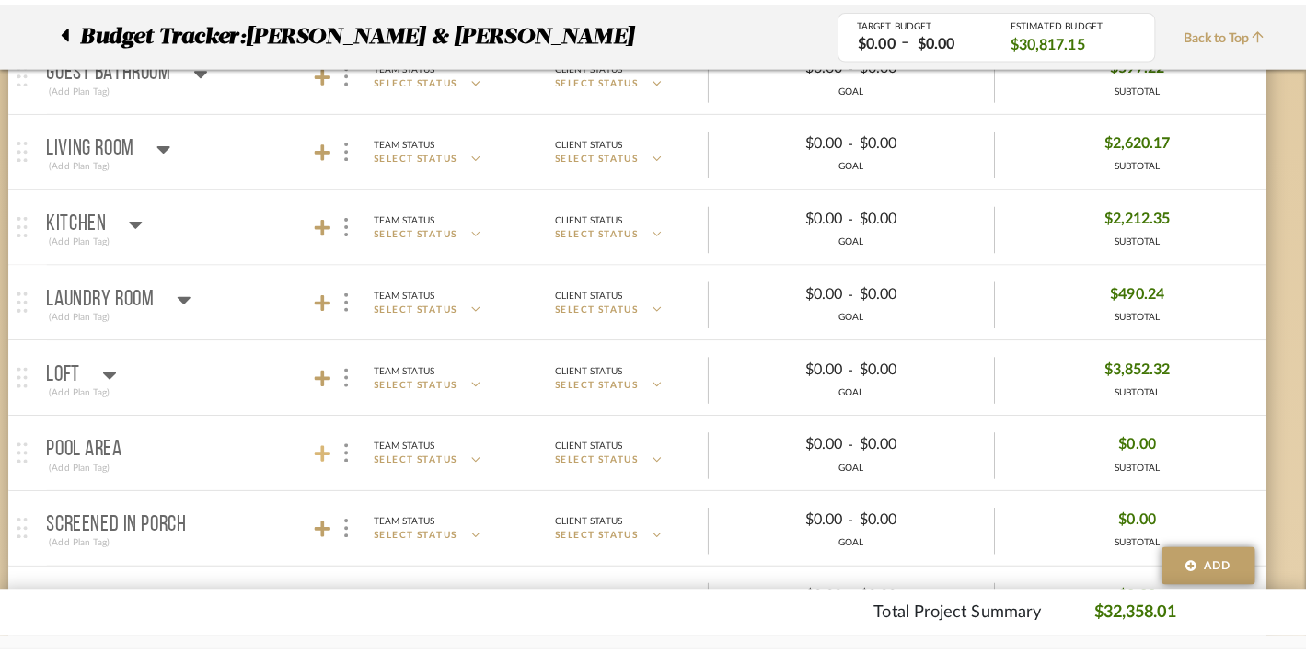
scroll to position [0, 0]
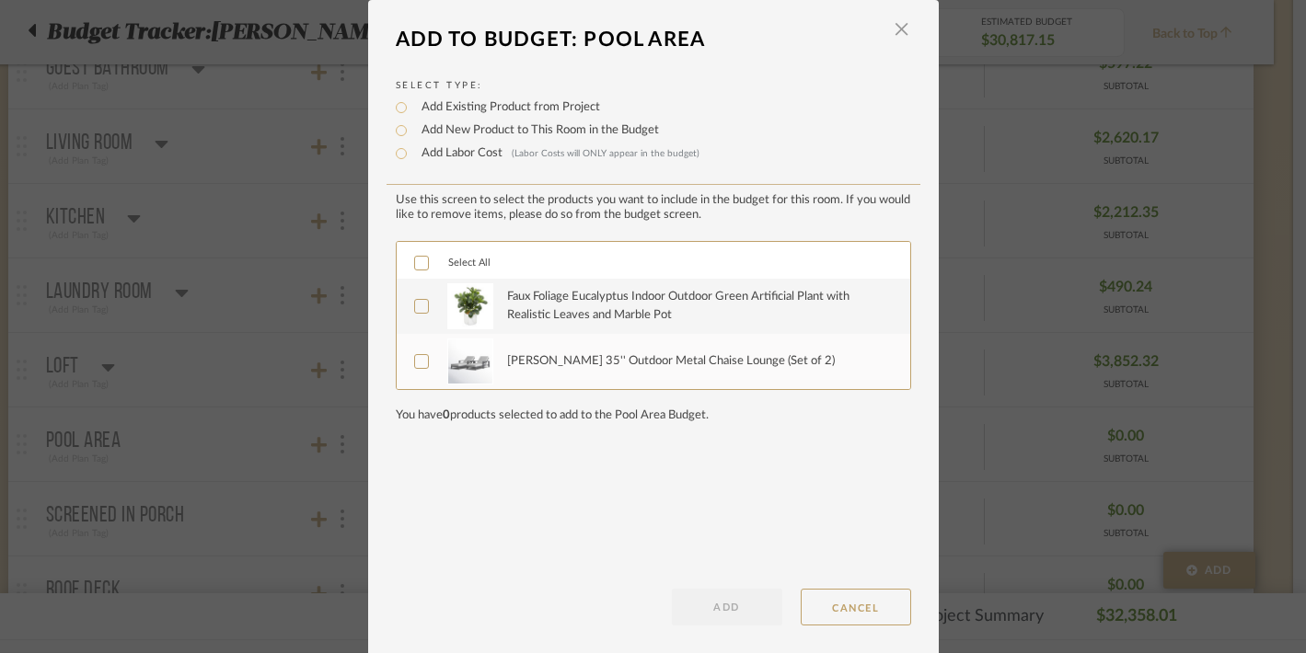
click at [417, 266] on icon at bounding box center [421, 263] width 13 height 13
click at [717, 604] on button "ADD" at bounding box center [727, 607] width 110 height 37
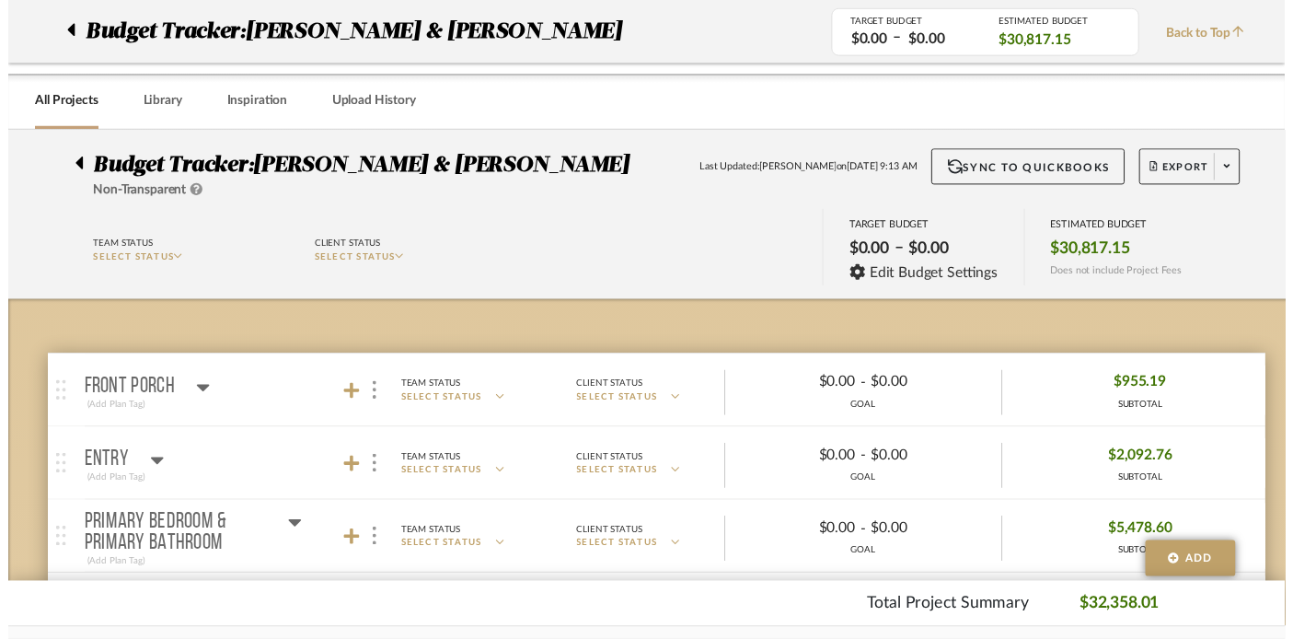
scroll to position [699, 32]
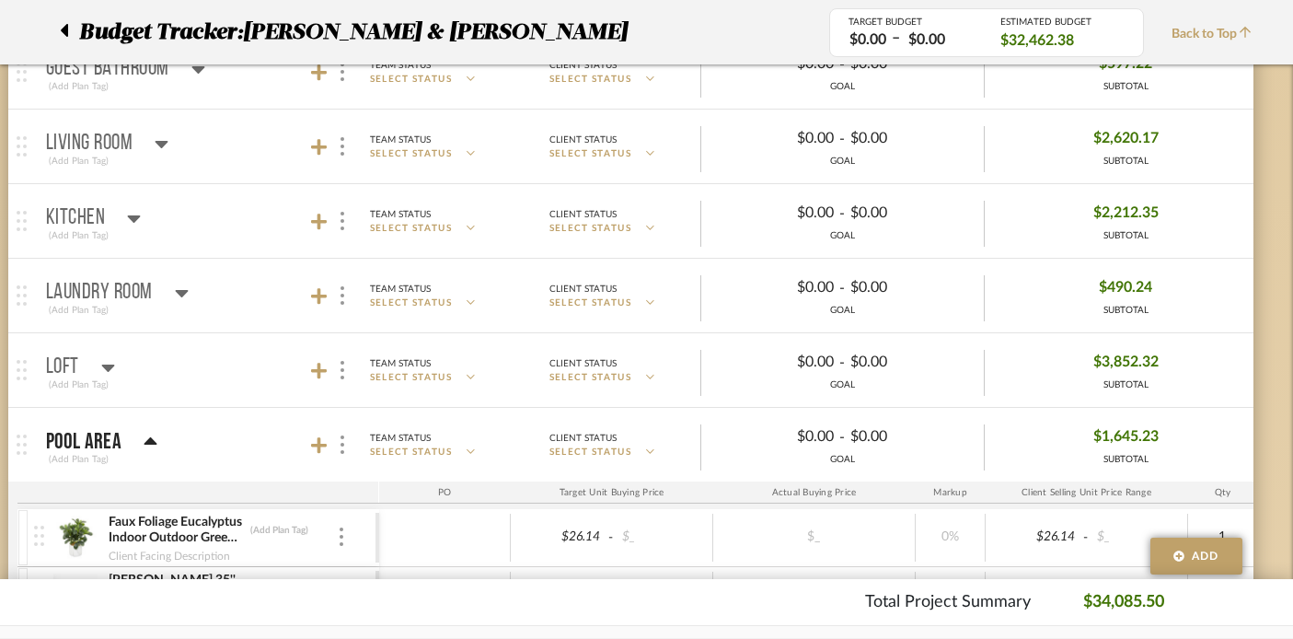
click at [147, 435] on icon at bounding box center [151, 442] width 14 height 22
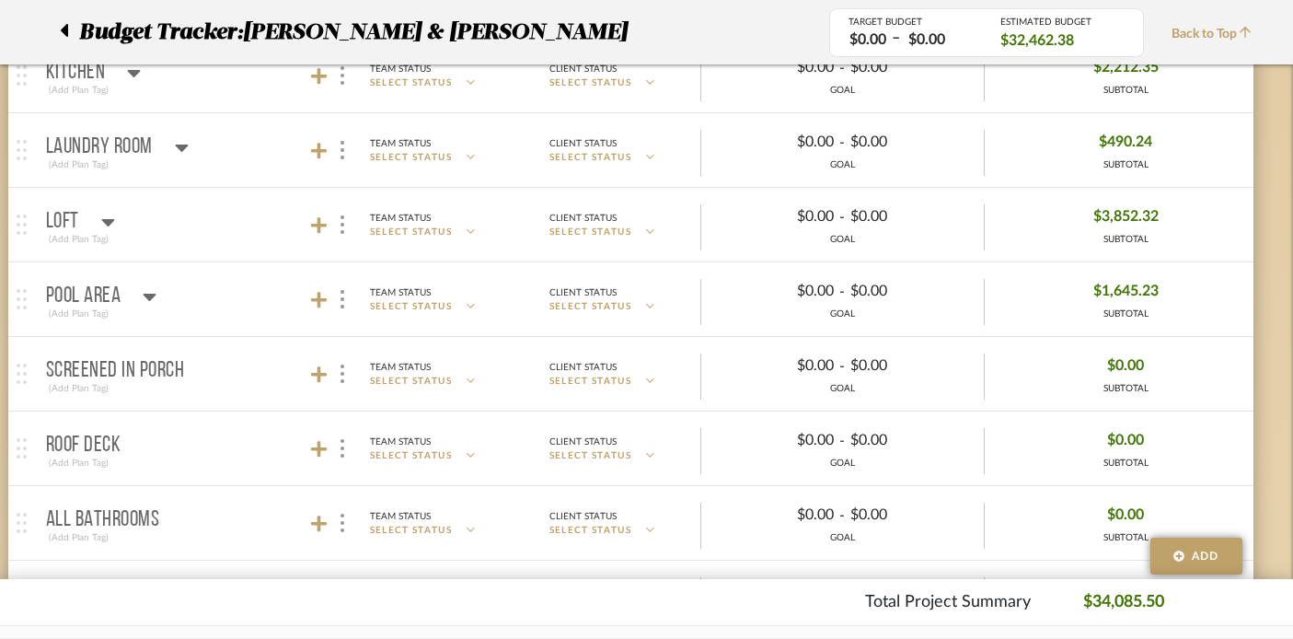
scroll to position [910, 32]
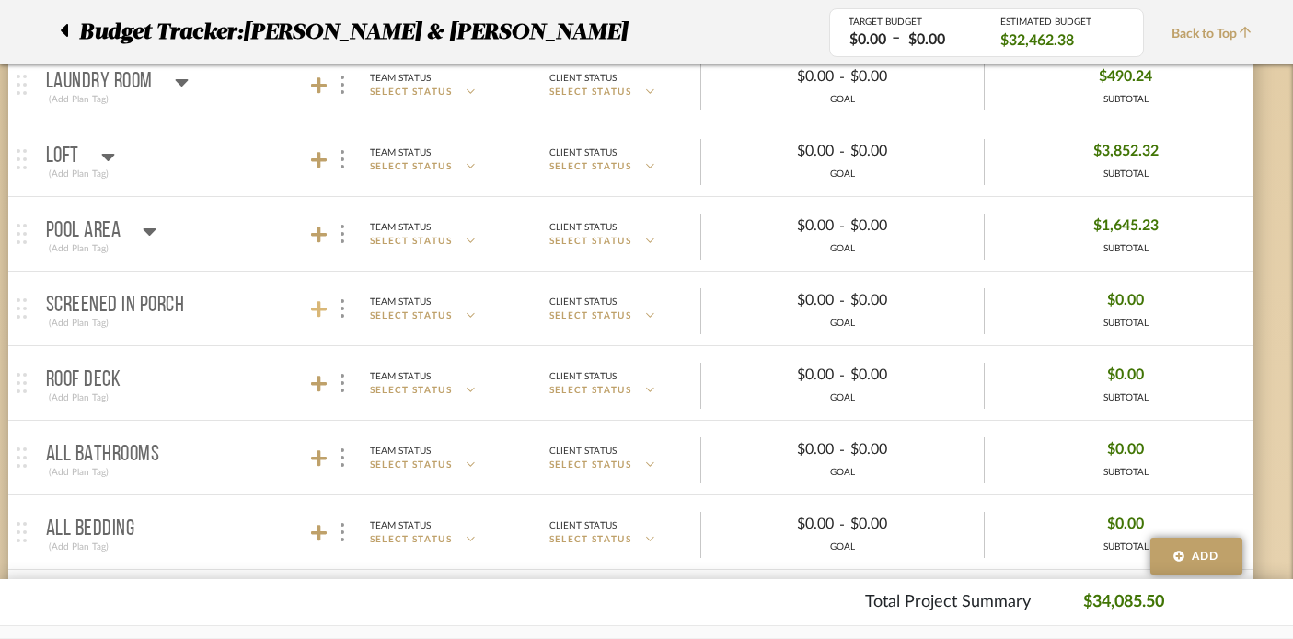
click at [315, 306] on icon at bounding box center [319, 309] width 17 height 18
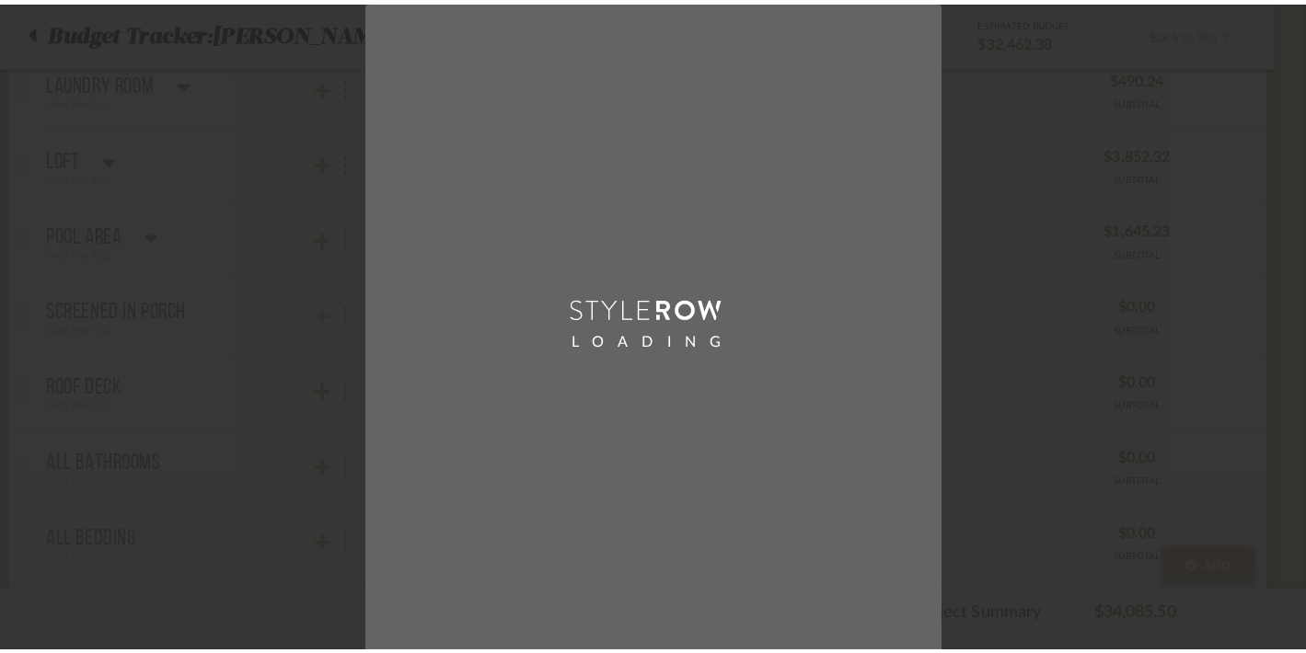
scroll to position [0, 0]
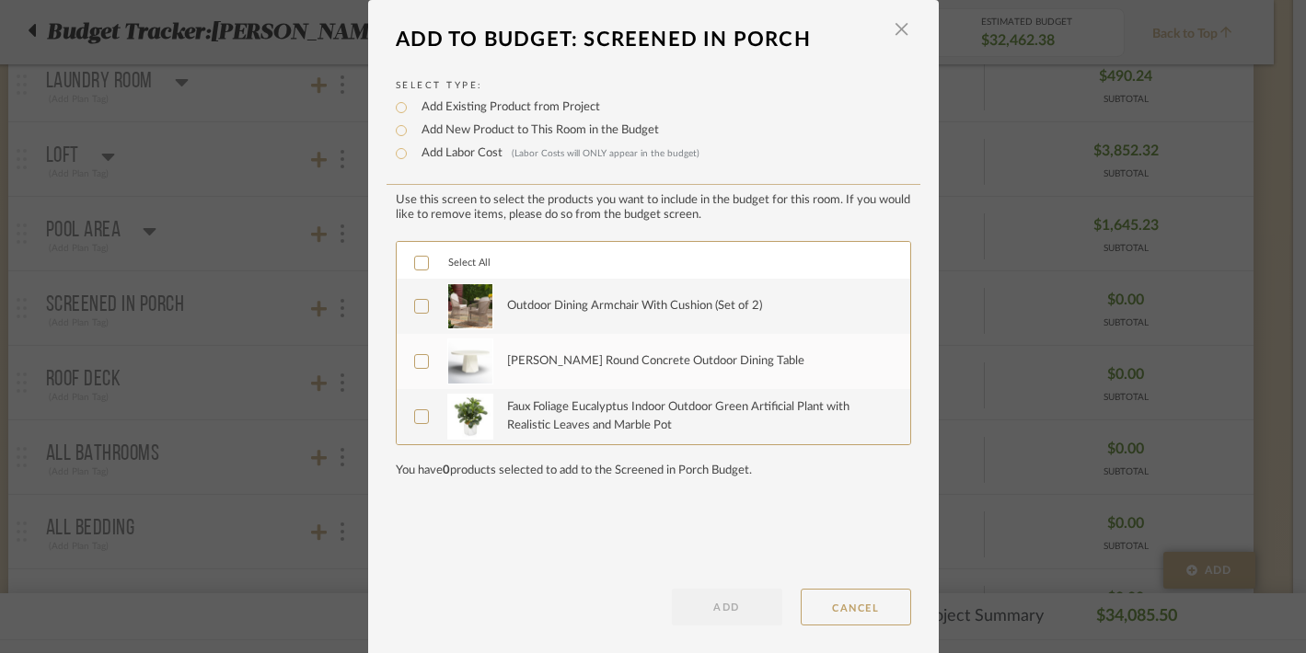
click at [415, 265] on icon at bounding box center [421, 263] width 13 height 13
click at [702, 607] on button "ADD" at bounding box center [727, 607] width 110 height 37
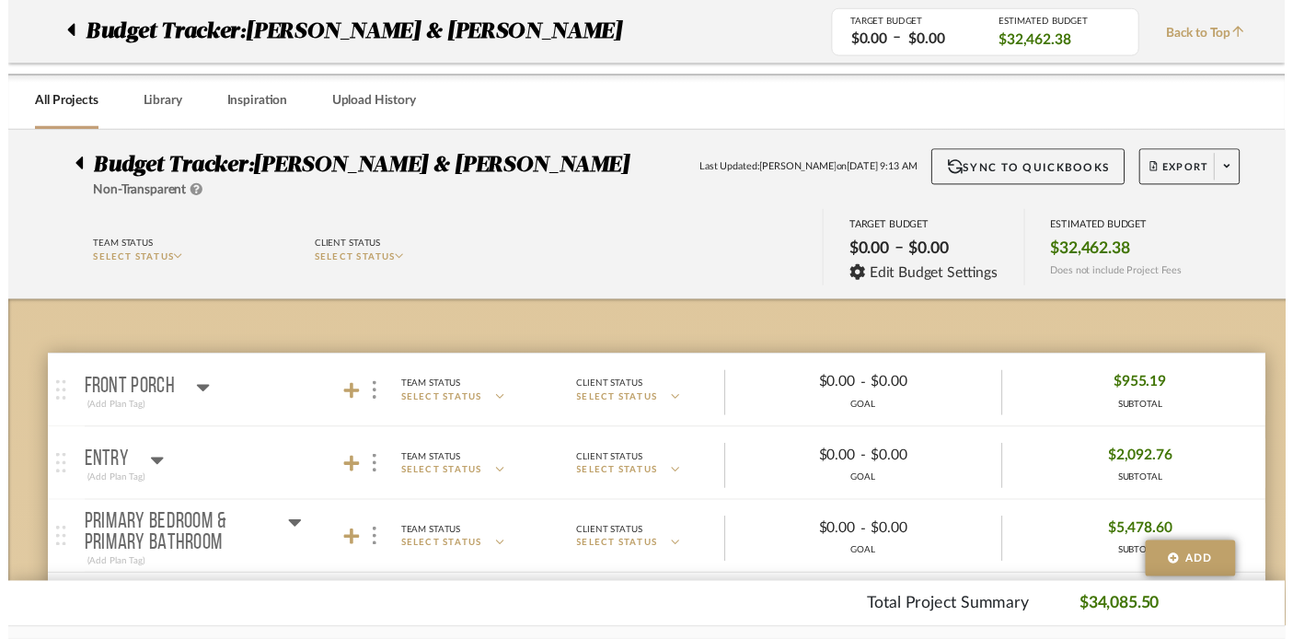
scroll to position [910, 32]
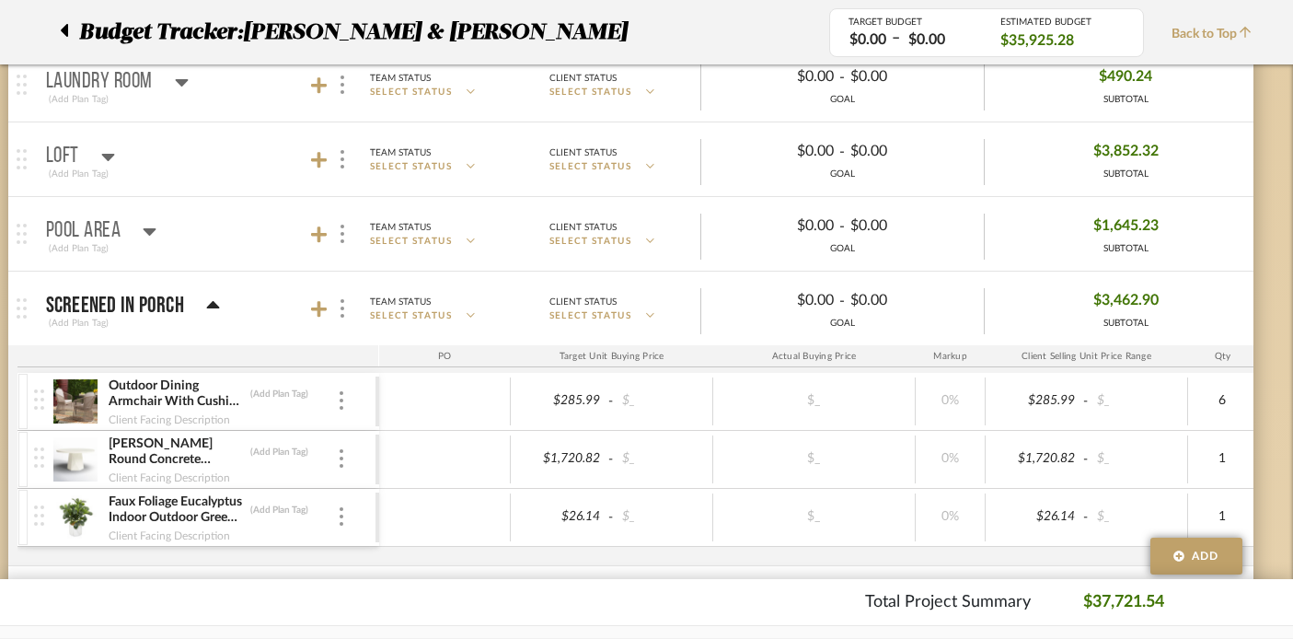
click at [208, 305] on icon at bounding box center [212, 304] width 13 height 7
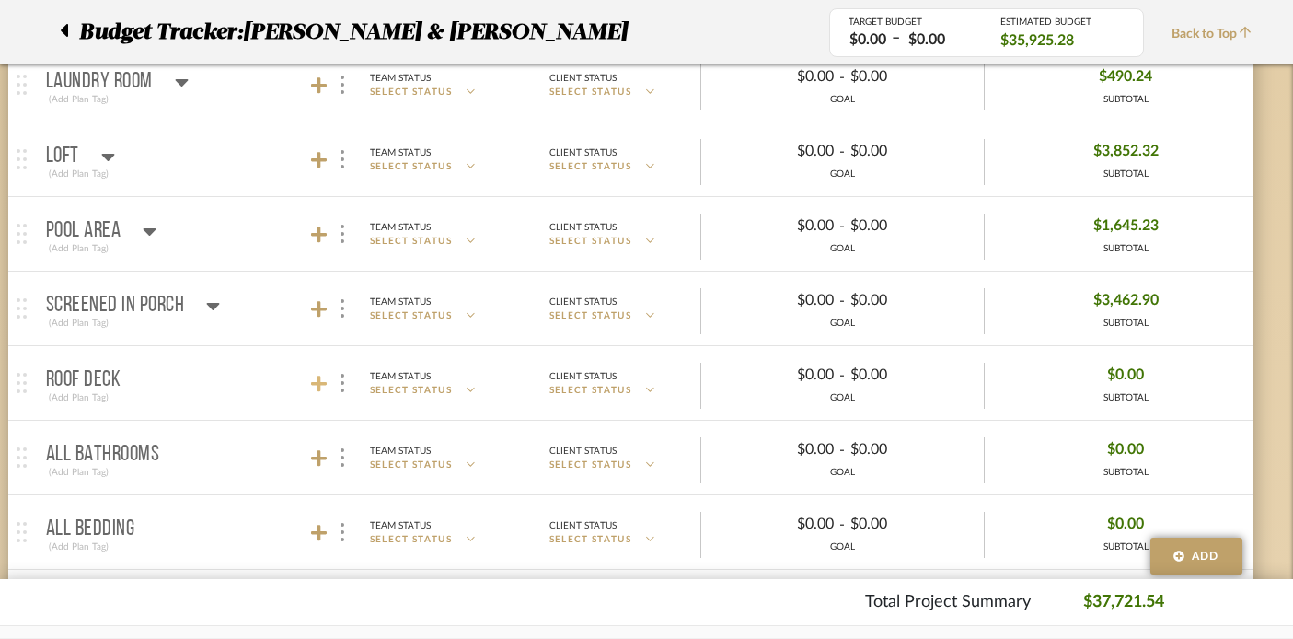
click at [315, 375] on icon at bounding box center [319, 383] width 17 height 18
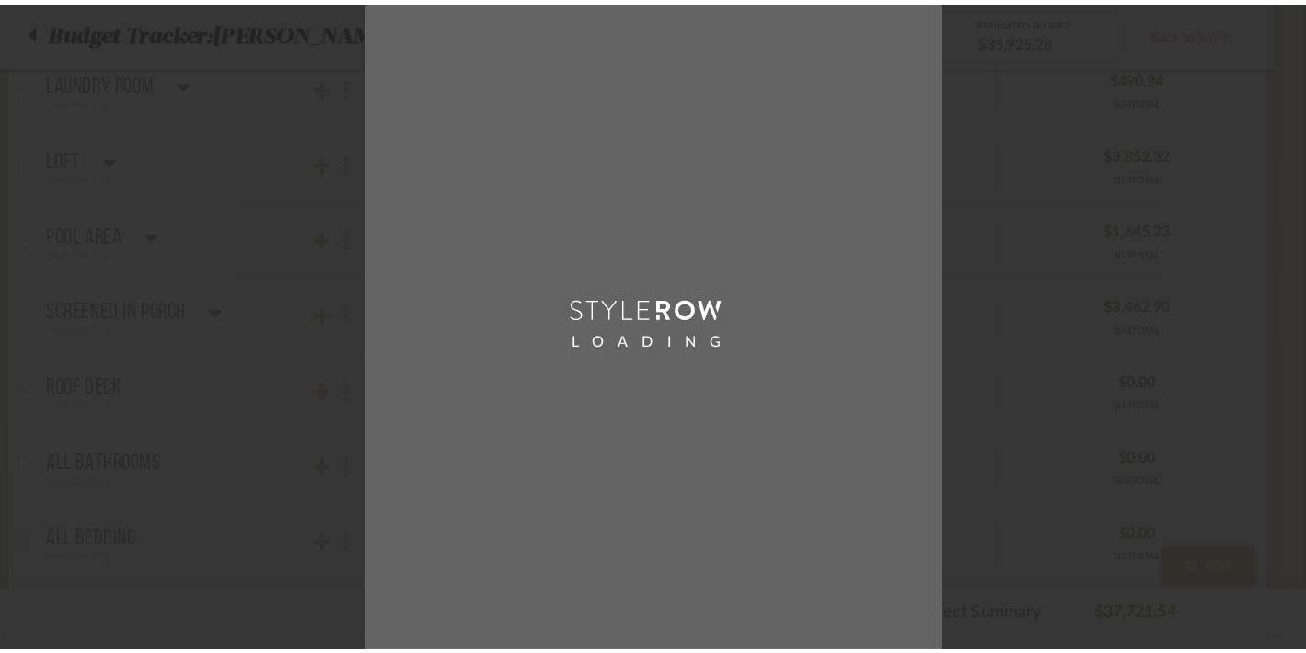
scroll to position [0, 0]
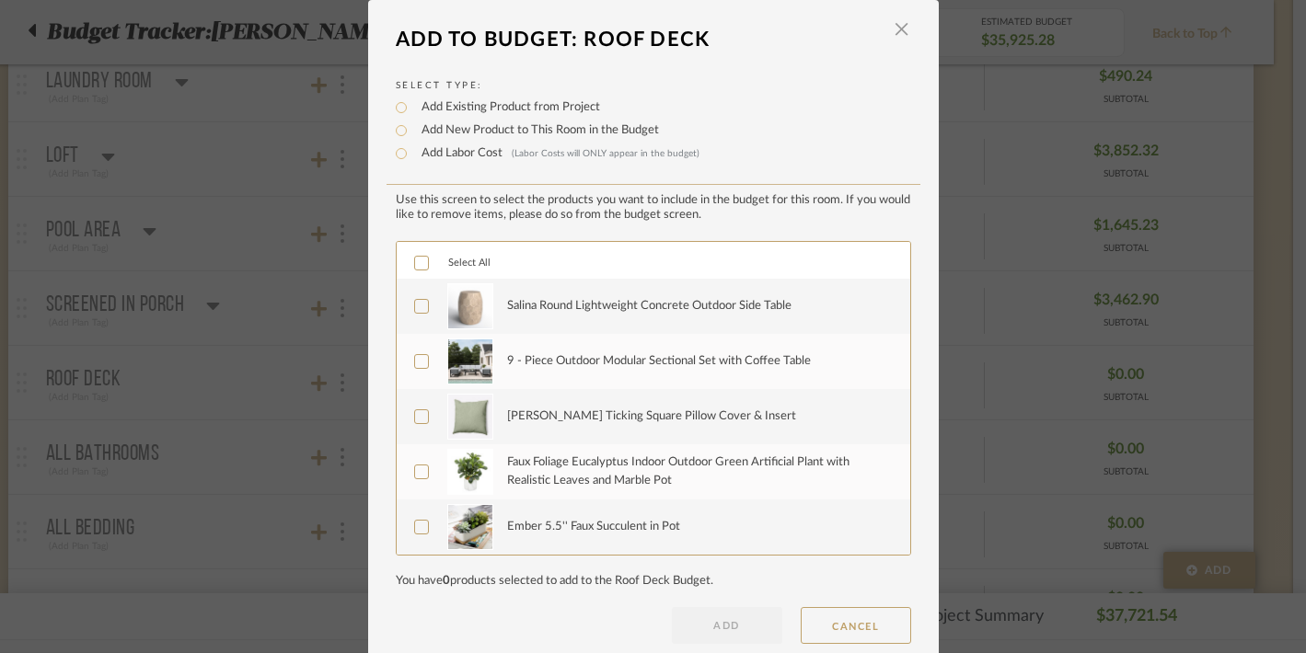
click at [412, 256] on div "Select All" at bounding box center [653, 260] width 513 height 37
click at [415, 268] on icon at bounding box center [421, 263] width 12 height 9
click at [706, 618] on button "ADD" at bounding box center [727, 625] width 110 height 37
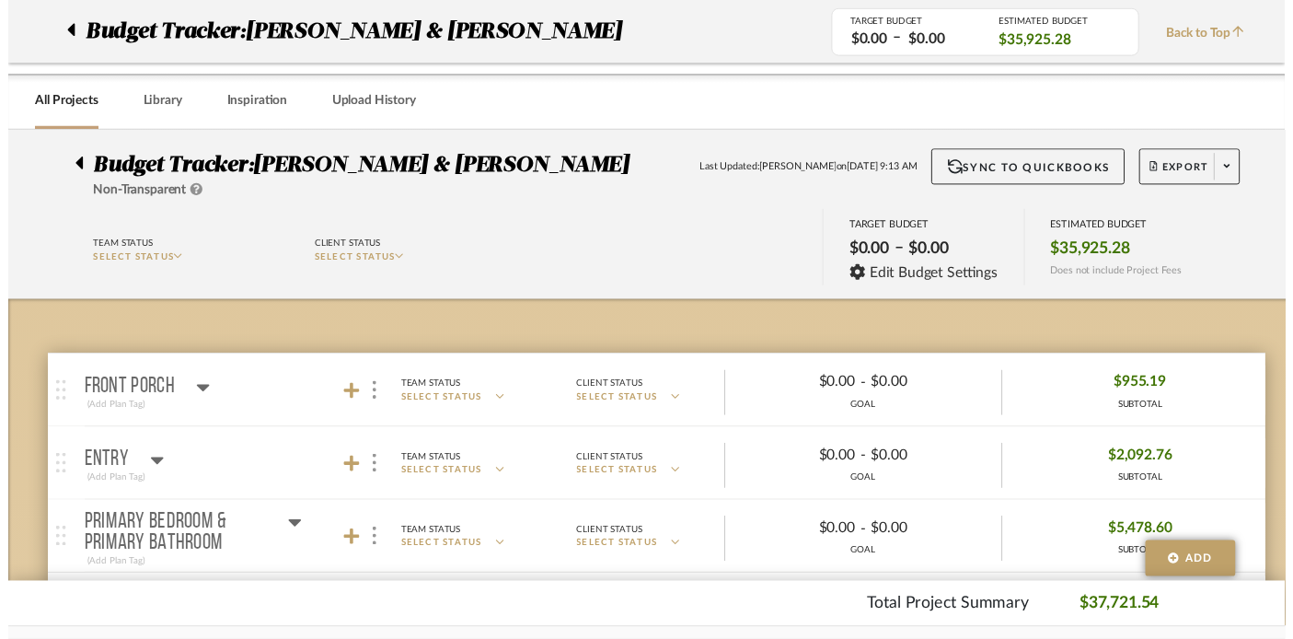
scroll to position [910, 32]
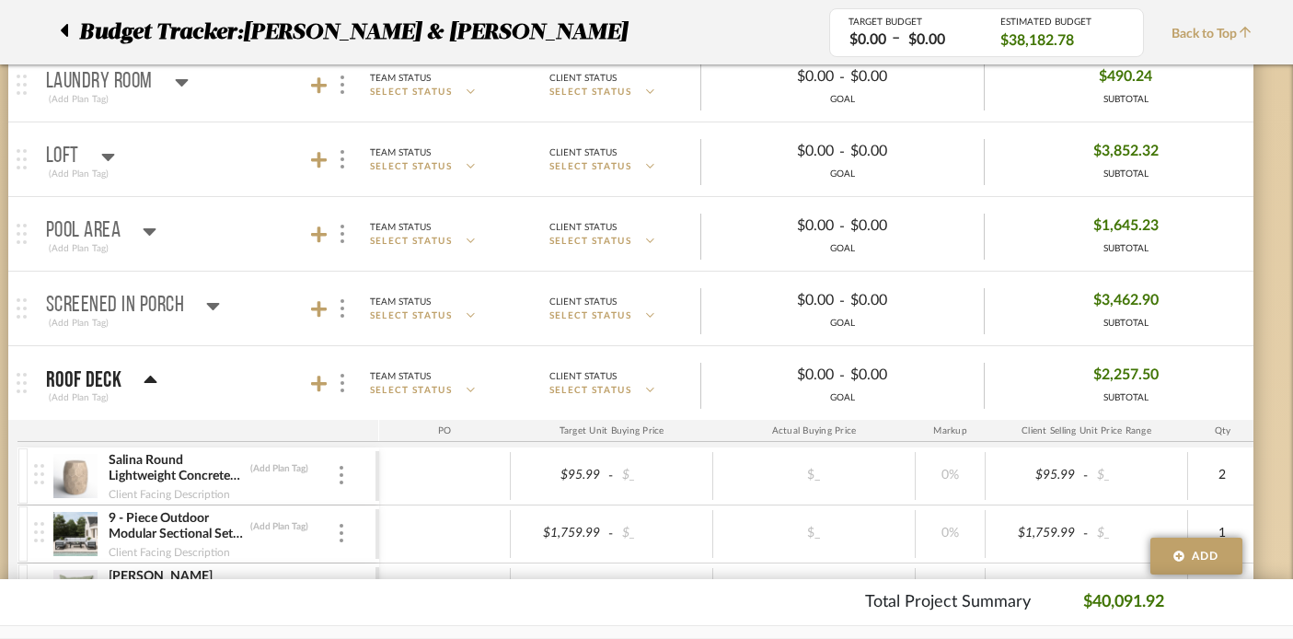
click at [152, 374] on icon at bounding box center [151, 380] width 14 height 22
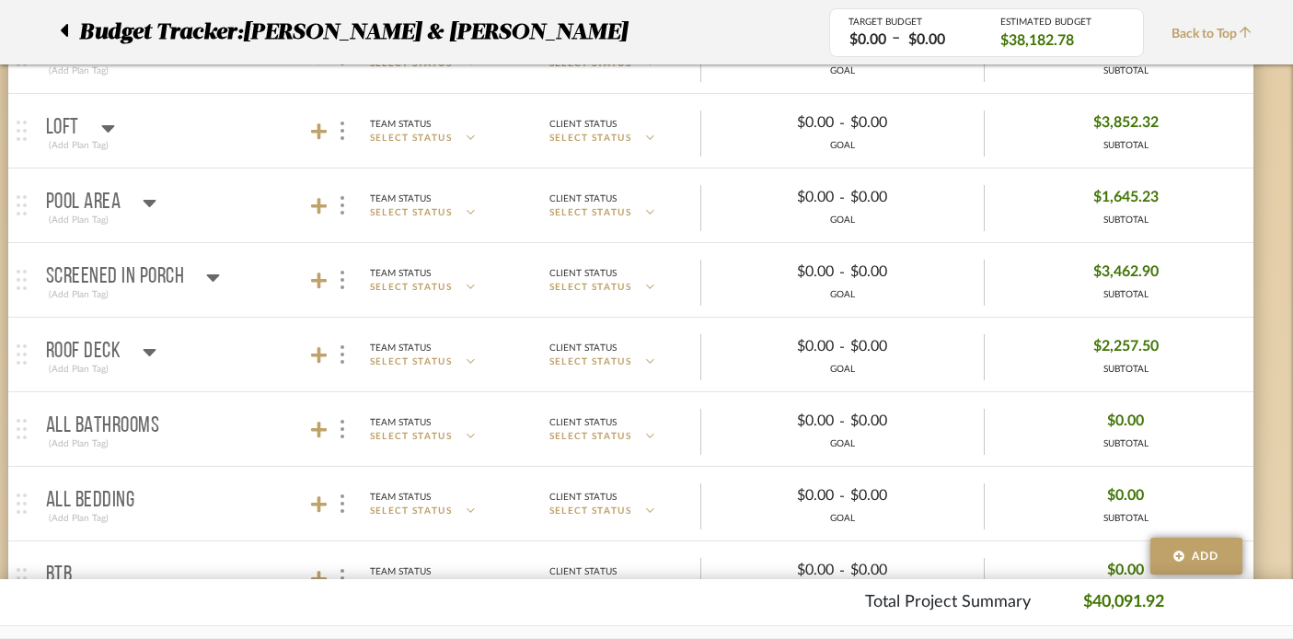
scroll to position [940, 32]
click at [151, 347] on icon at bounding box center [150, 350] width 13 height 7
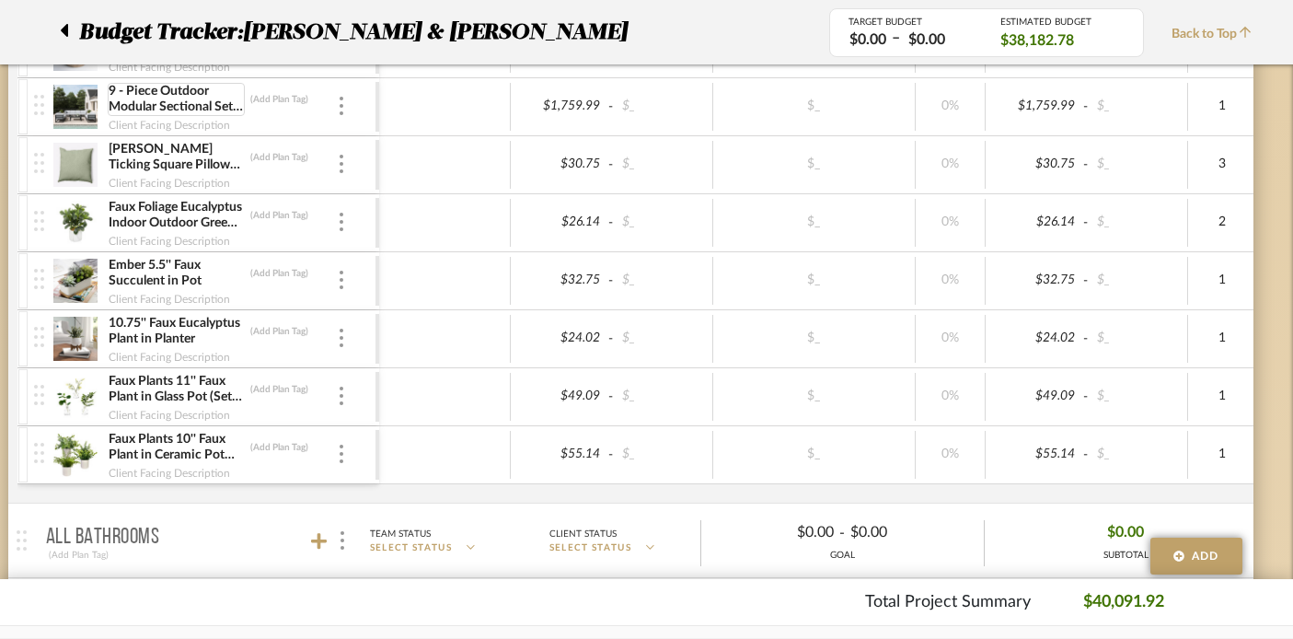
scroll to position [1338, 32]
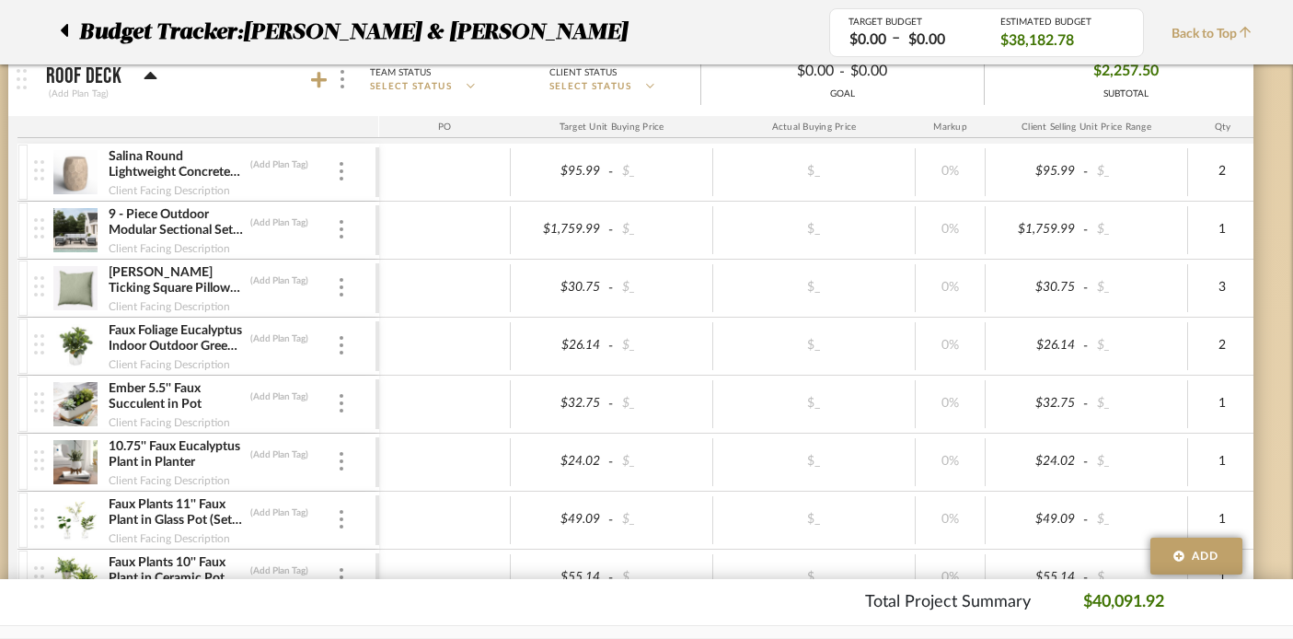
click at [71, 232] on img at bounding box center [75, 230] width 45 height 44
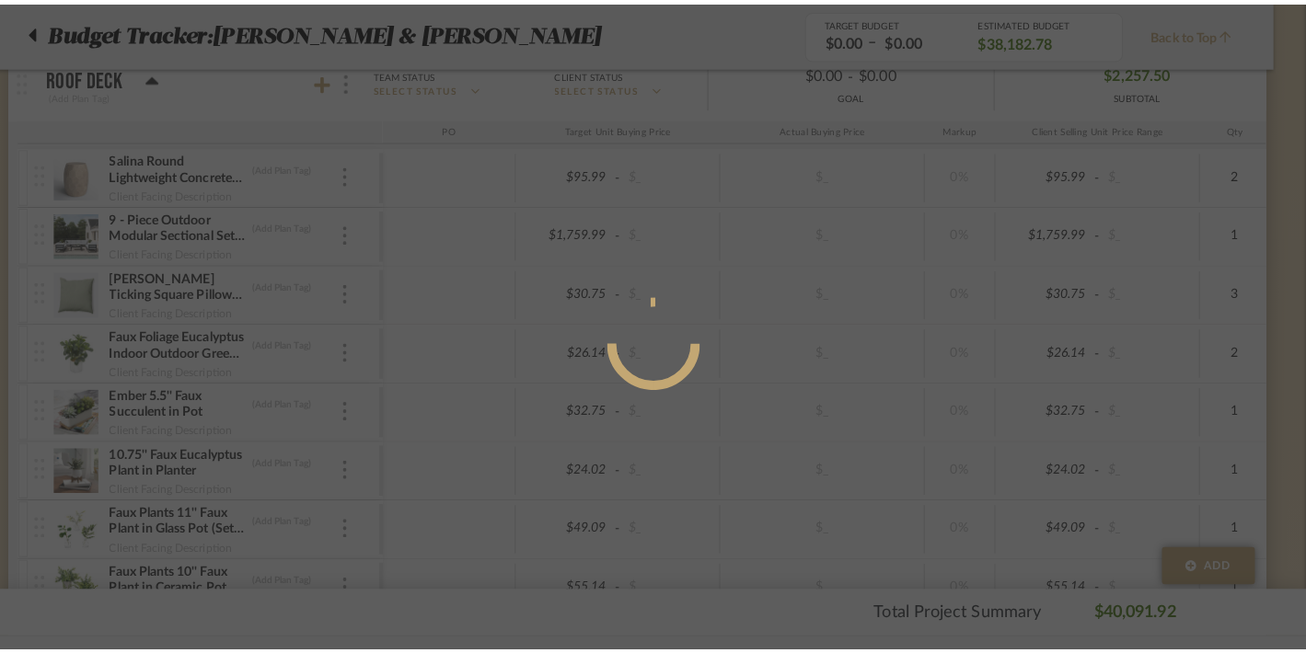
scroll to position [0, 0]
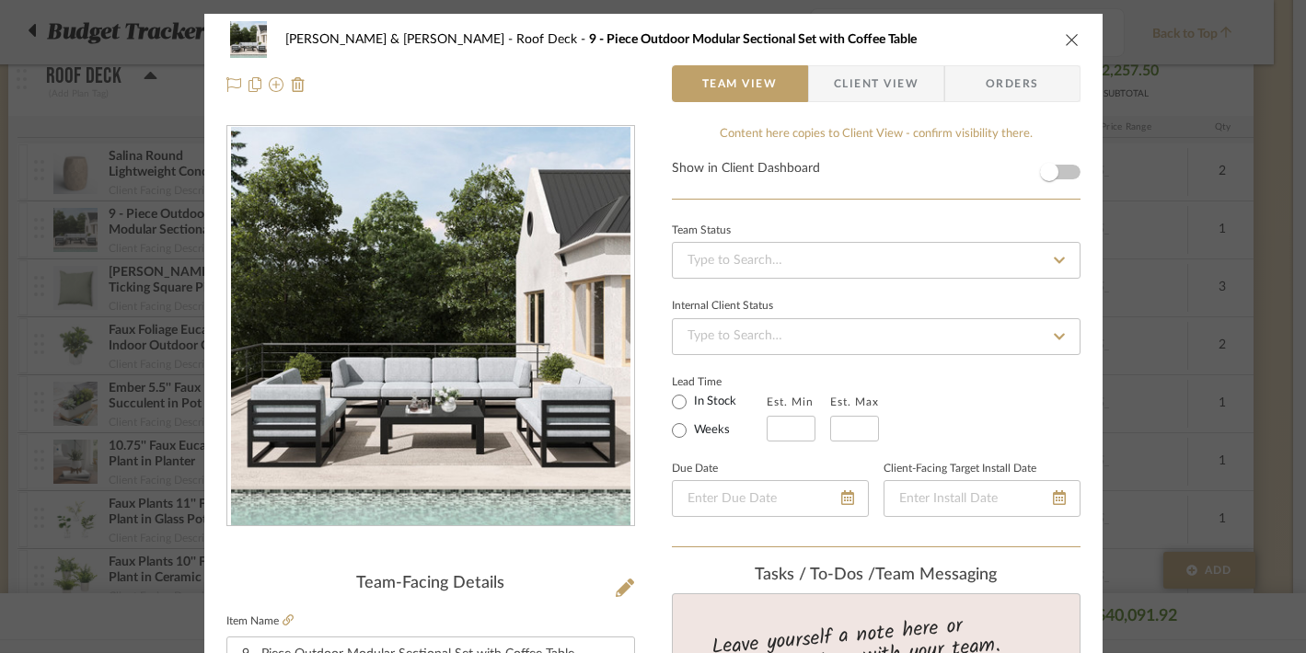
click at [1065, 36] on icon "close" at bounding box center [1071, 39] width 15 height 15
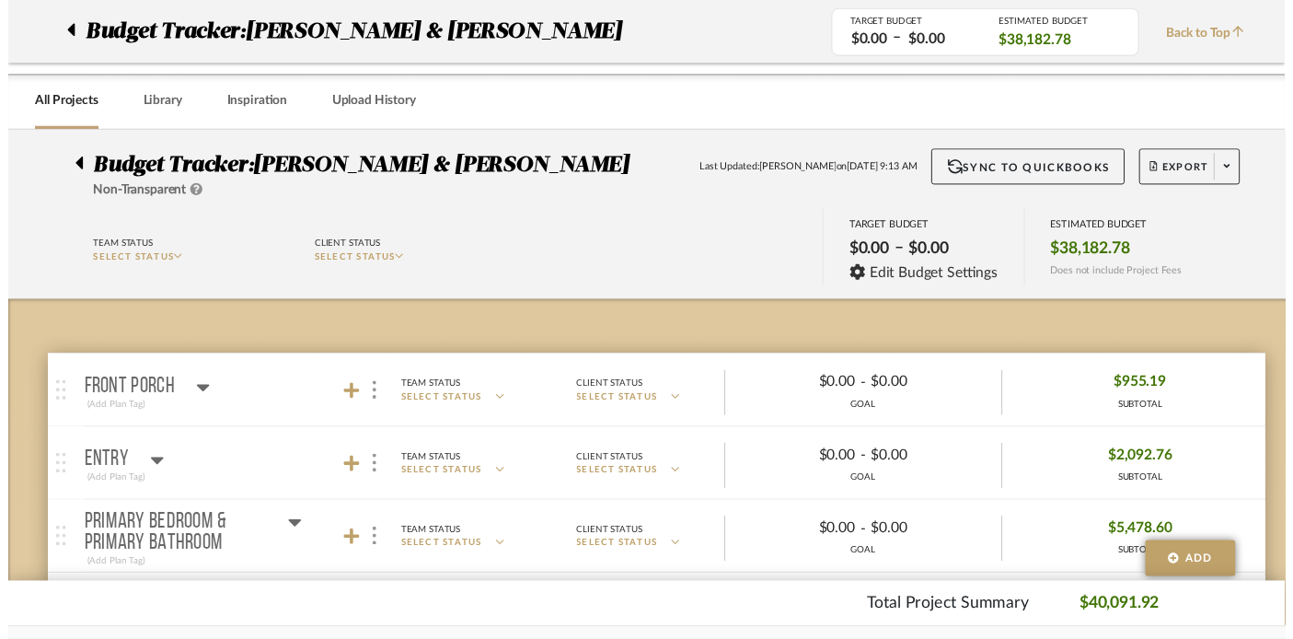
scroll to position [1214, 32]
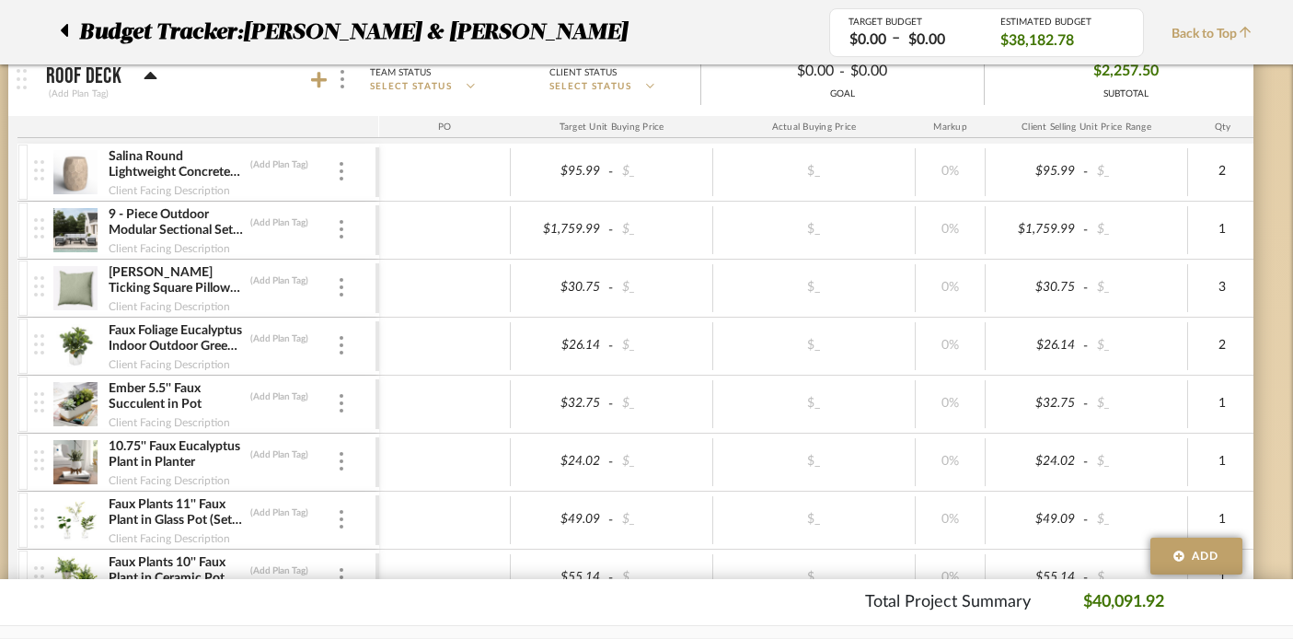
click at [145, 75] on icon at bounding box center [150, 75] width 13 height 7
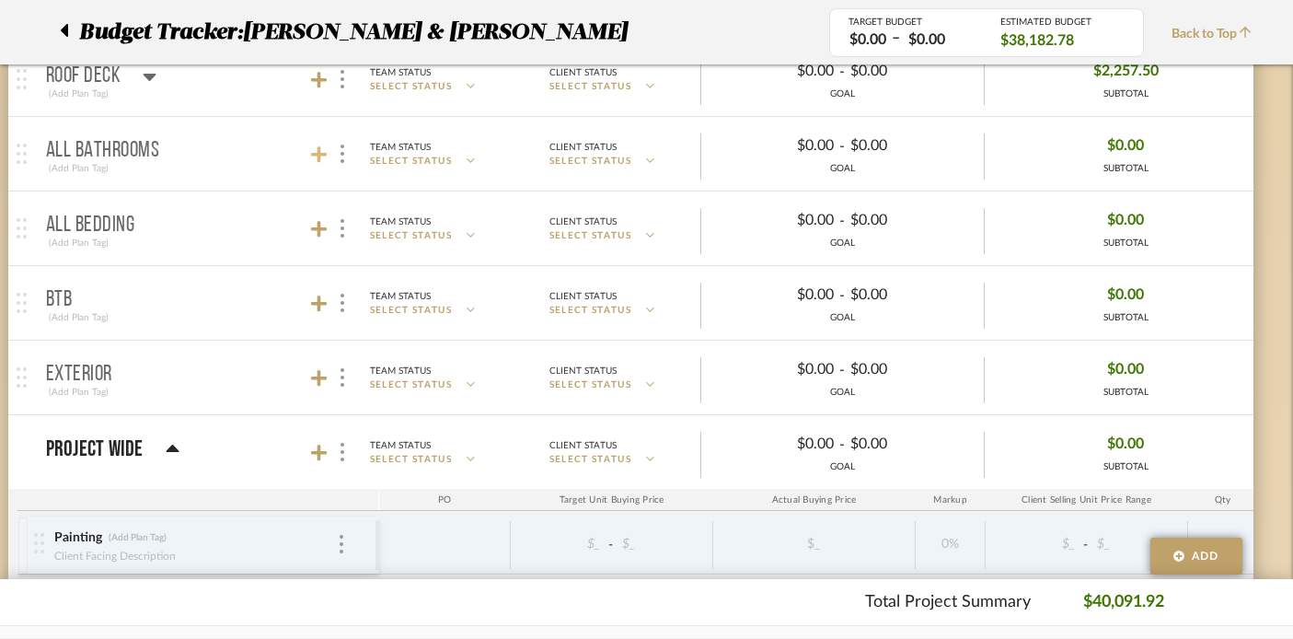
click at [316, 151] on icon at bounding box center [319, 154] width 17 height 18
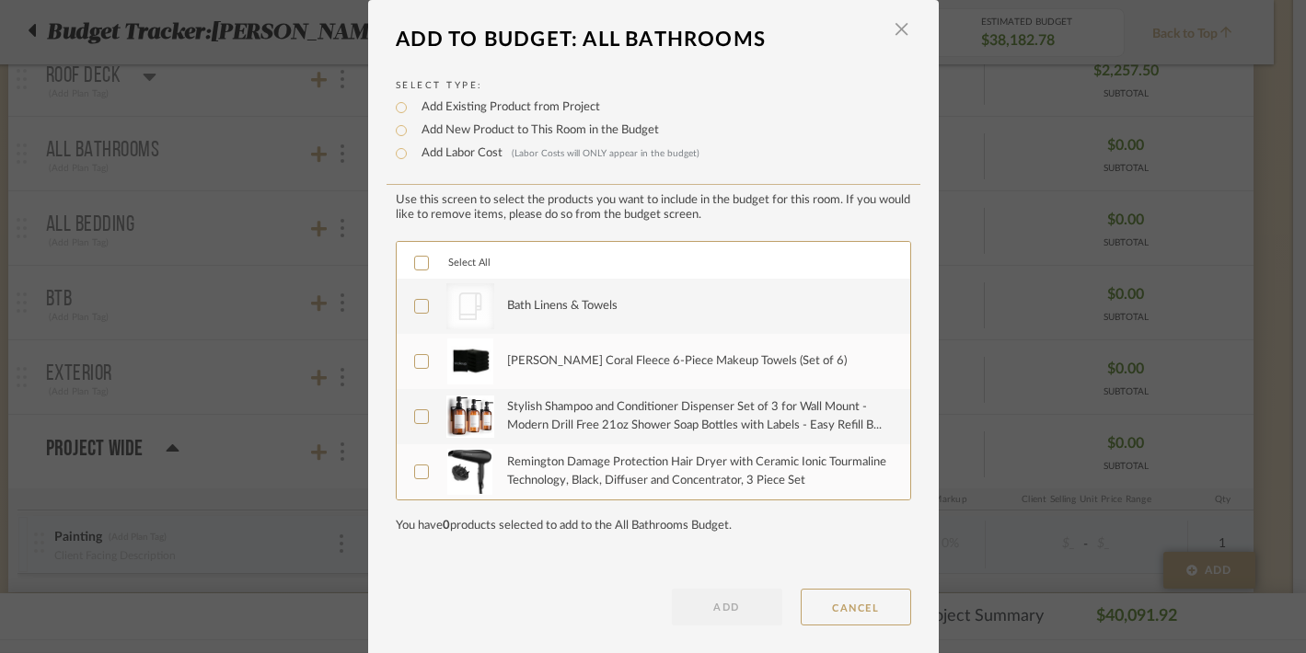
scroll to position [9, 0]
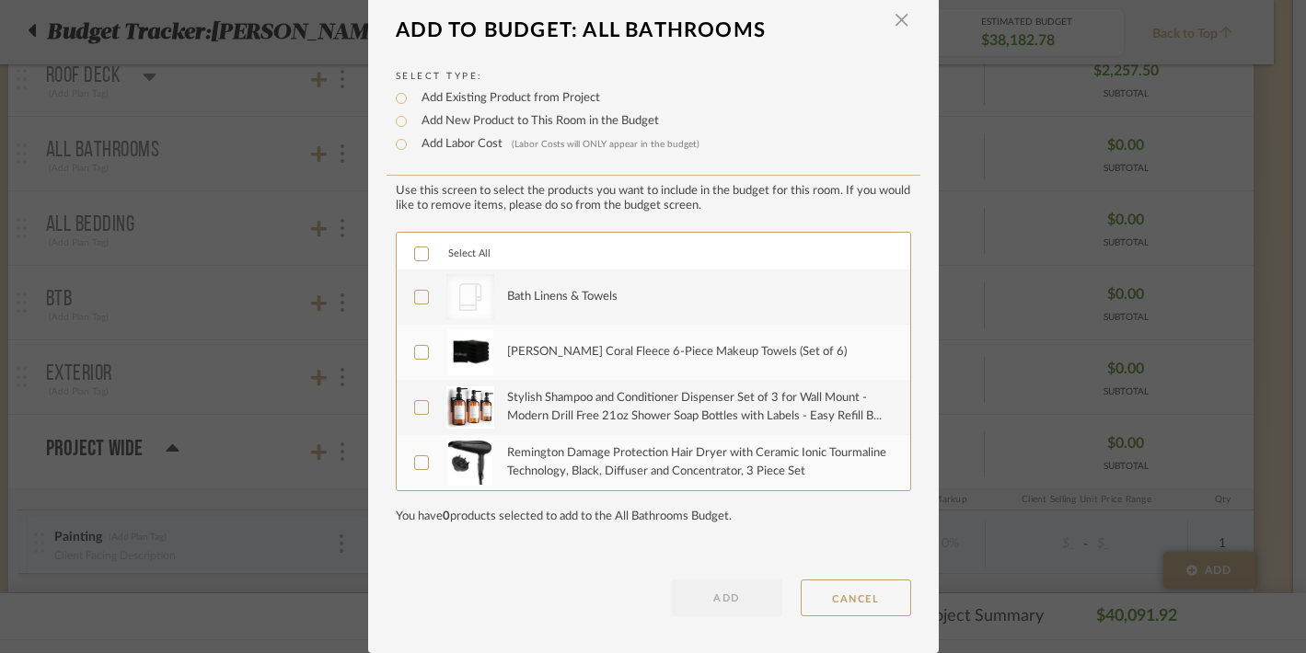
click at [415, 254] on icon at bounding box center [421, 253] width 13 height 13
click at [706, 598] on button "ADD" at bounding box center [727, 598] width 110 height 37
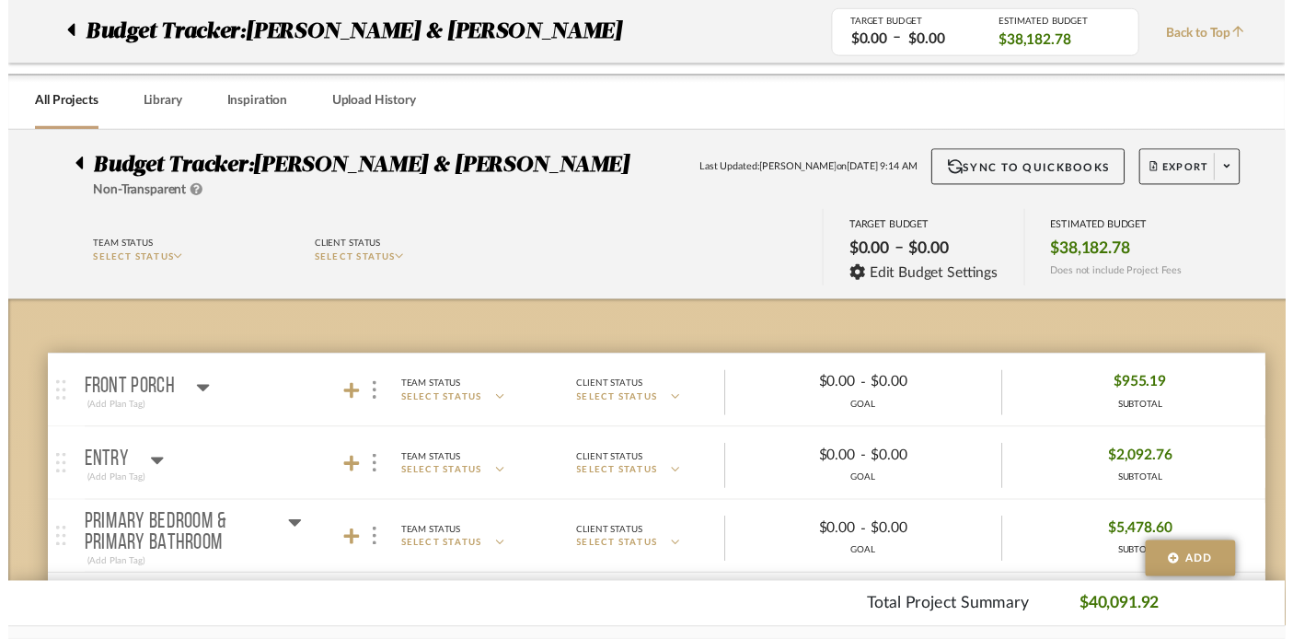
scroll to position [1214, 32]
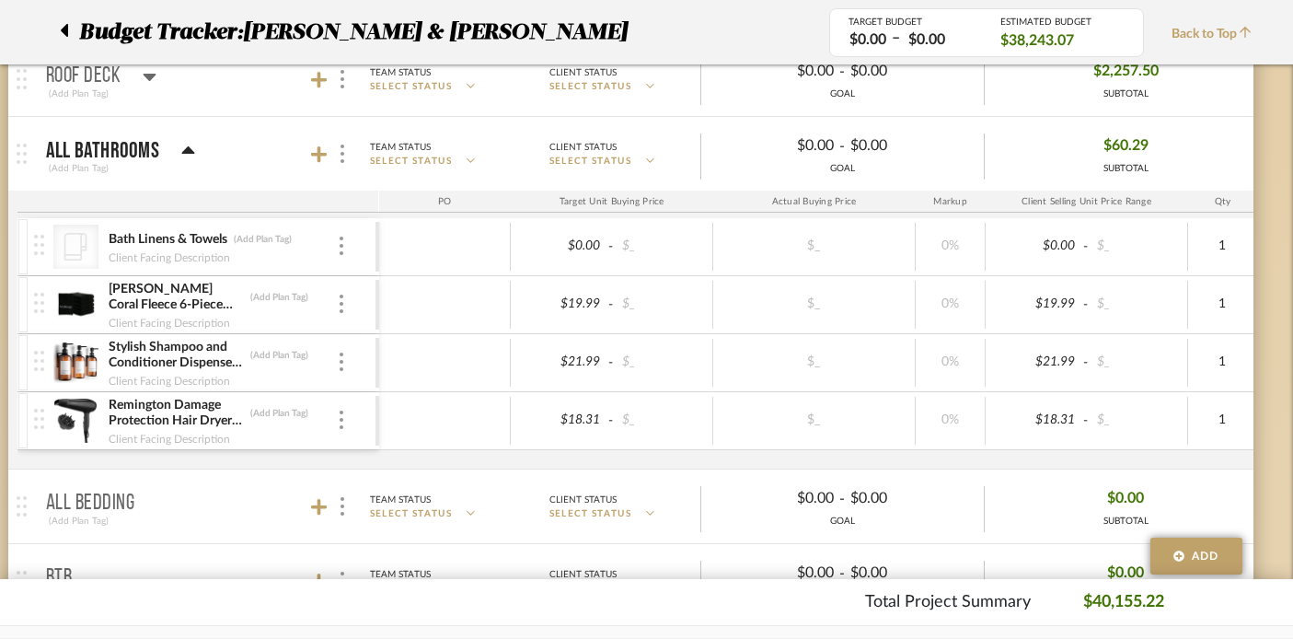
click at [185, 152] on icon at bounding box center [187, 149] width 13 height 7
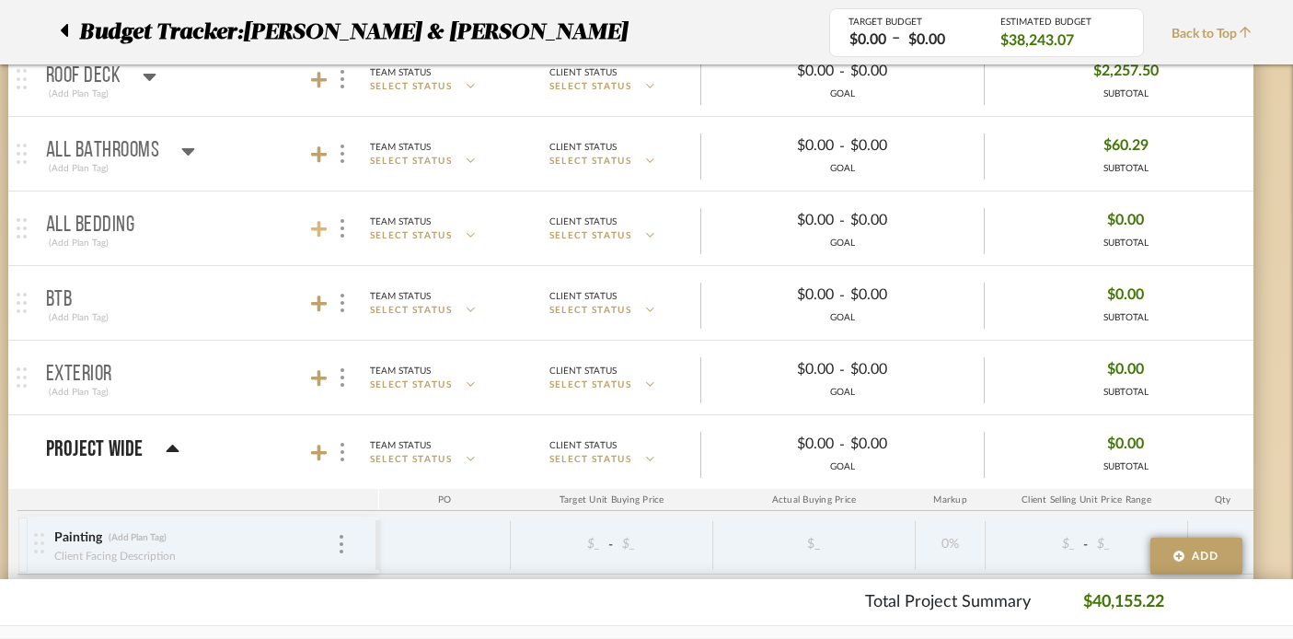
click at [319, 224] on icon at bounding box center [319, 229] width 17 height 17
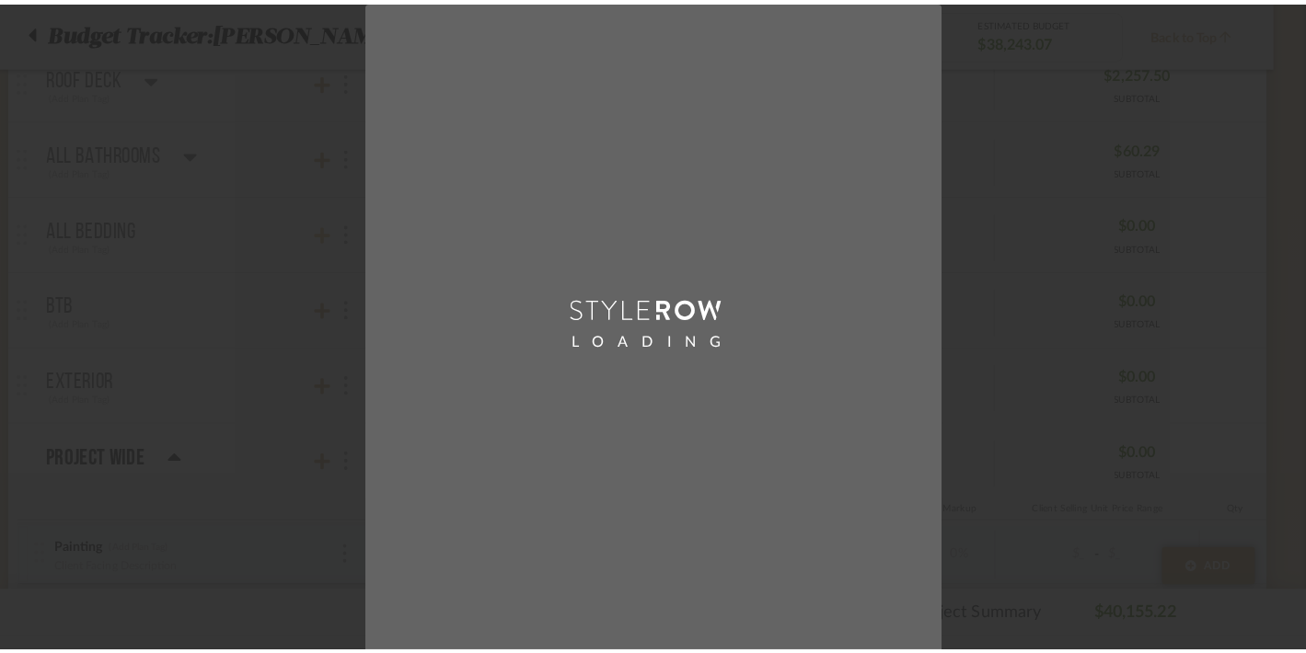
scroll to position [0, 0]
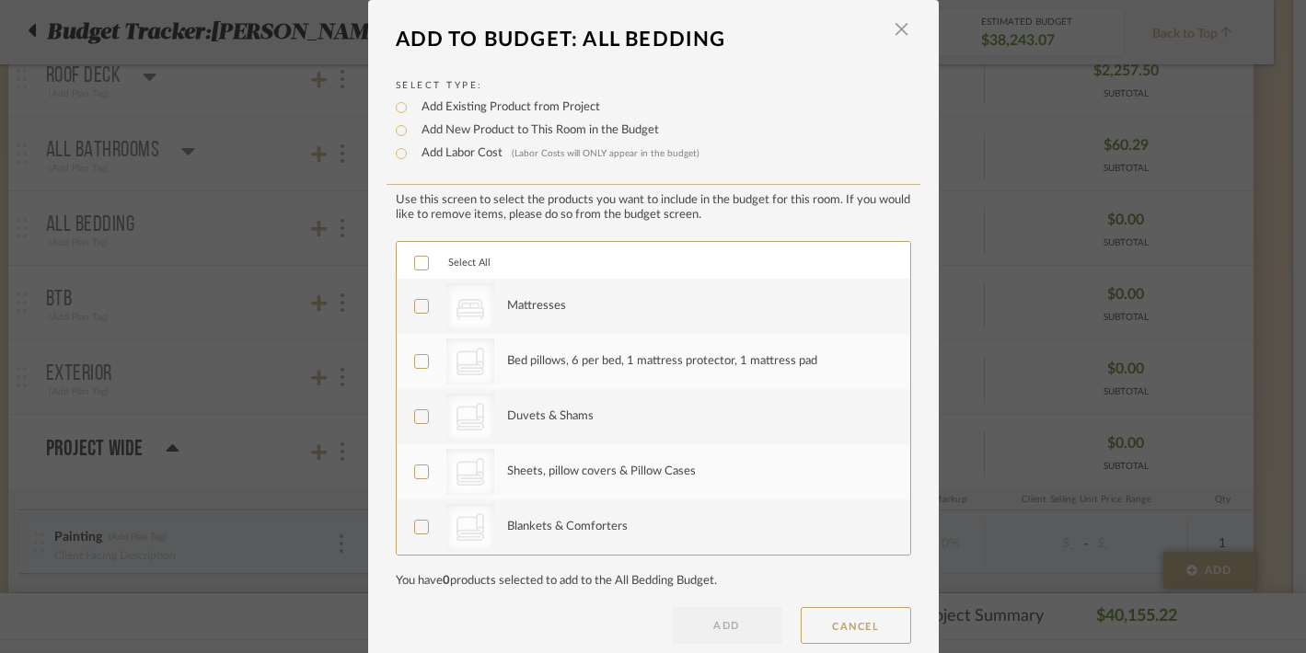
click at [415, 262] on icon at bounding box center [421, 263] width 13 height 13
click at [719, 620] on button "ADD" at bounding box center [727, 625] width 110 height 37
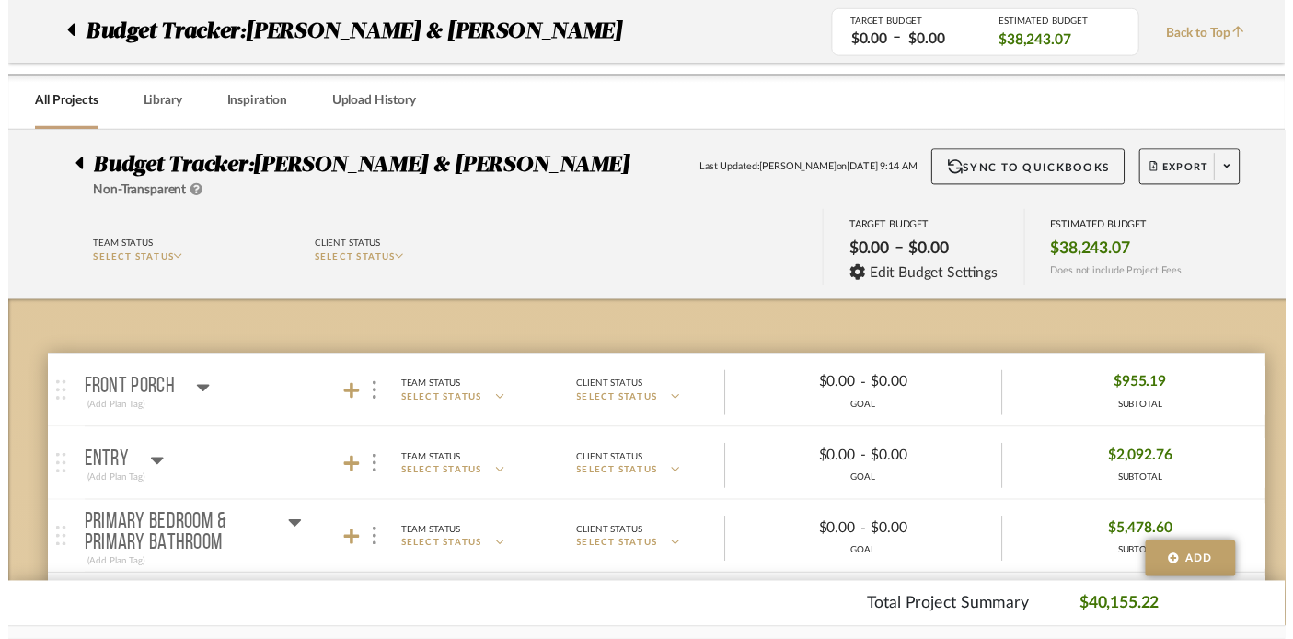
scroll to position [1214, 32]
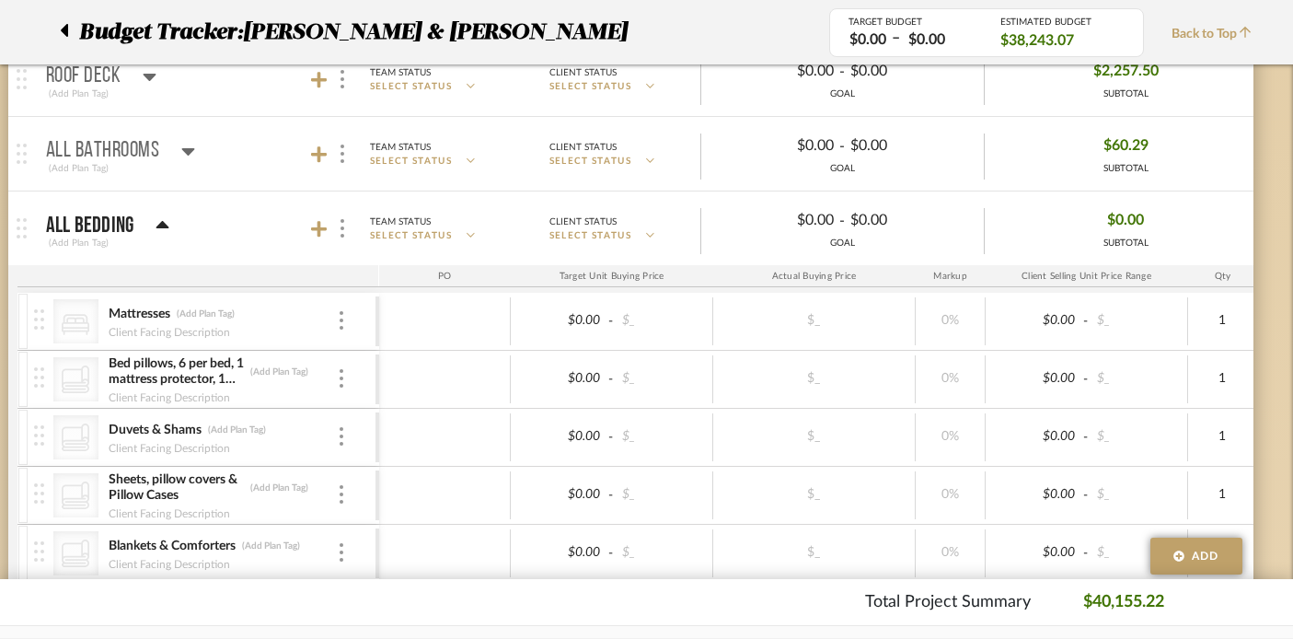
click at [167, 224] on icon at bounding box center [162, 225] width 14 height 22
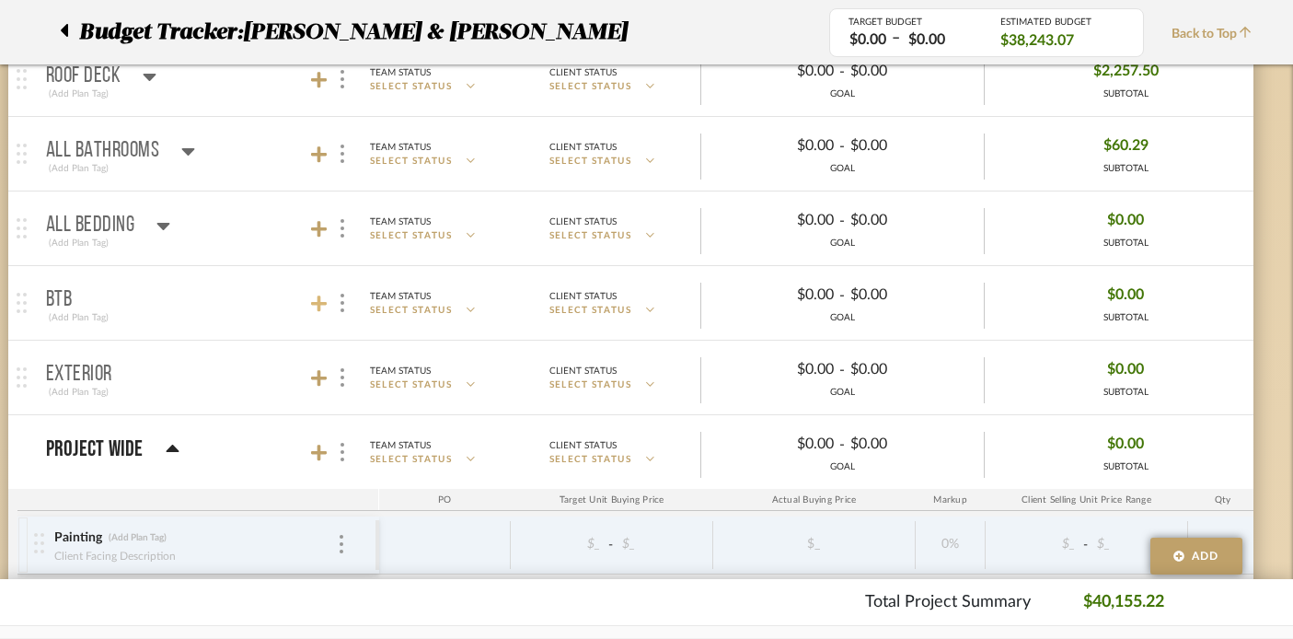
click at [319, 301] on icon at bounding box center [319, 303] width 17 height 17
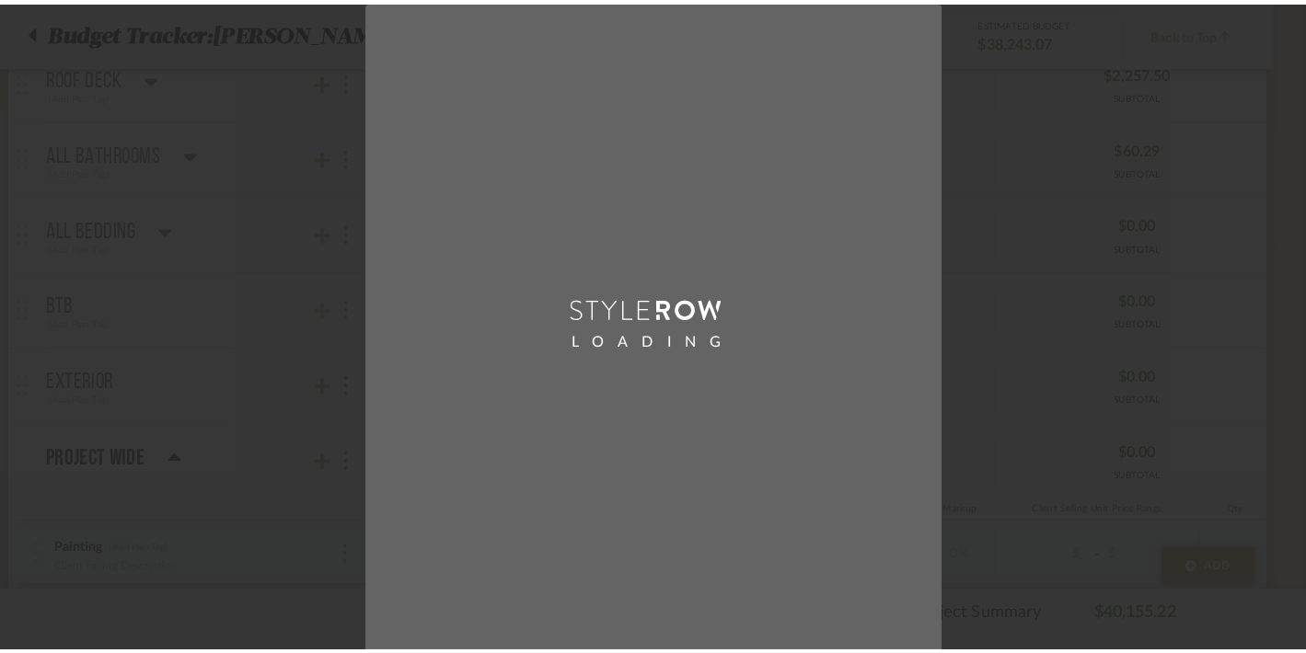
scroll to position [0, 0]
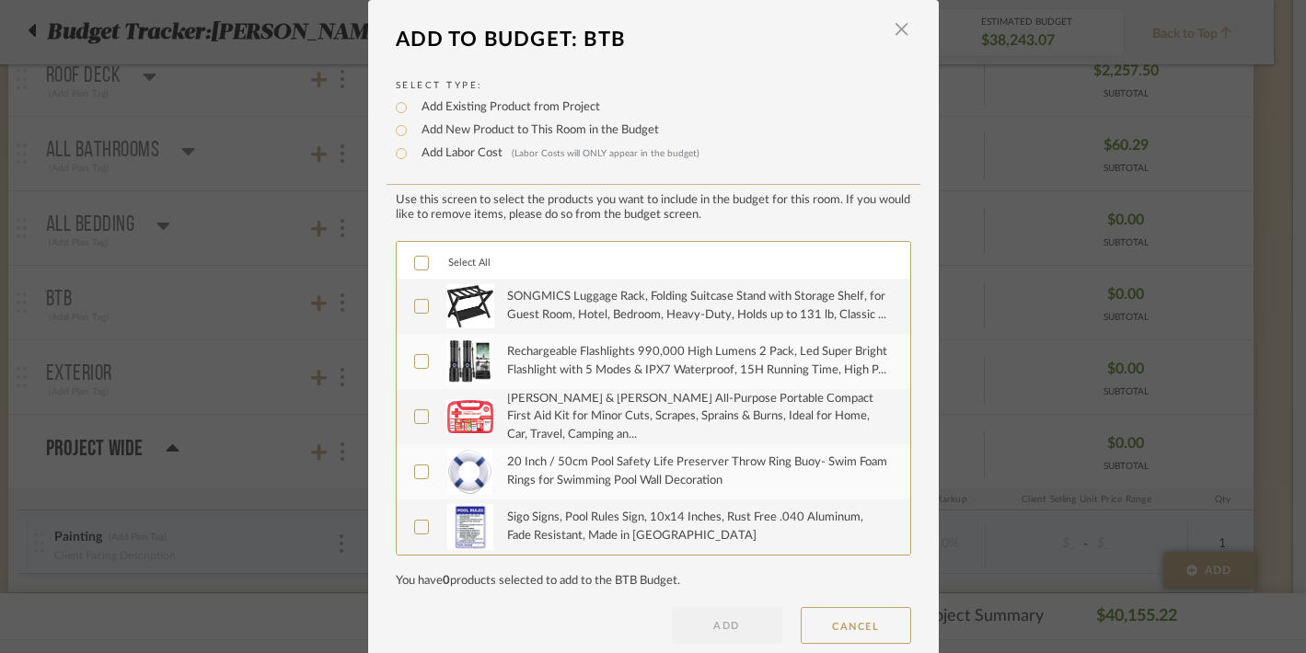
click at [421, 265] on div at bounding box center [421, 263] width 15 height 15
click at [705, 625] on button "ADD" at bounding box center [727, 625] width 110 height 37
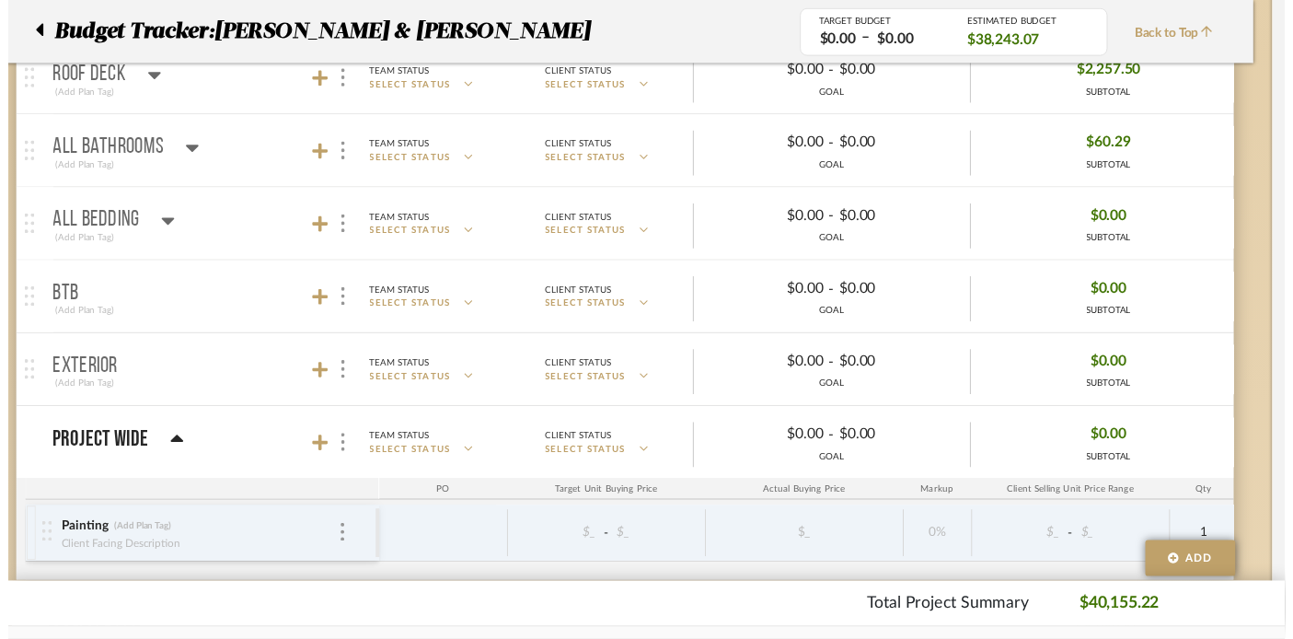
scroll to position [1214, 32]
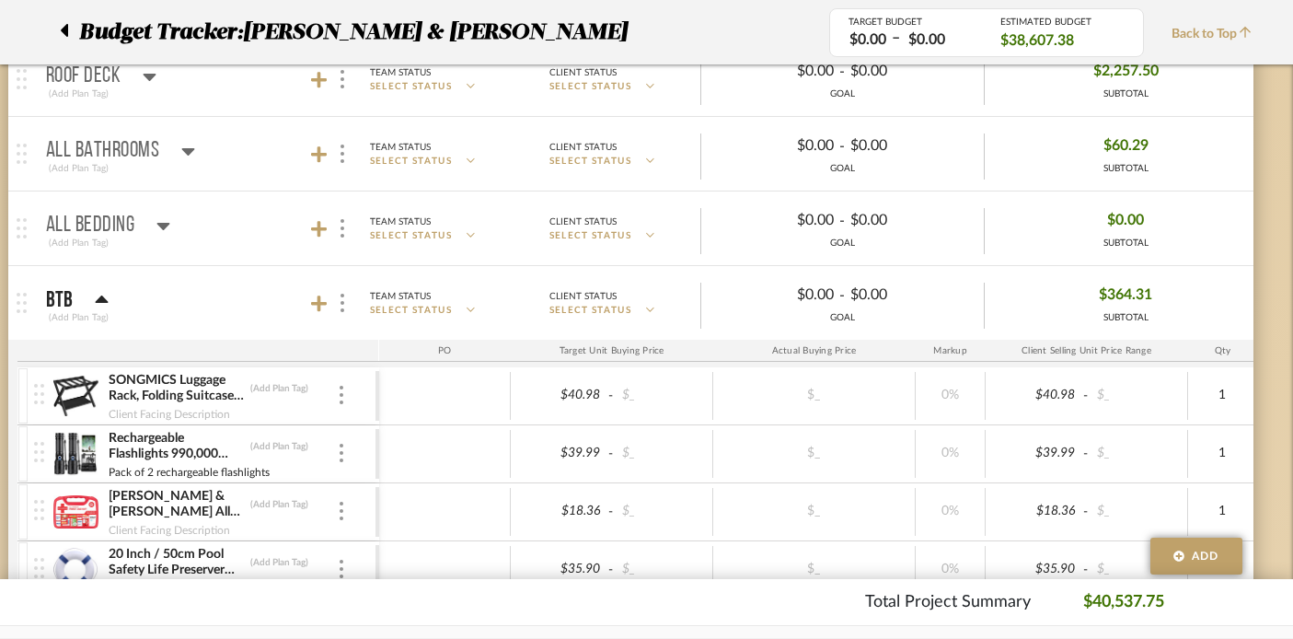
click at [99, 298] on icon at bounding box center [102, 298] width 13 height 7
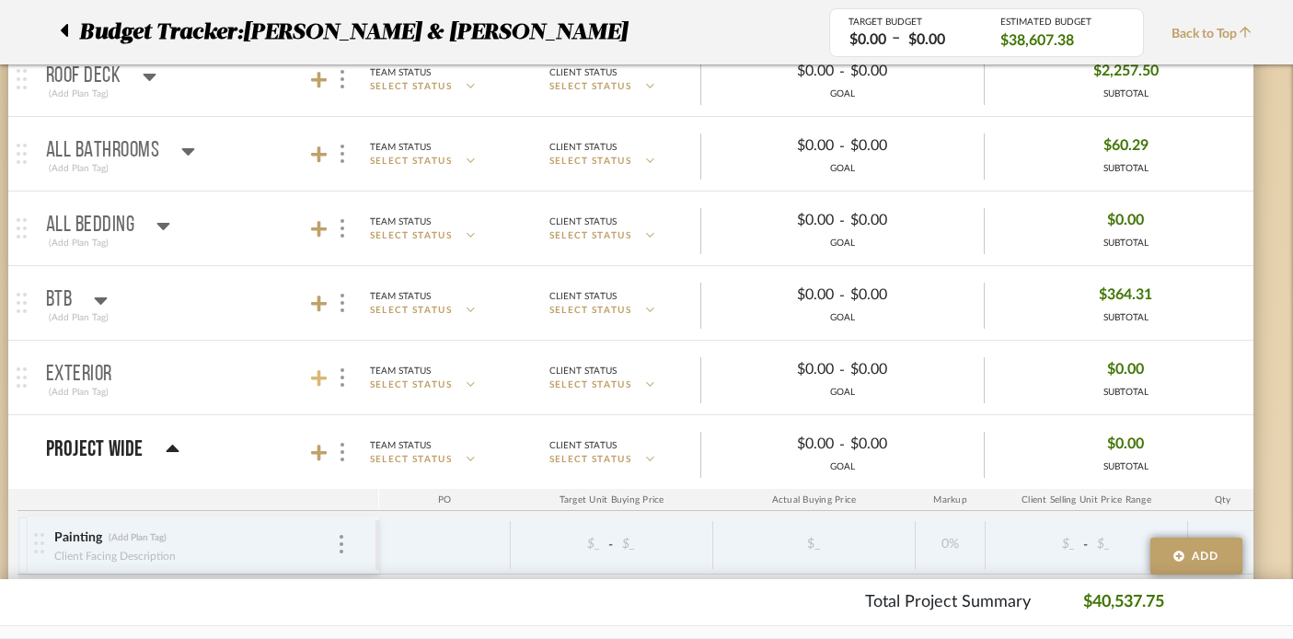
click at [318, 375] on icon at bounding box center [319, 378] width 17 height 17
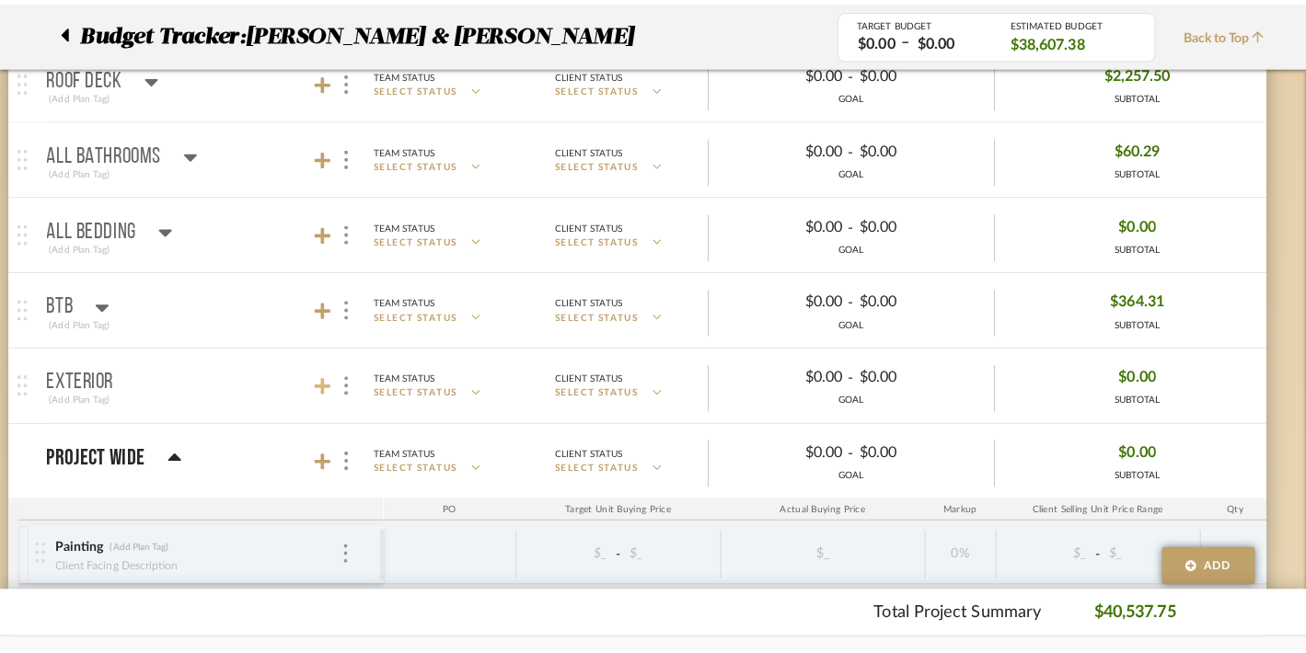
scroll to position [0, 0]
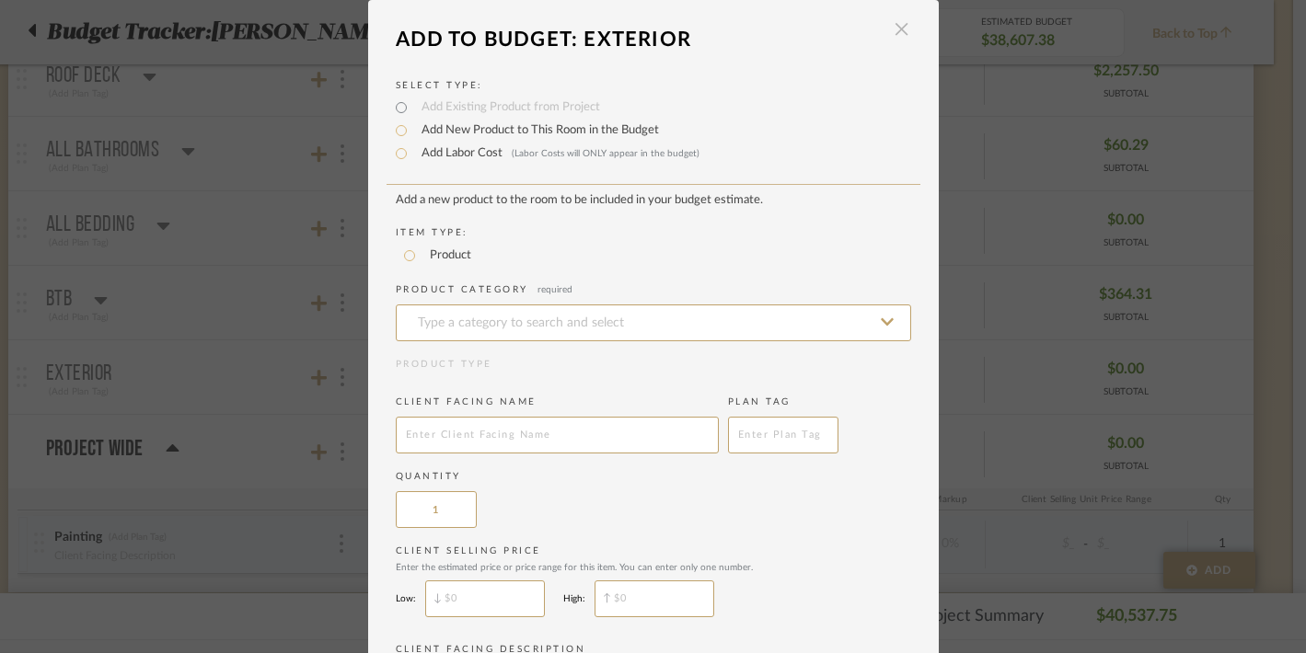
click at [892, 36] on span "button" at bounding box center [901, 29] width 37 height 37
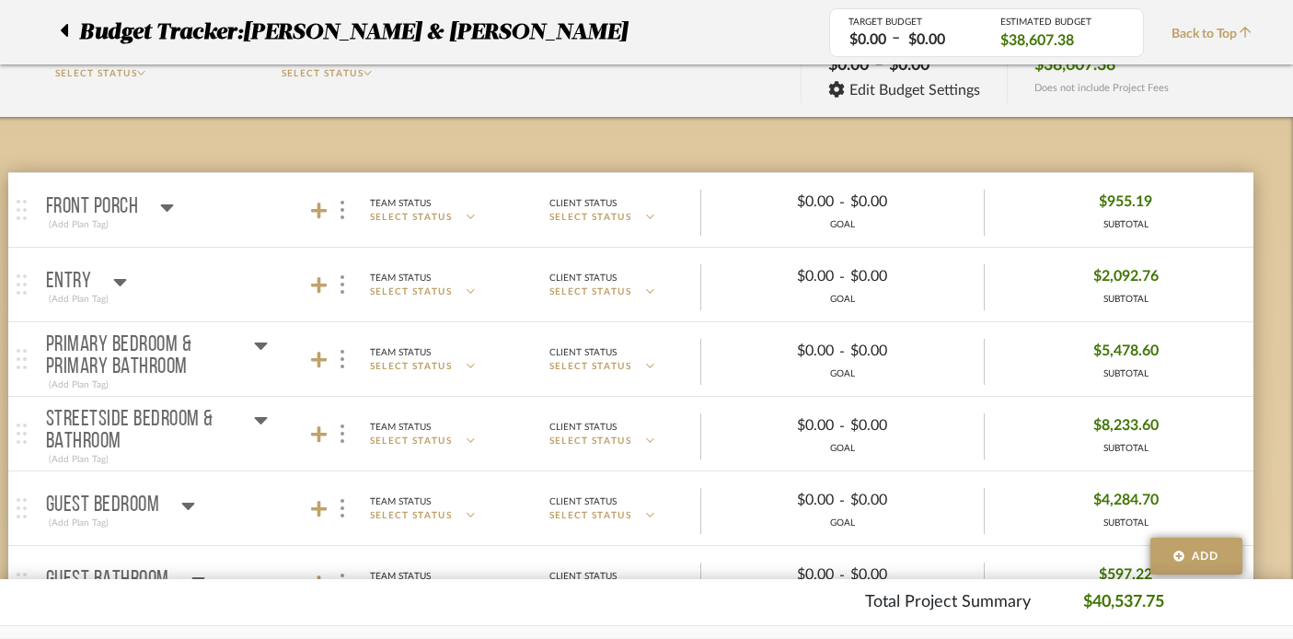
scroll to position [0, 32]
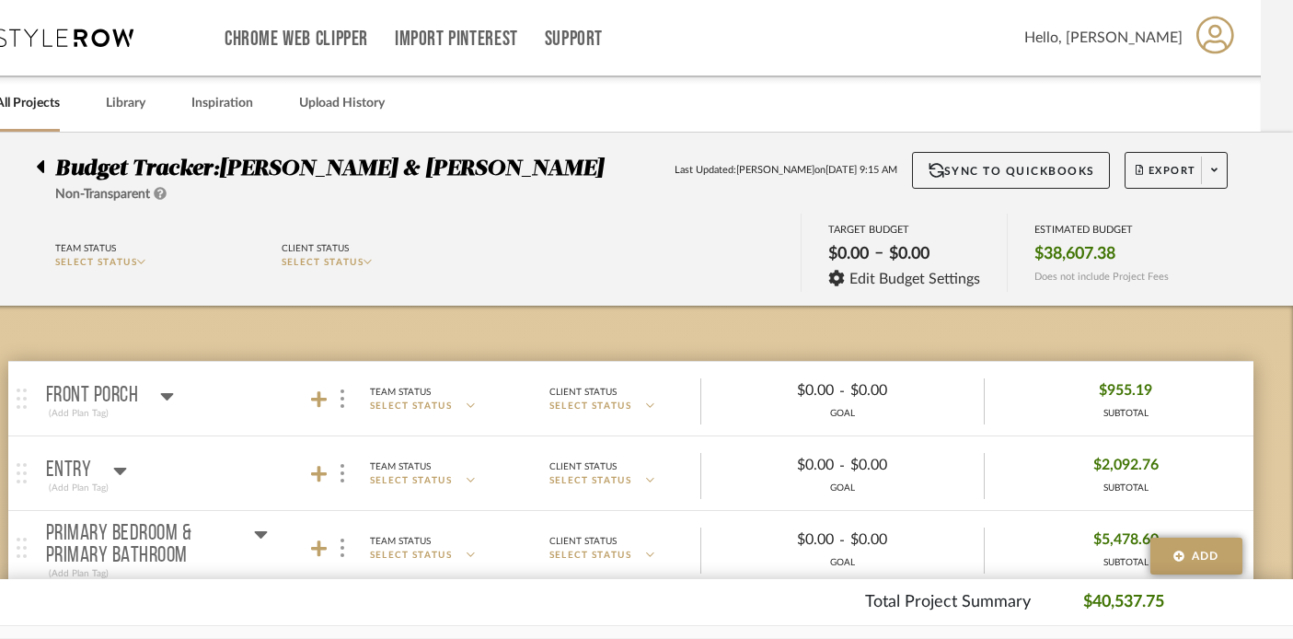
click at [40, 165] on icon at bounding box center [40, 166] width 7 height 13
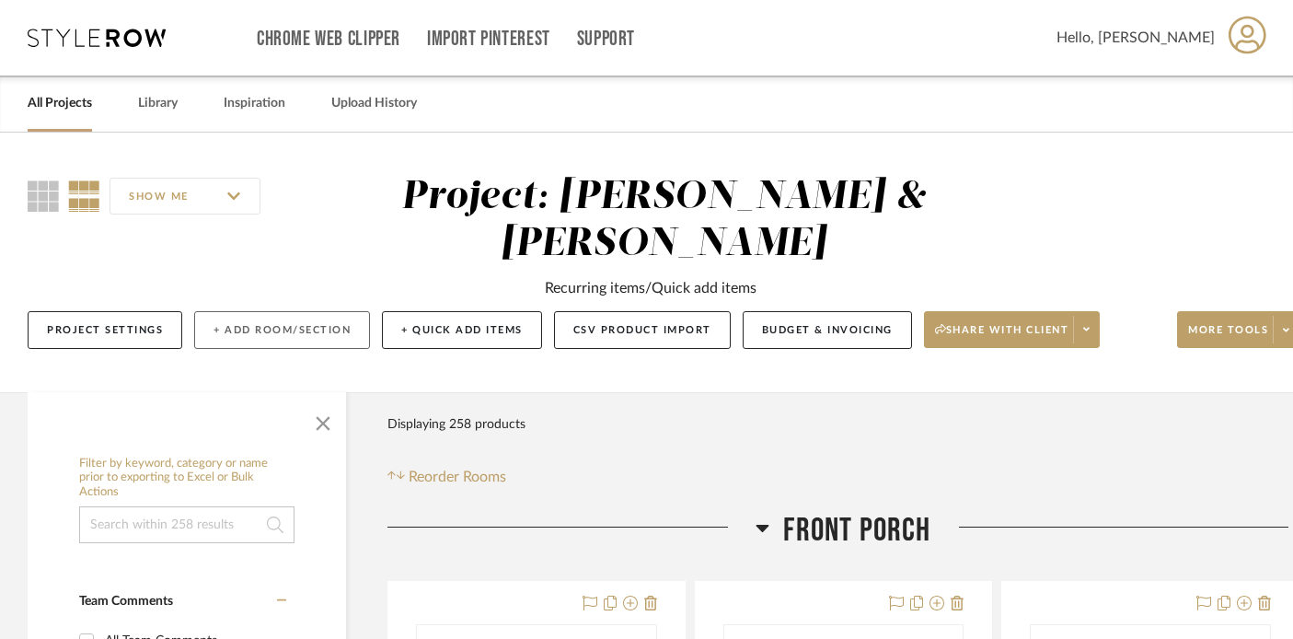
click at [262, 332] on button "+ Add Room/Section" at bounding box center [282, 330] width 176 height 38
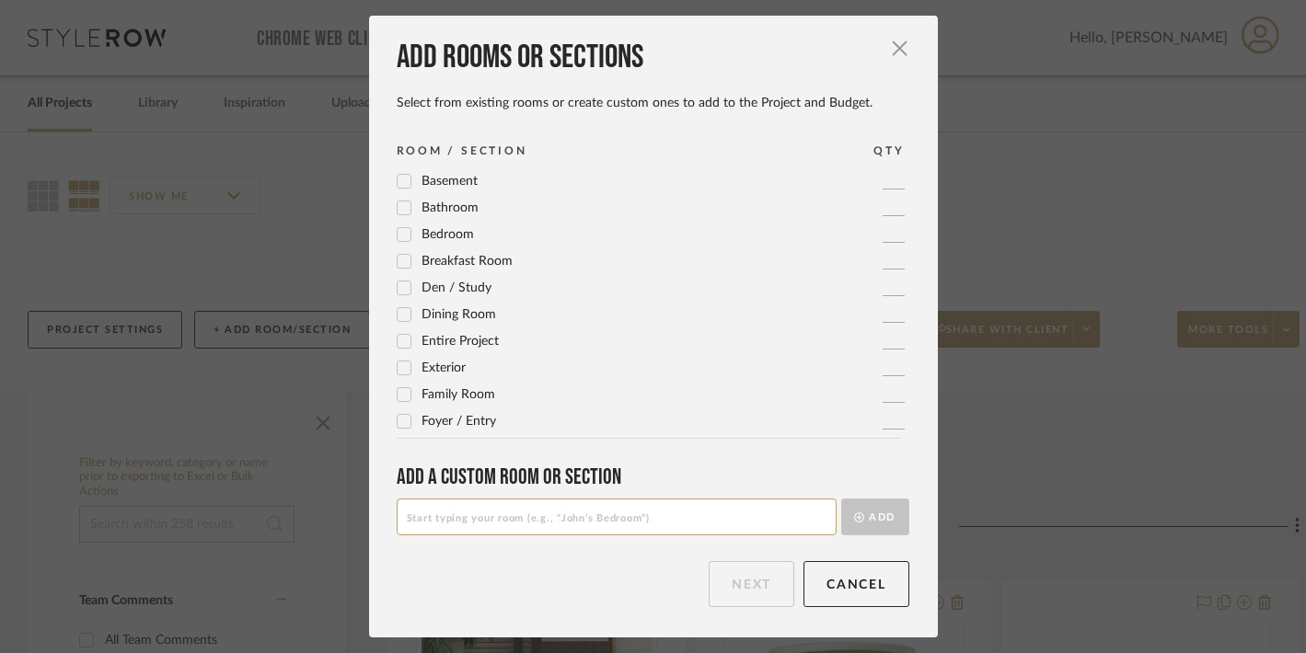
click at [429, 527] on input at bounding box center [617, 517] width 440 height 37
type input "Shipping, Duties, Broker, and Install labor"
click at [870, 516] on button "Add" at bounding box center [875, 517] width 68 height 37
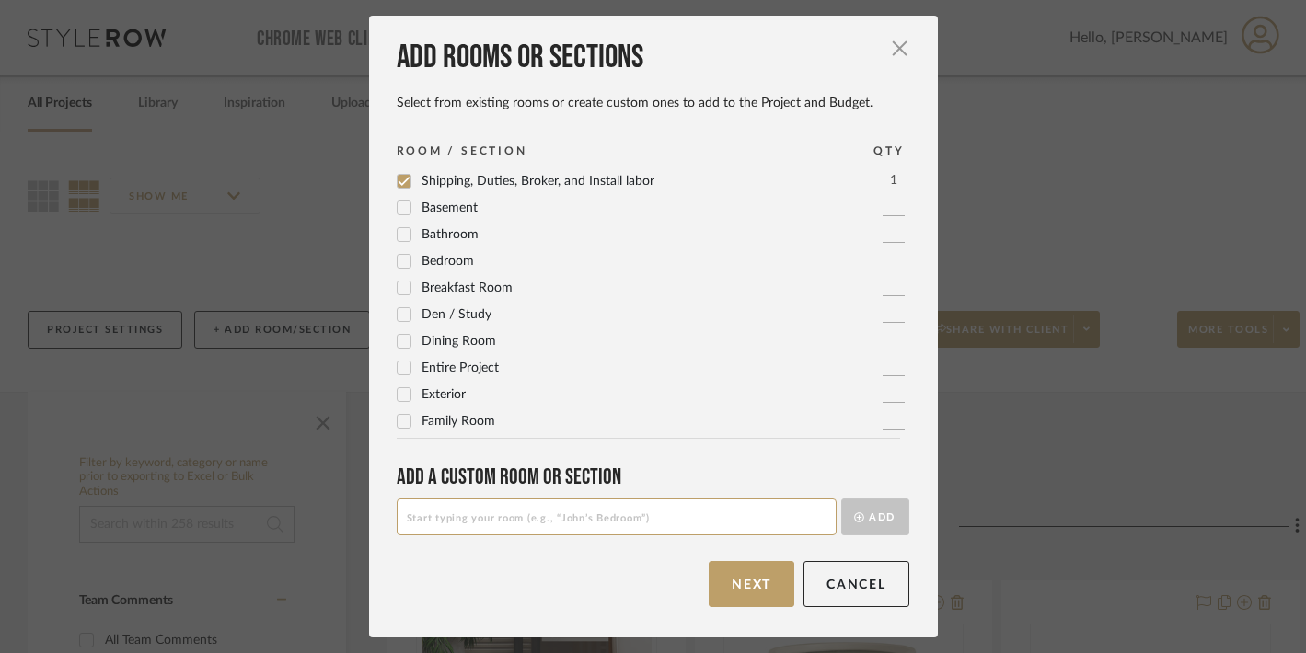
click at [525, 521] on input at bounding box center [617, 517] width 440 height 37
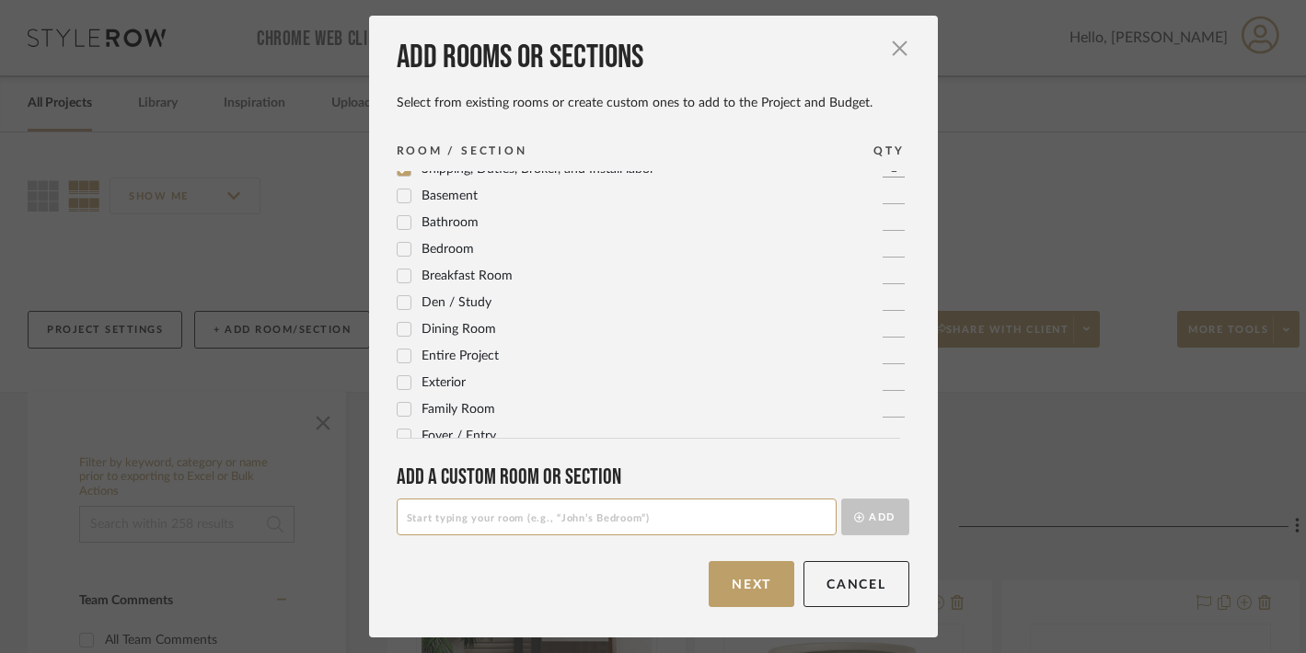
scroll to position [15, 0]
click at [400, 355] on icon at bounding box center [403, 353] width 13 height 13
click at [743, 583] on button "Next" at bounding box center [751, 584] width 86 height 46
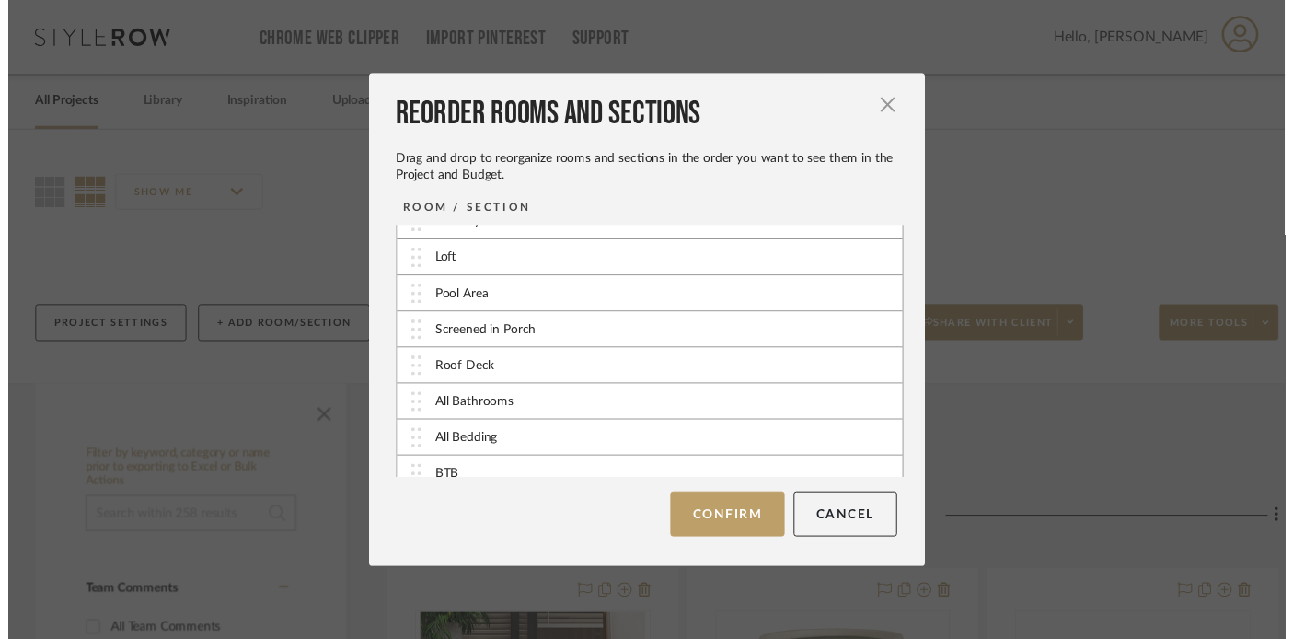
scroll to position [443, 0]
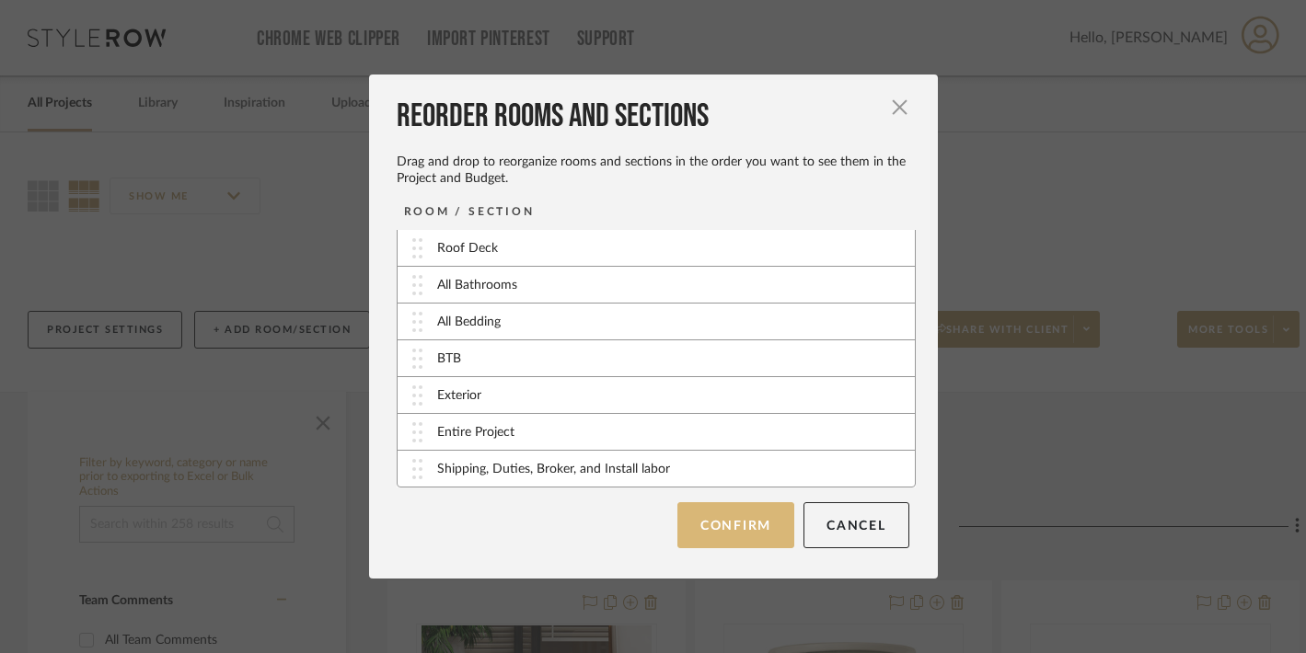
click at [733, 525] on button "Confirm" at bounding box center [735, 525] width 117 height 46
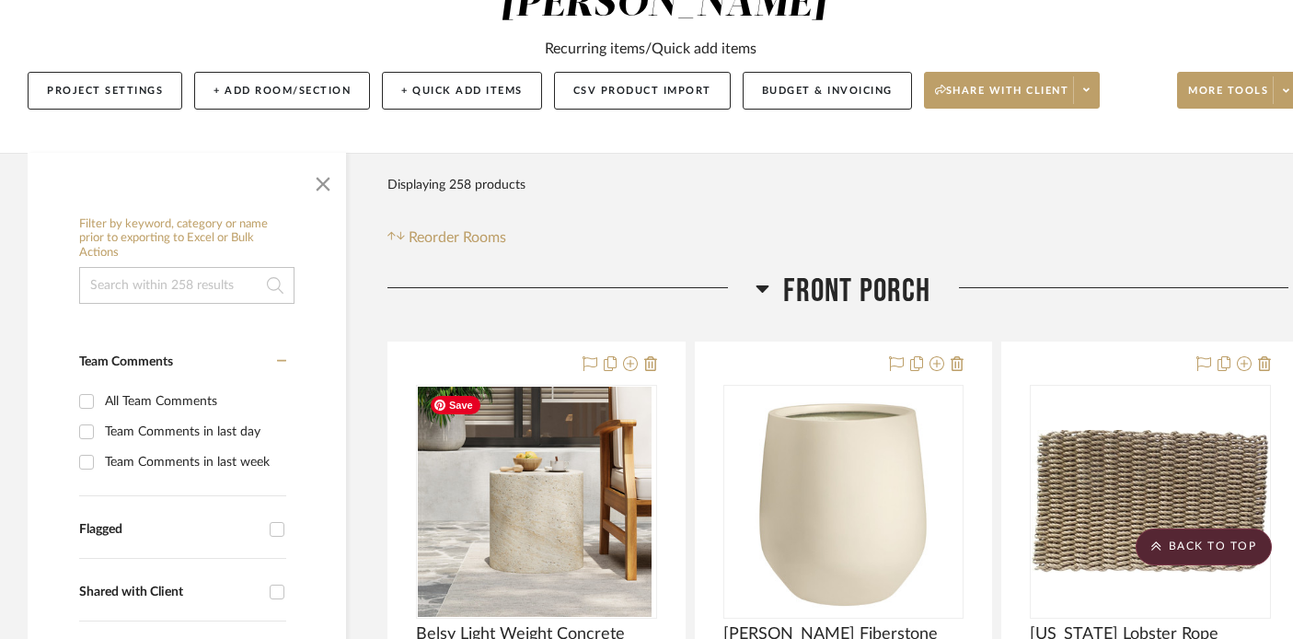
scroll to position [0, 0]
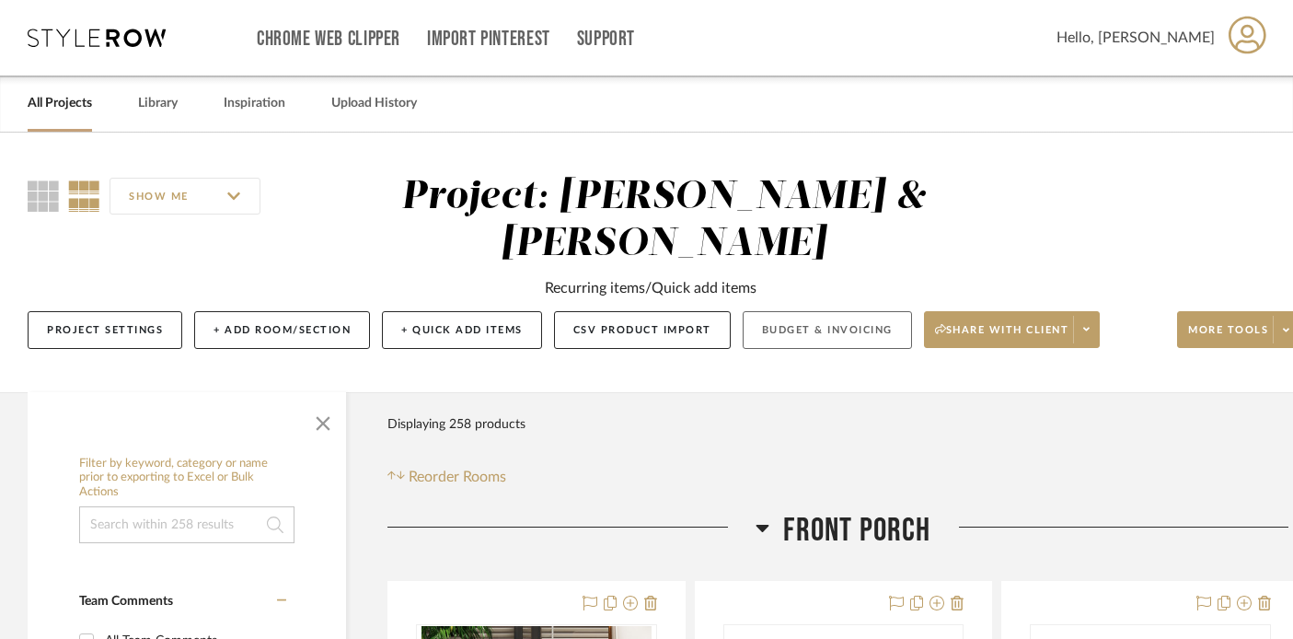
click at [823, 323] on button "Budget & Invoicing" at bounding box center [826, 330] width 169 height 38
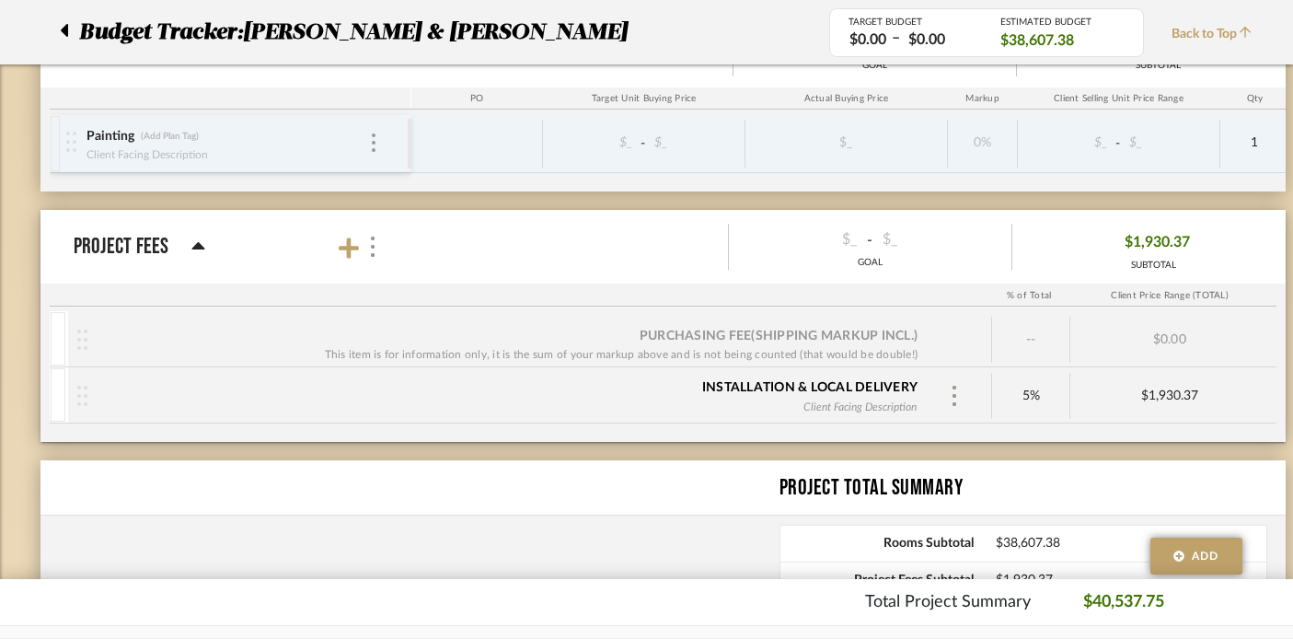
scroll to position [1770, 0]
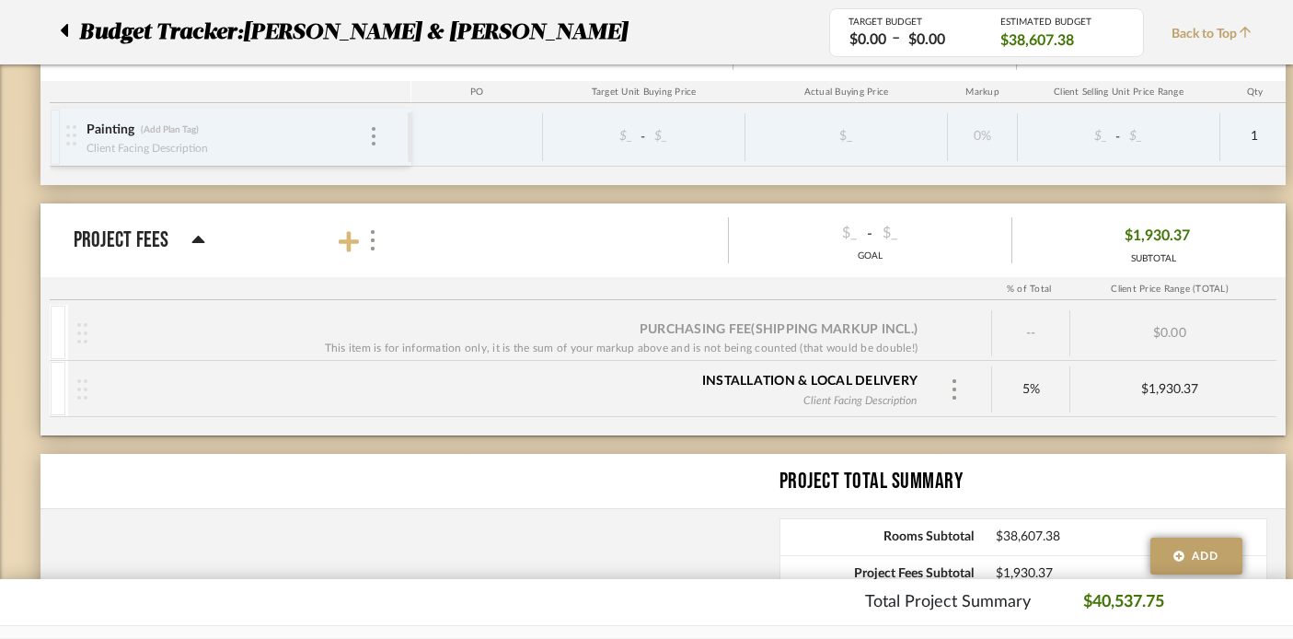
click at [345, 239] on icon at bounding box center [349, 241] width 20 height 20
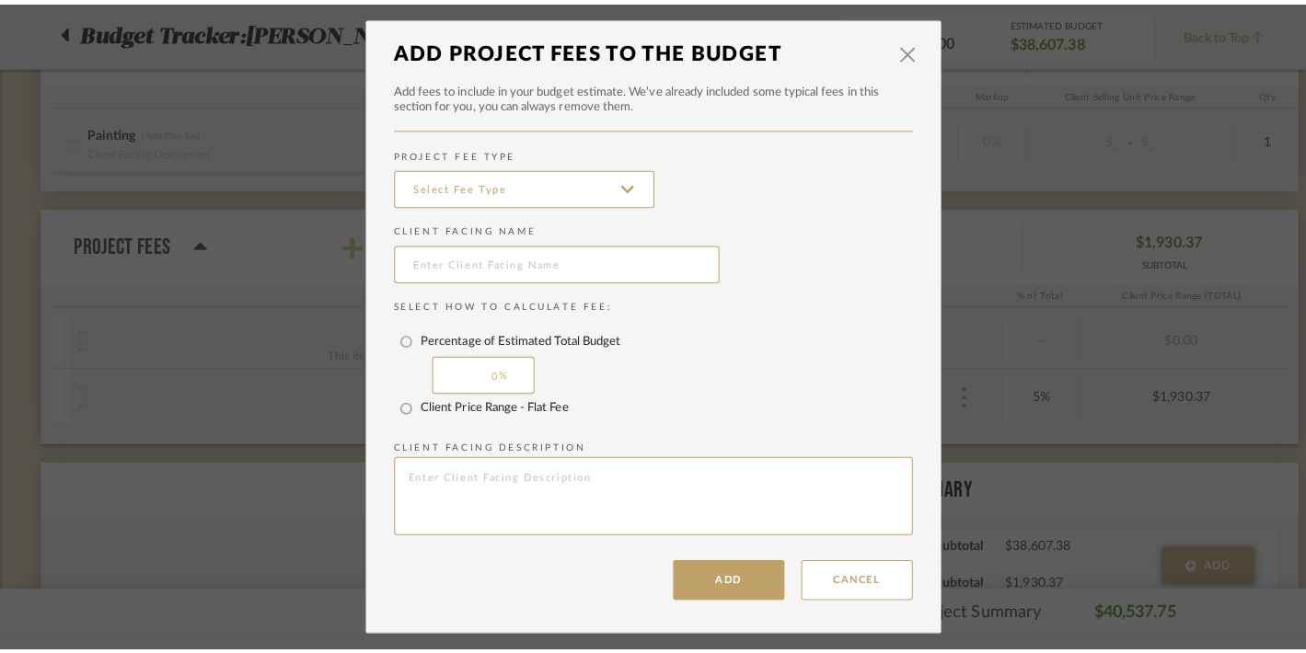
scroll to position [0, 0]
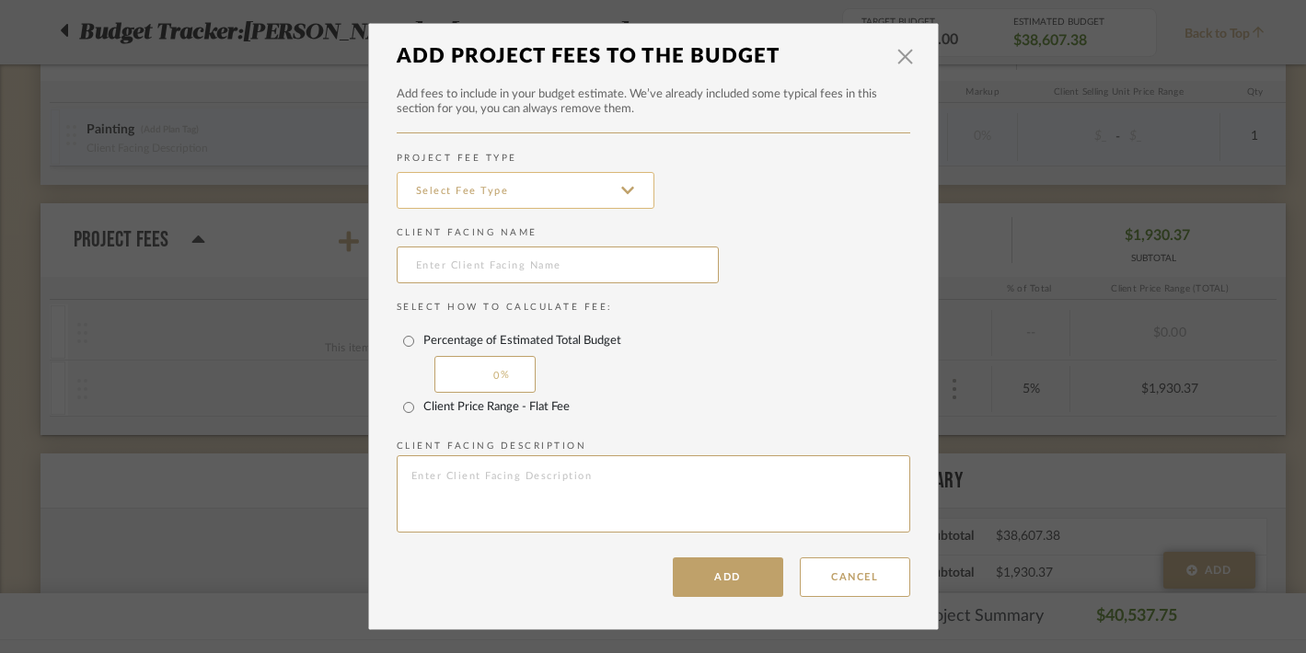
click at [421, 199] on input at bounding box center [526, 190] width 258 height 37
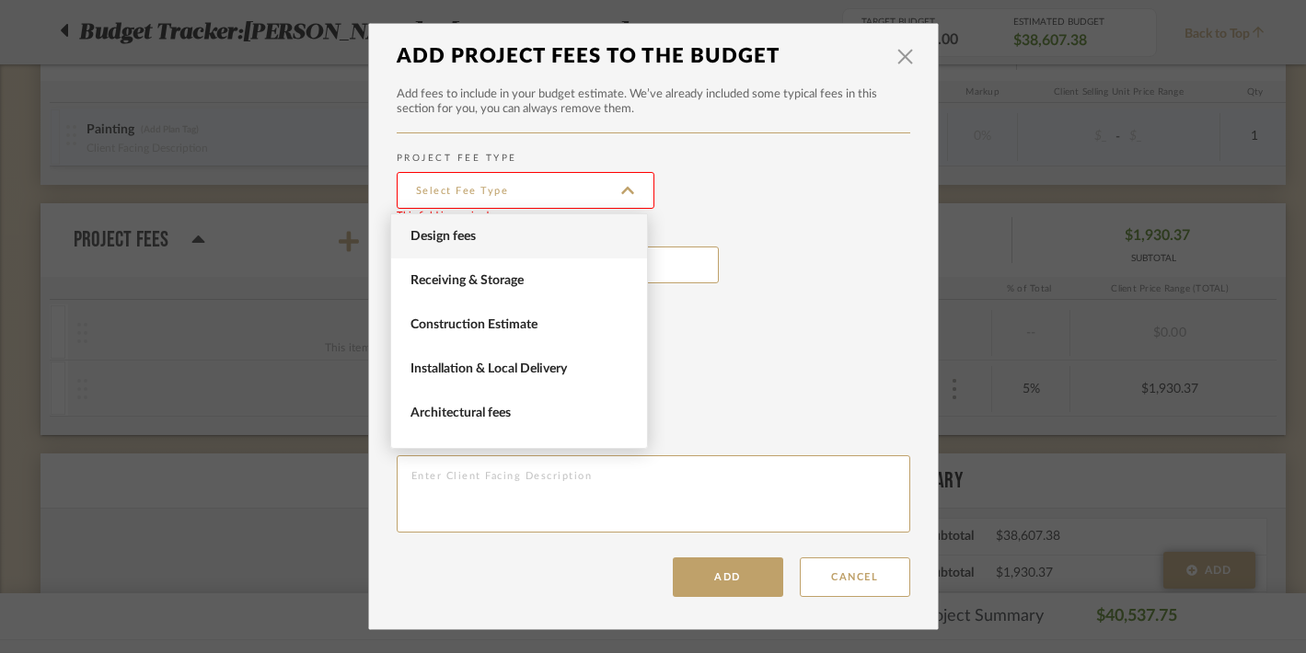
click at [424, 236] on span "Design fees" at bounding box center [521, 237] width 222 height 16
type input "Design fees"
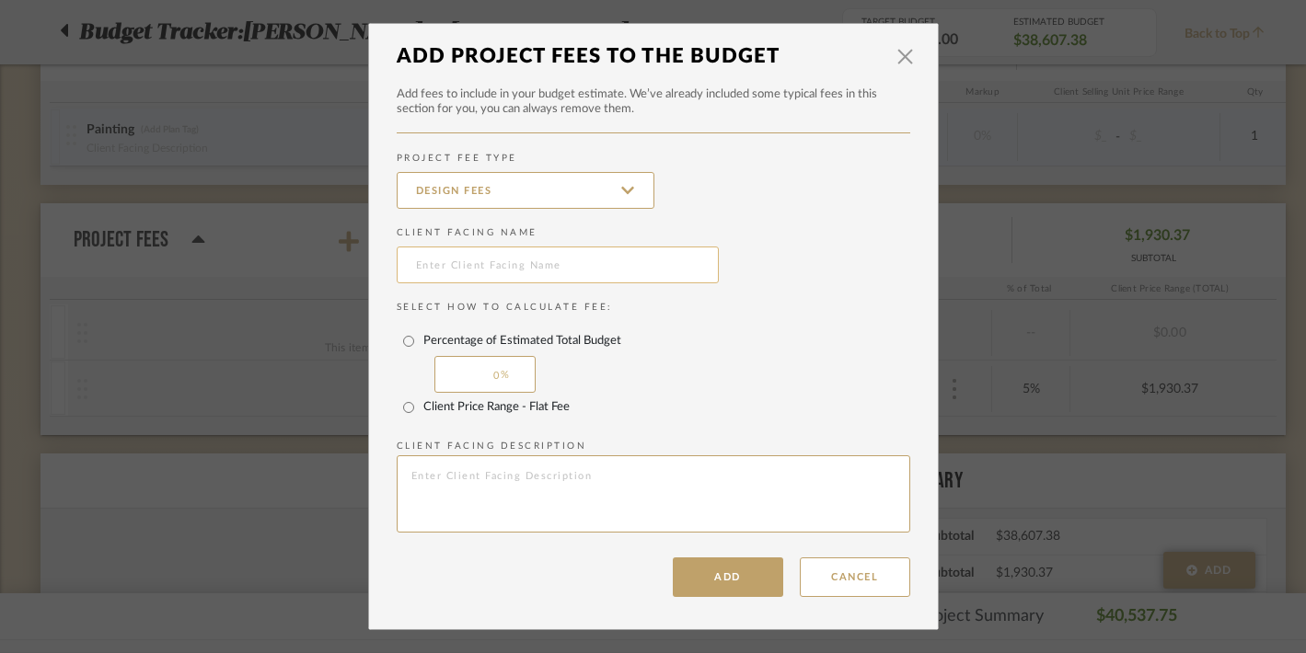
click at [424, 248] on input "text" at bounding box center [558, 265] width 322 height 37
type input "Planning and Design Fees"
drag, startPoint x: 476, startPoint y: 375, endPoint x: 493, endPoint y: 375, distance: 17.5
click at [493, 375] on div "0" at bounding box center [484, 374] width 101 height 37
type input "25"
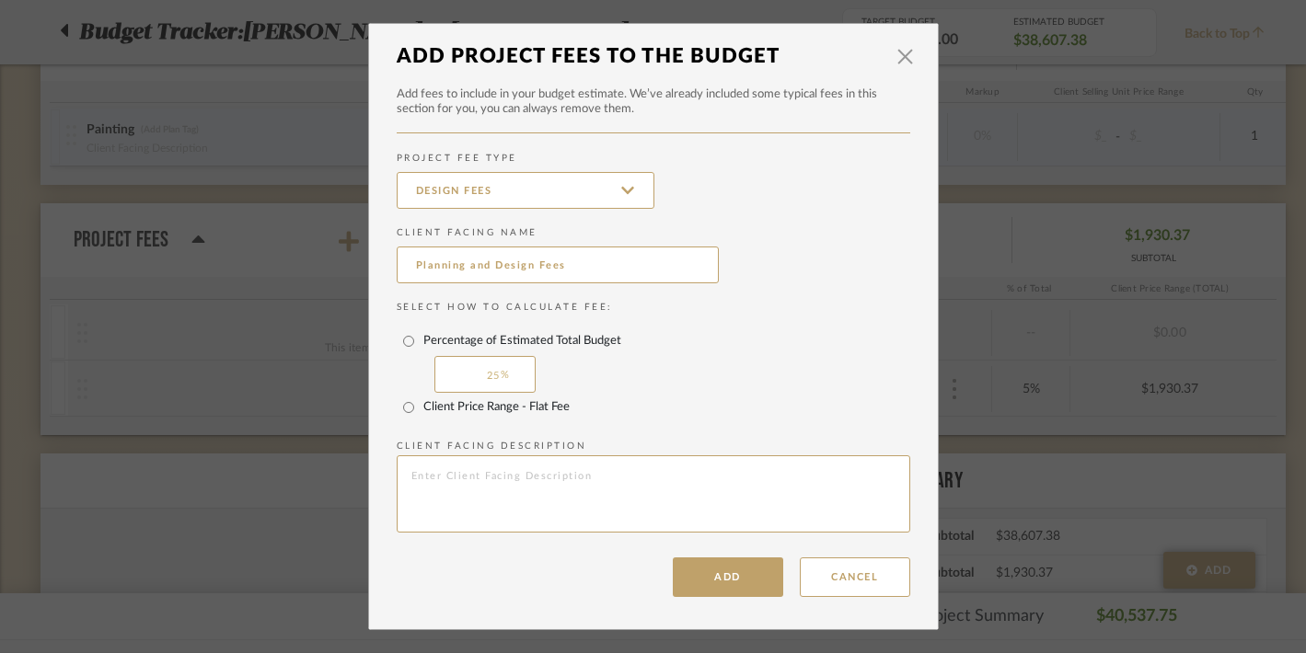
click at [662, 364] on div "Percentage of Estimated Total Budget 25" at bounding box center [653, 360] width 513 height 66
click at [711, 586] on button "Add" at bounding box center [728, 578] width 110 height 40
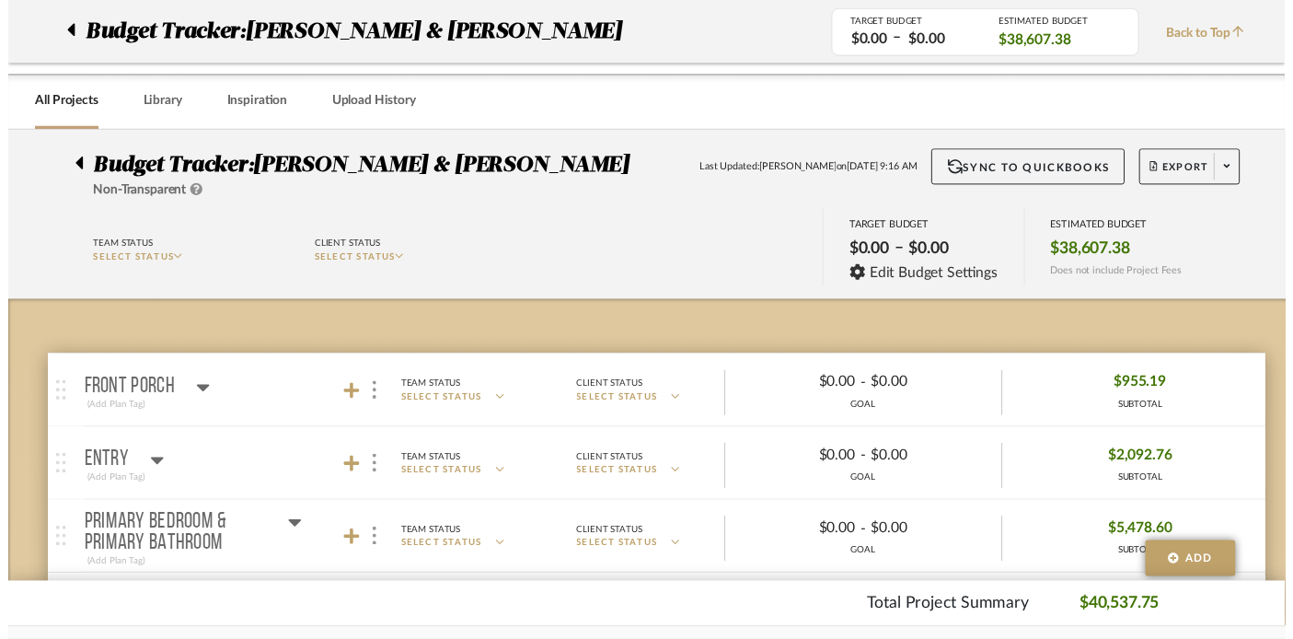
scroll to position [1770, 0]
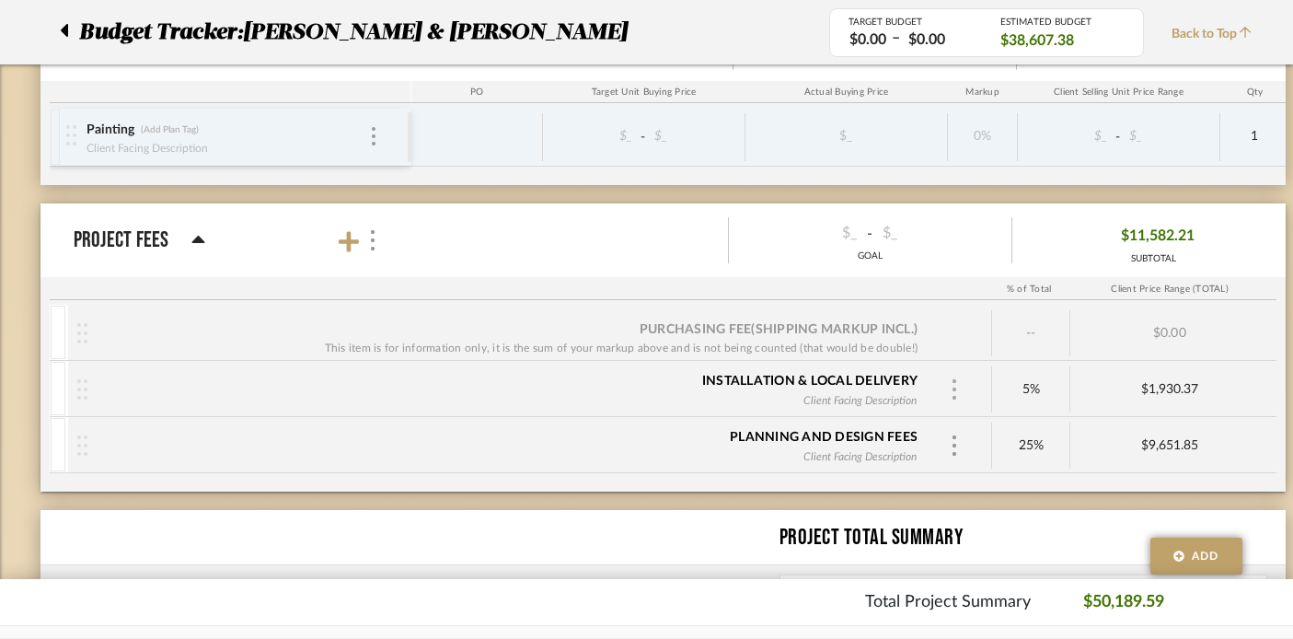
click at [951, 385] on img at bounding box center [953, 389] width 9 height 20
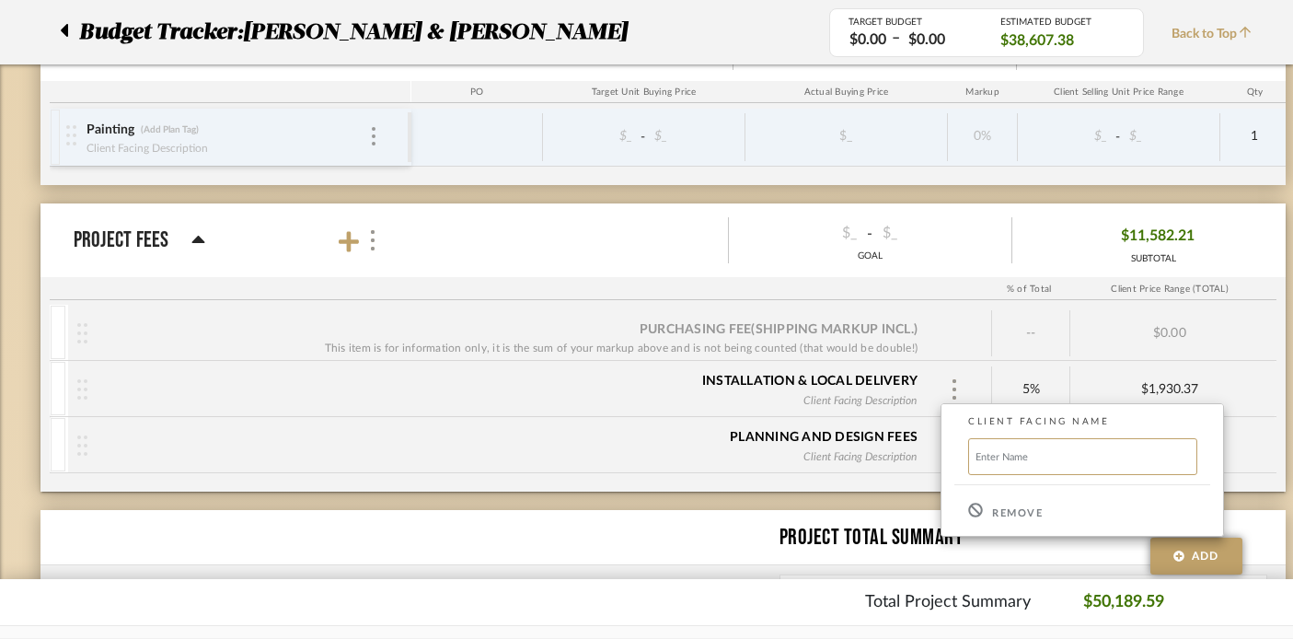
click at [995, 508] on p "Remove" at bounding box center [1017, 513] width 51 height 13
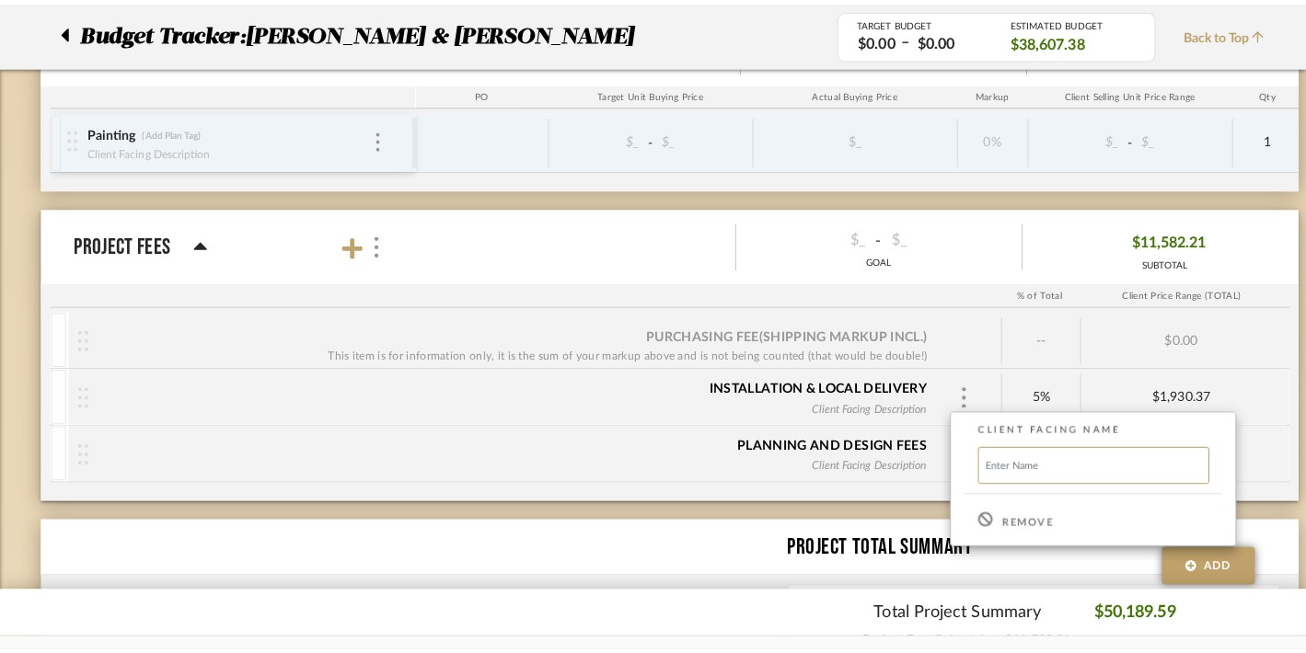
scroll to position [0, 0]
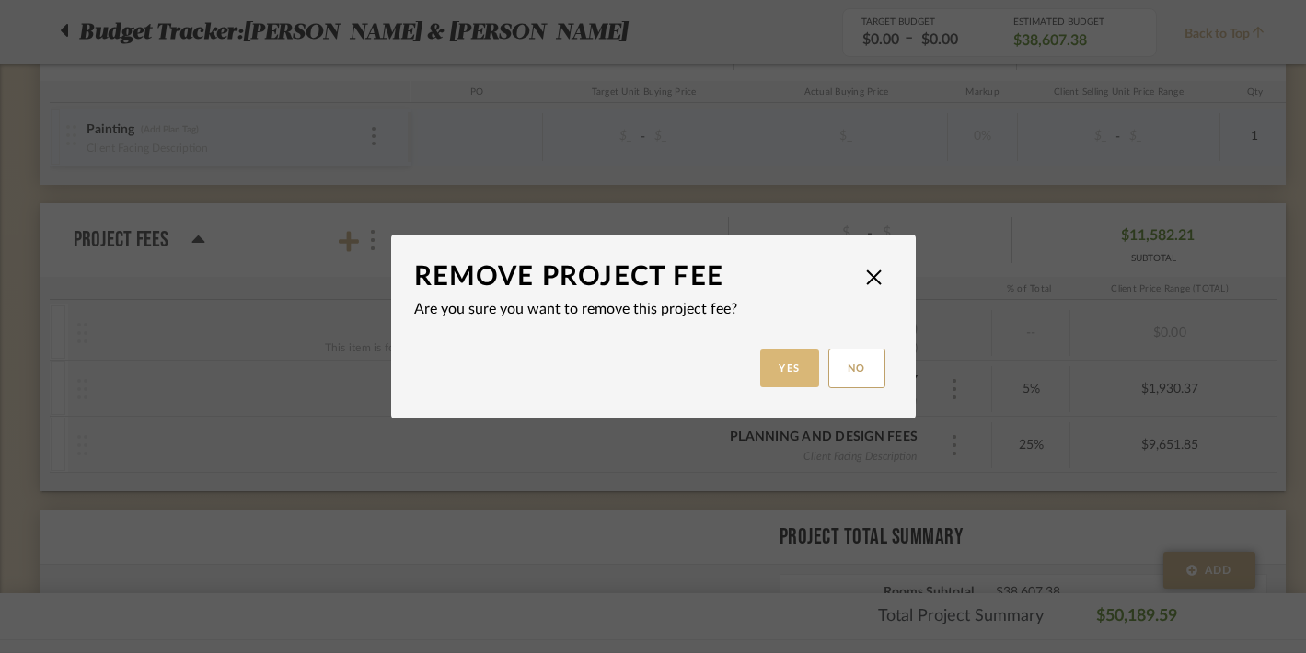
click at [779, 367] on button "Yes" at bounding box center [789, 369] width 59 height 38
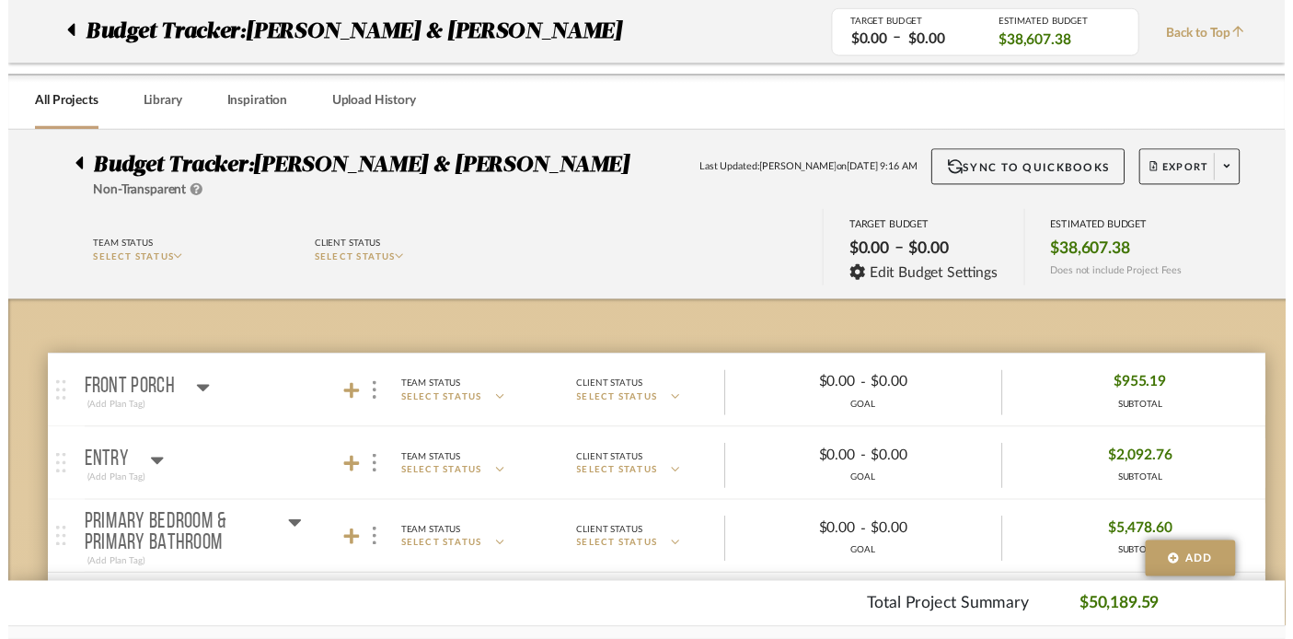
scroll to position [1770, 0]
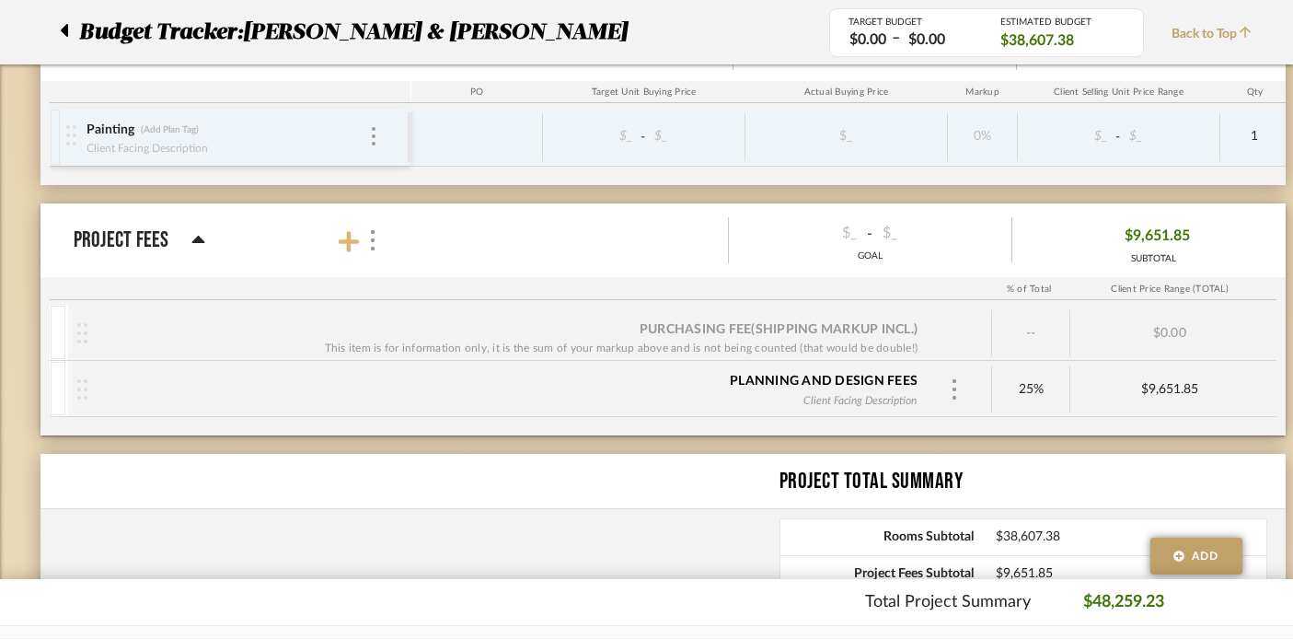
click at [344, 234] on icon at bounding box center [349, 241] width 20 height 23
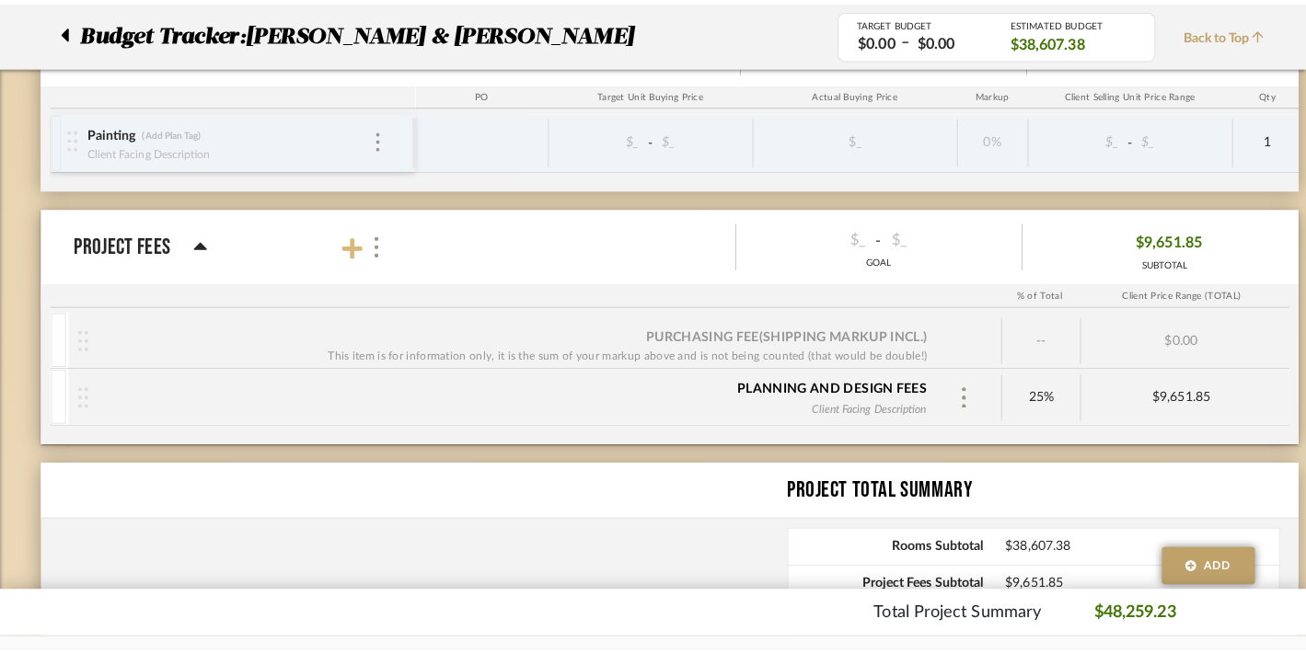
scroll to position [0, 0]
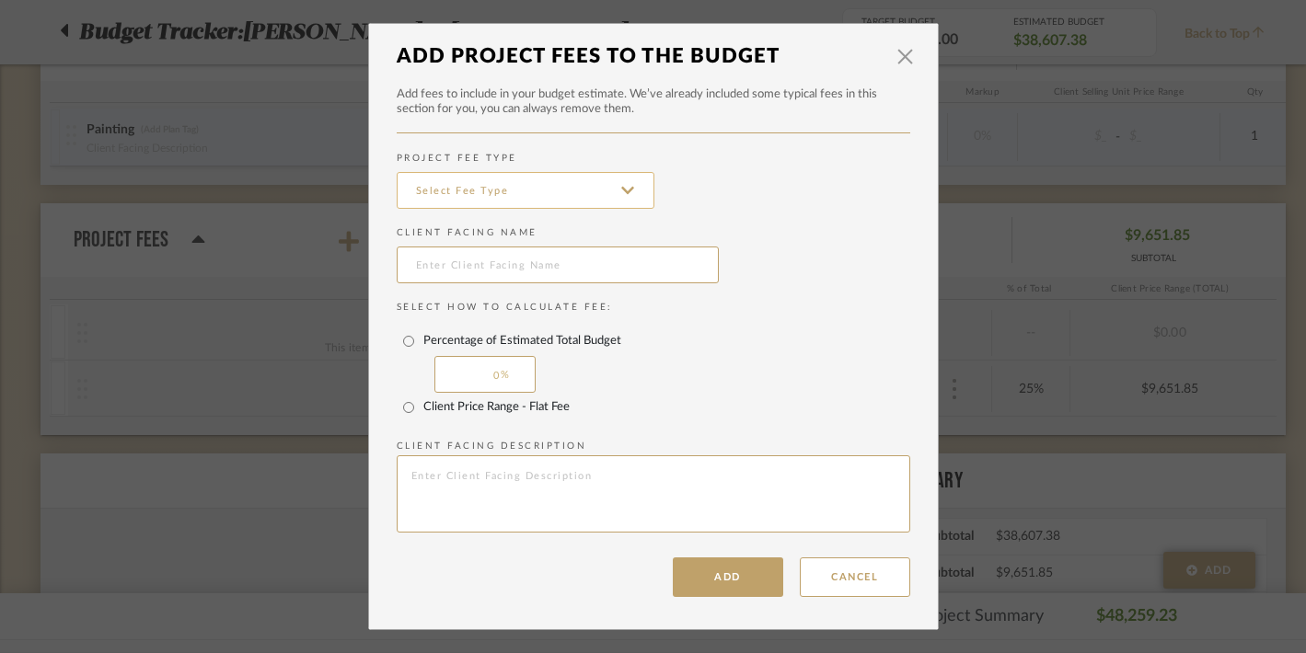
click at [422, 194] on input at bounding box center [526, 190] width 258 height 37
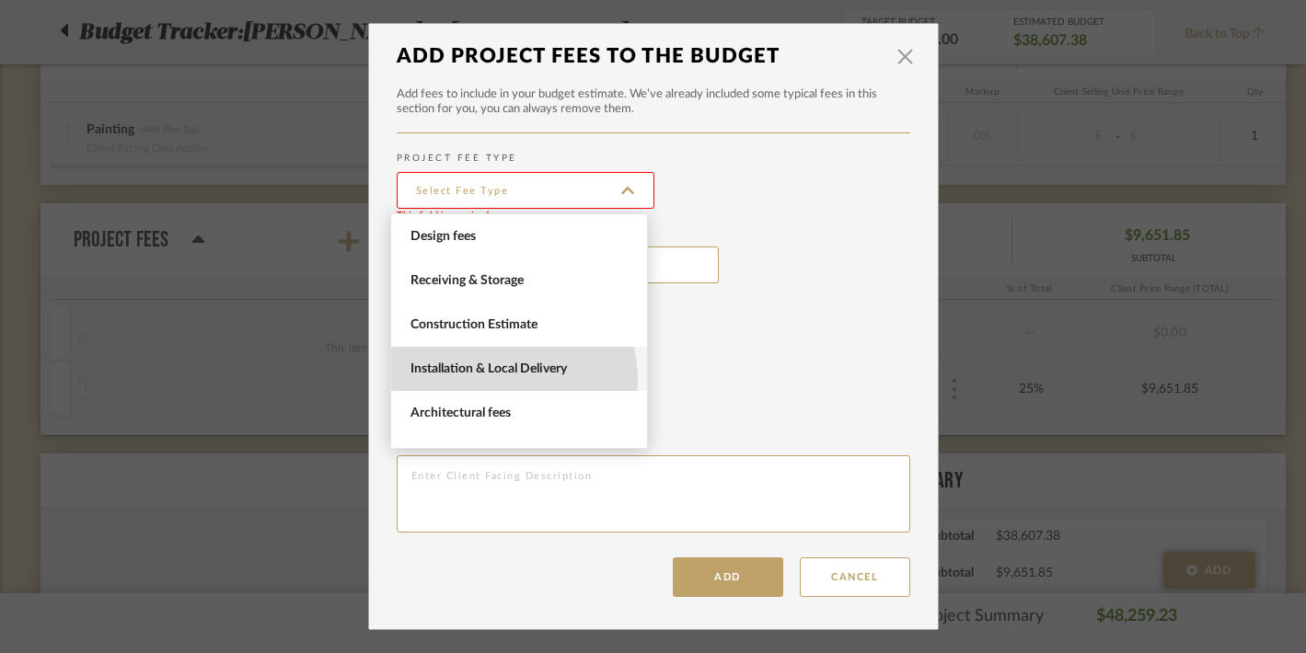
click at [453, 384] on span "Installation & Local Delivery" at bounding box center [519, 369] width 256 height 44
type input "Installation & Local Delivery"
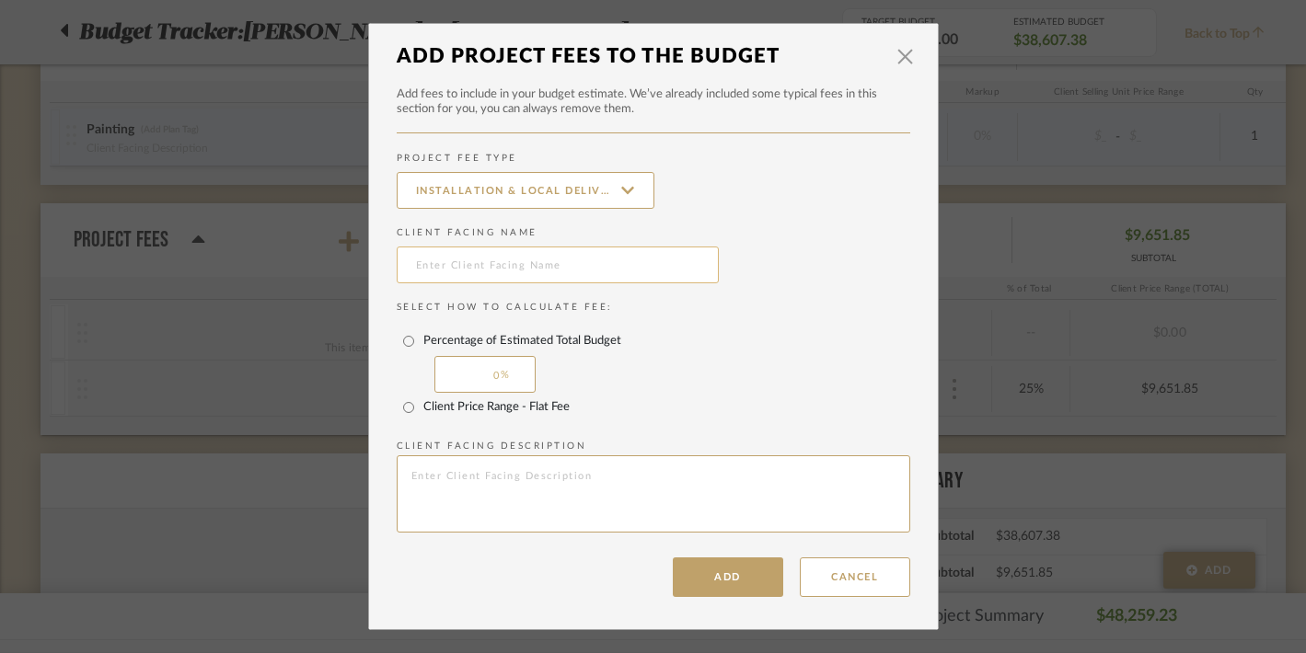
click at [453, 274] on input "text" at bounding box center [558, 265] width 322 height 37
type input "Installation Management Fee"
click at [399, 407] on input "Client Price Range - Flat Fee" at bounding box center [408, 407] width 29 height 29
radio input "true"
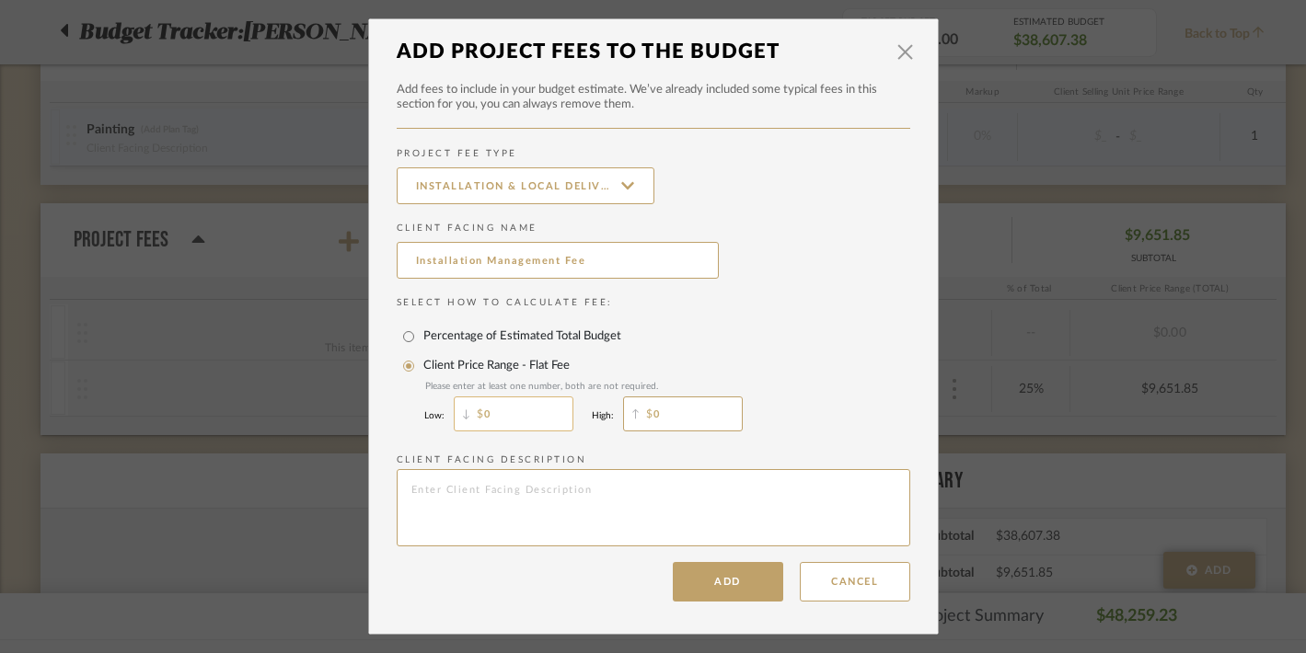
click at [506, 416] on input "0" at bounding box center [514, 414] width 120 height 35
type input "3,200"
click at [697, 413] on input "0" at bounding box center [683, 414] width 120 height 35
type input "4,000"
click at [851, 424] on div "Client Price Range - Flat Fee Please enter at least one number, both are not re…" at bounding box center [653, 393] width 513 height 85
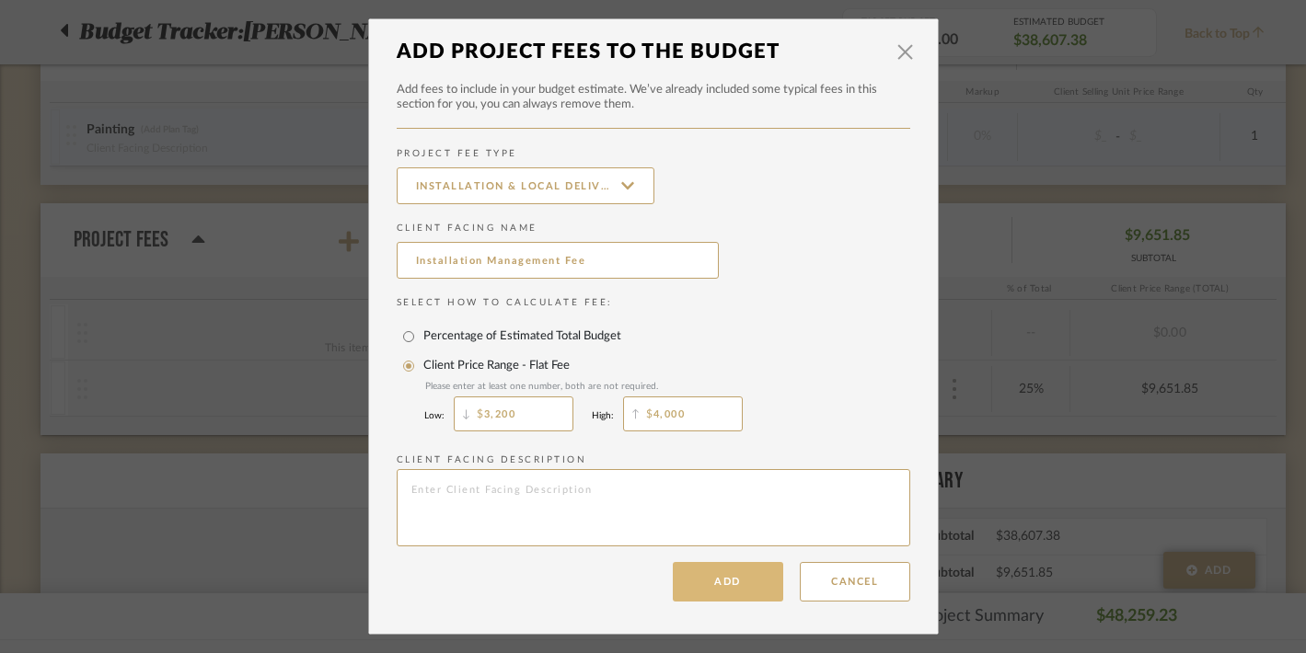
click at [715, 580] on button "Add" at bounding box center [728, 582] width 110 height 40
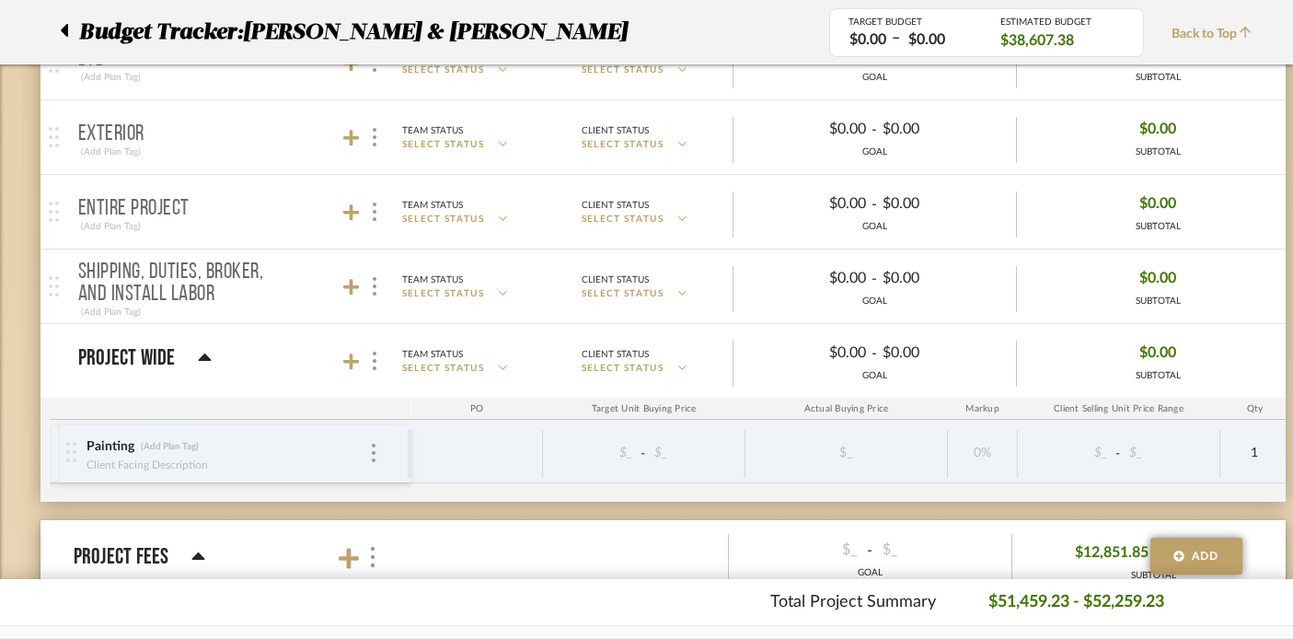
scroll to position [1446, 0]
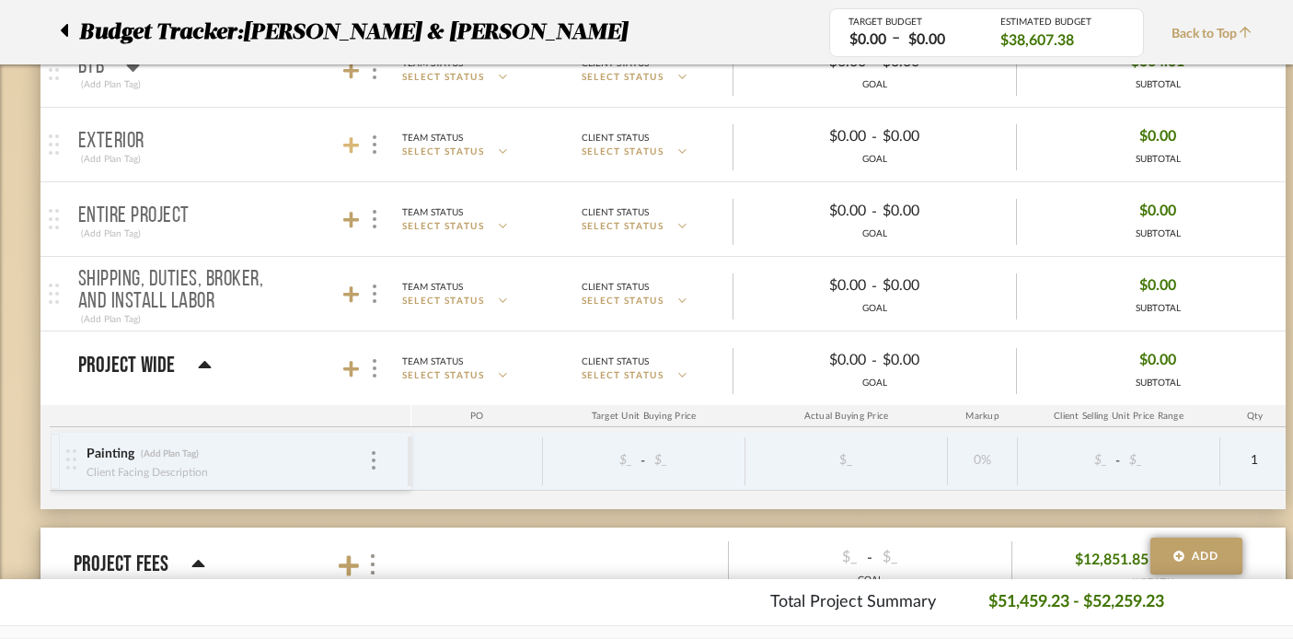
click at [351, 139] on icon at bounding box center [351, 145] width 17 height 17
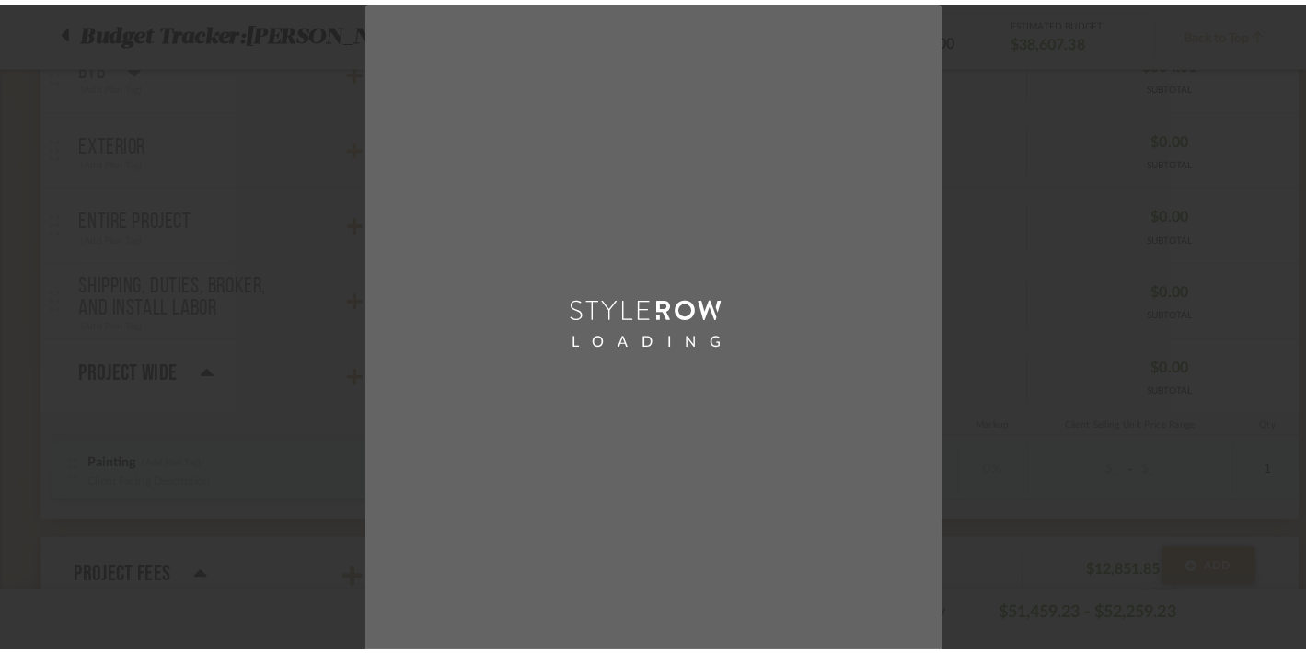
scroll to position [0, 0]
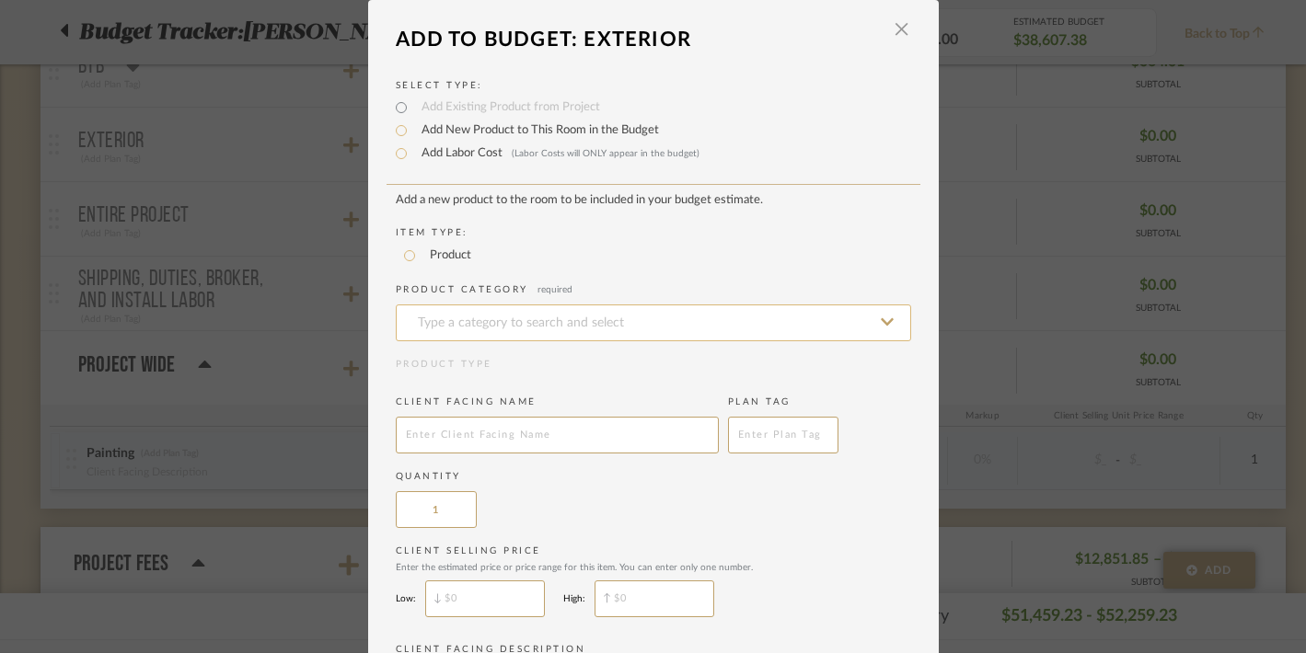
click at [435, 332] on input at bounding box center [653, 323] width 515 height 37
type input "l"
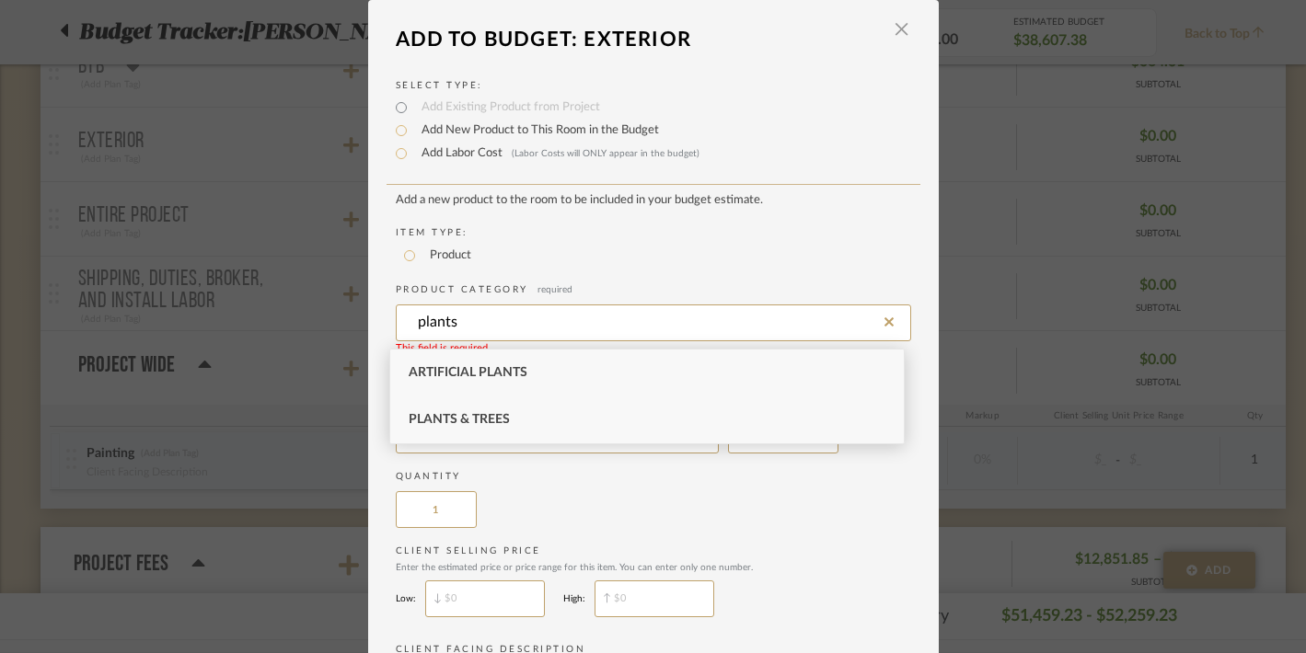
click at [452, 421] on span "Plants & Trees" at bounding box center [458, 419] width 101 height 13
type input "Plants & Trees"
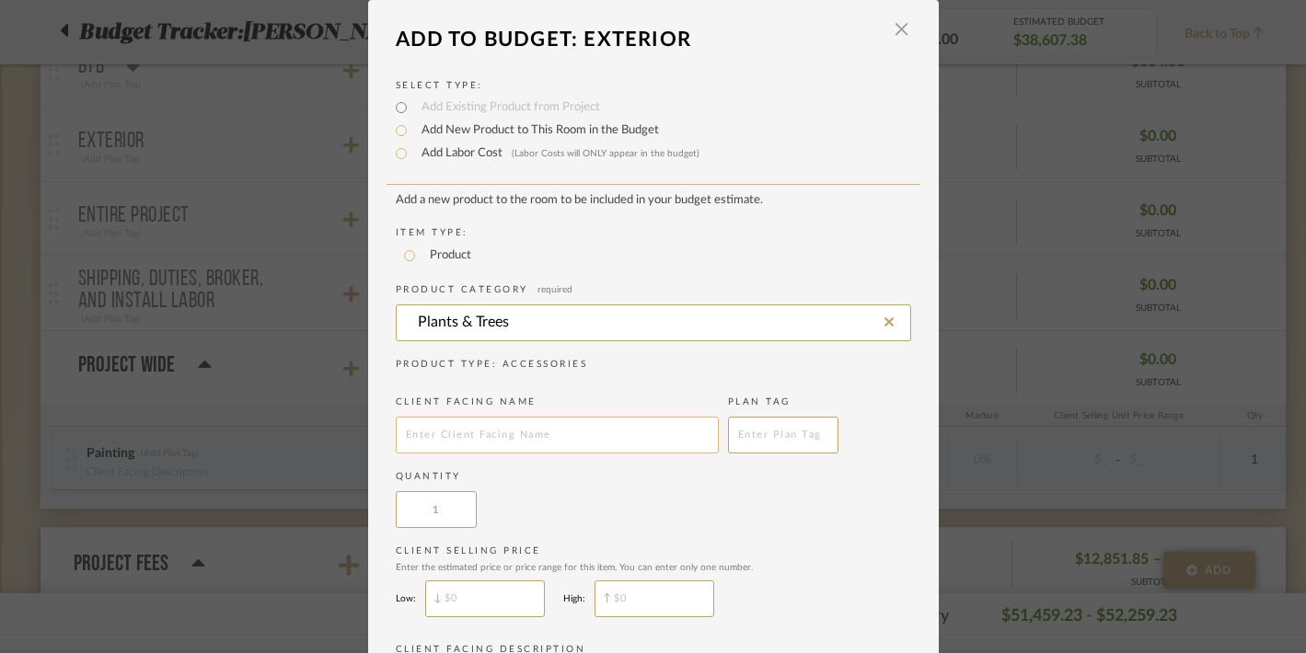
click at [452, 435] on input "text" at bounding box center [557, 435] width 323 height 37
type input "P"
type input "Live potted plants"
click at [581, 519] on div "Quantity 1" at bounding box center [653, 499] width 515 height 58
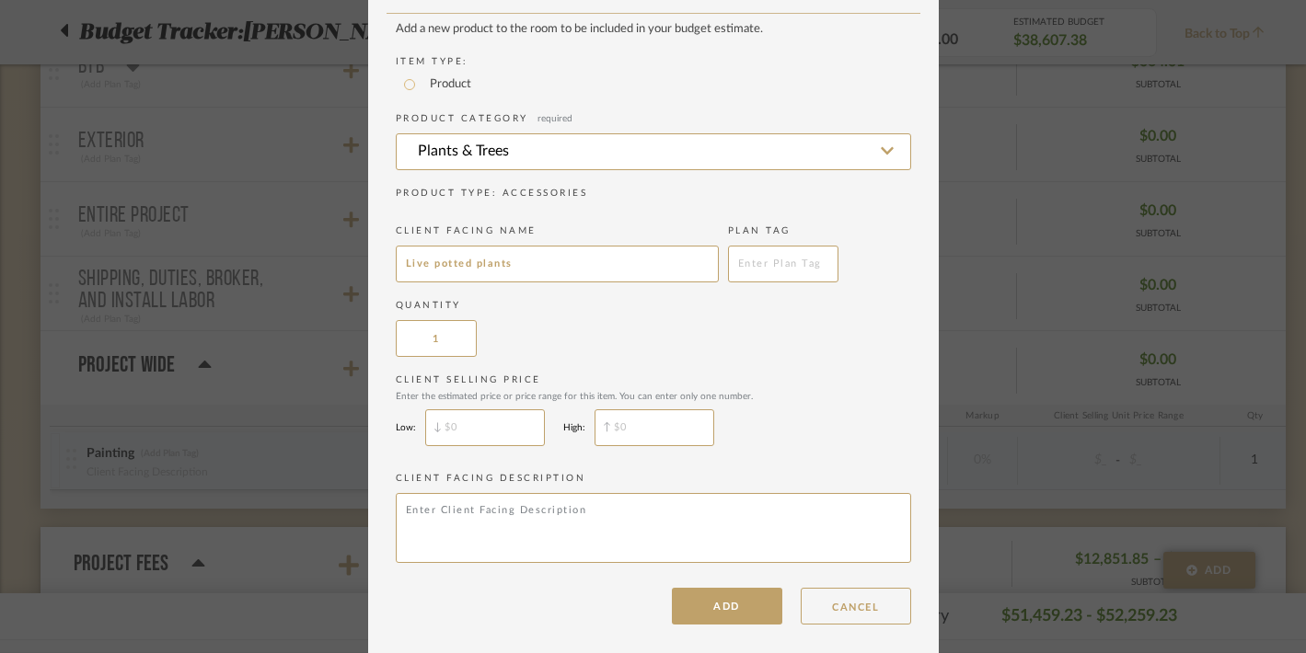
scroll to position [179, 0]
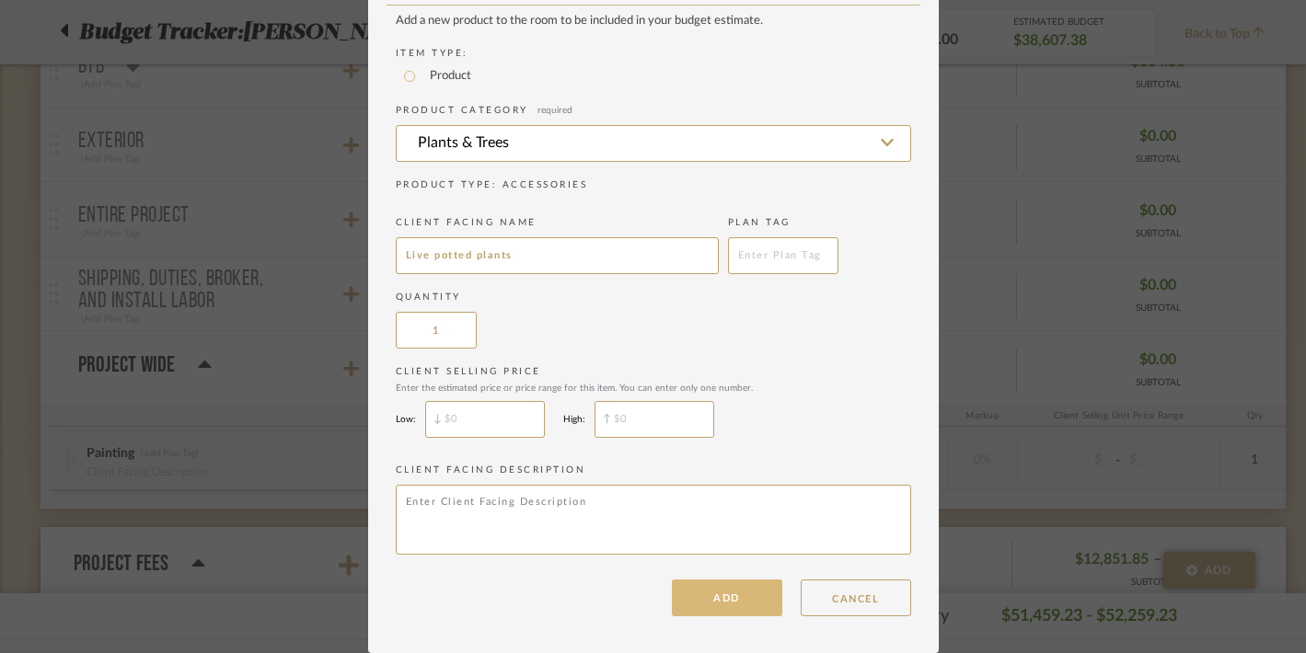
click at [706, 606] on button "ADD" at bounding box center [727, 598] width 110 height 37
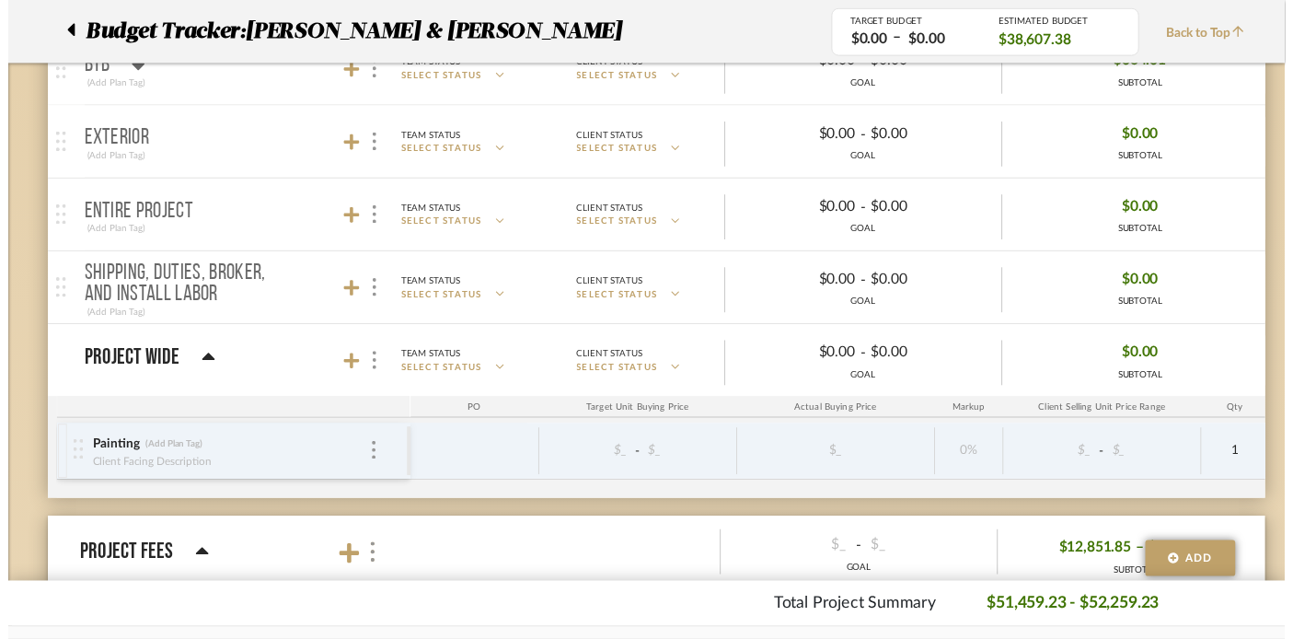
scroll to position [1446, 0]
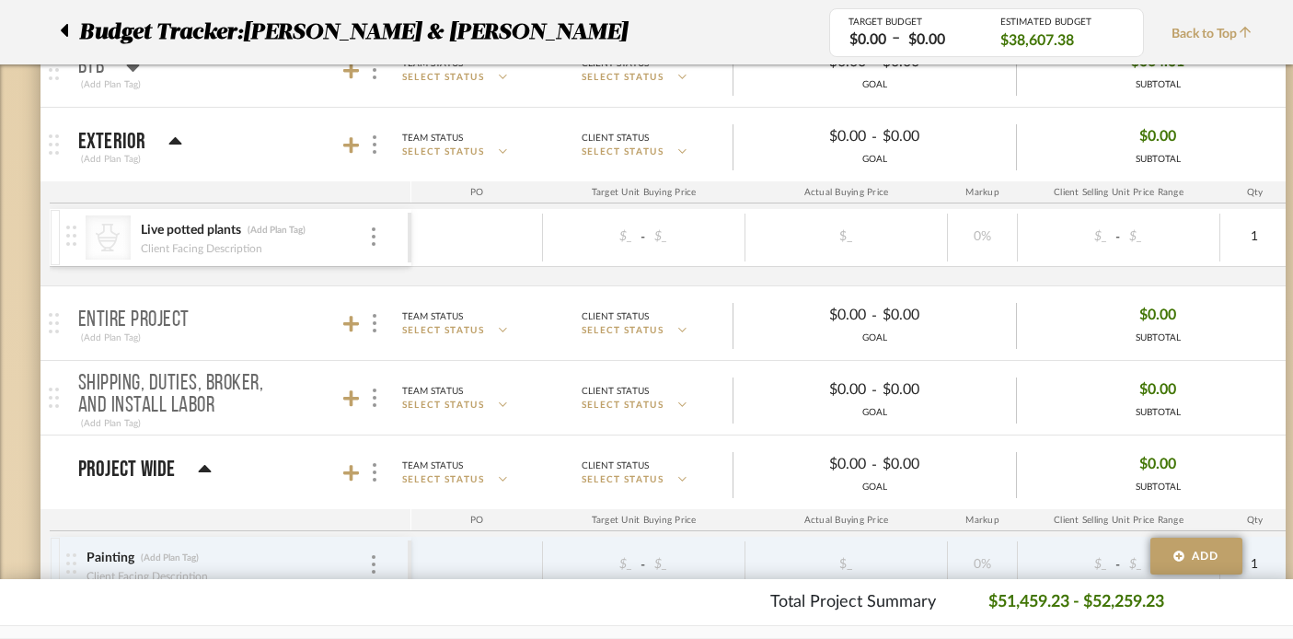
click at [168, 137] on icon at bounding box center [175, 142] width 14 height 22
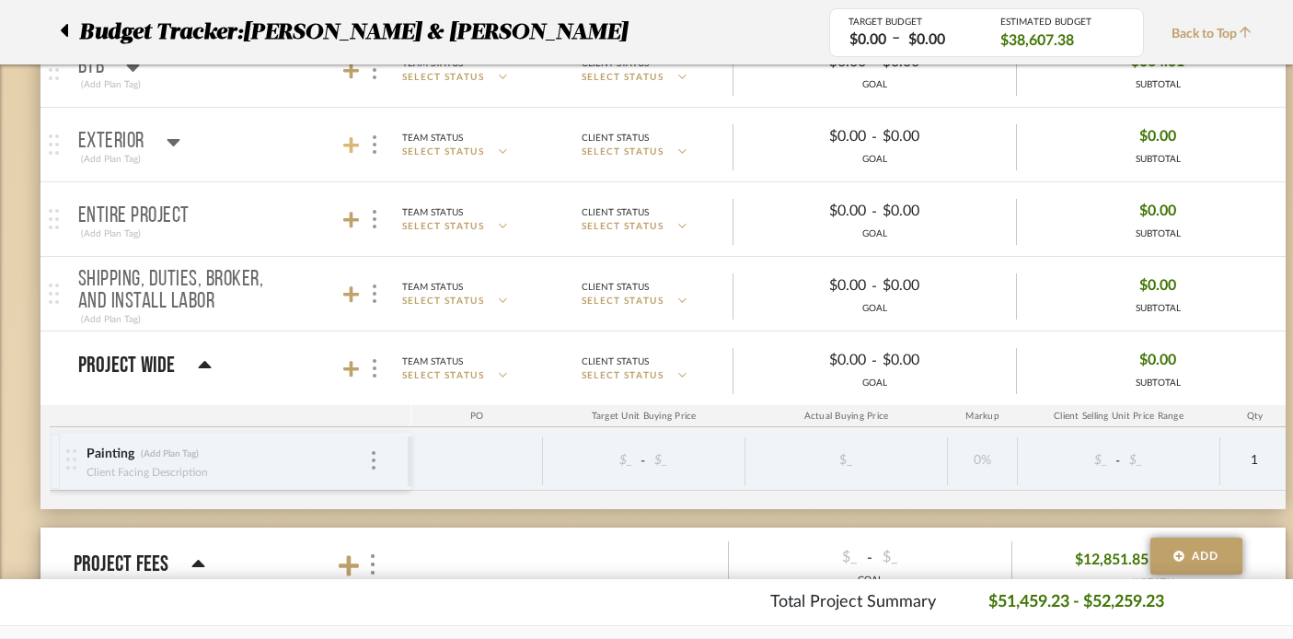
click at [352, 146] on icon at bounding box center [351, 145] width 17 height 17
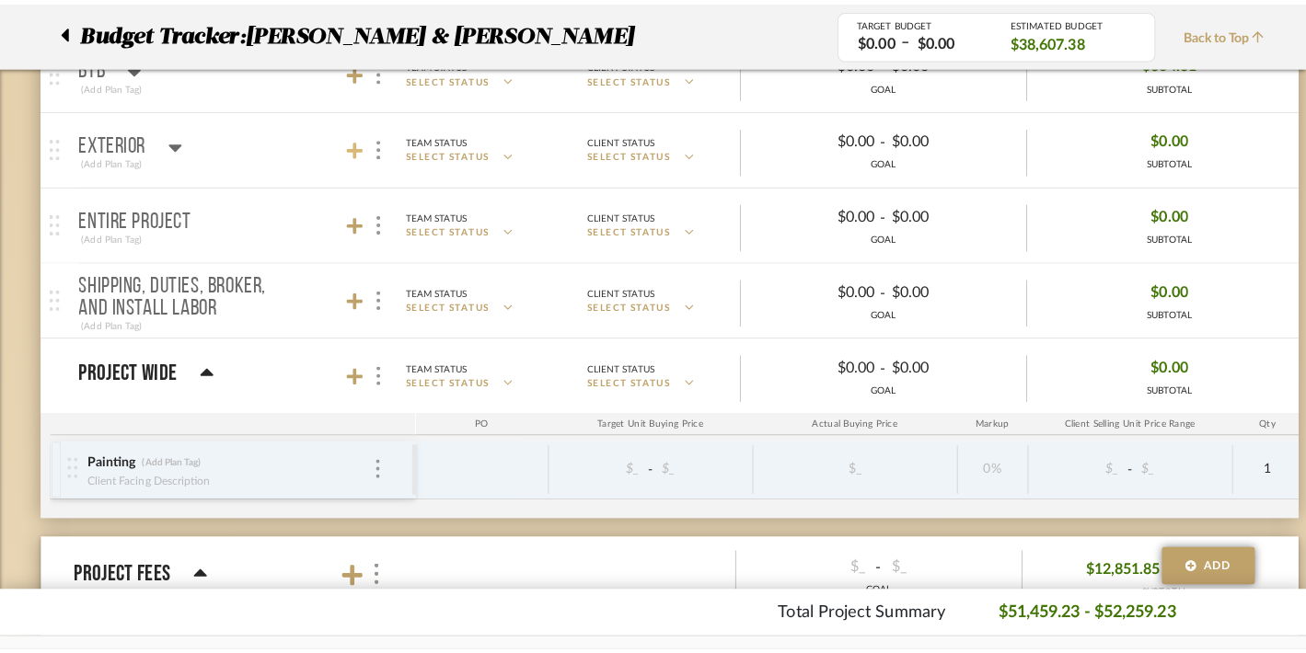
scroll to position [0, 0]
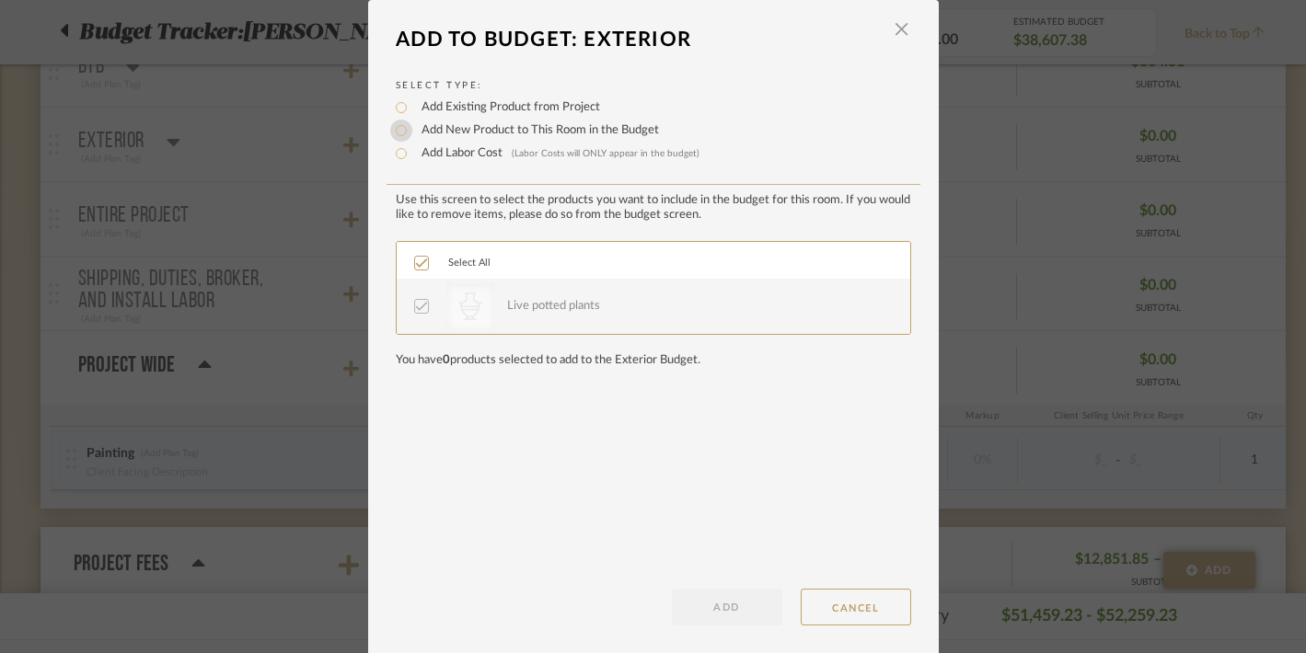
click at [397, 132] on input "Add New Product to This Room in the Budget" at bounding box center [401, 131] width 22 height 22
radio input "true"
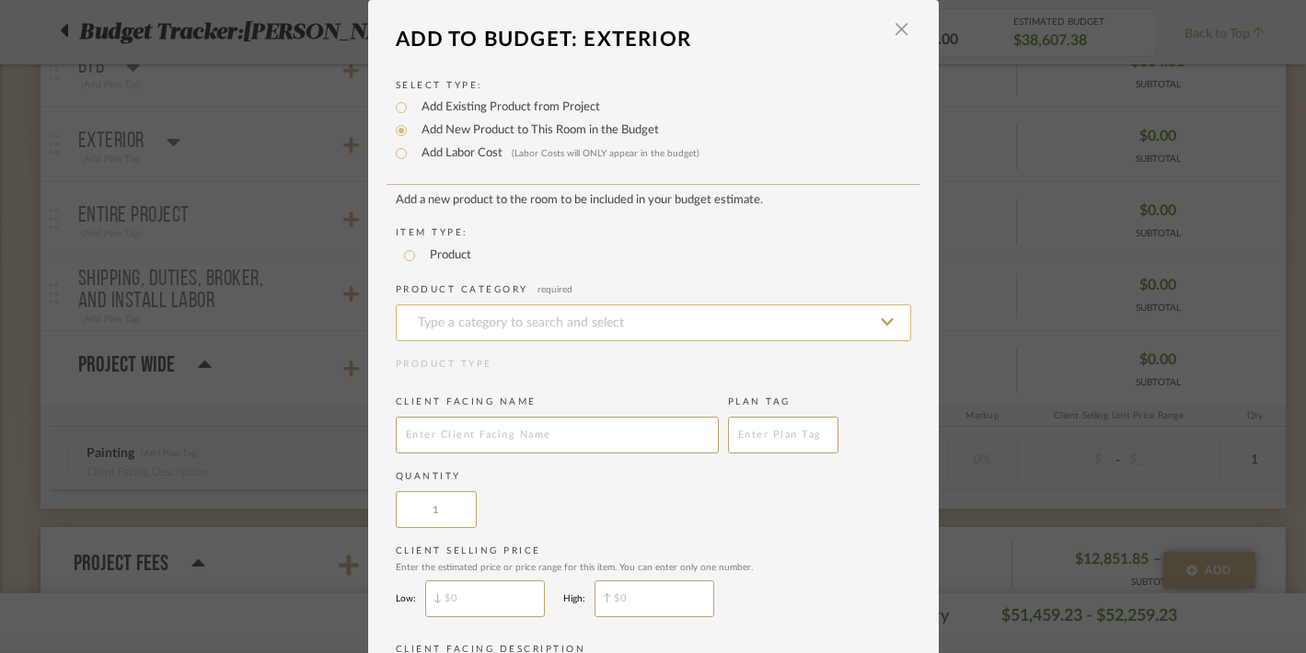
click at [428, 328] on input at bounding box center [653, 323] width 515 height 37
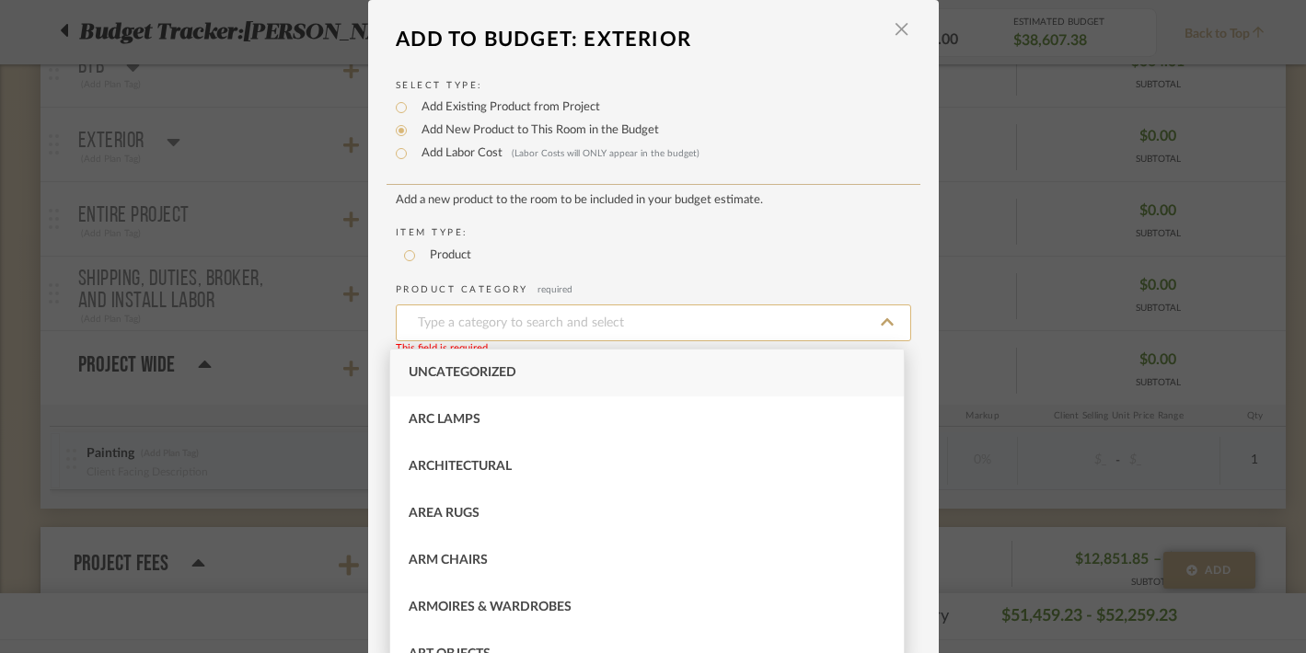
type input "f"
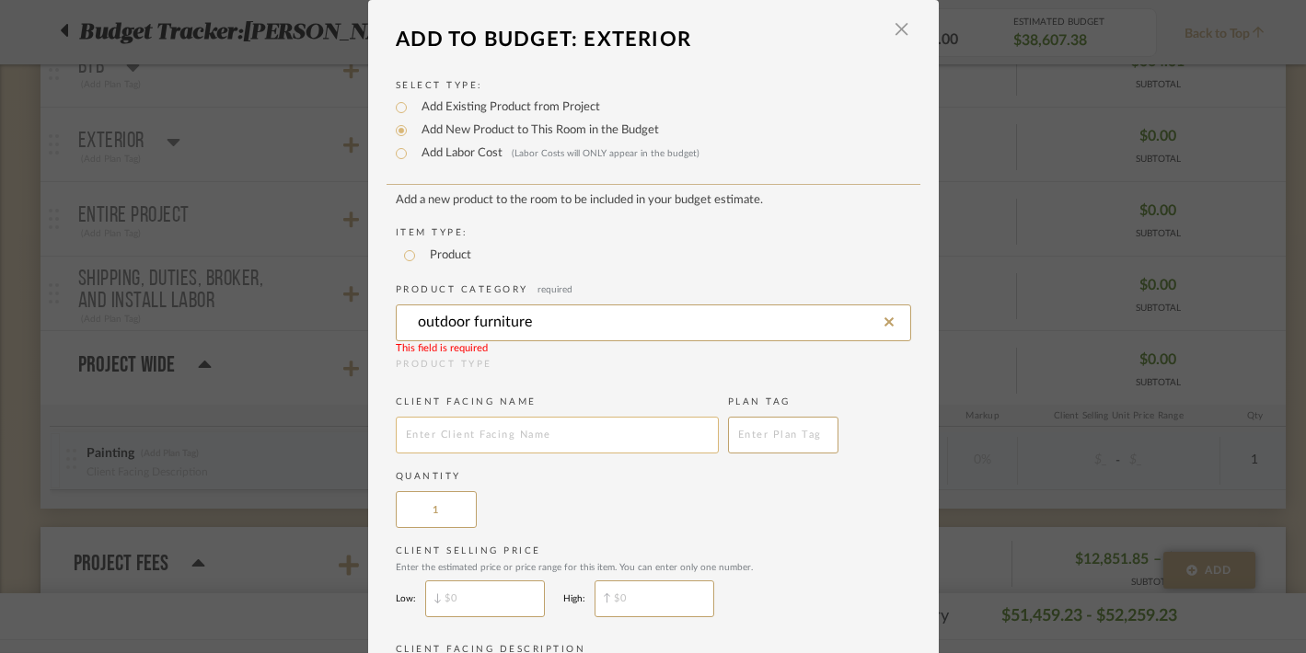
type input "outdoor furniture"
click at [451, 436] on input "text" at bounding box center [557, 435] width 323 height 37
click at [440, 320] on input at bounding box center [653, 323] width 515 height 37
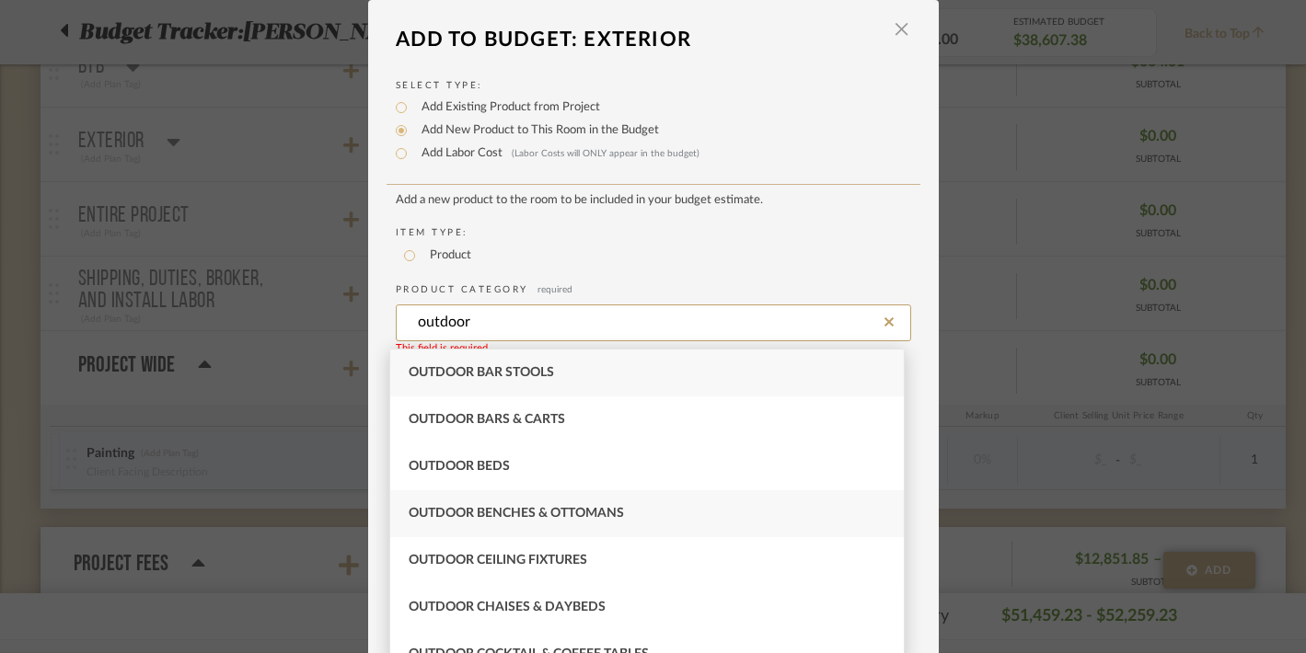
click at [474, 512] on span "Outdoor Benches & Ottomans" at bounding box center [515, 513] width 215 height 13
type input "Outdoor Benches & Ottomans"
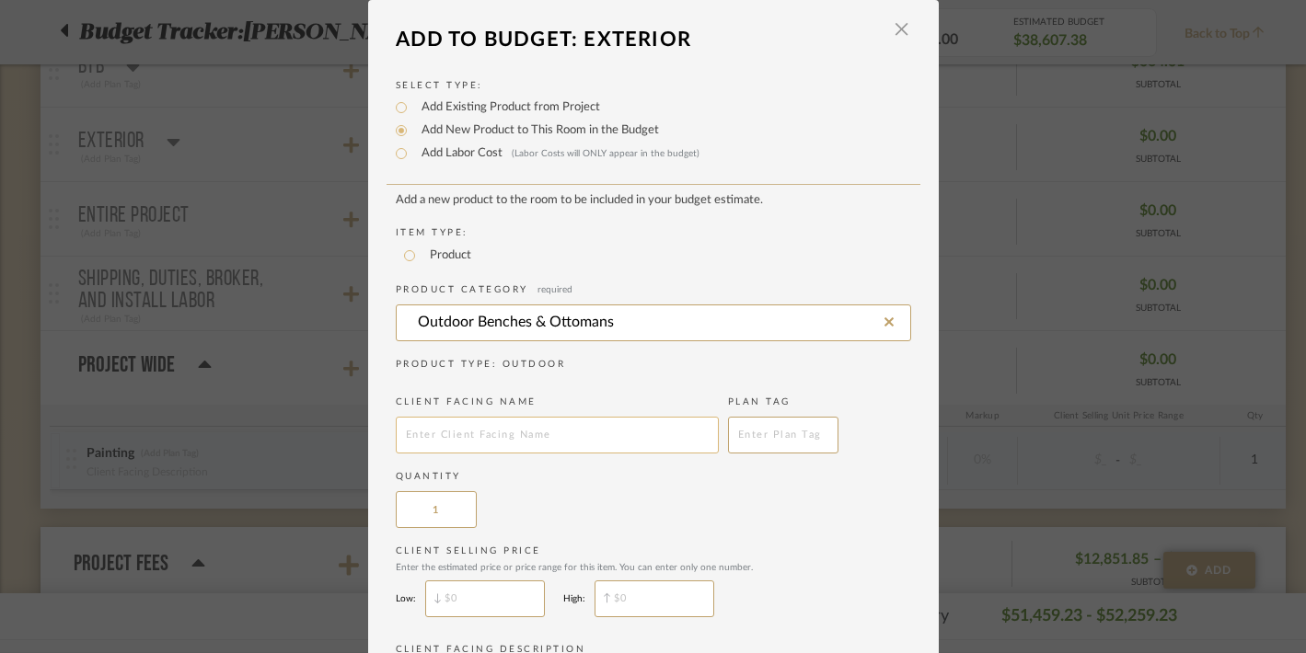
click at [444, 431] on input "text" at bounding box center [557, 435] width 323 height 37
type input "Outdoor Furniture Covers"
click at [559, 483] on label "Quantity" at bounding box center [653, 477] width 515 height 14
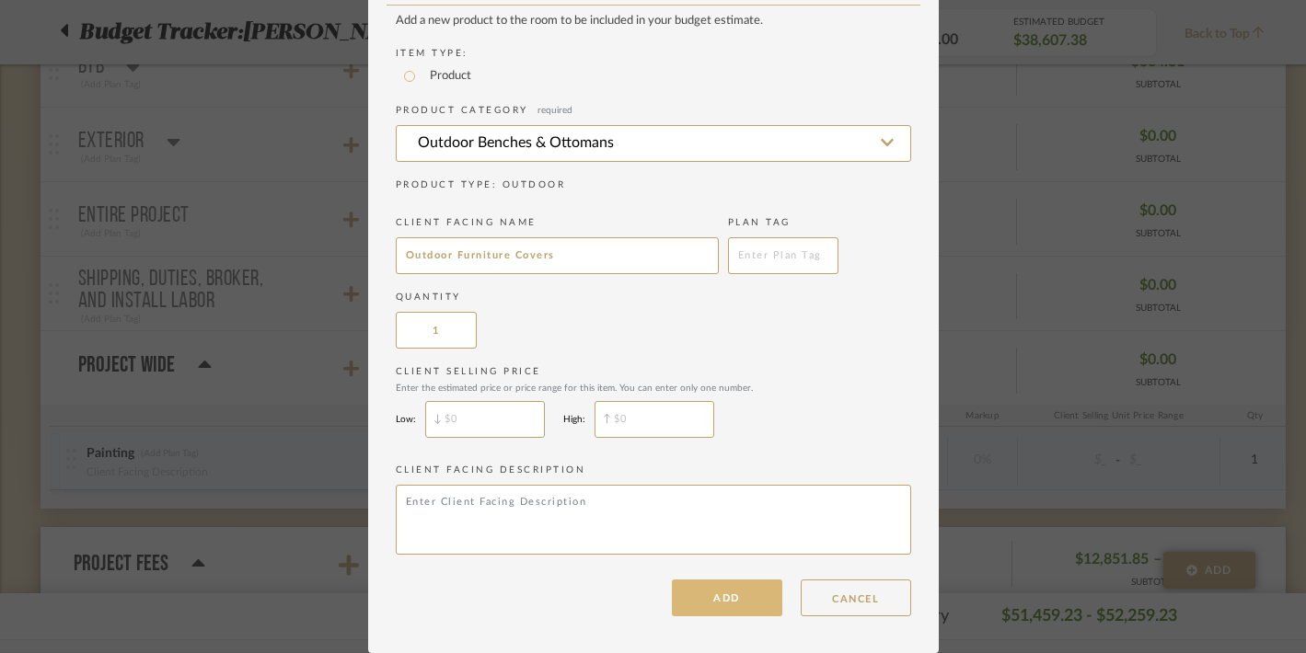
click at [697, 603] on button "ADD" at bounding box center [727, 598] width 110 height 37
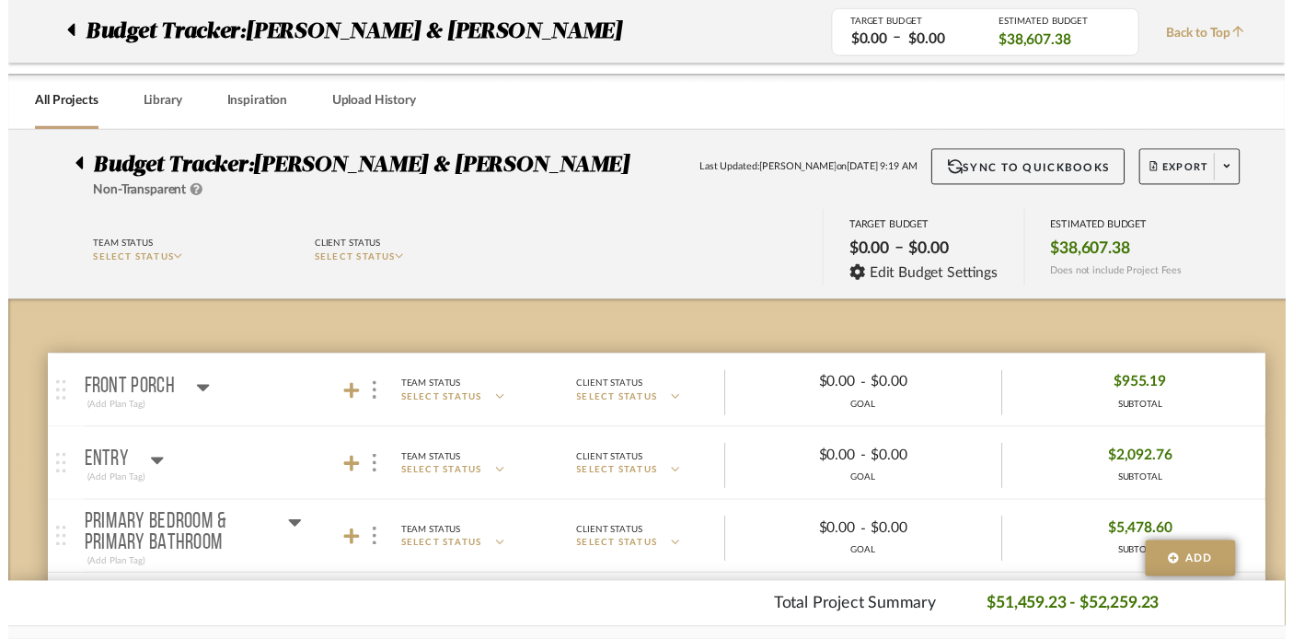
scroll to position [1446, 0]
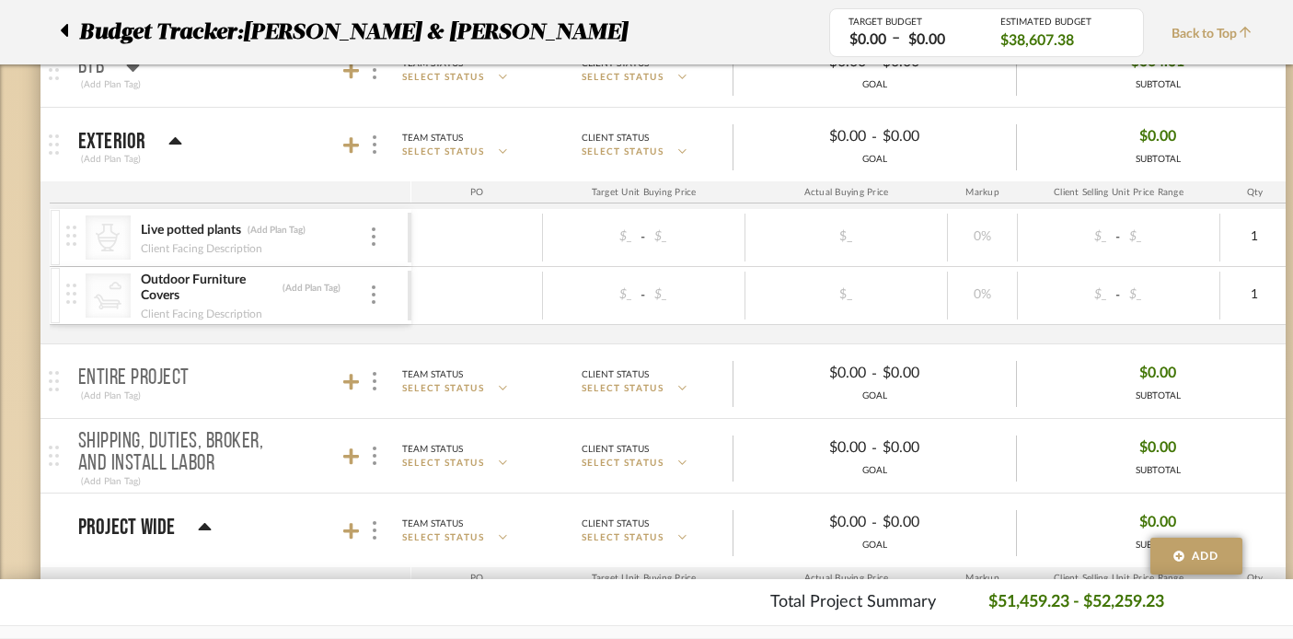
click at [173, 139] on icon at bounding box center [174, 140] width 13 height 7
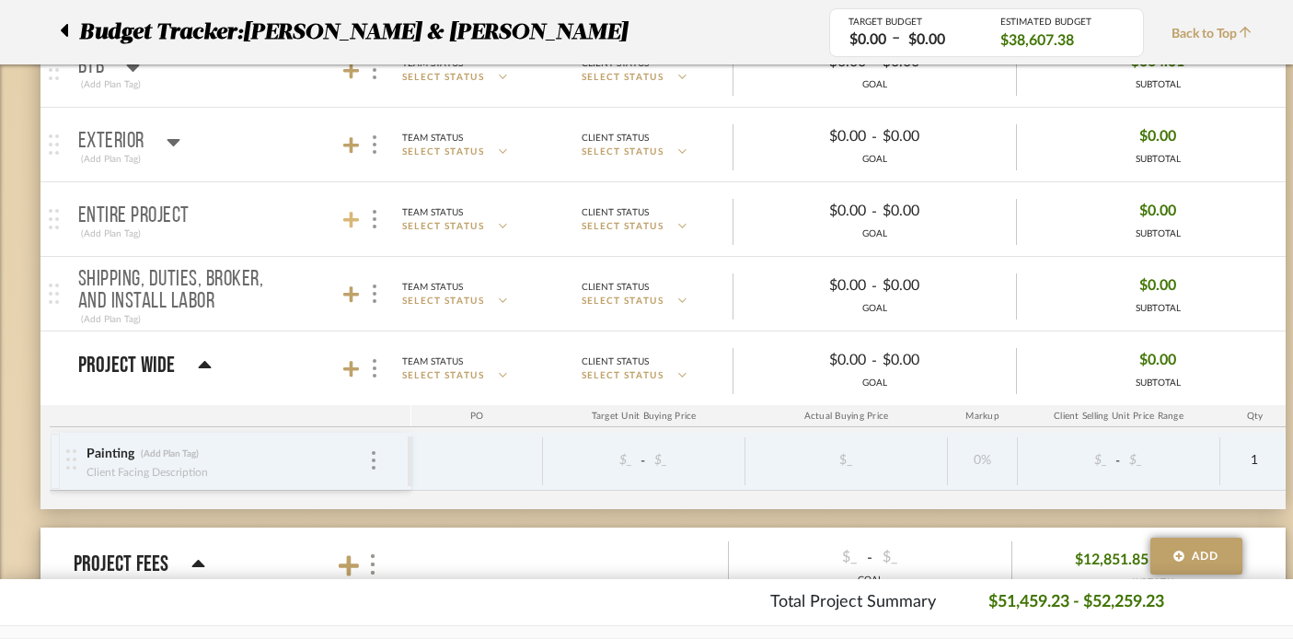
click at [346, 220] on icon at bounding box center [351, 220] width 17 height 17
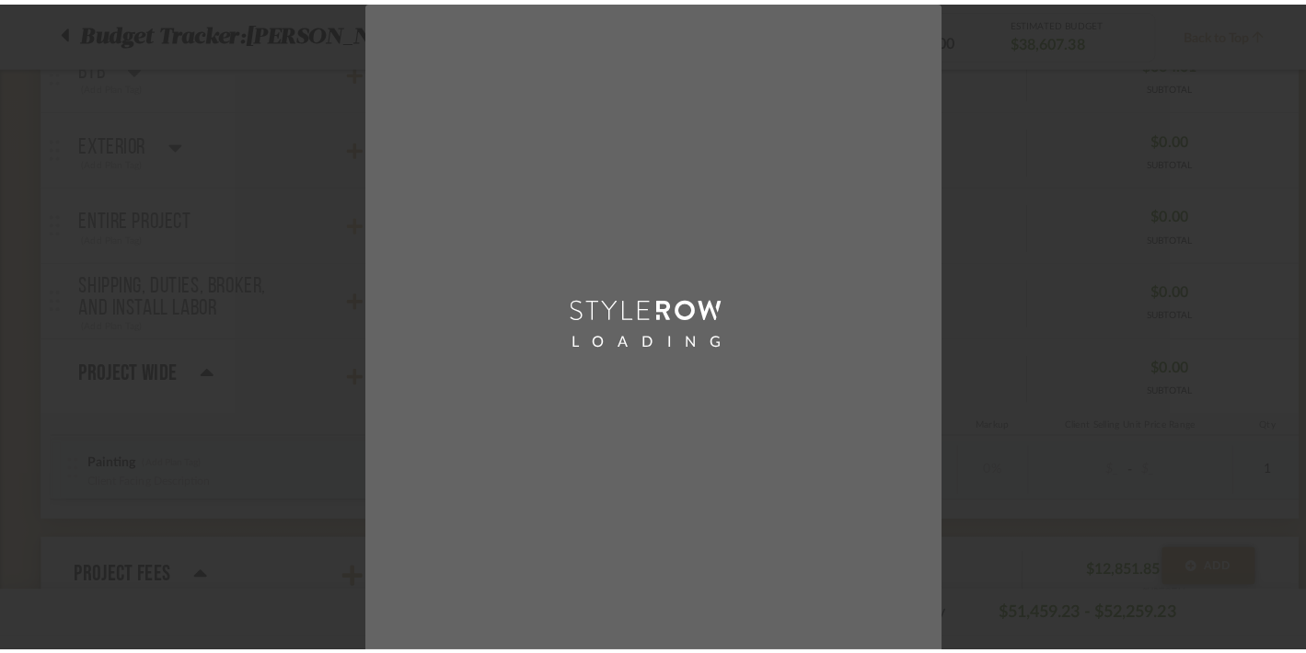
scroll to position [0, 0]
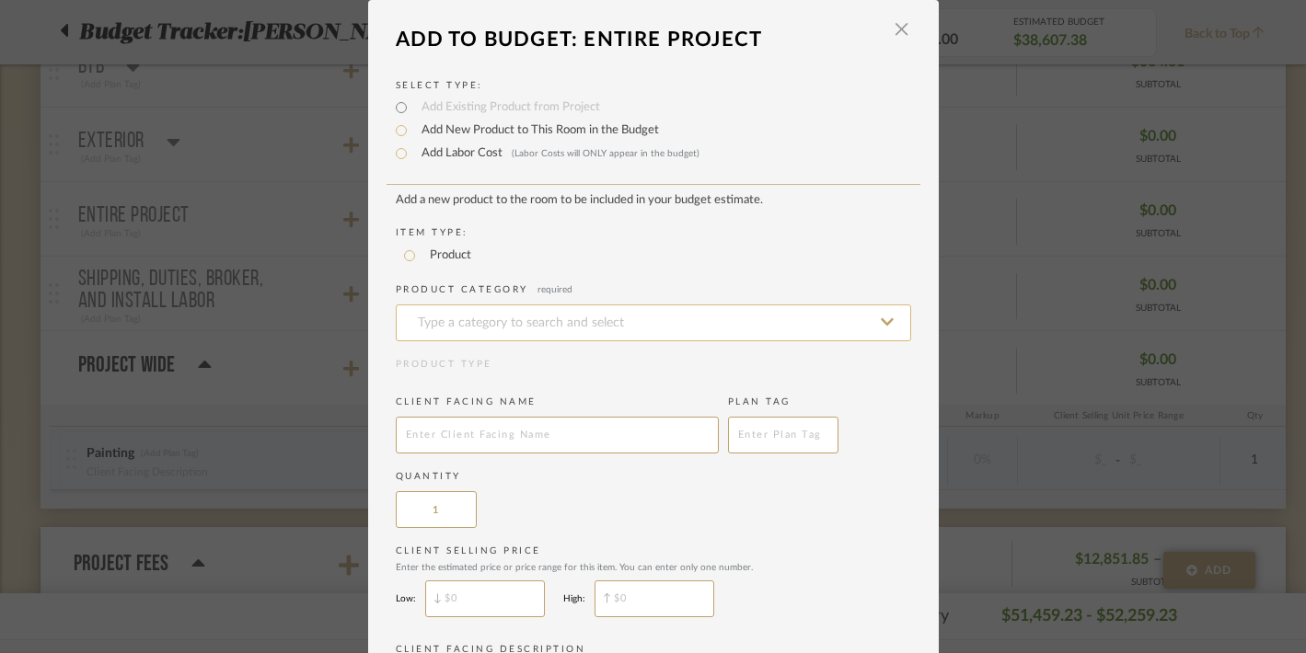
click at [429, 328] on input at bounding box center [653, 323] width 515 height 37
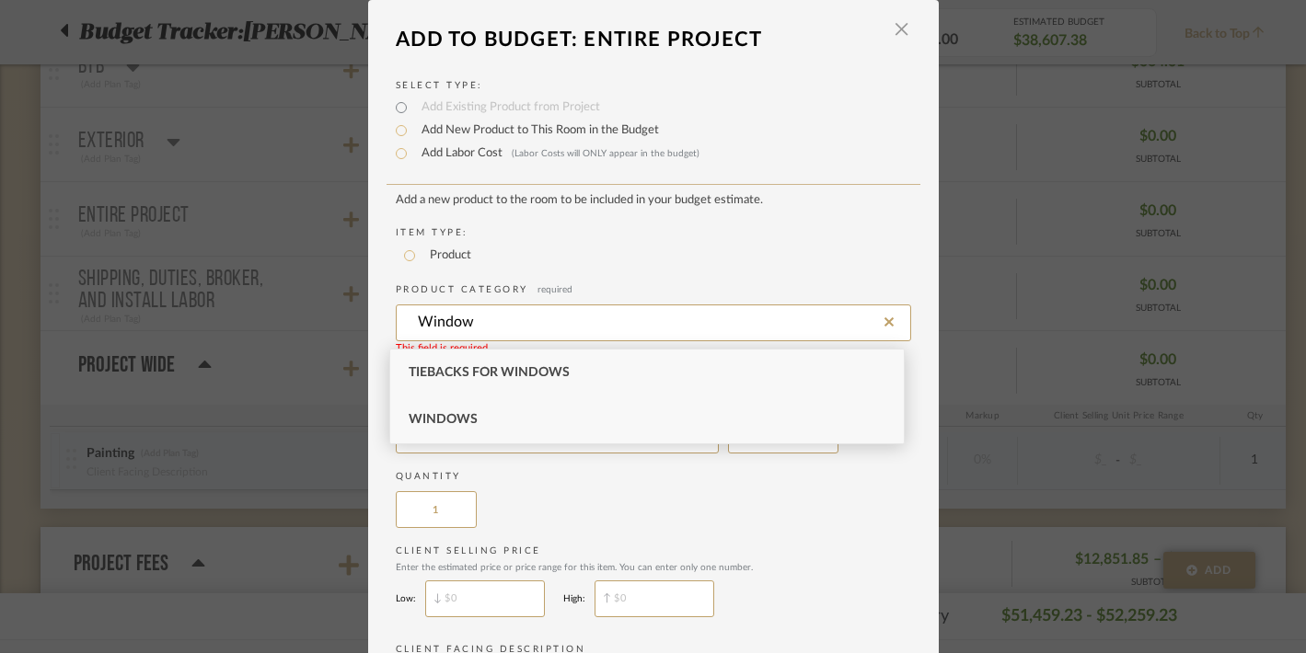
click at [416, 415] on span "Windows" at bounding box center [442, 419] width 69 height 13
type input "Windows"
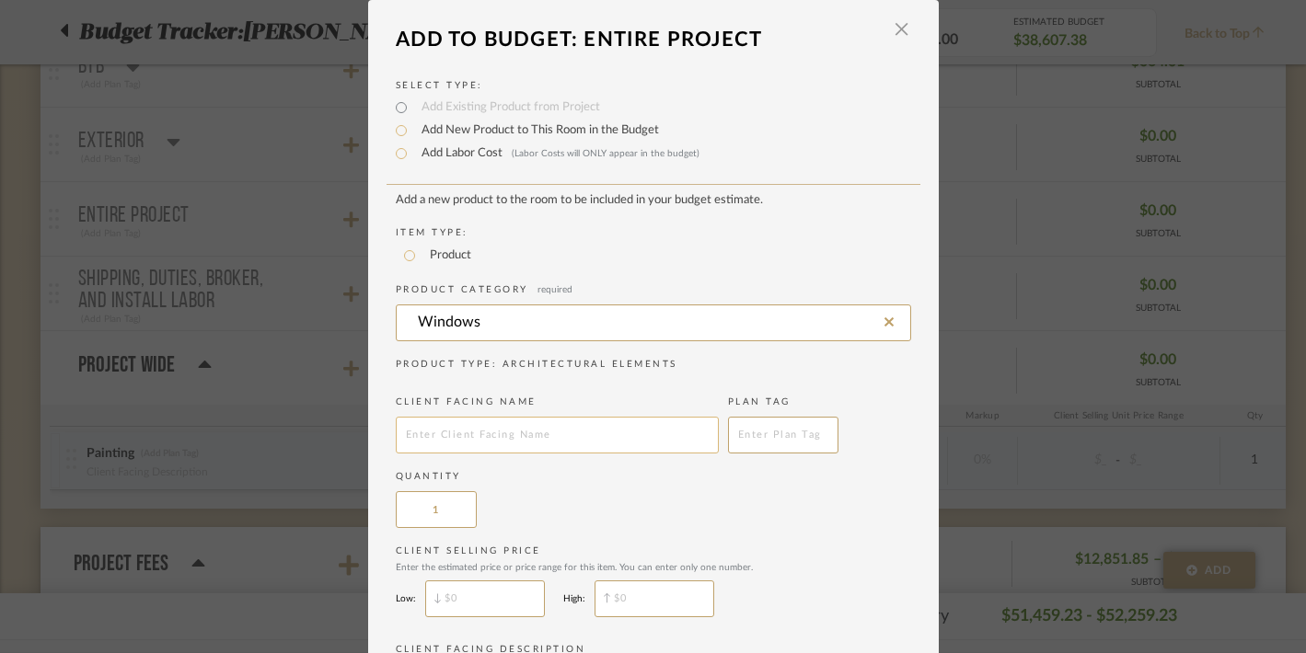
click at [461, 434] on input "text" at bounding box center [557, 435] width 323 height 37
type input "Window Treatments"
click at [566, 500] on div "Quantity 1" at bounding box center [653, 499] width 515 height 58
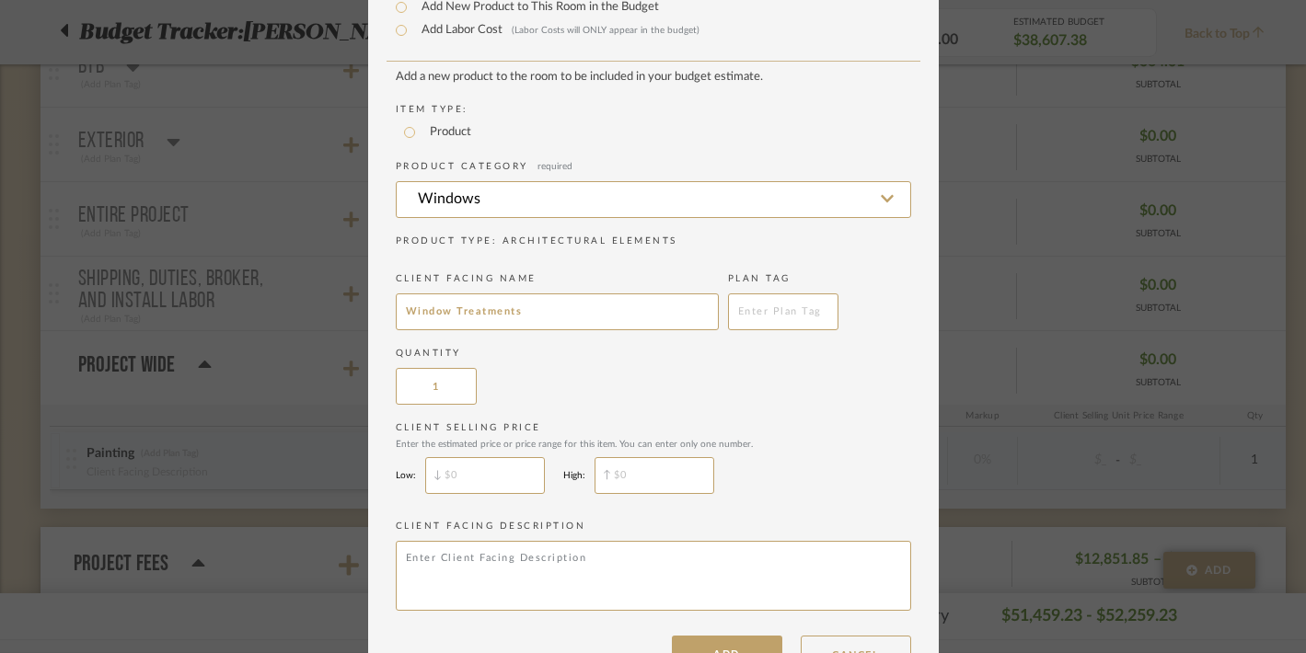
scroll to position [184, 0]
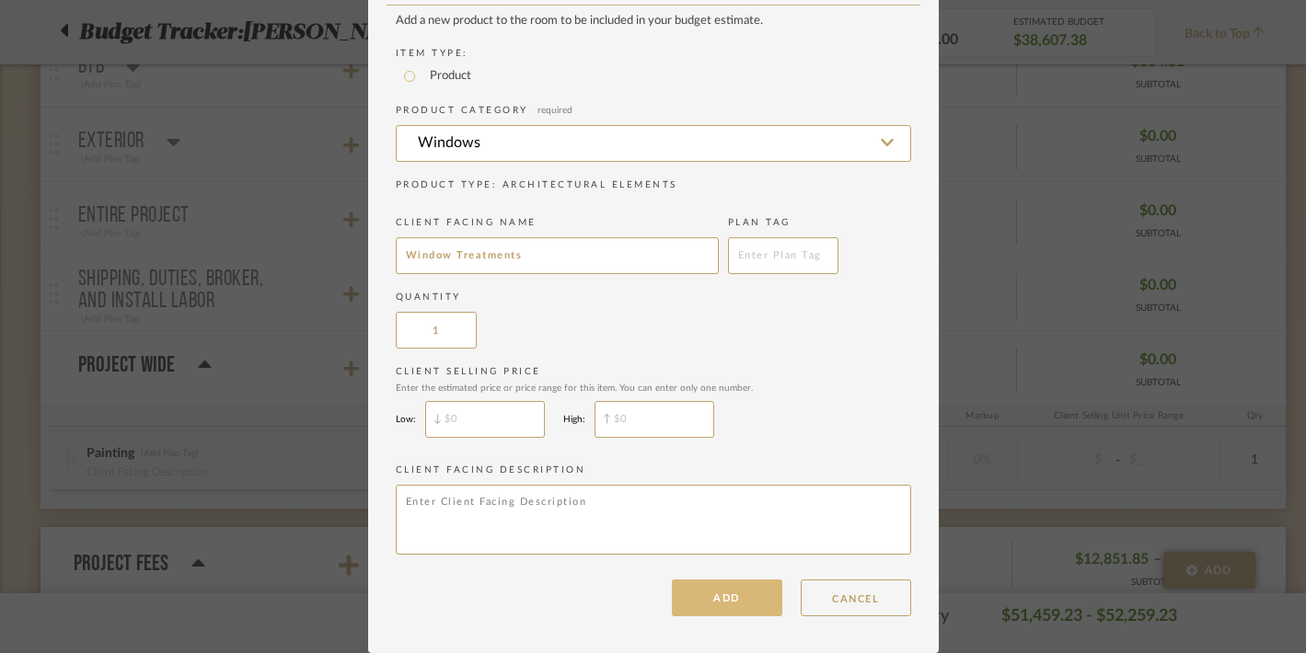
click at [708, 604] on button "ADD" at bounding box center [727, 598] width 110 height 37
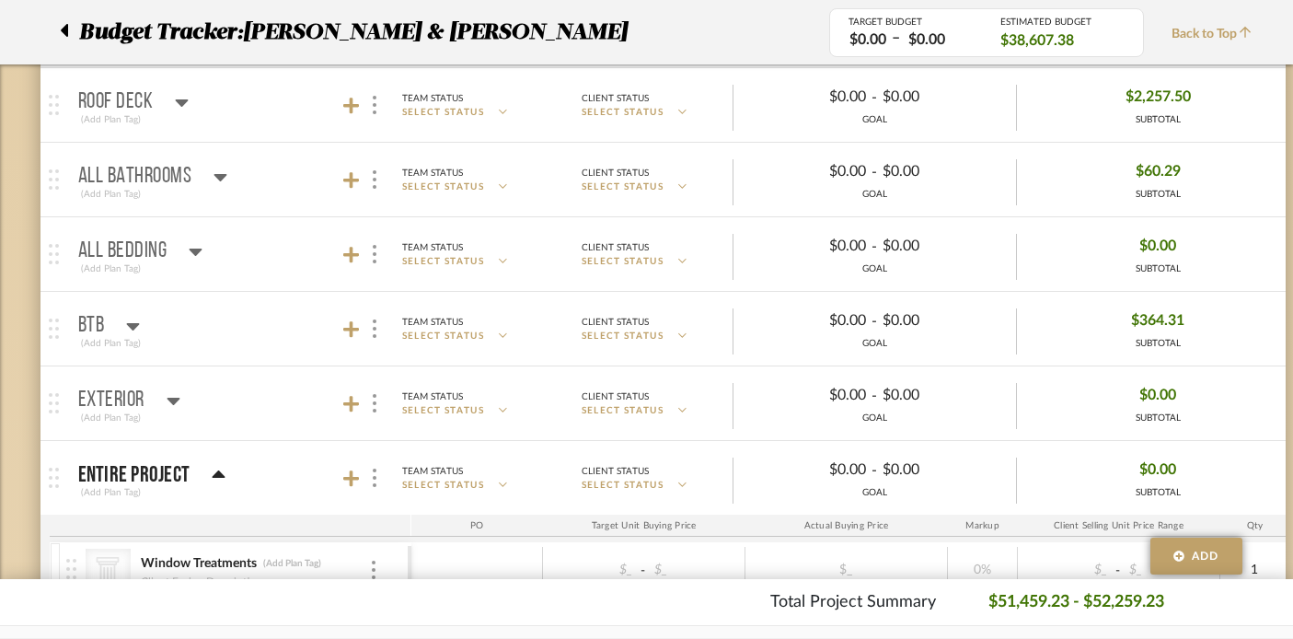
scroll to position [1180, 0]
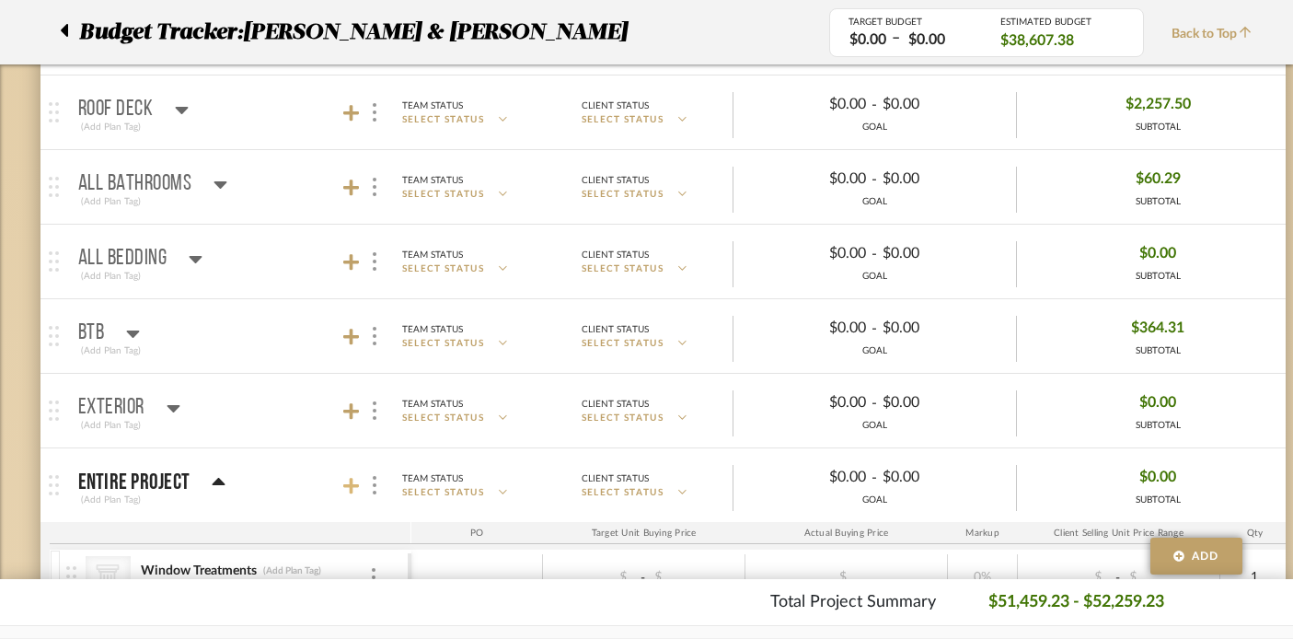
click at [354, 483] on icon at bounding box center [351, 486] width 17 height 18
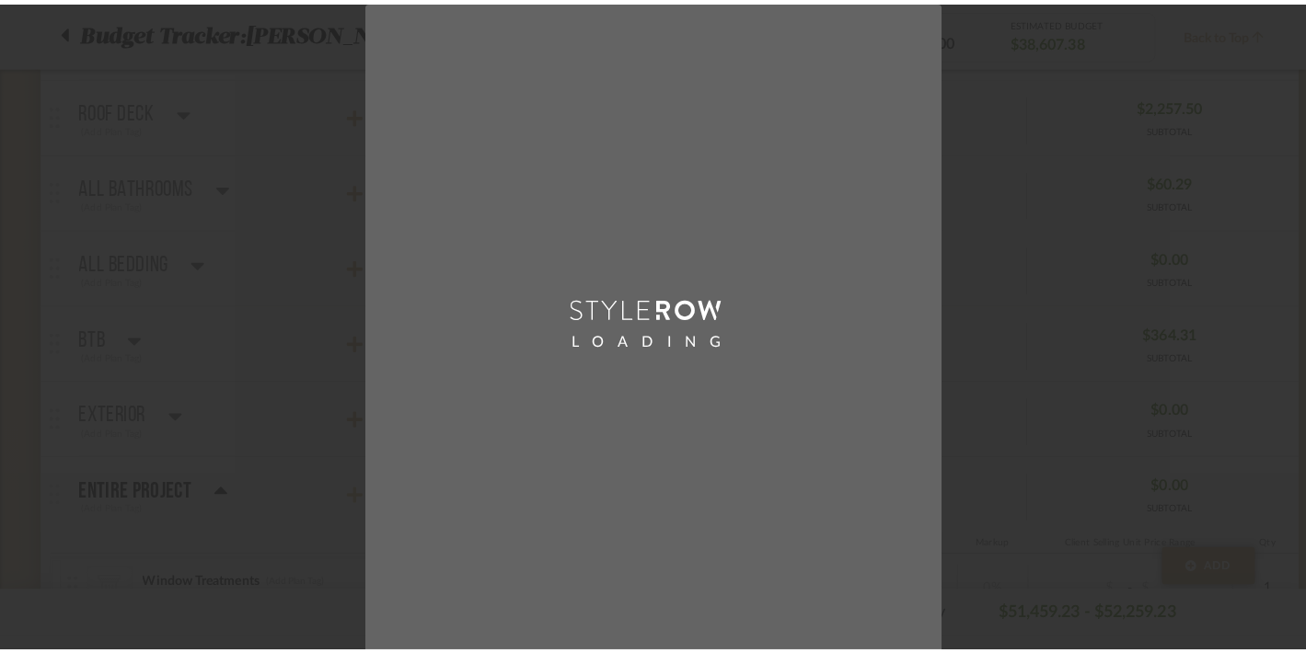
scroll to position [0, 0]
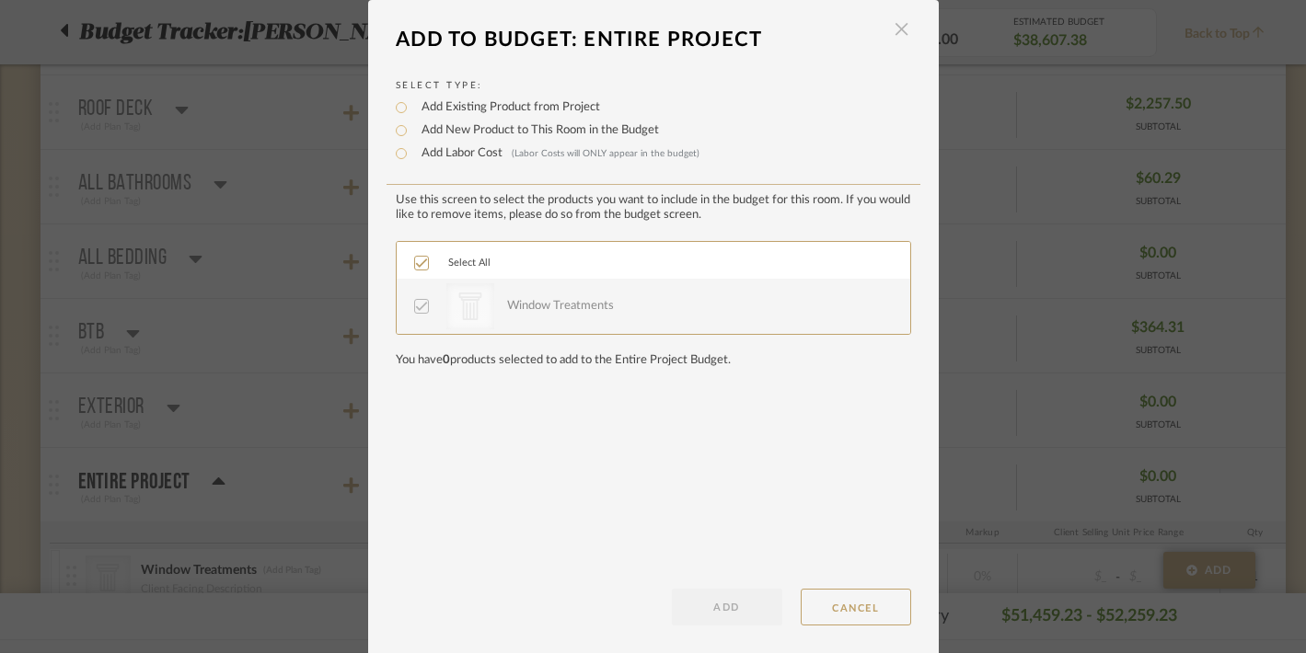
click at [894, 30] on span "button" at bounding box center [901, 29] width 37 height 37
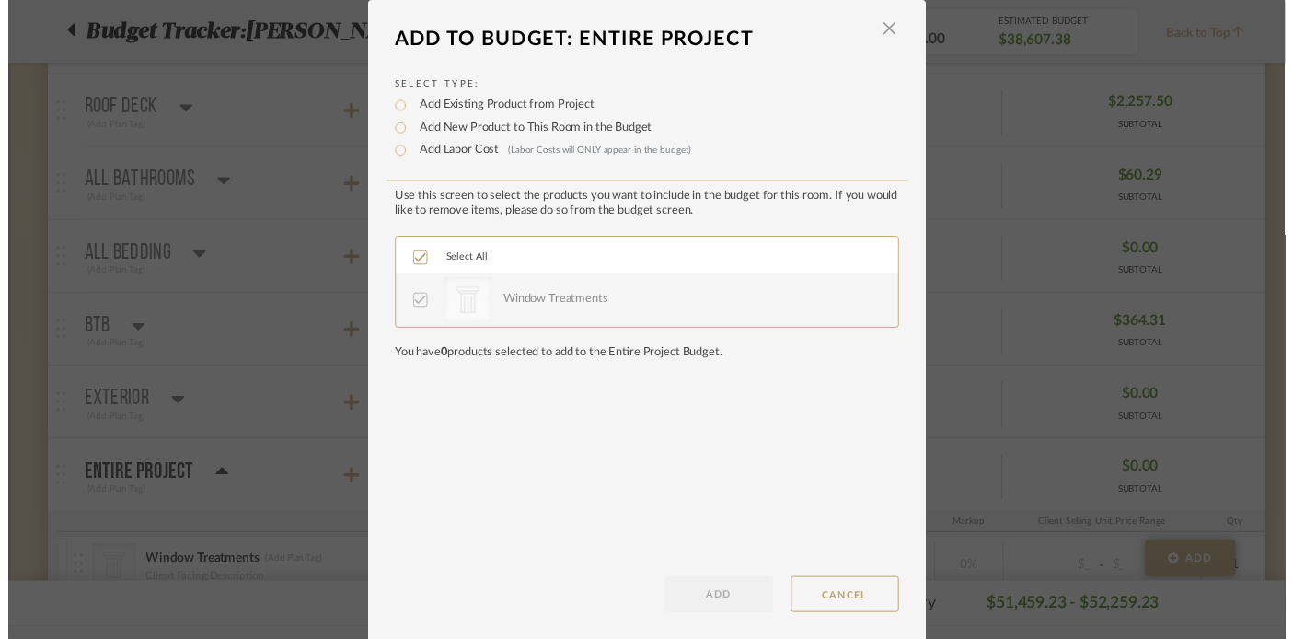
scroll to position [1180, 0]
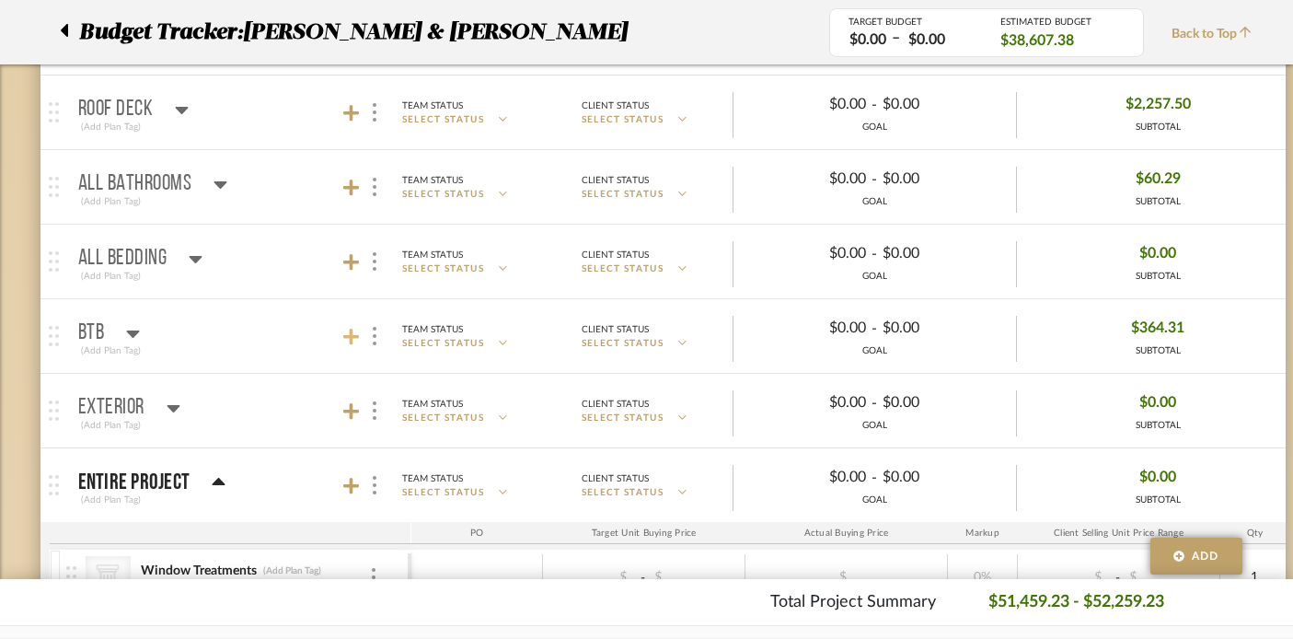
click at [349, 338] on icon at bounding box center [351, 336] width 17 height 17
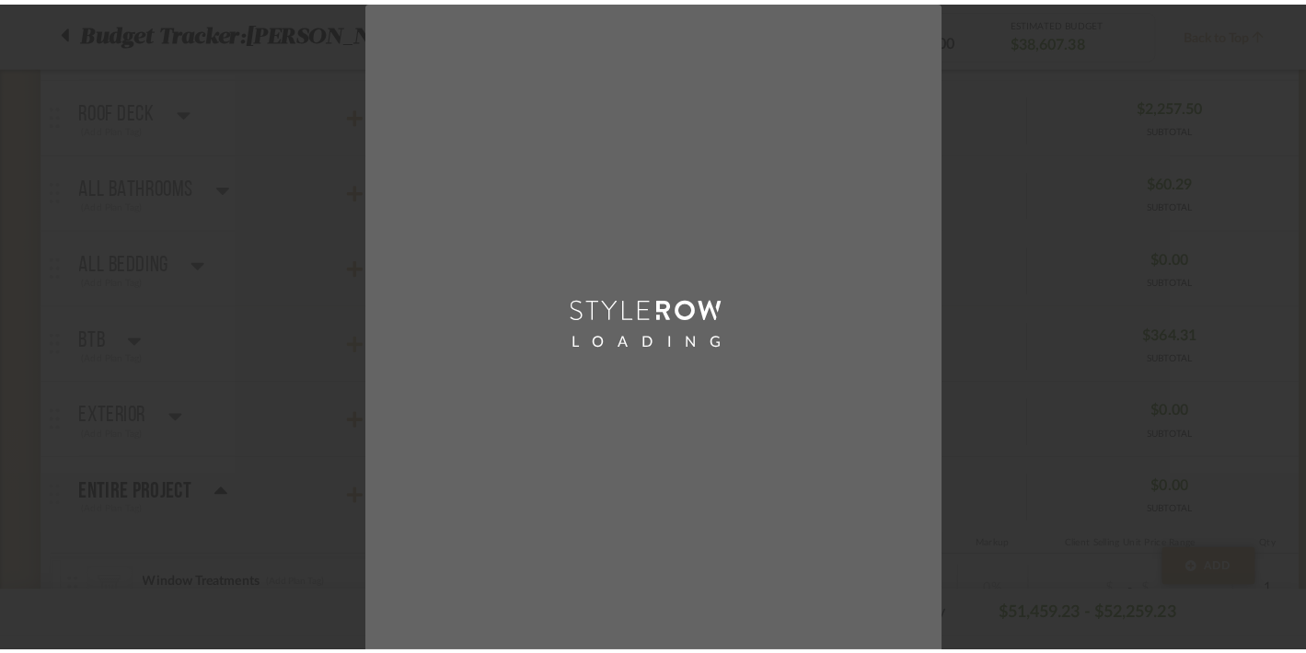
scroll to position [0, 0]
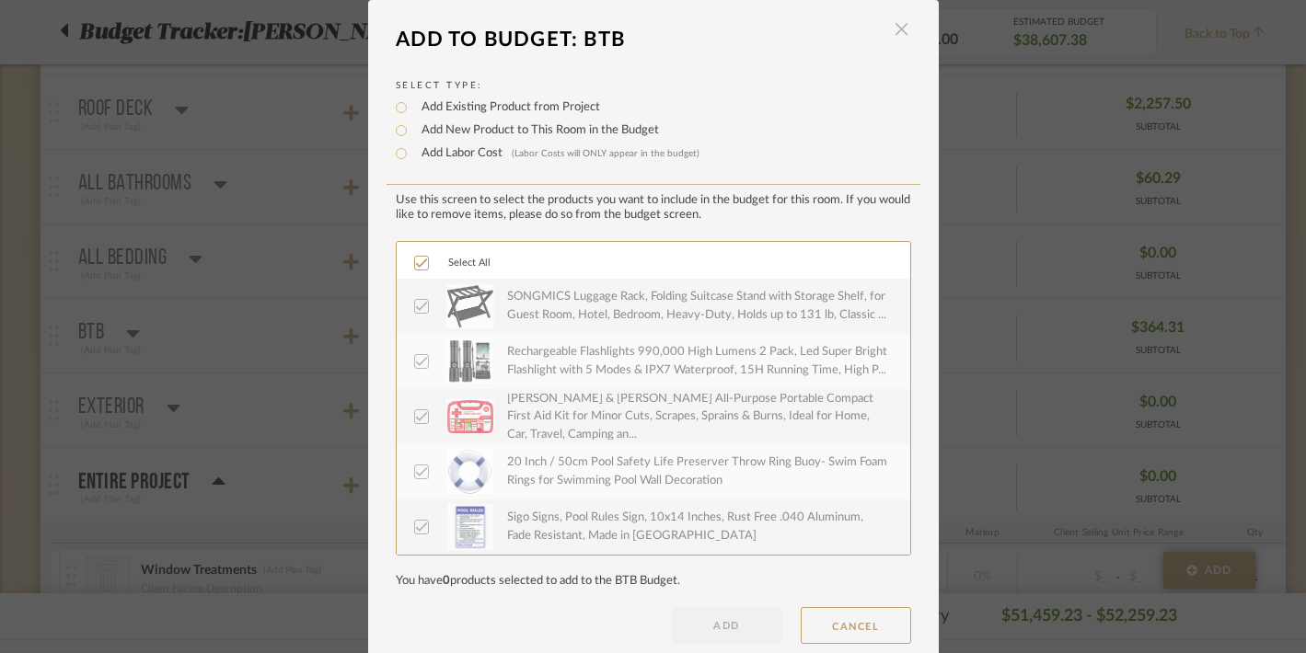
click at [895, 33] on span "button" at bounding box center [901, 29] width 37 height 37
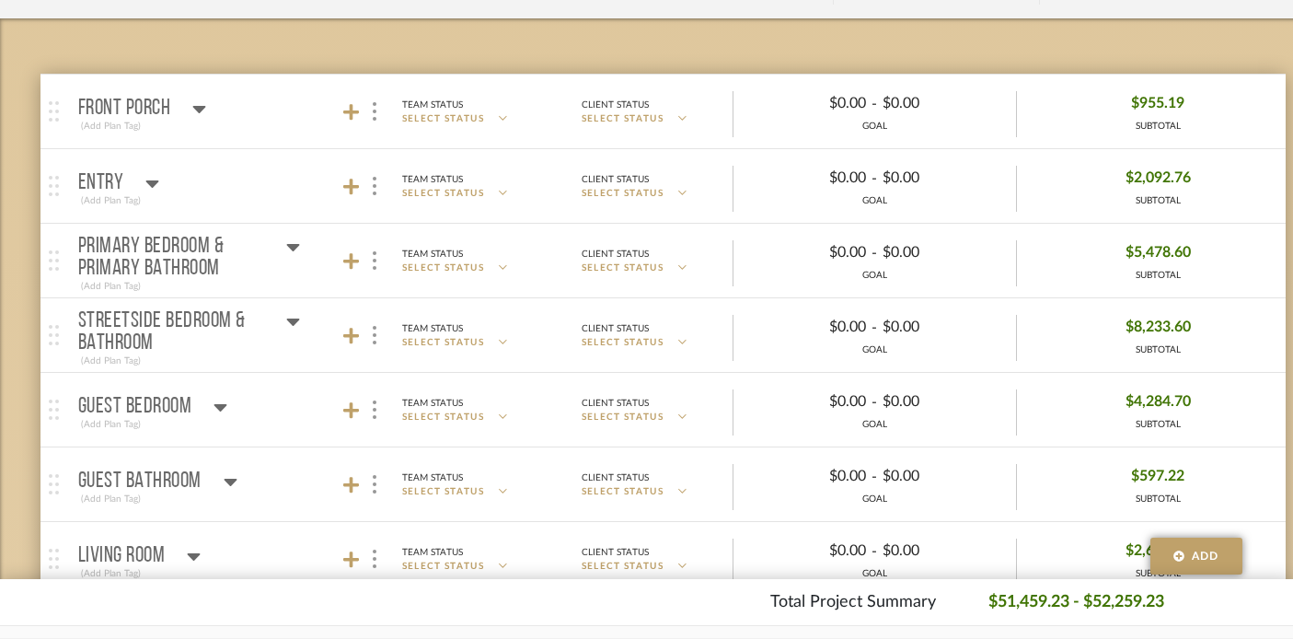
scroll to position [297, 0]
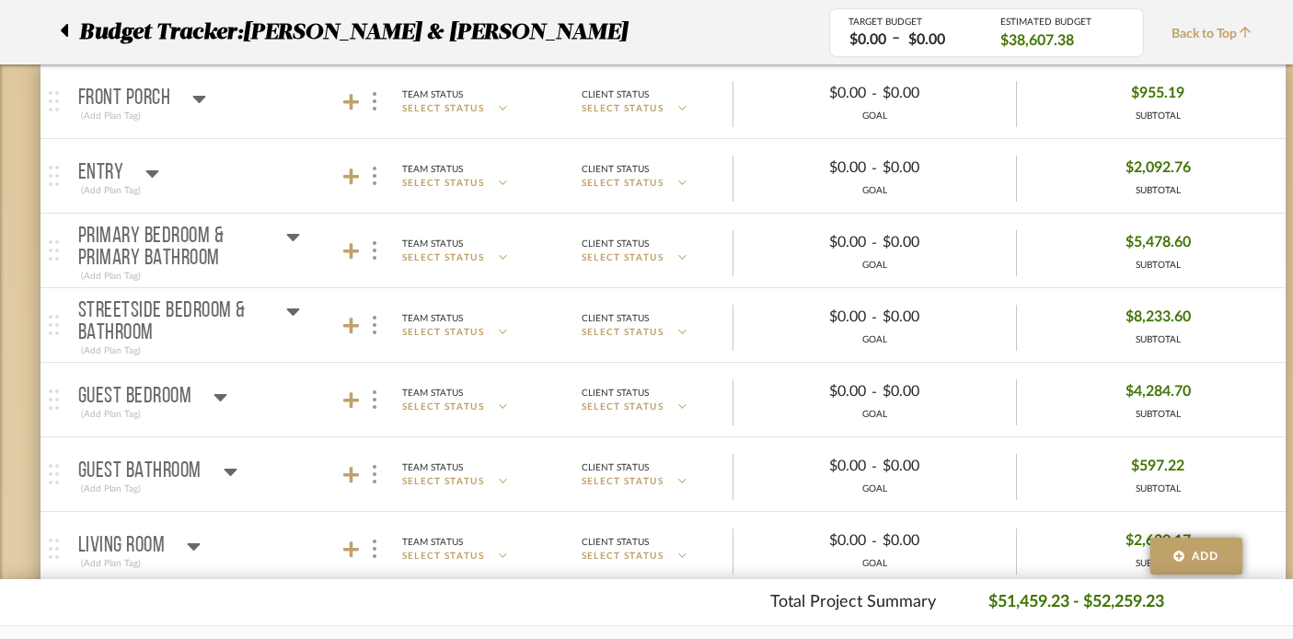
click at [290, 231] on icon at bounding box center [293, 236] width 14 height 22
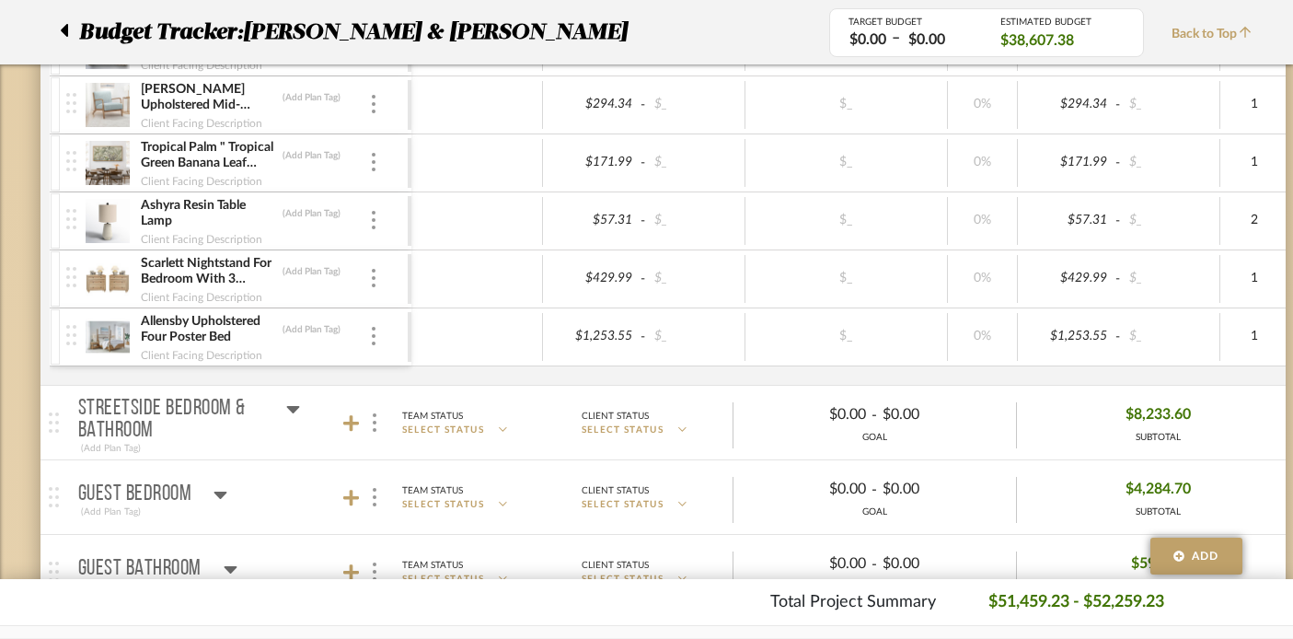
scroll to position [2050, 0]
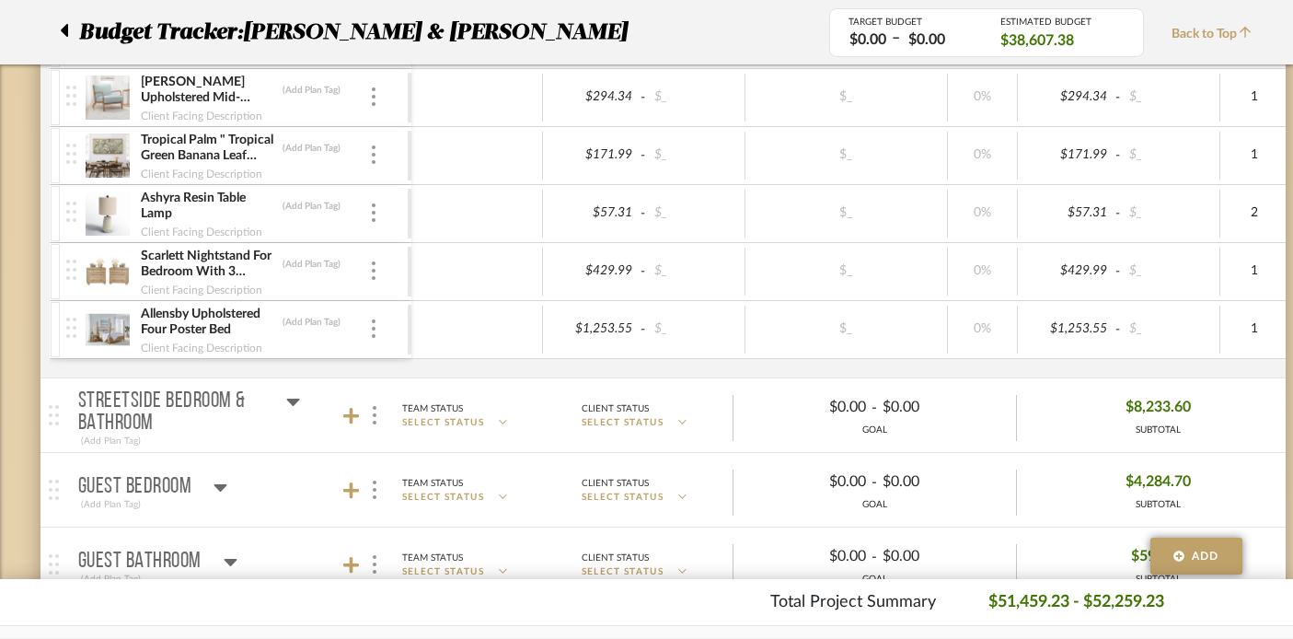
click at [113, 325] on img at bounding box center [108, 329] width 45 height 44
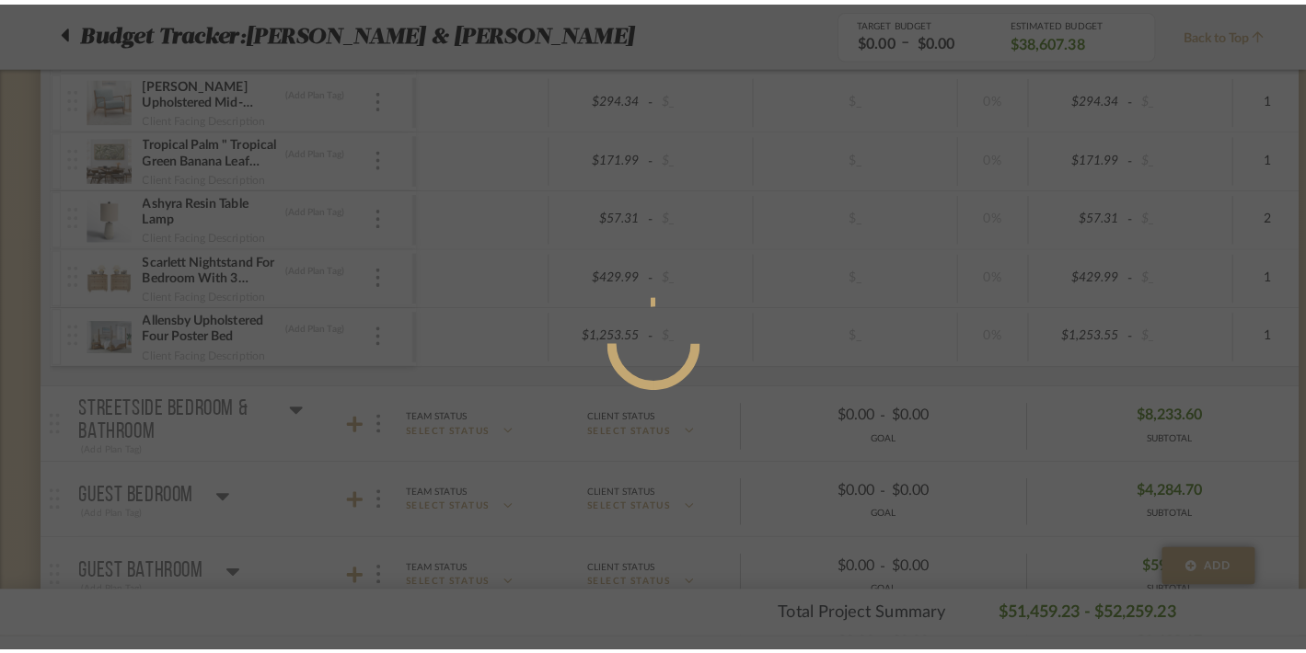
scroll to position [0, 0]
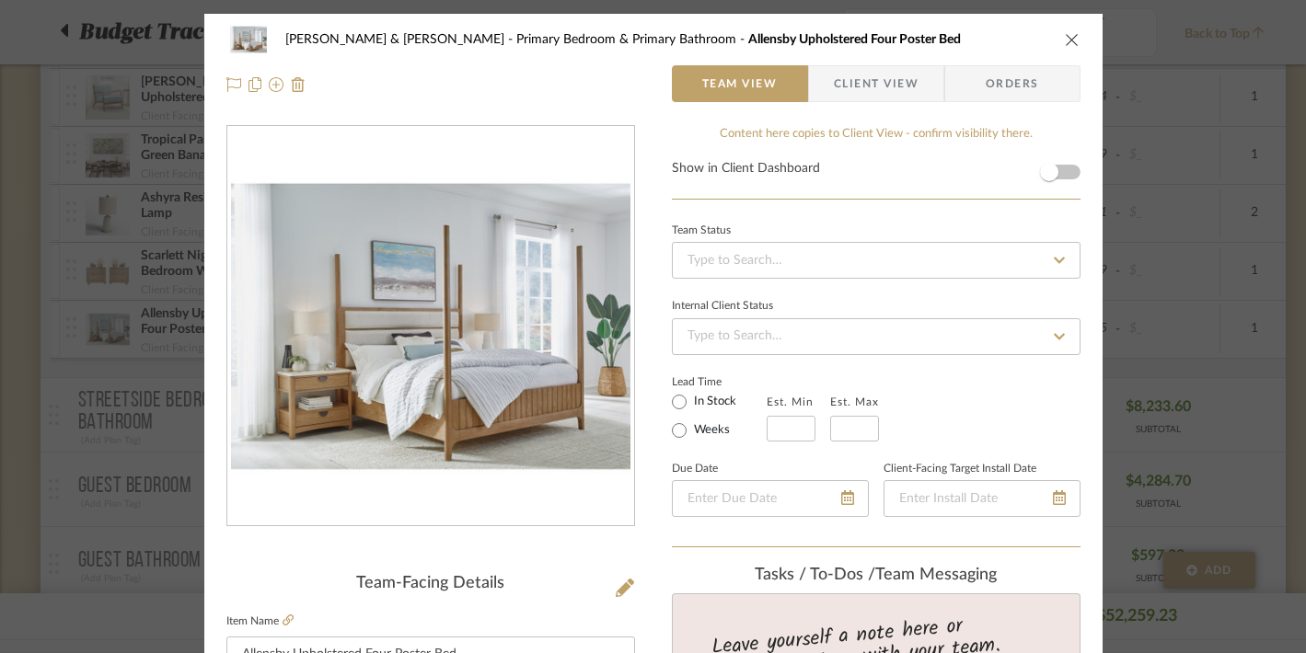
click at [1065, 40] on icon "close" at bounding box center [1071, 39] width 15 height 15
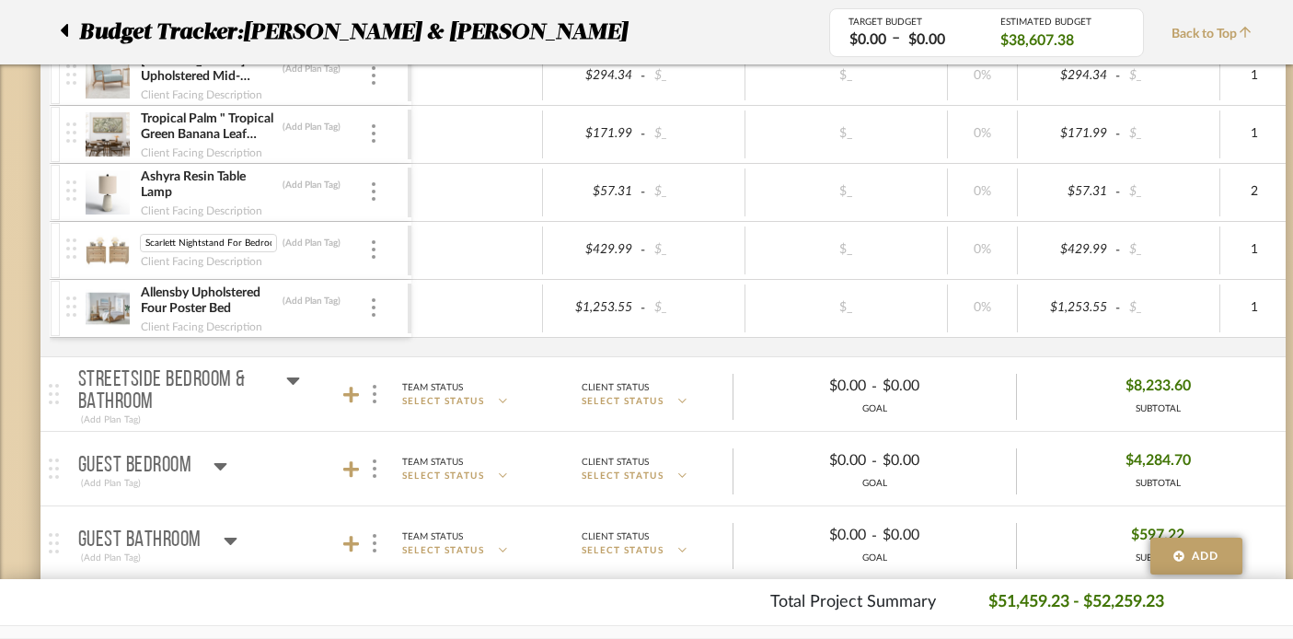
scroll to position [0, 302]
click at [100, 248] on img at bounding box center [108, 250] width 45 height 44
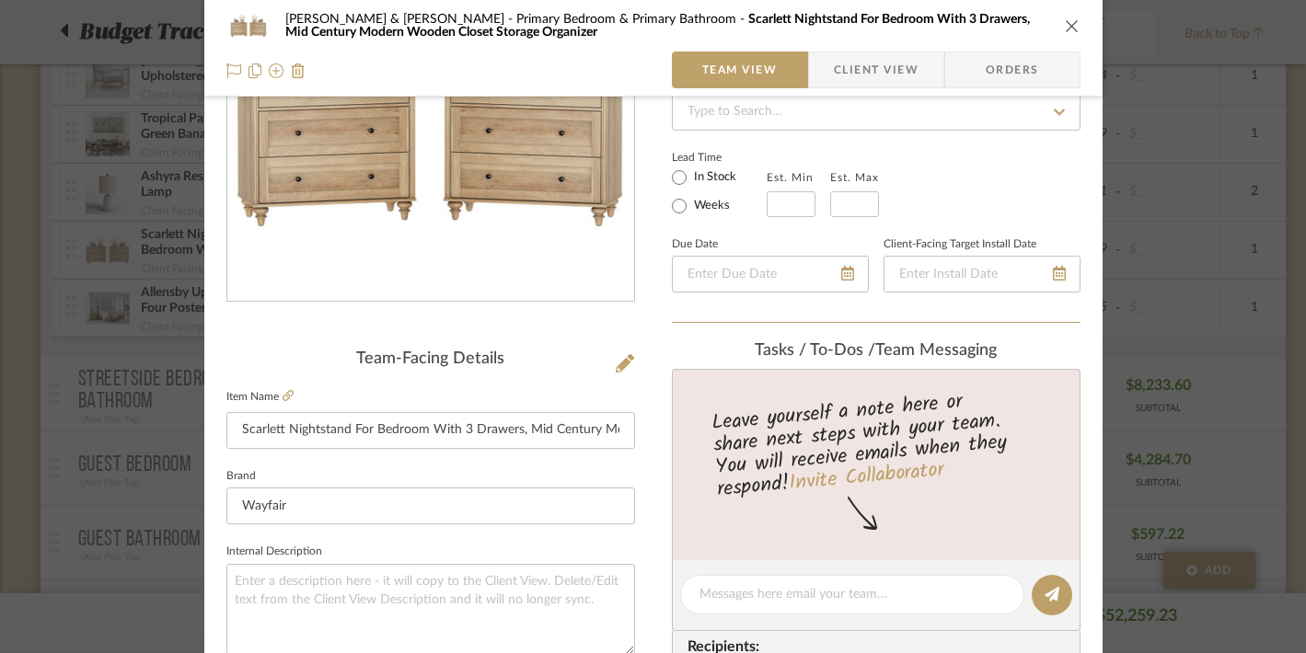
scroll to position [245, 0]
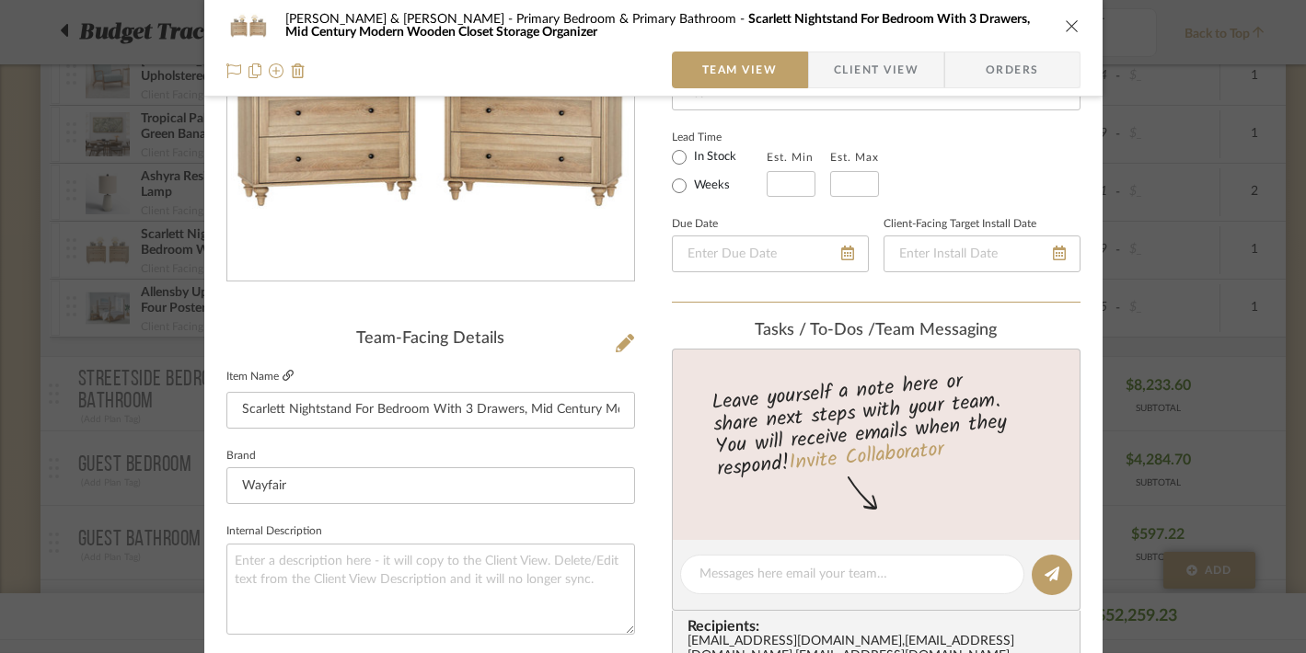
click at [282, 380] on icon at bounding box center [287, 375] width 11 height 11
click at [1066, 21] on icon "close" at bounding box center [1071, 25] width 15 height 15
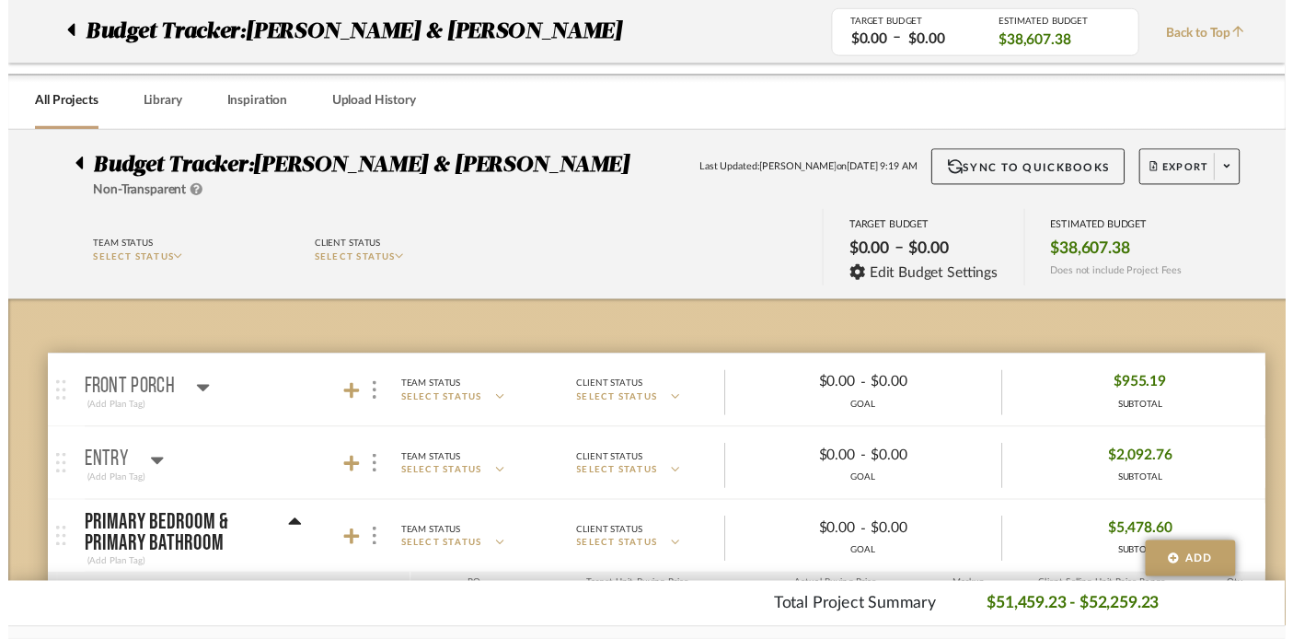
scroll to position [2071, 0]
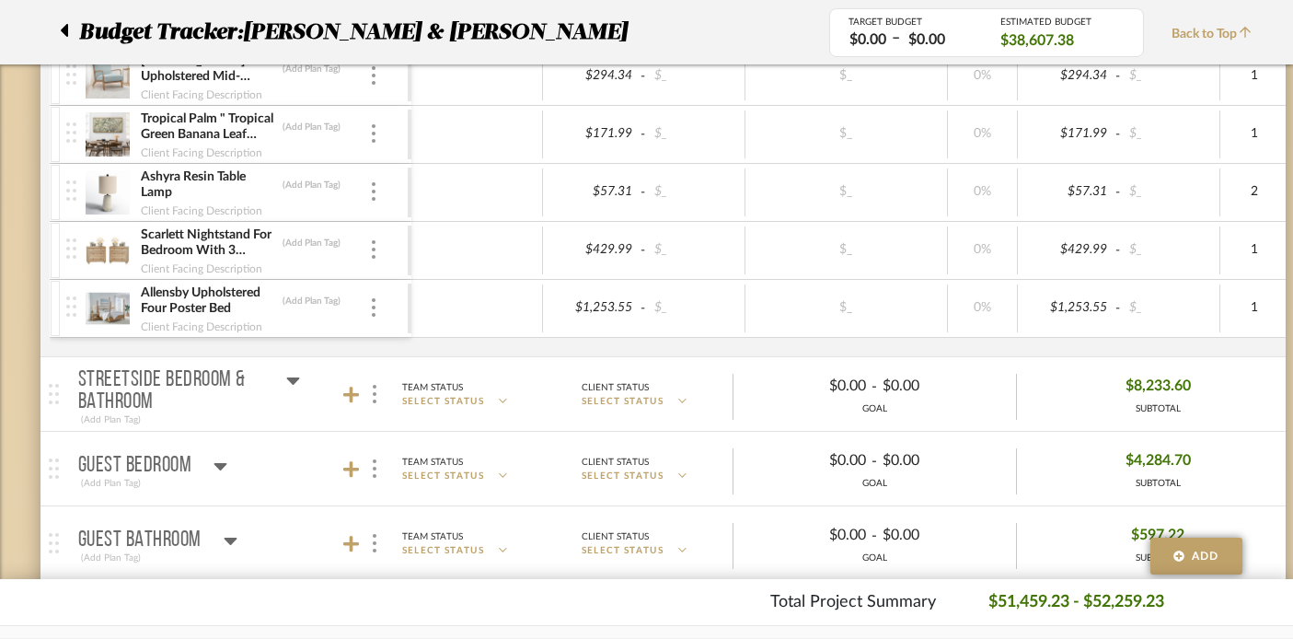
click at [104, 305] on img at bounding box center [108, 308] width 45 height 44
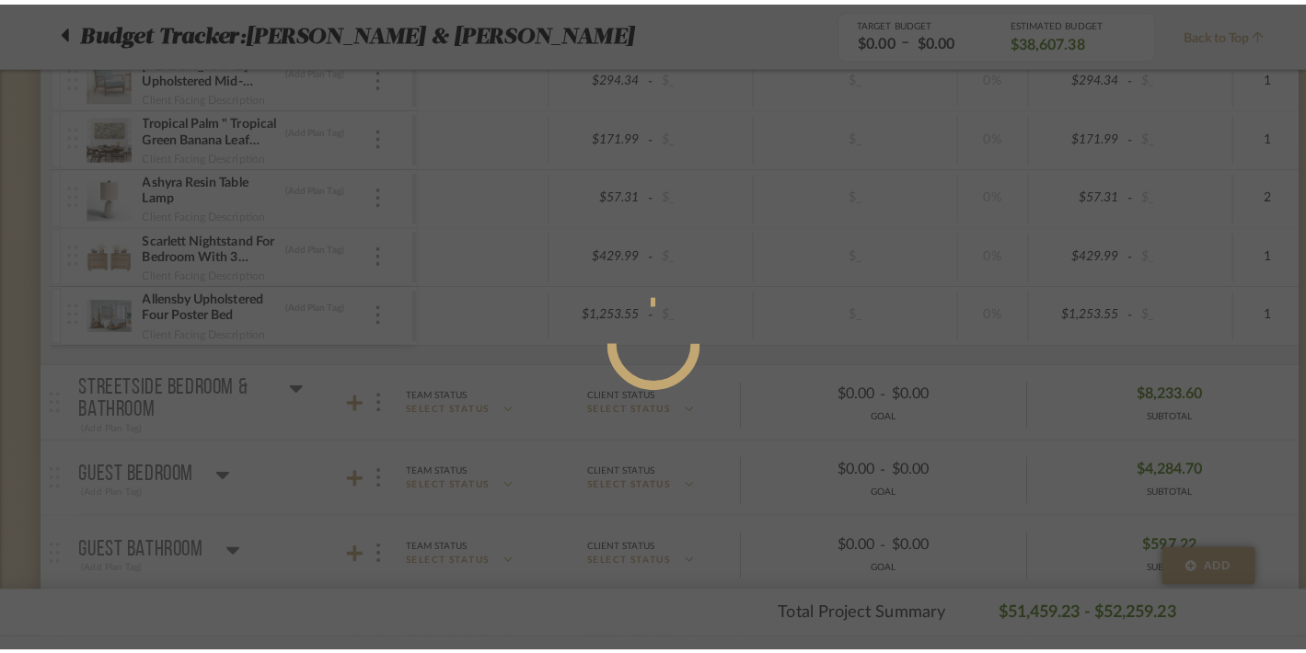
scroll to position [0, 0]
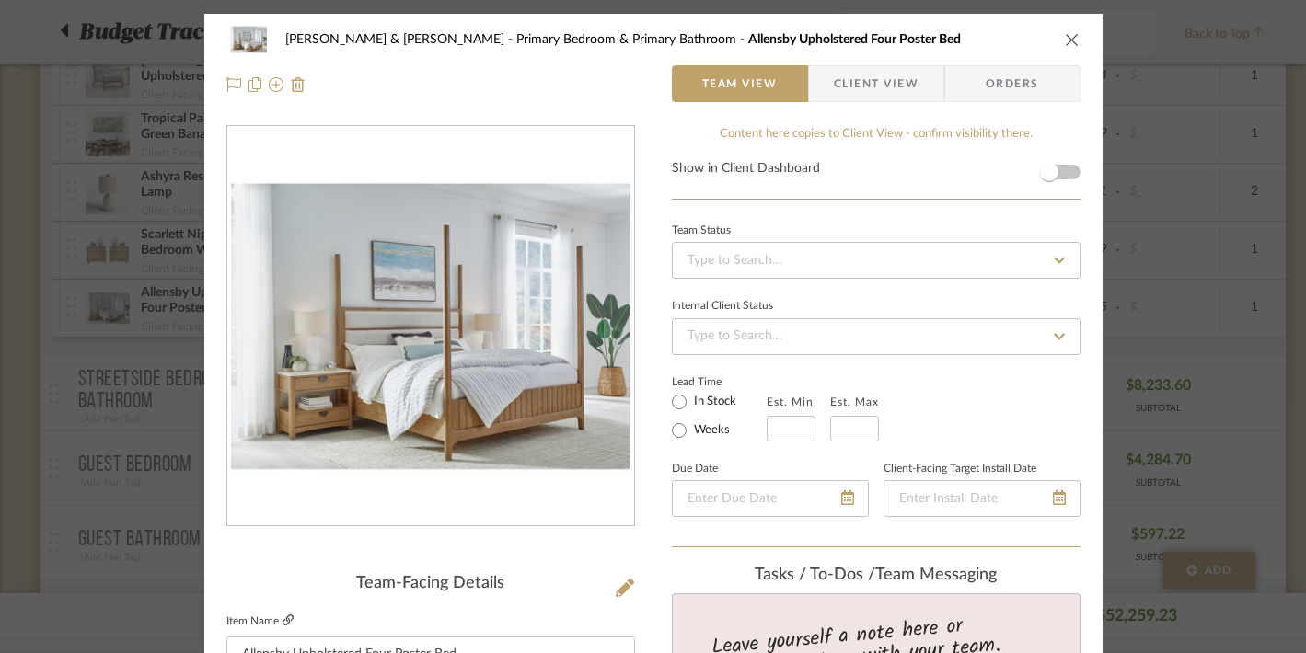
click at [282, 616] on fa-icon at bounding box center [287, 621] width 11 height 11
click at [1065, 37] on icon "close" at bounding box center [1071, 39] width 15 height 15
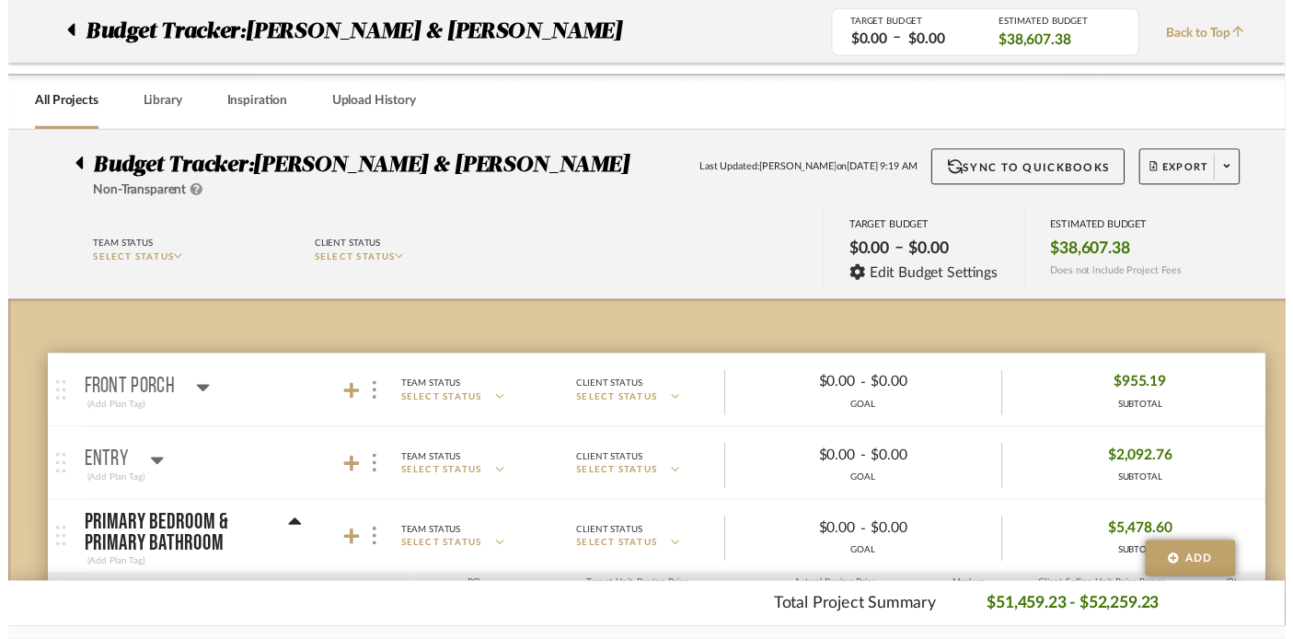
scroll to position [2071, 0]
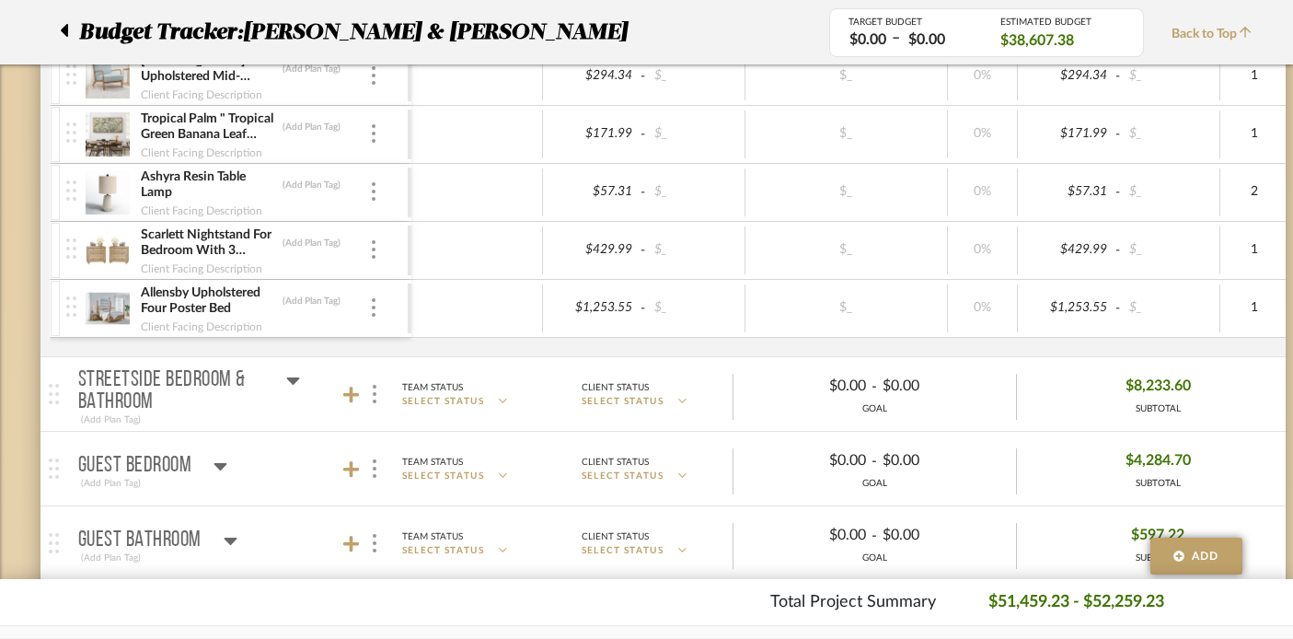
click at [71, 26] on div at bounding box center [69, 32] width 19 height 33
click at [61, 27] on icon at bounding box center [64, 30] width 8 height 22
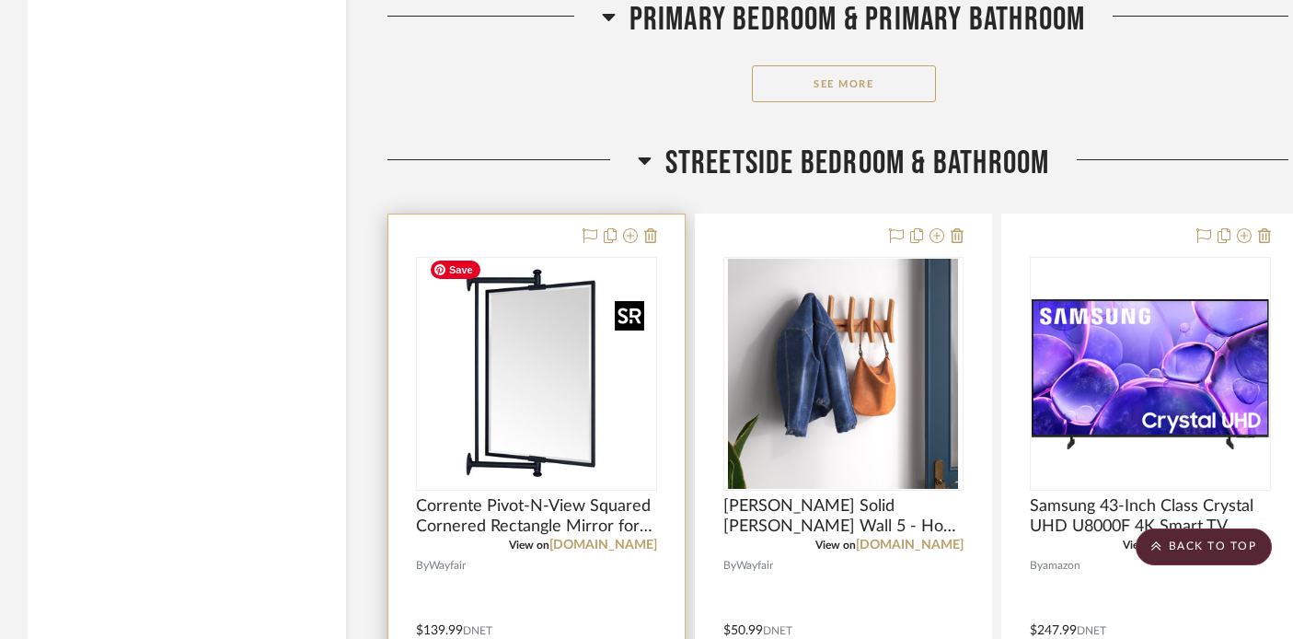
scroll to position [7097, 0]
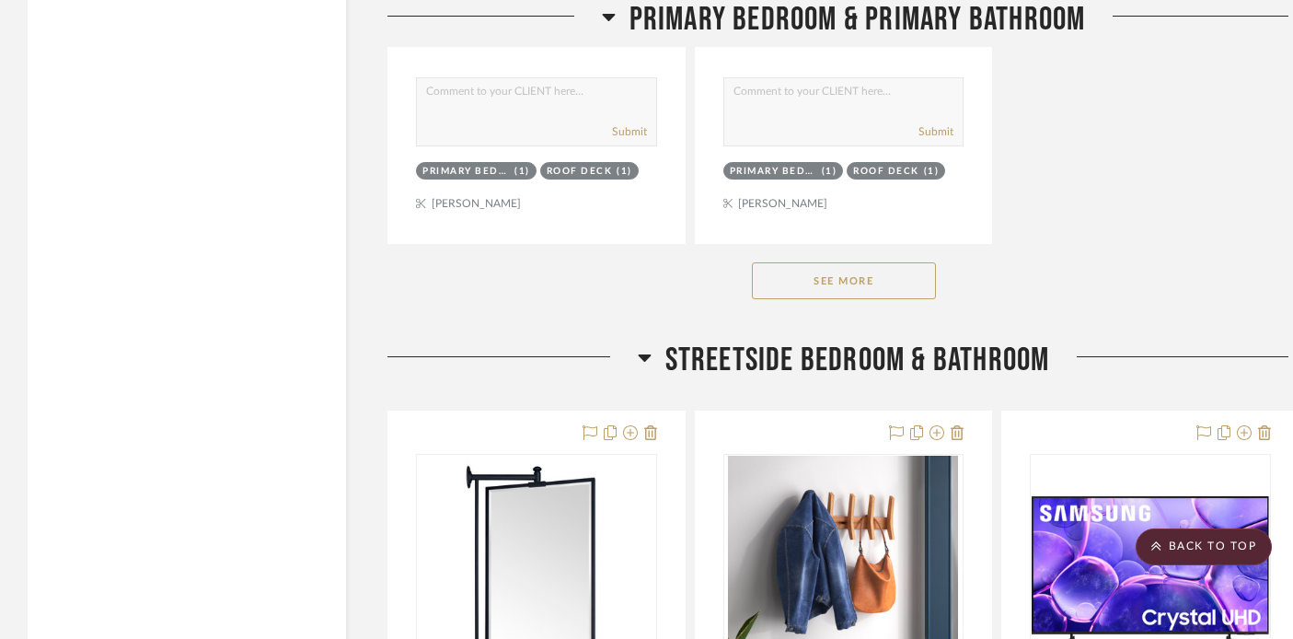
click at [801, 276] on button "See More" at bounding box center [844, 280] width 184 height 37
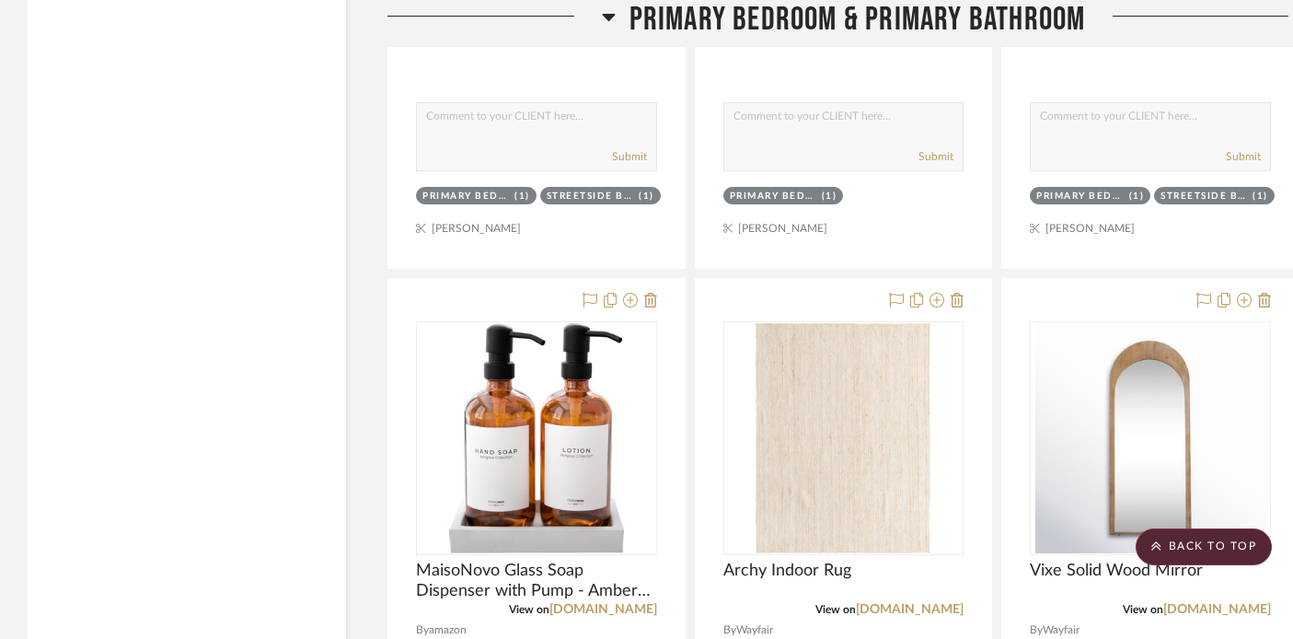
scroll to position [9552, 0]
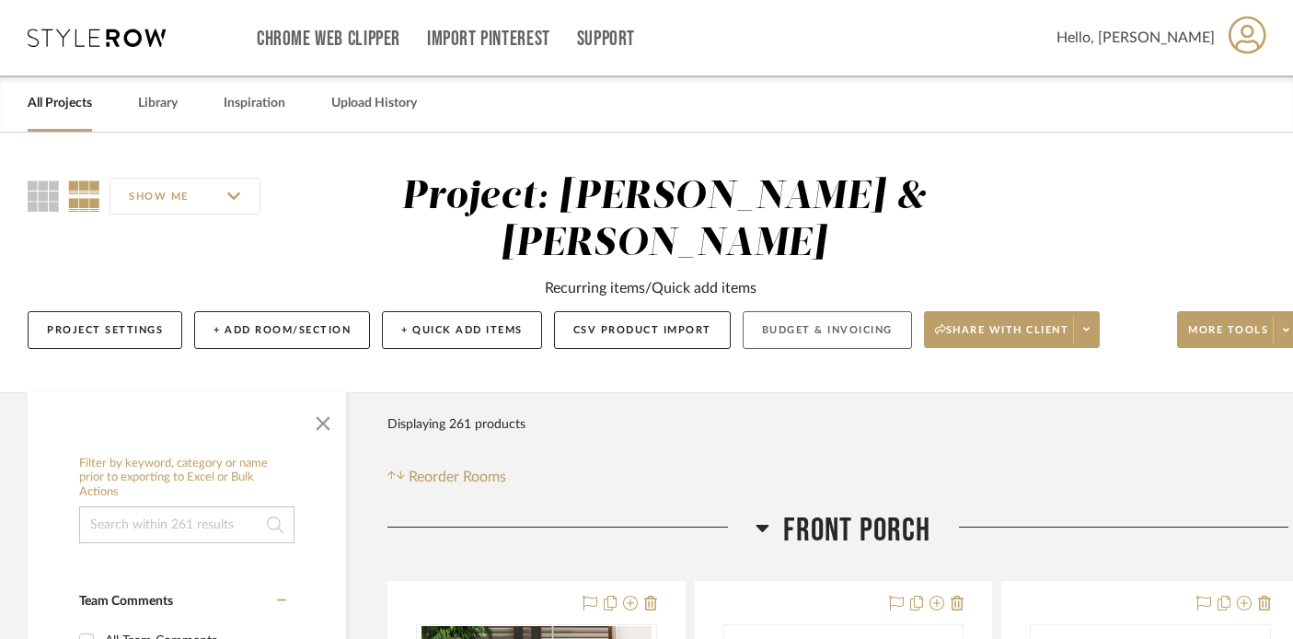
click at [832, 331] on button "Budget & Invoicing" at bounding box center [826, 330] width 169 height 38
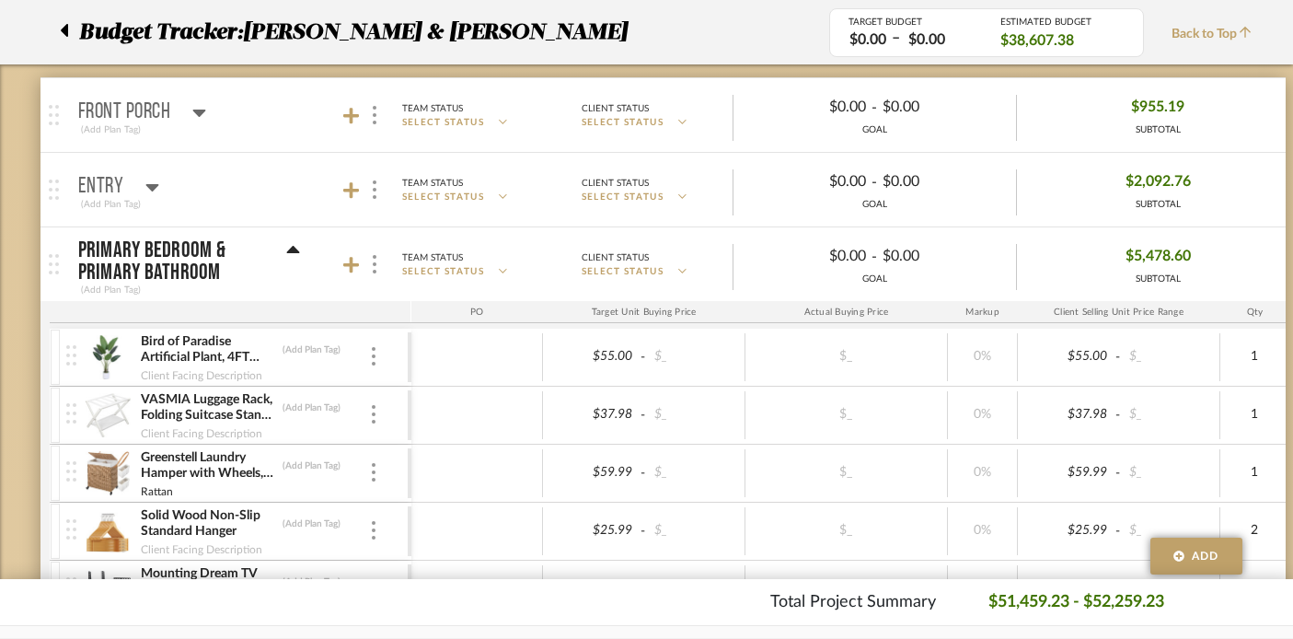
scroll to position [296, 0]
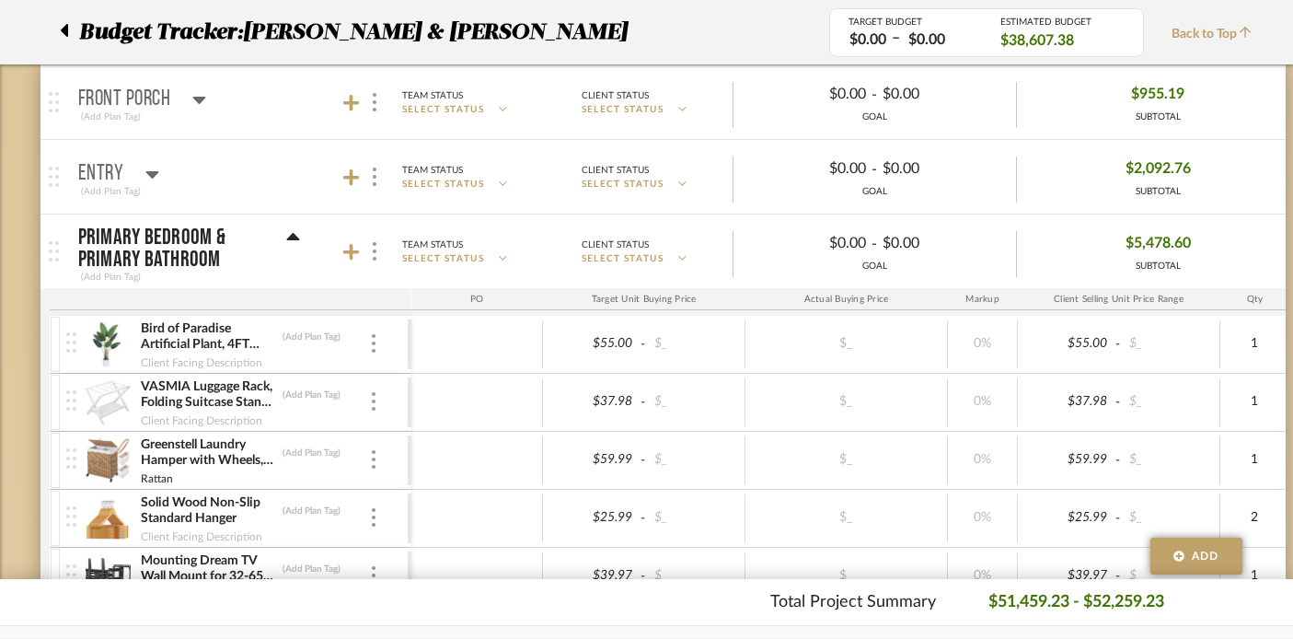
click at [288, 236] on icon at bounding box center [292, 236] width 13 height 7
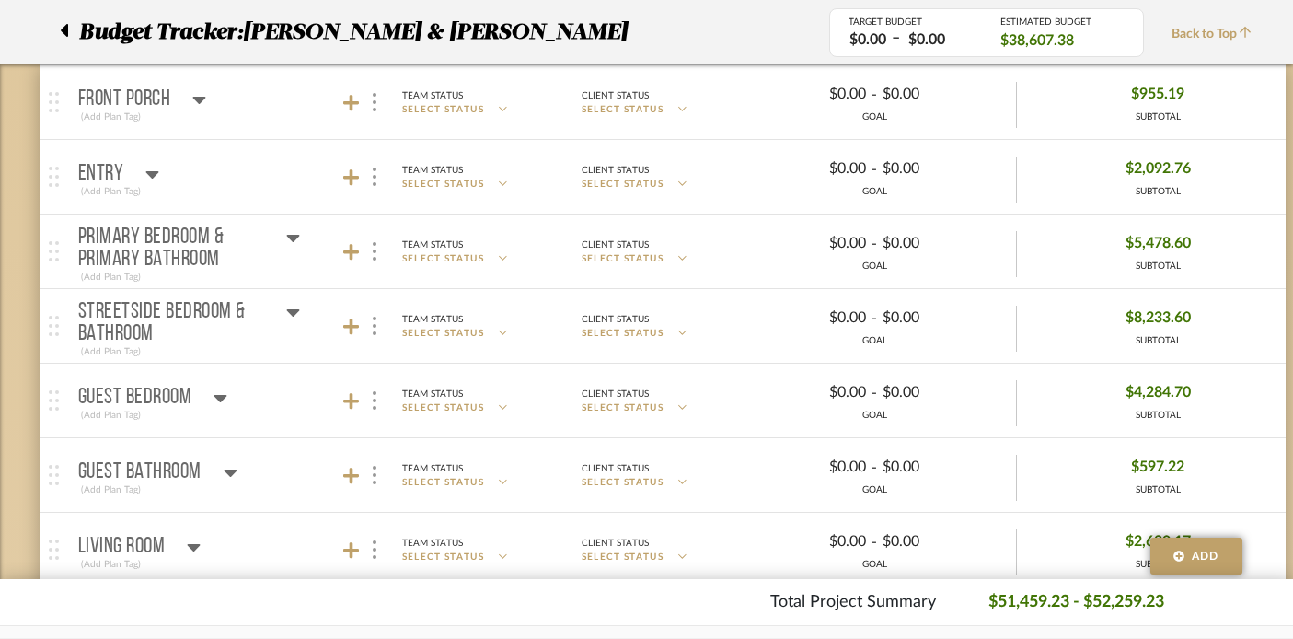
click at [293, 307] on icon at bounding box center [293, 312] width 14 height 22
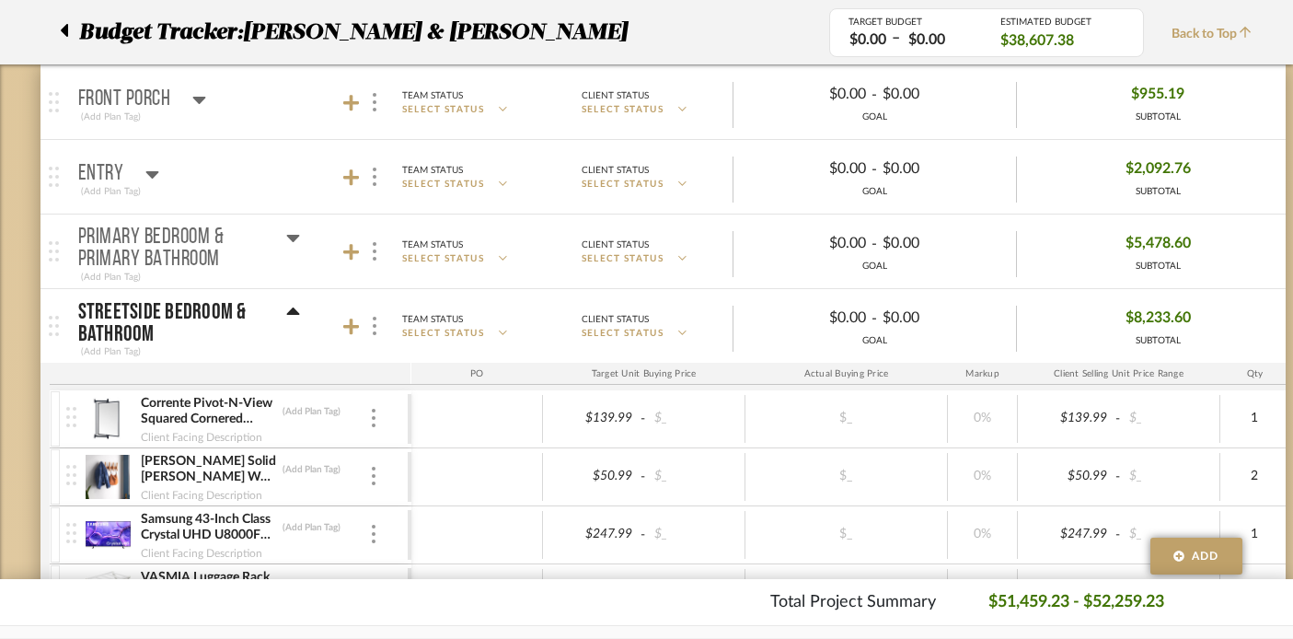
click at [293, 307] on icon at bounding box center [292, 310] width 13 height 7
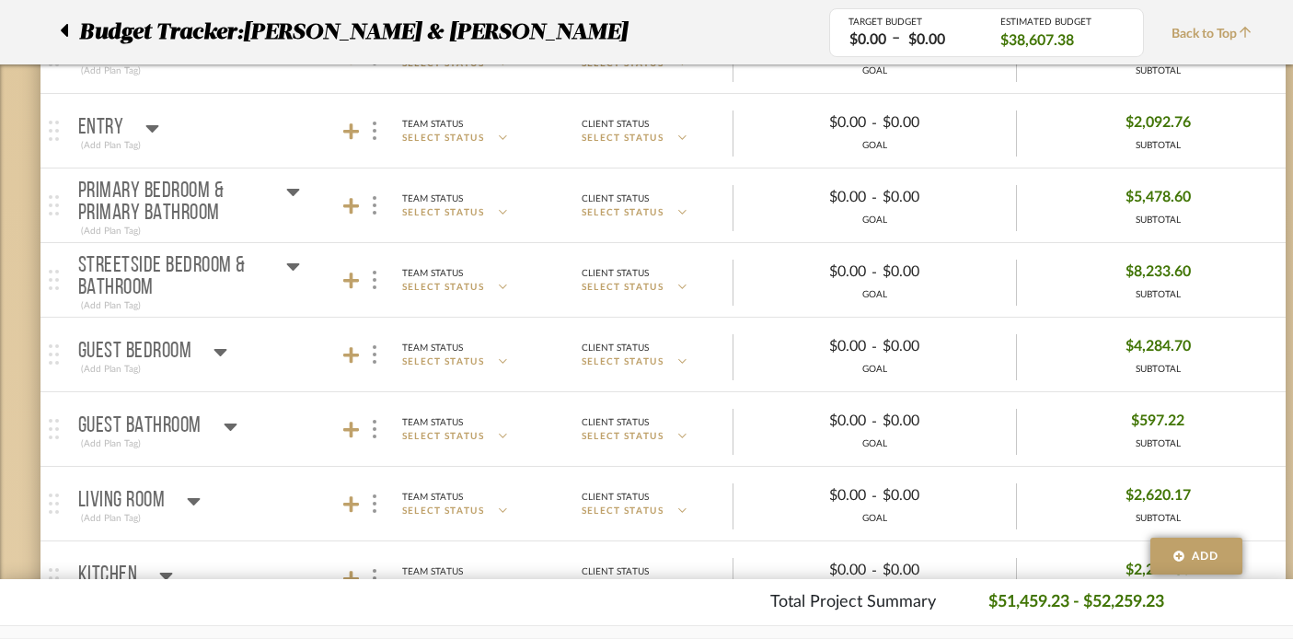
scroll to position [142, 0]
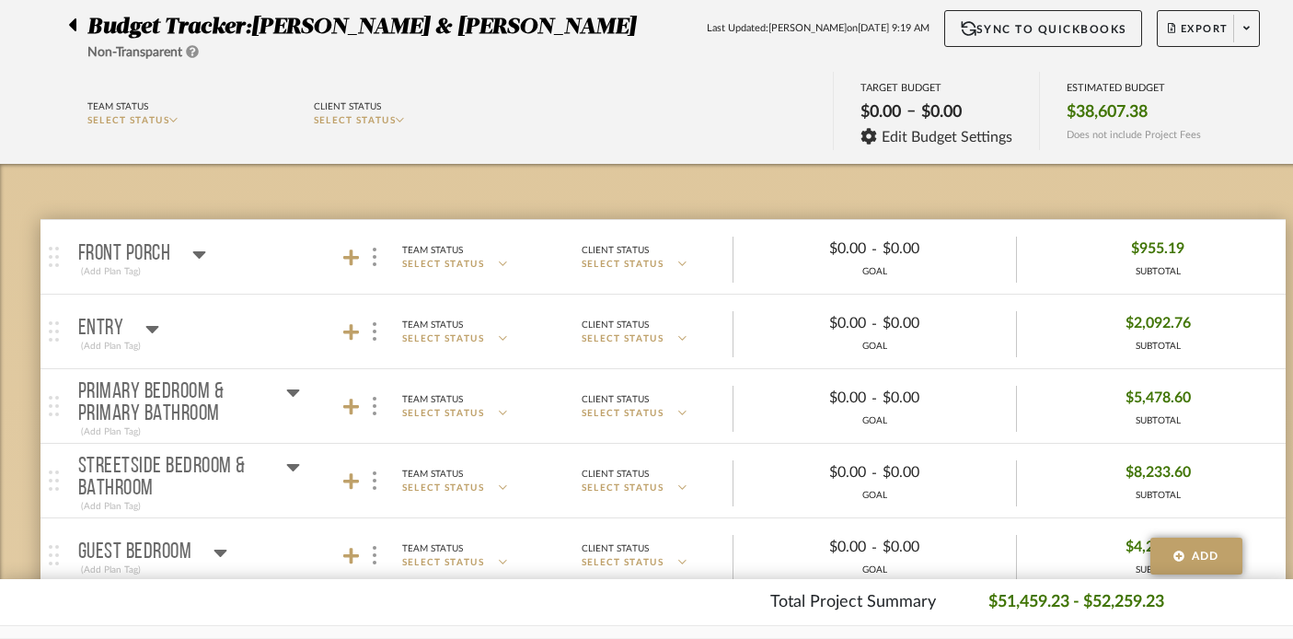
click at [198, 247] on icon at bounding box center [199, 254] width 14 height 22
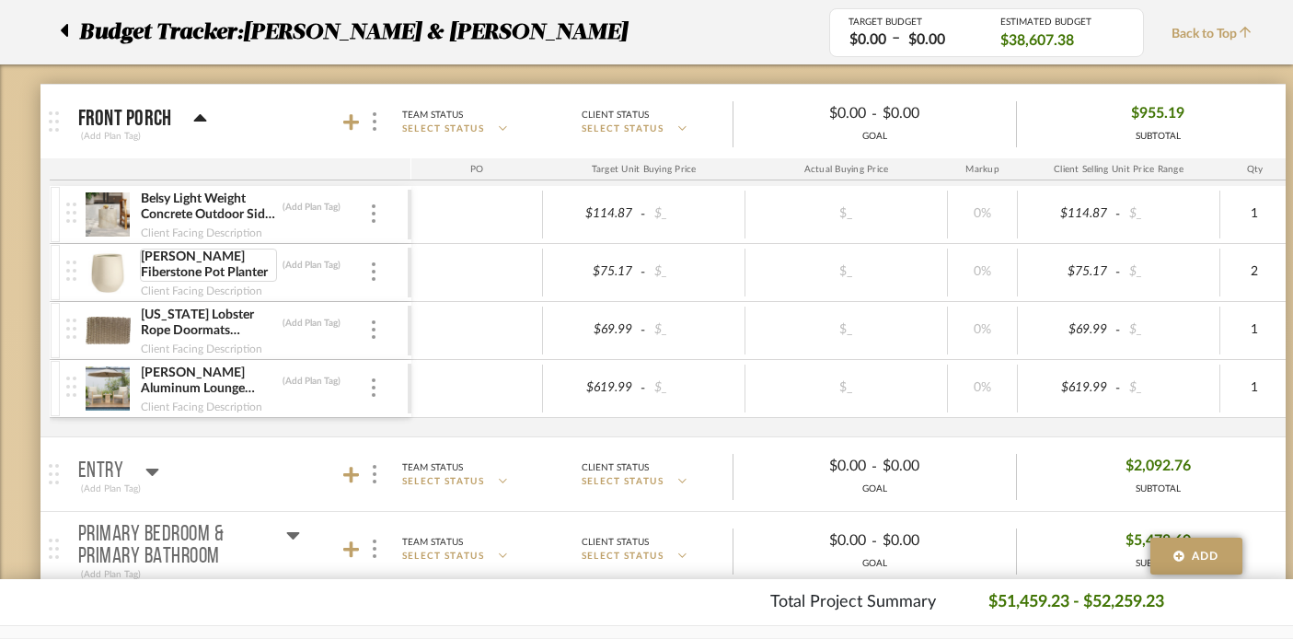
scroll to position [289, 0]
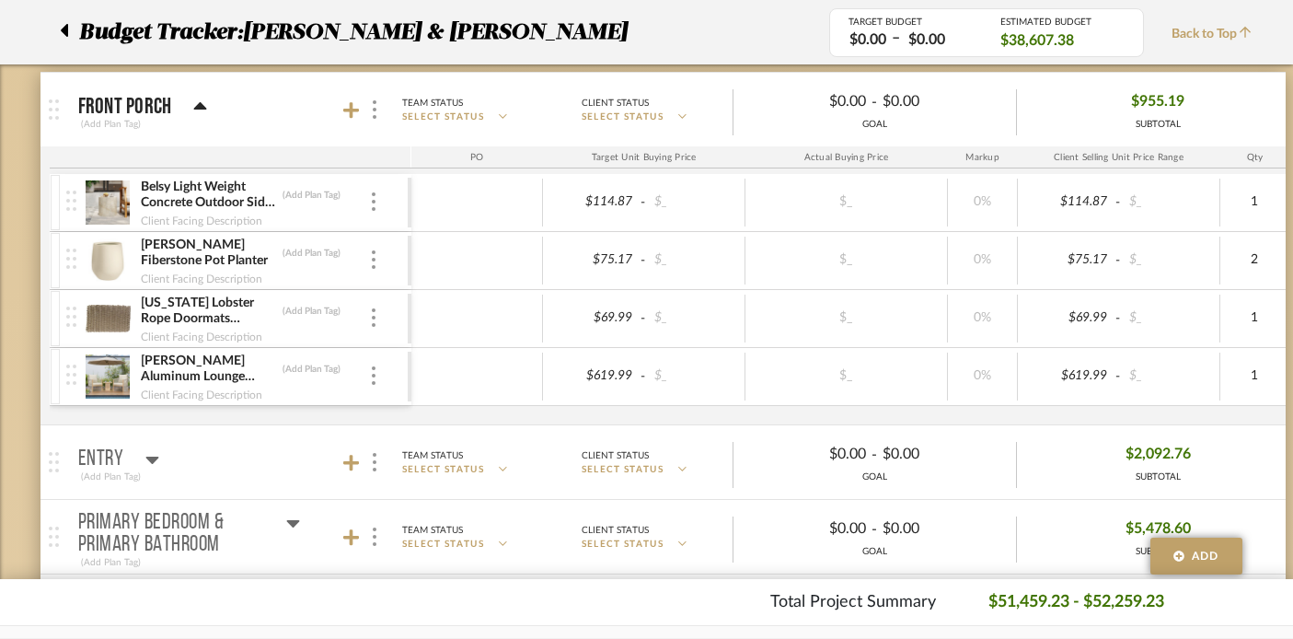
click at [202, 107] on icon at bounding box center [200, 105] width 13 height 7
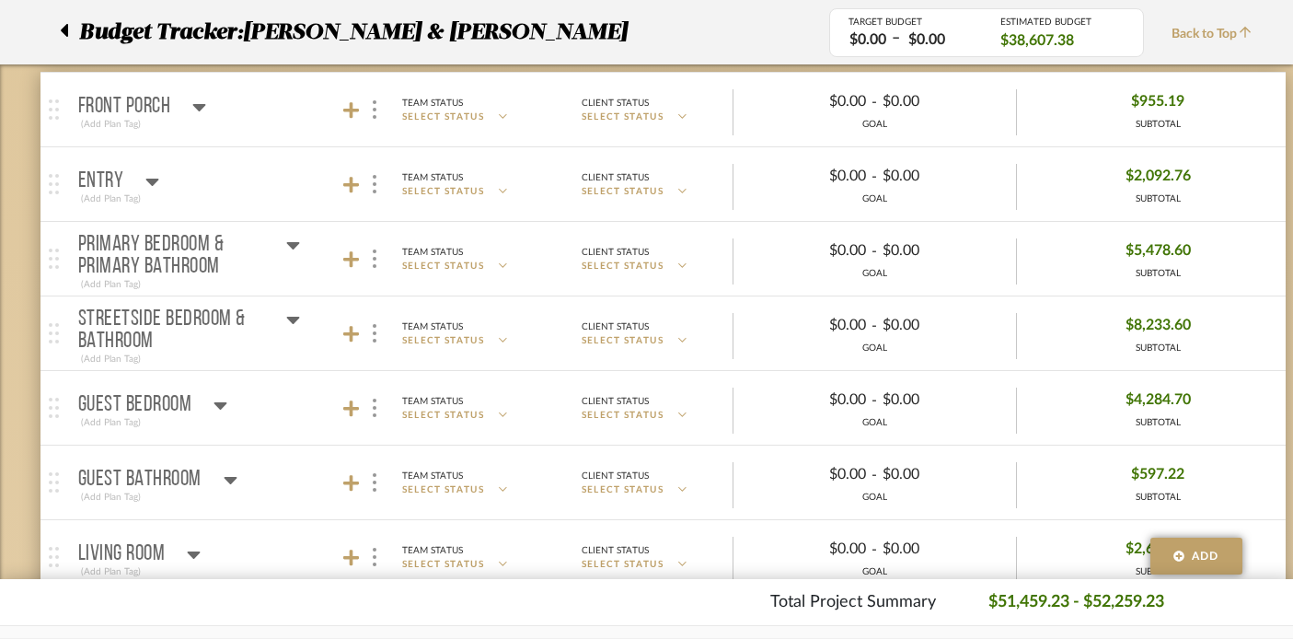
click at [148, 175] on icon at bounding box center [152, 181] width 14 height 22
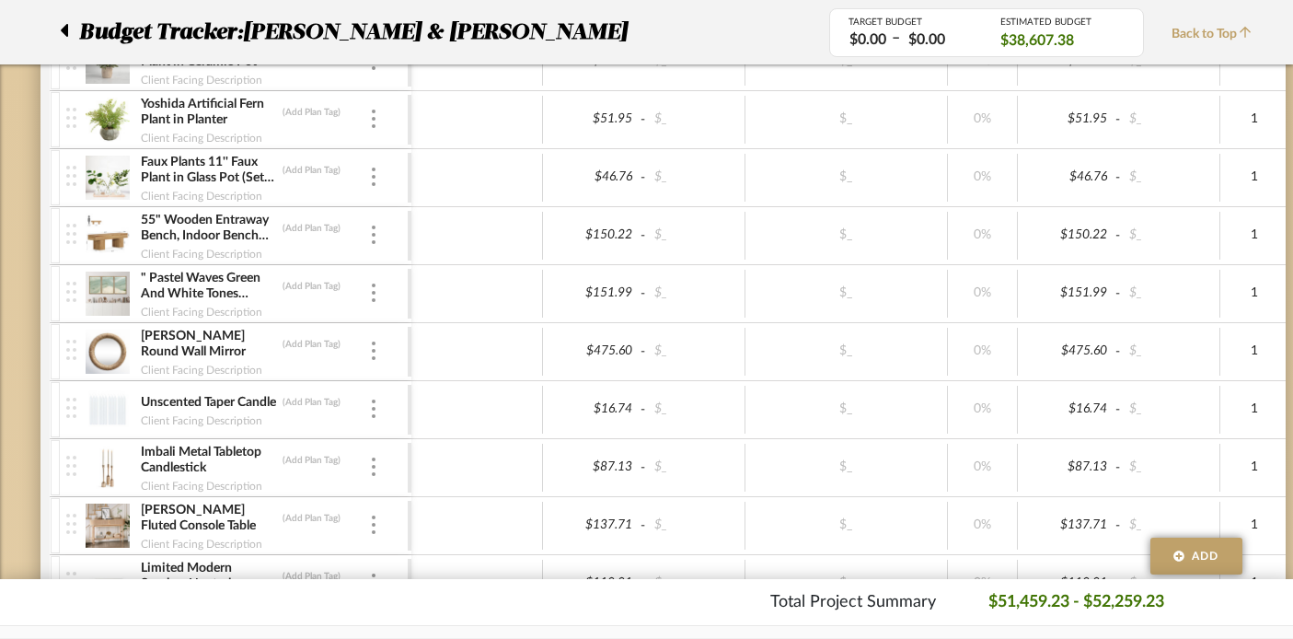
scroll to position [617, 0]
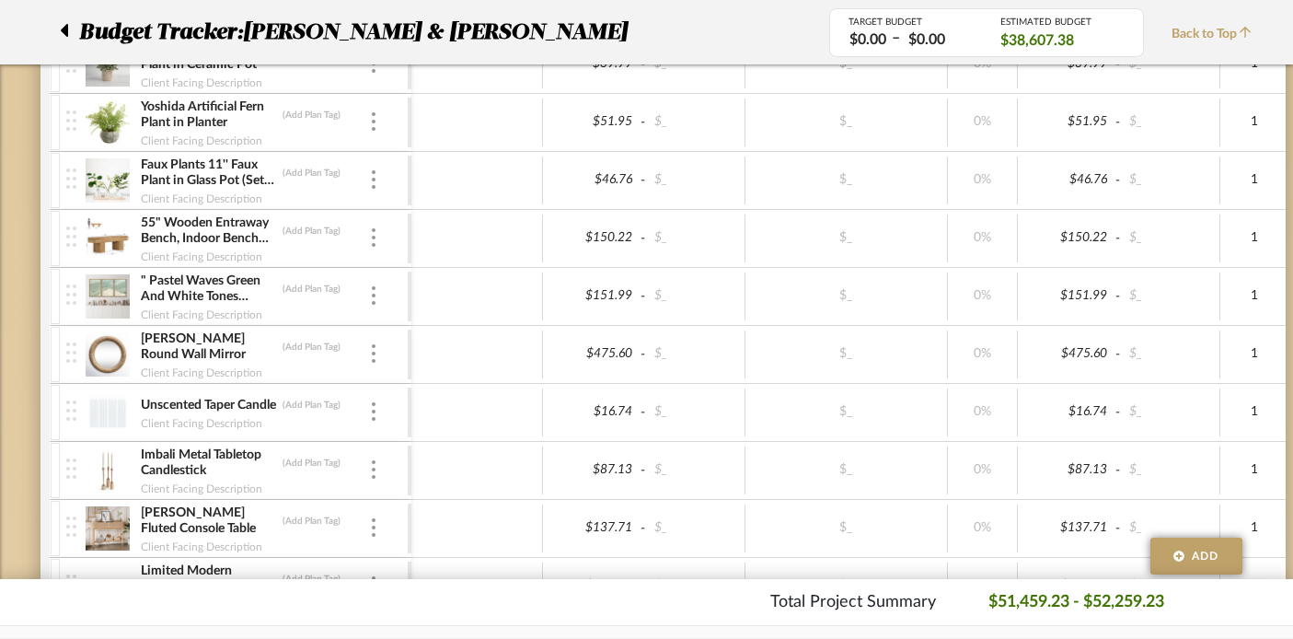
click at [125, 355] on img at bounding box center [108, 354] width 45 height 44
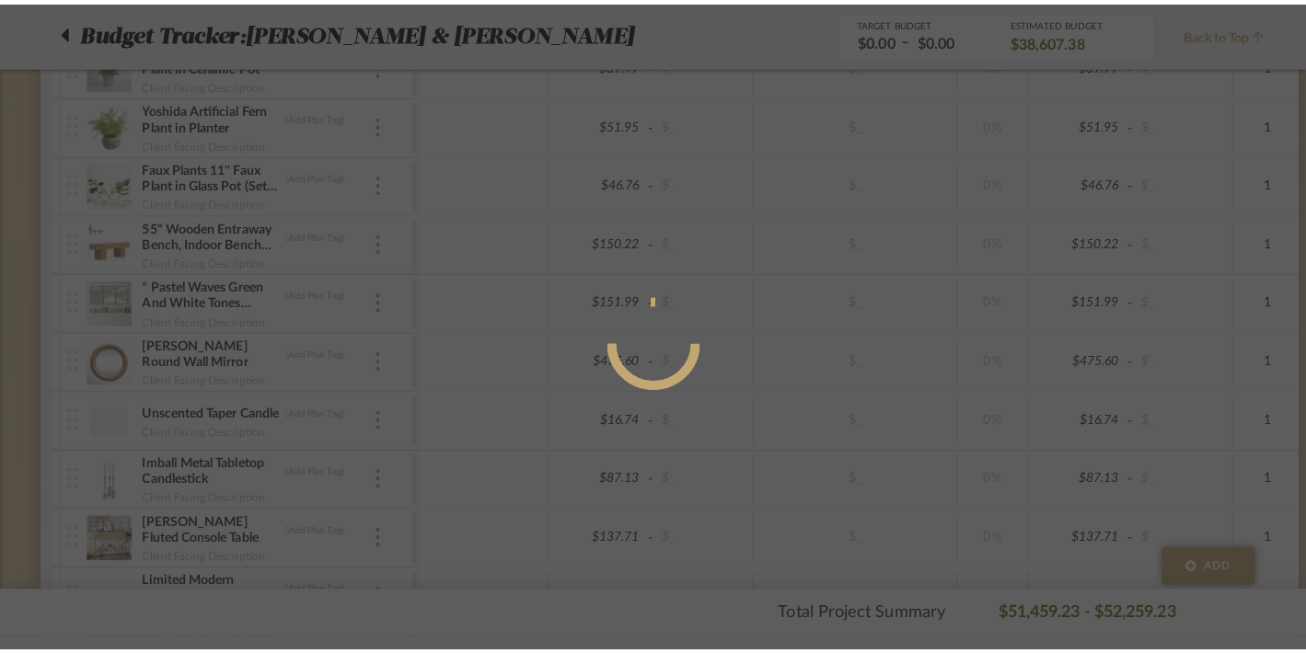
scroll to position [0, 0]
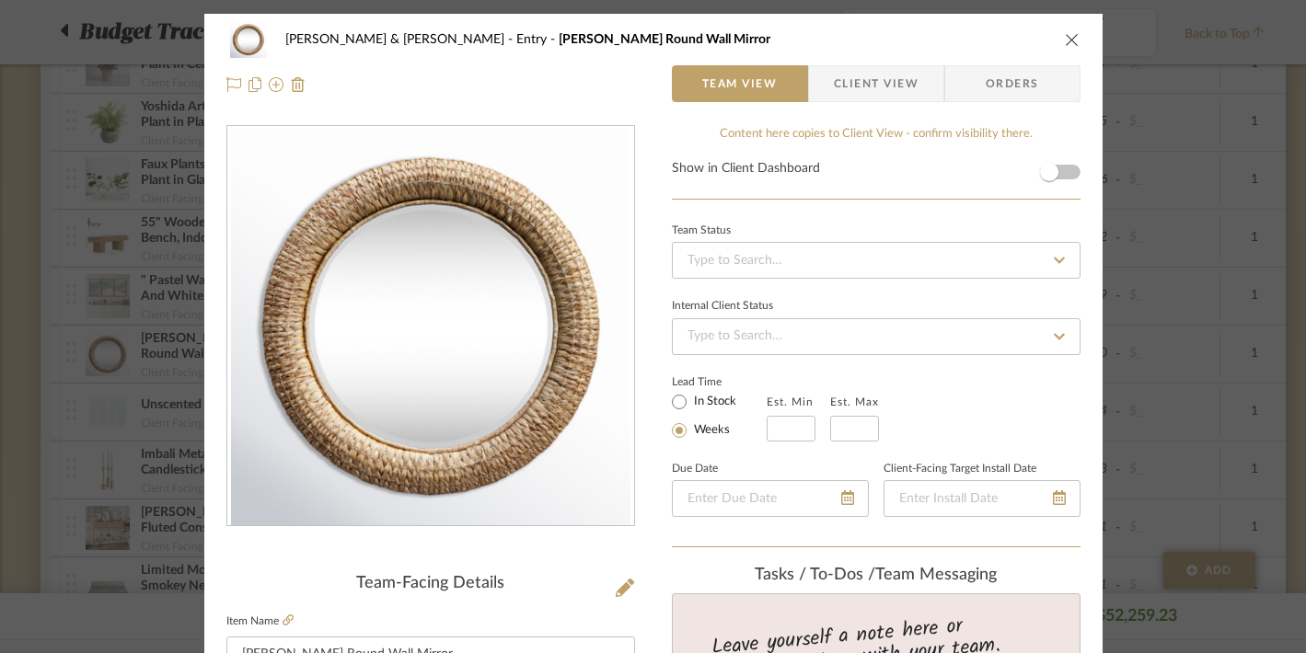
click at [274, 620] on label "Item Name" at bounding box center [259, 622] width 67 height 16
click at [282, 616] on icon at bounding box center [287, 620] width 11 height 11
click at [1068, 38] on icon "close" at bounding box center [1071, 39] width 15 height 15
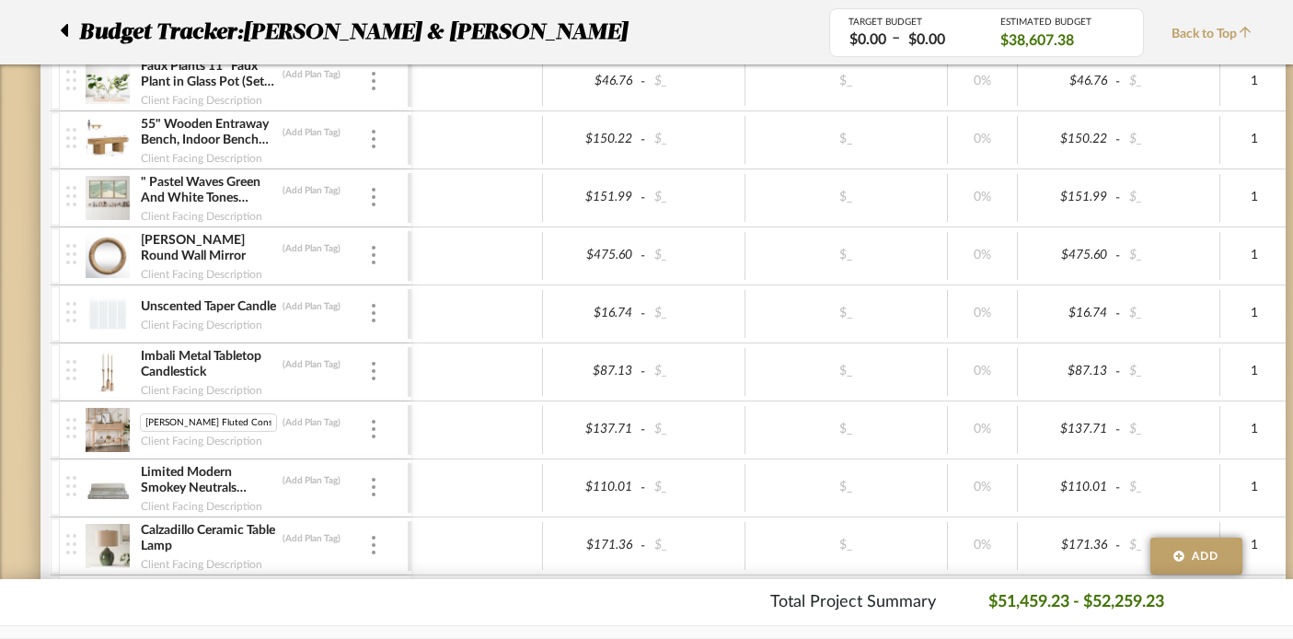
scroll to position [0, 2]
click at [100, 427] on img at bounding box center [108, 430] width 45 height 44
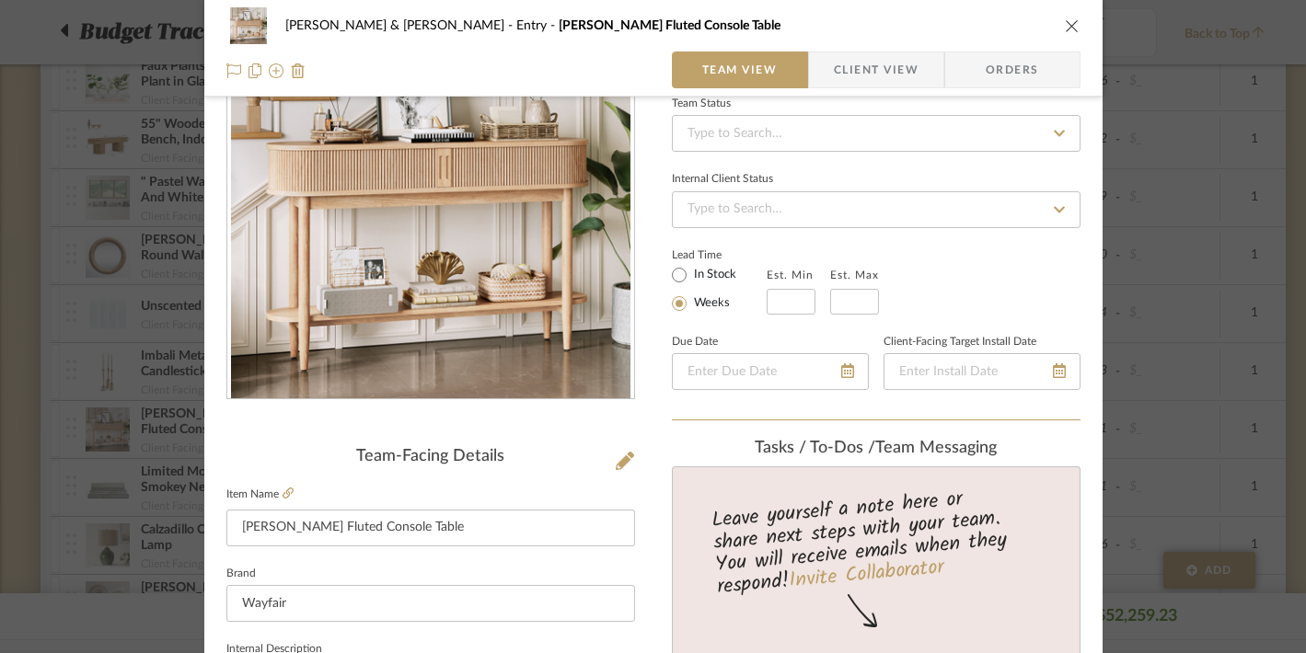
scroll to position [0, 0]
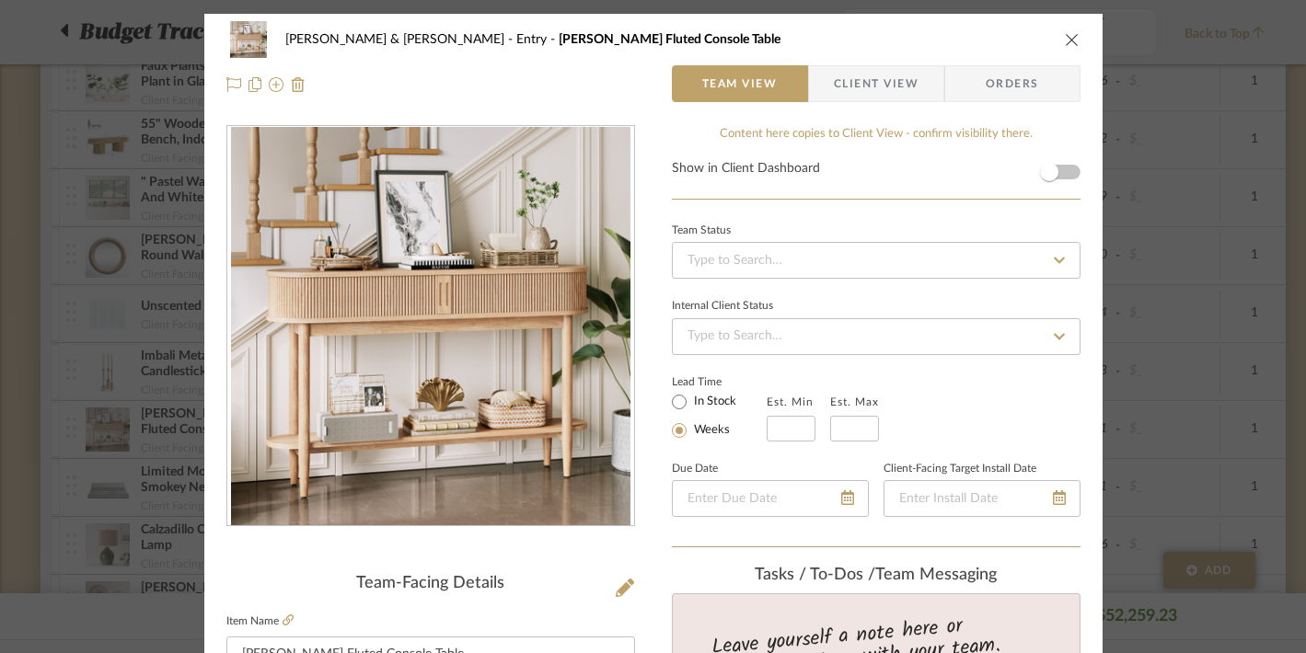
click at [1066, 35] on icon "close" at bounding box center [1071, 39] width 15 height 15
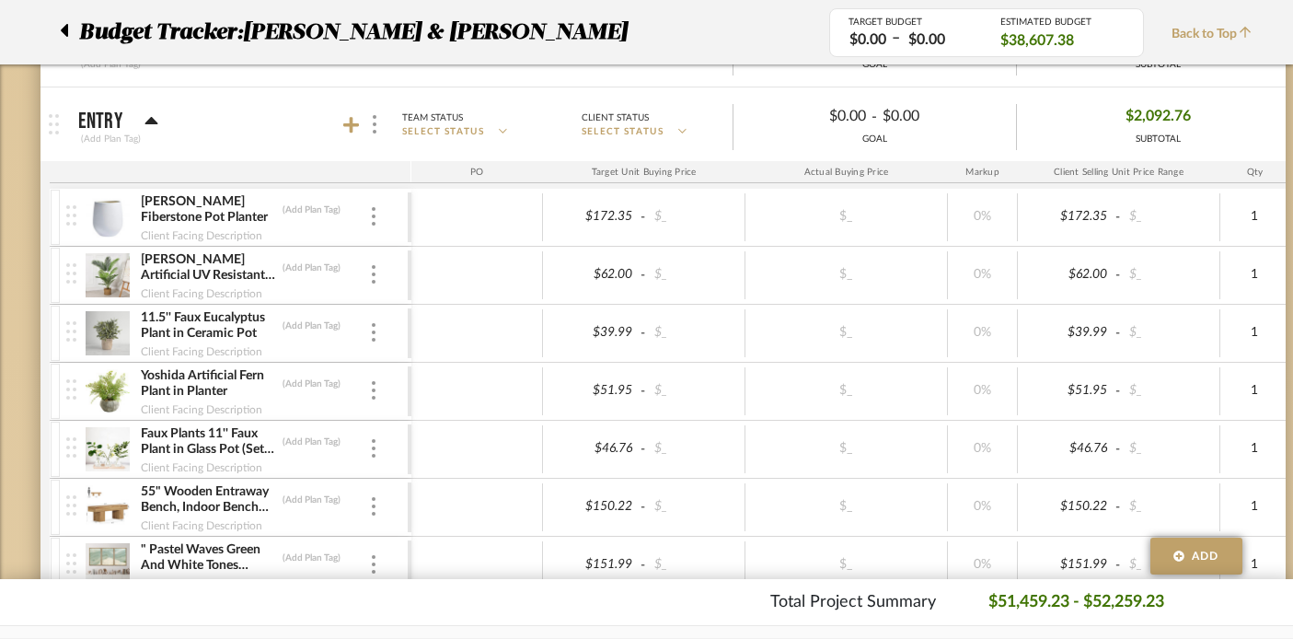
scroll to position [335, 0]
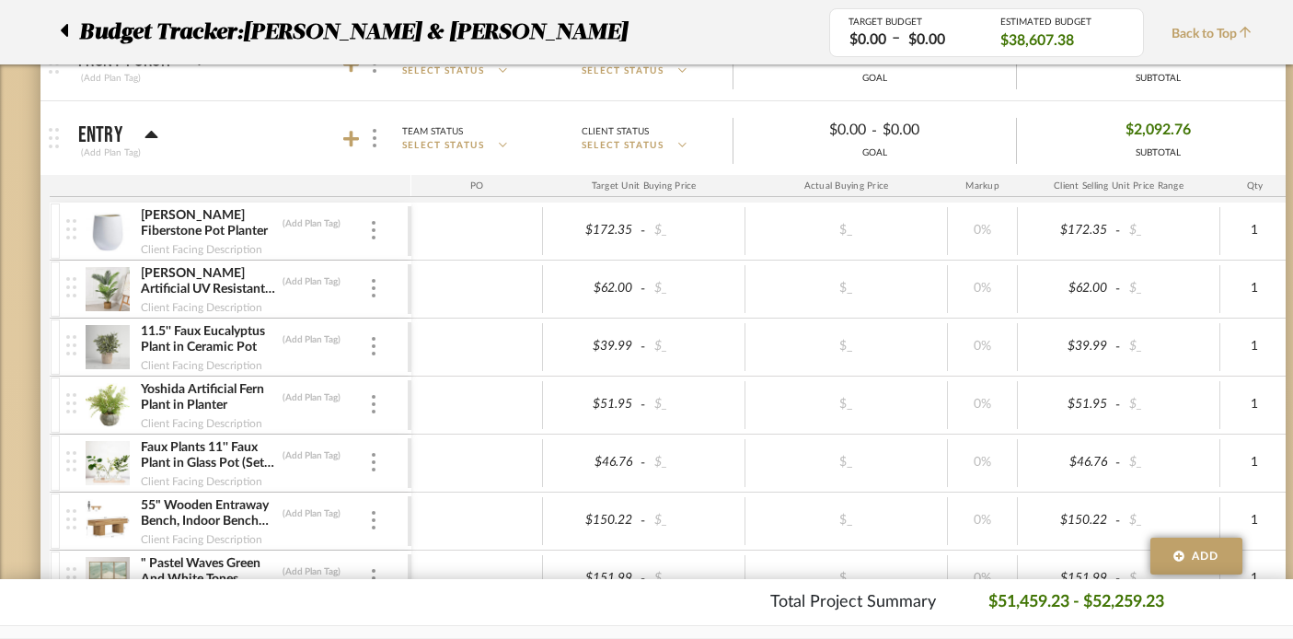
click at [147, 130] on icon at bounding box center [151, 135] width 14 height 22
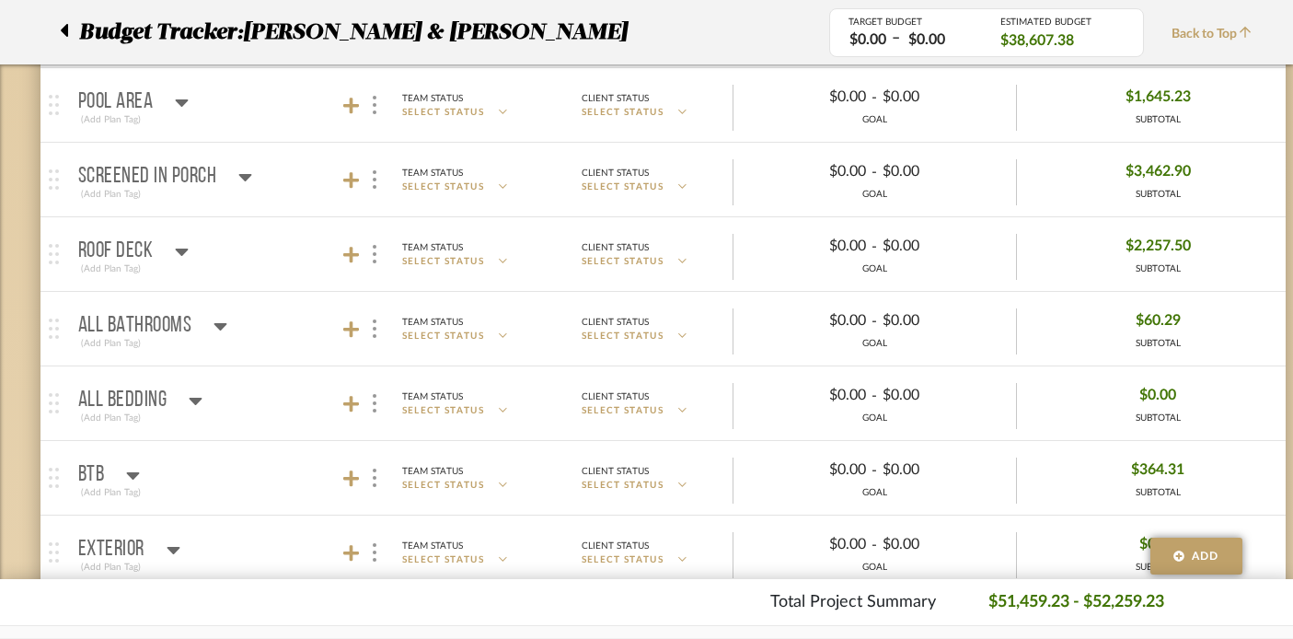
scroll to position [1028, 0]
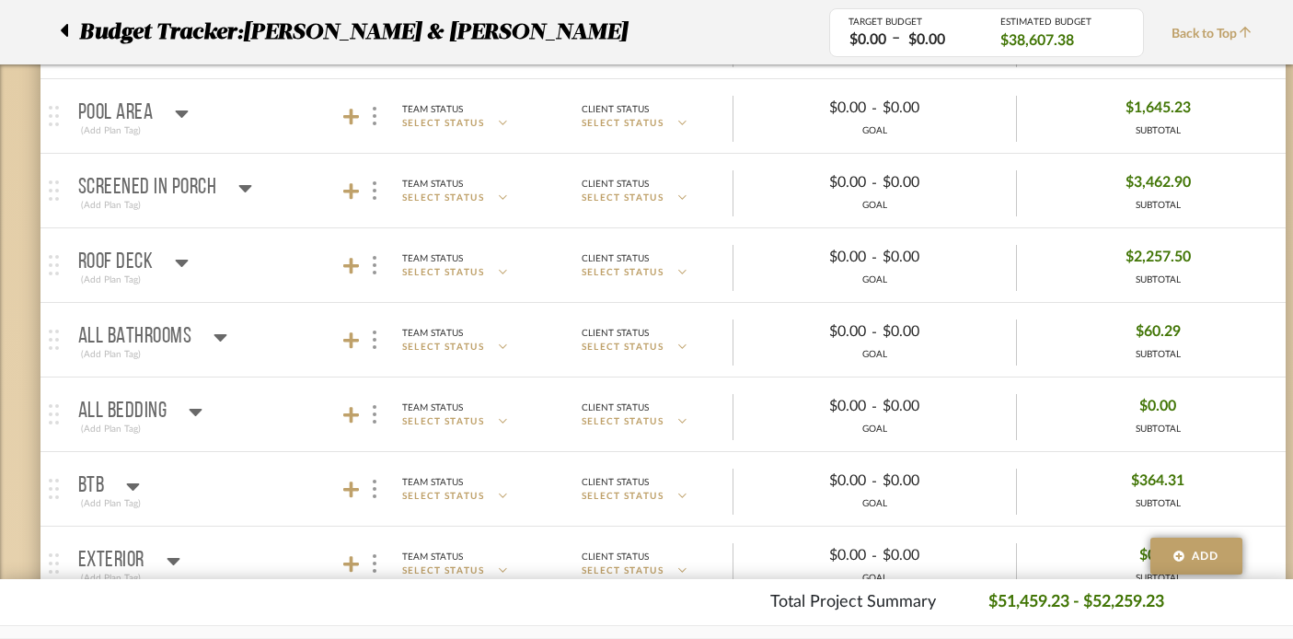
click at [247, 179] on icon at bounding box center [245, 188] width 14 height 22
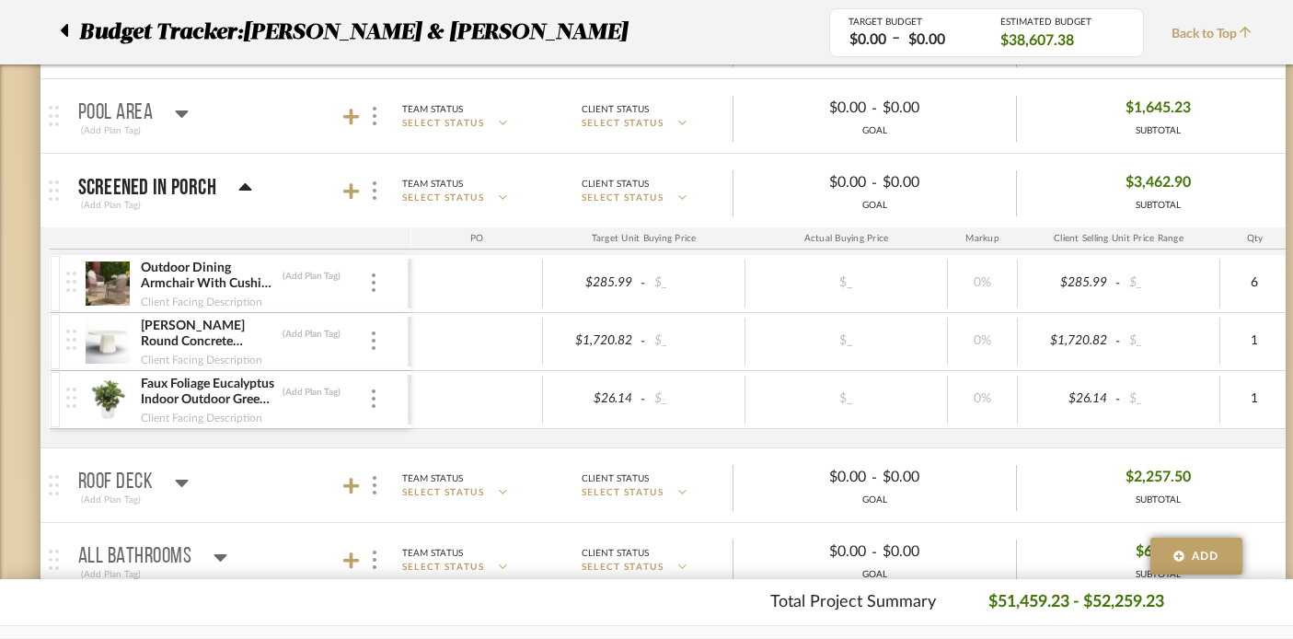
click at [68, 30] on div at bounding box center [69, 32] width 19 height 33
click at [64, 31] on icon at bounding box center [64, 30] width 7 height 13
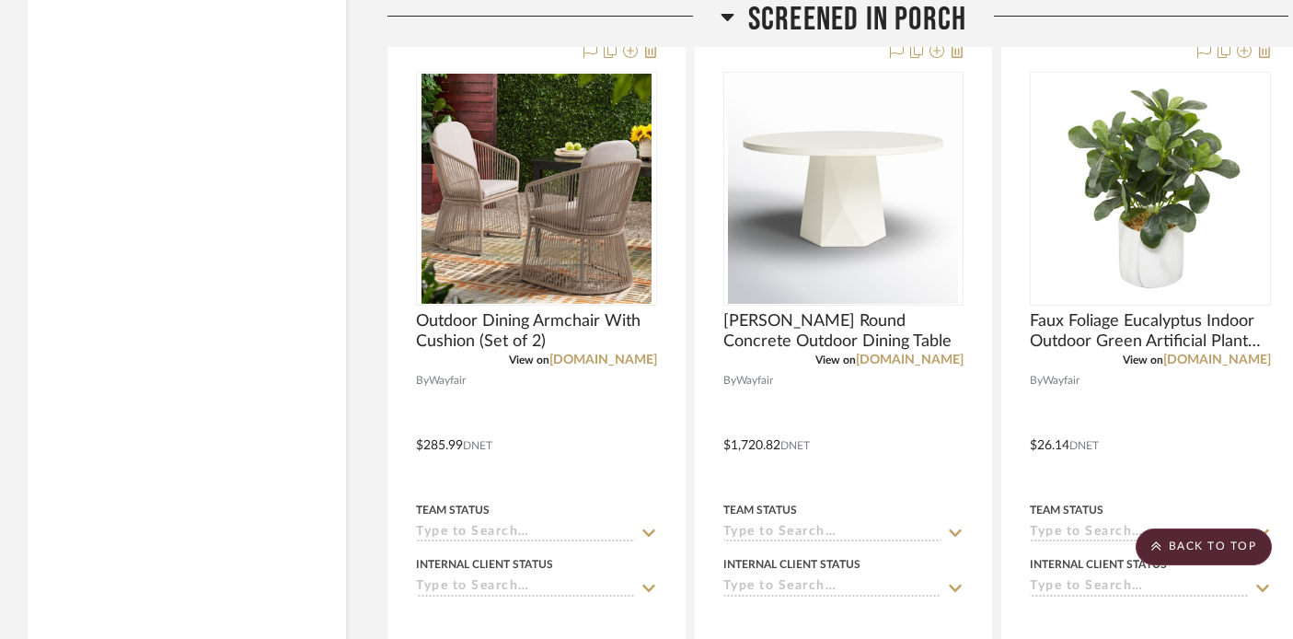
scroll to position [24909, 0]
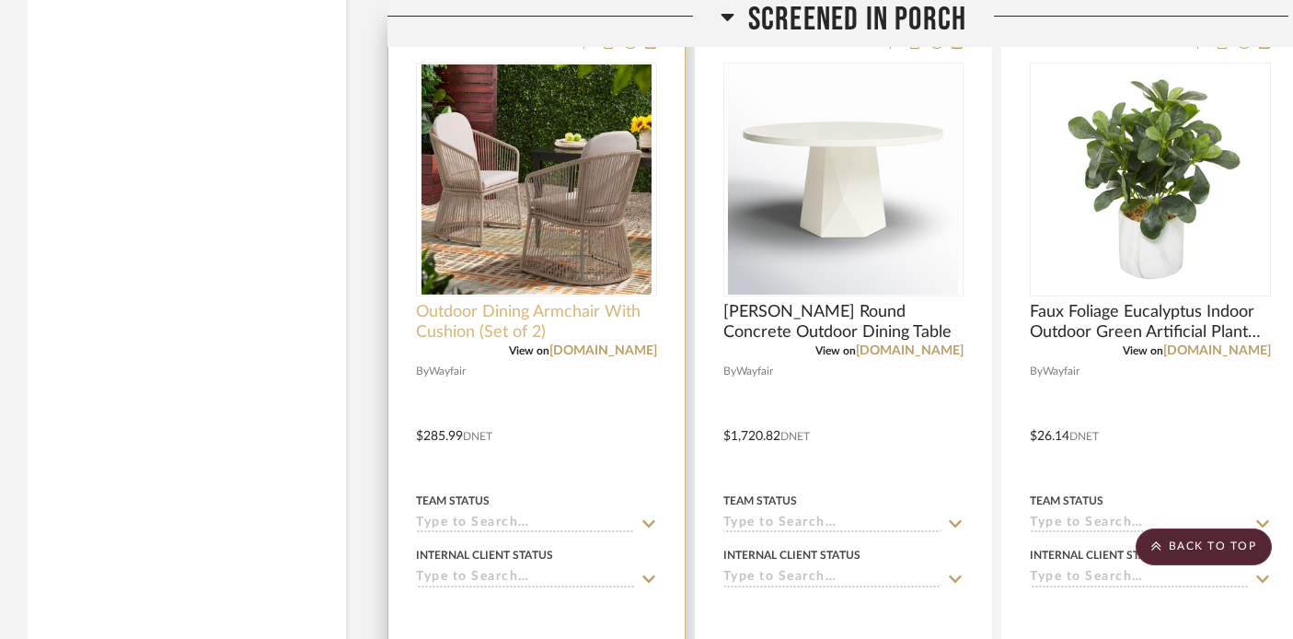
click at [522, 307] on span "Outdoor Dining Armchair With Cushion (Set of 2)" at bounding box center [536, 322] width 241 height 40
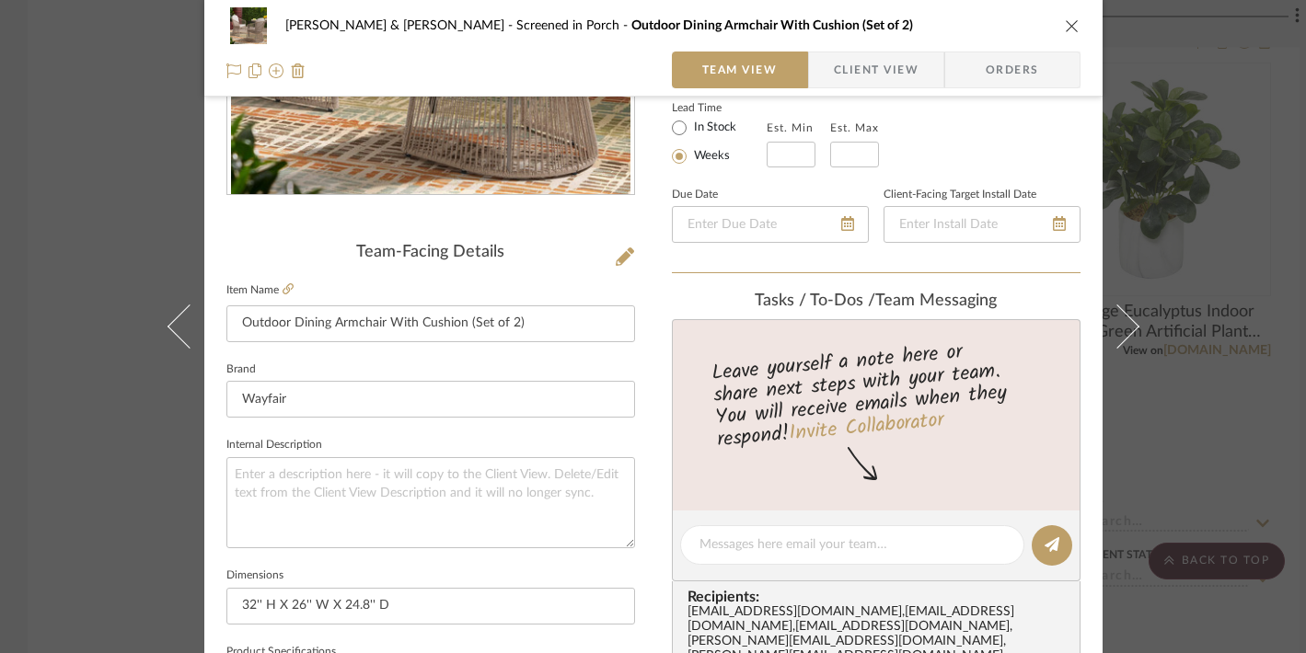
scroll to position [534, 0]
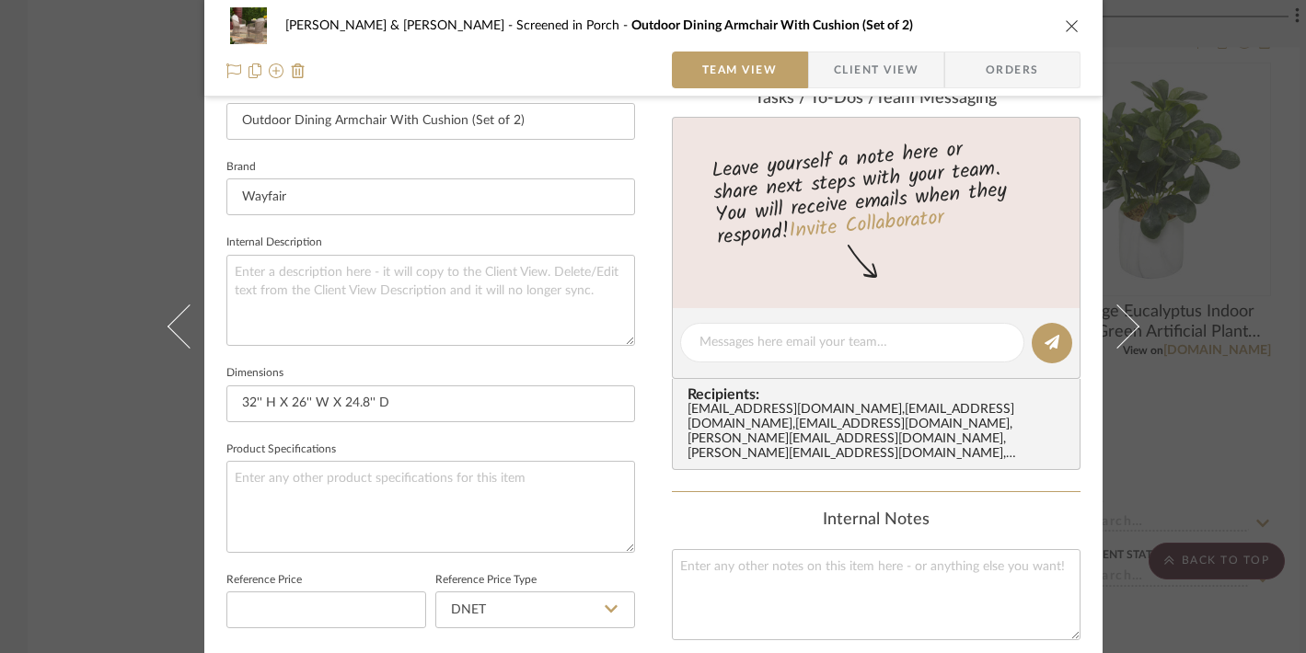
click at [1065, 24] on icon "close" at bounding box center [1071, 25] width 15 height 15
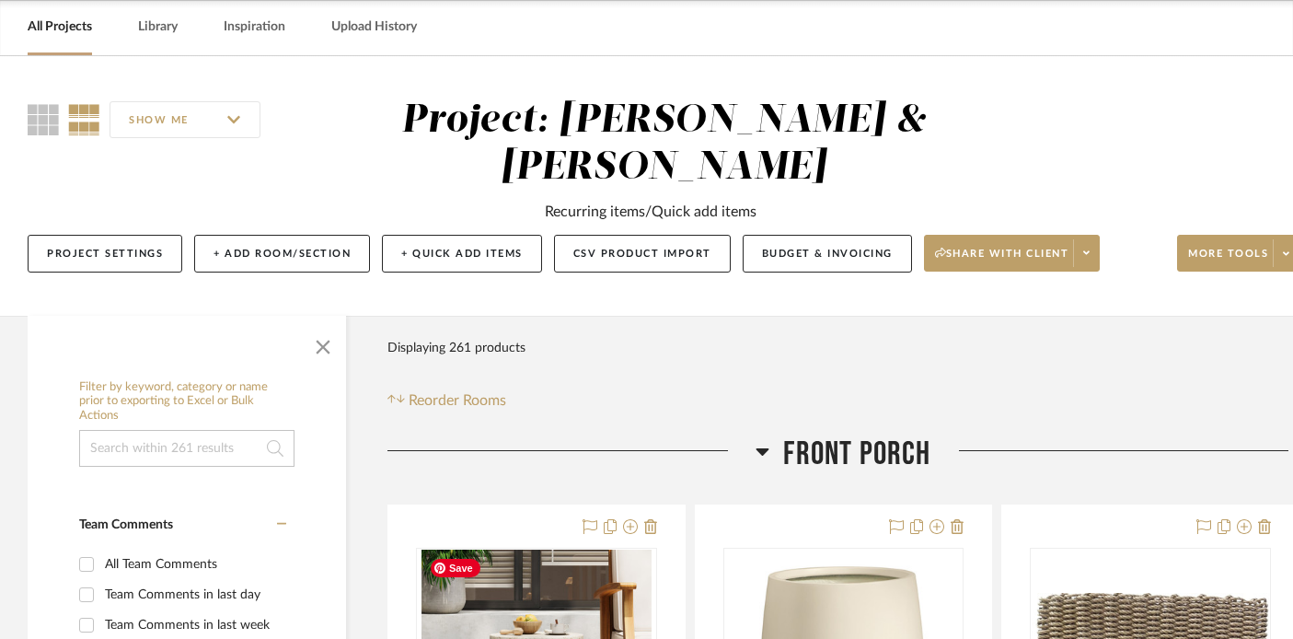
scroll to position [75, 0]
